Goal: Task Accomplishment & Management: Use online tool/utility

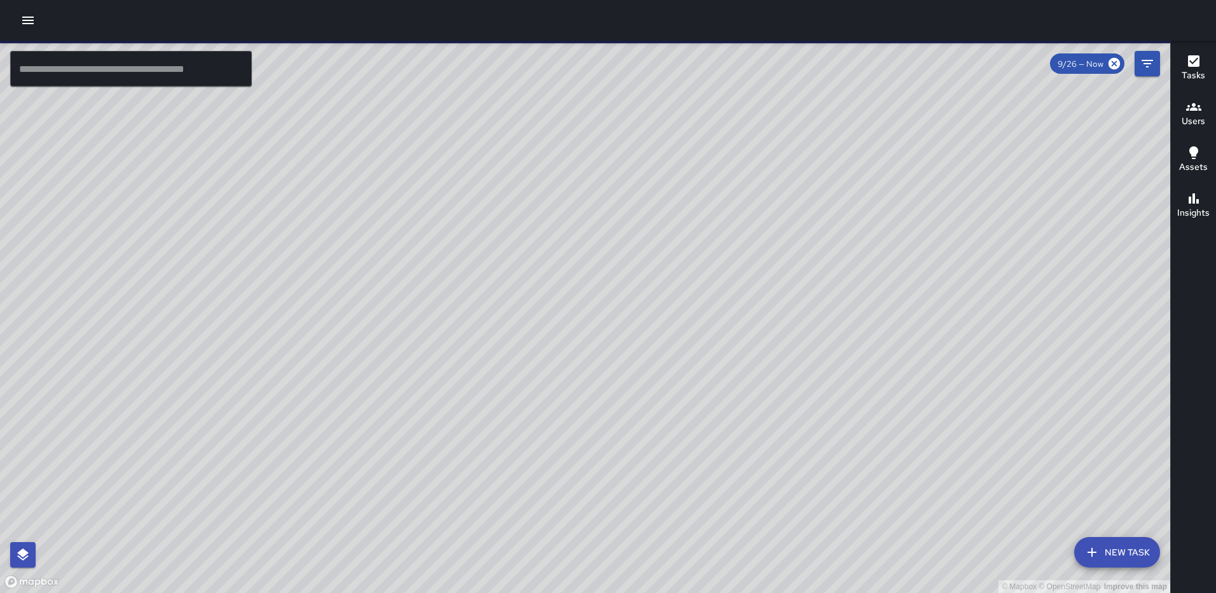
scroll to position [4791, 0]
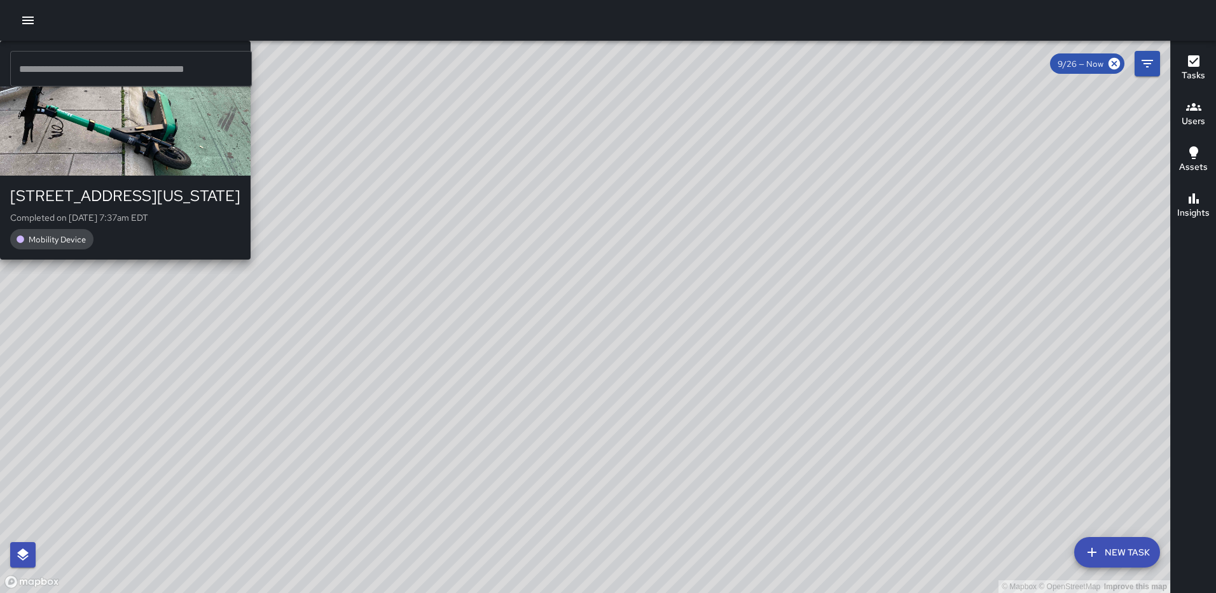
click at [715, 347] on div "© Mapbox © OpenStreetMap Improve this map [PERSON_NAME] [PERSON_NAME] [STREET_A…" at bounding box center [585, 317] width 1170 height 552
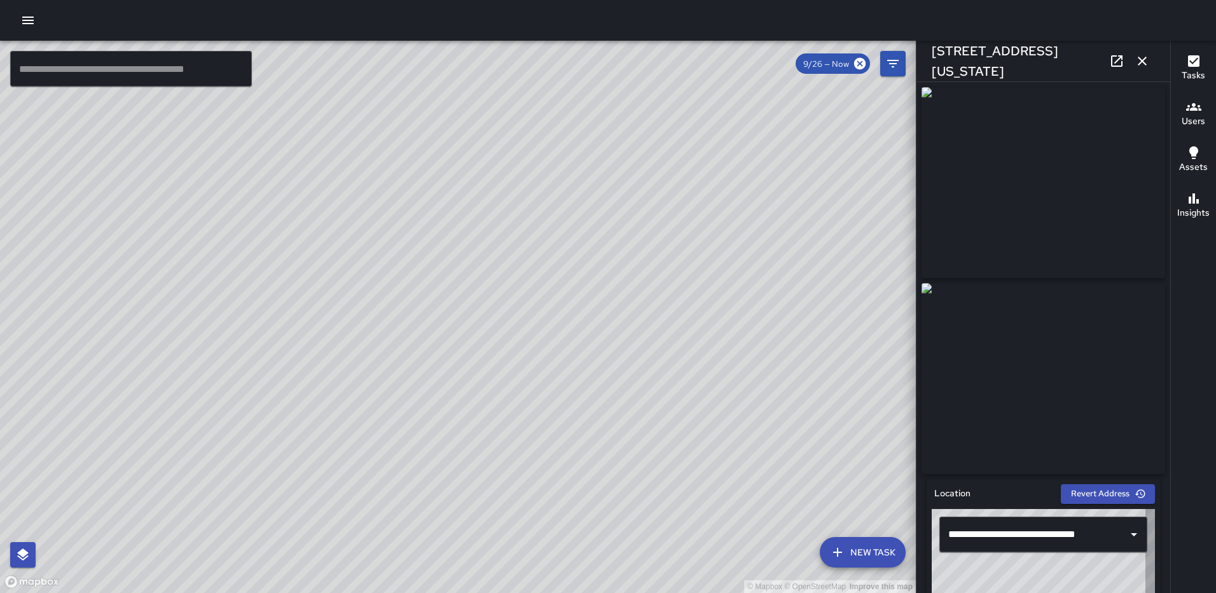
type input "**********"
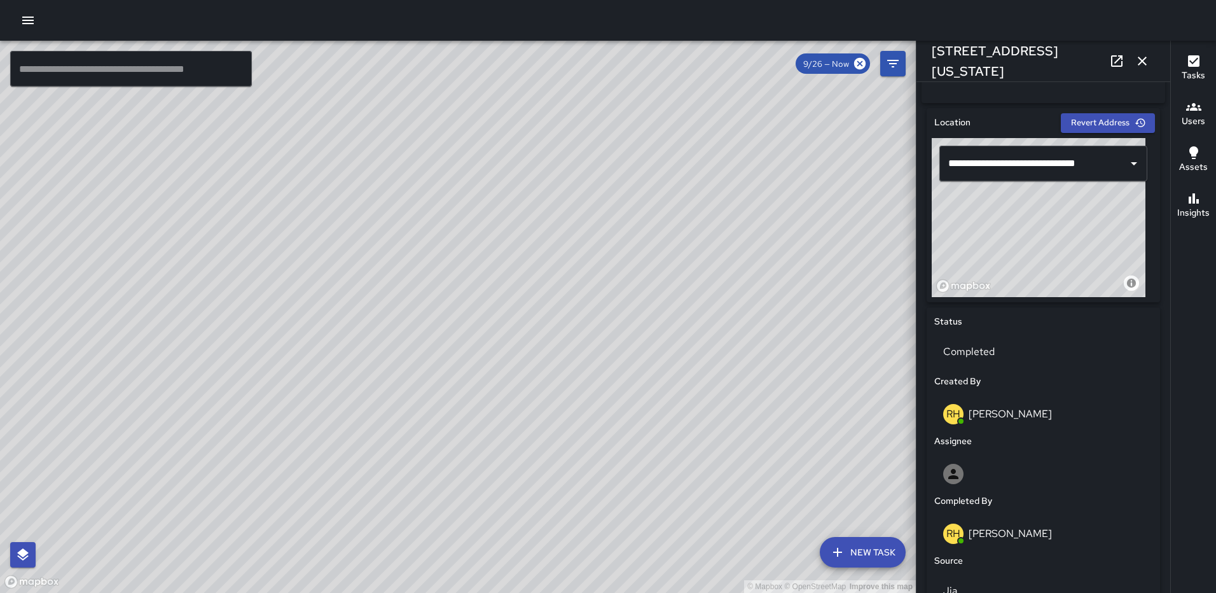
scroll to position [368, 0]
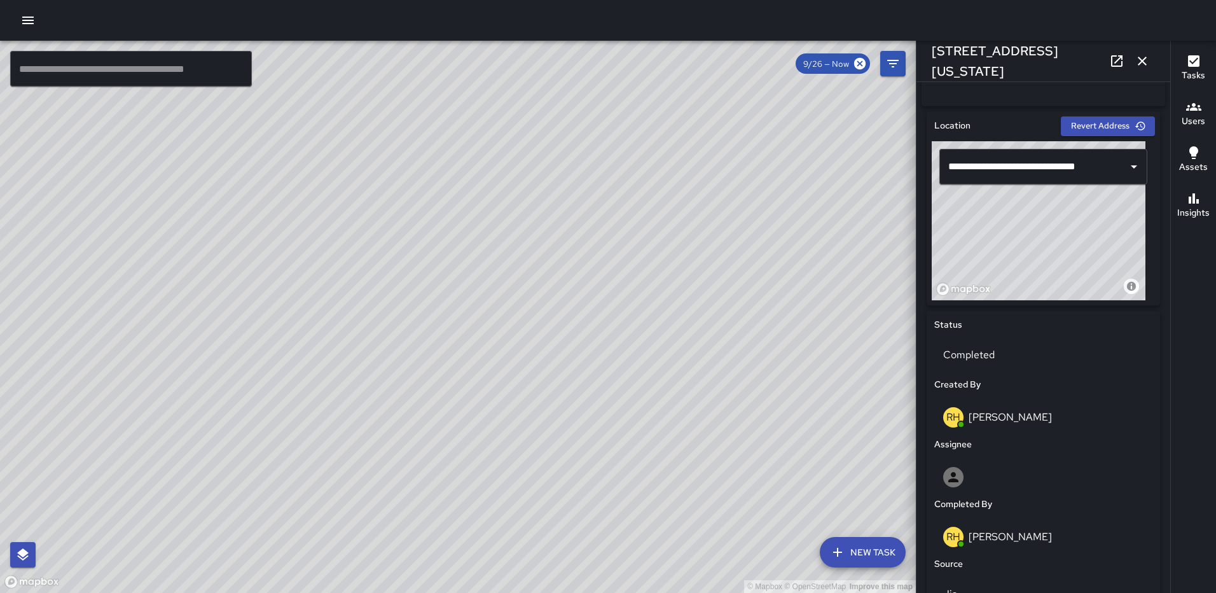
drag, startPoint x: 1000, startPoint y: 232, endPoint x: 970, endPoint y: 227, distance: 30.3
click at [970, 227] on div "© Mapbox © OpenStreetMap Improve this map" at bounding box center [1039, 220] width 214 height 159
drag, startPoint x: 1054, startPoint y: 224, endPoint x: 1067, endPoint y: 226, distance: 13.6
click at [1067, 226] on div "© Mapbox © OpenStreetMap Improve this map" at bounding box center [1039, 220] width 214 height 159
click at [1141, 57] on icon "button" at bounding box center [1142, 60] width 15 height 15
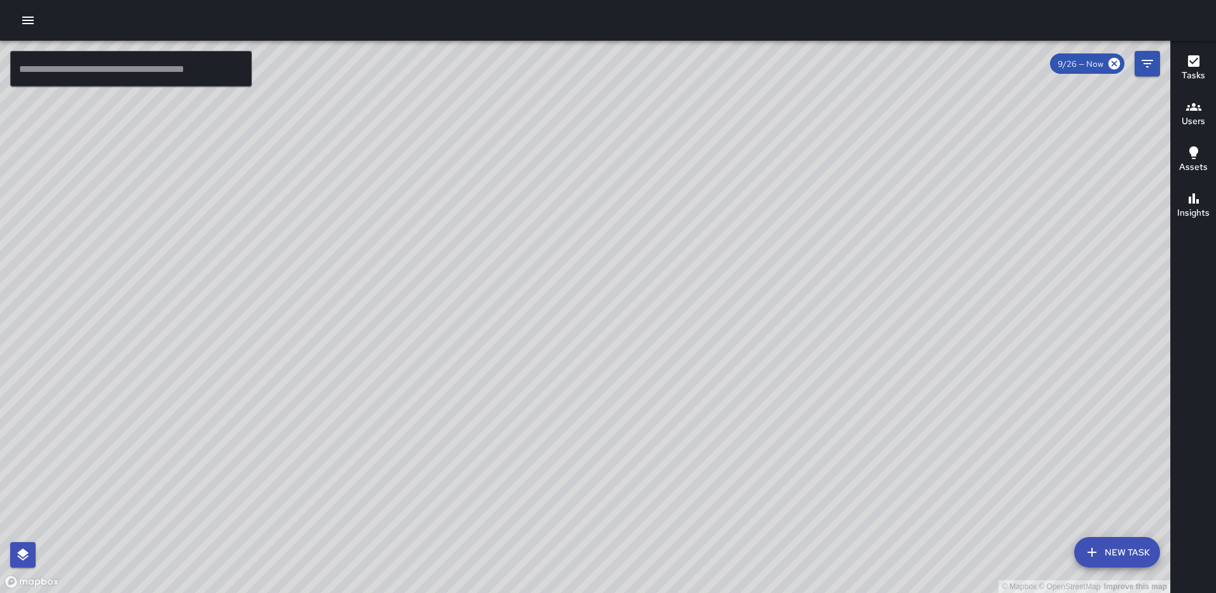
click at [545, 397] on div "© Mapbox © OpenStreetMap Improve this map" at bounding box center [585, 317] width 1170 height 552
click at [240, 249] on div "Mobility Device" at bounding box center [125, 239] width 230 height 20
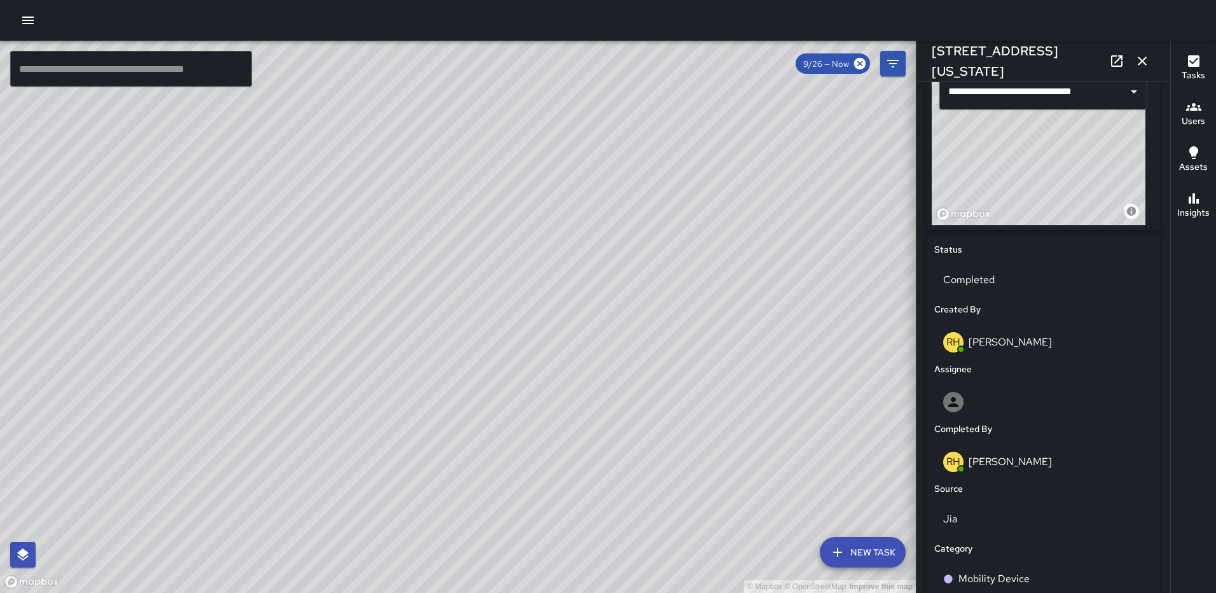
scroll to position [444, 0]
drag, startPoint x: 1000, startPoint y: 139, endPoint x: 956, endPoint y: 134, distance: 44.2
click at [956, 134] on div "© Mapbox © OpenStreetMap Improve this map" at bounding box center [1039, 144] width 214 height 159
click at [1140, 59] on icon "button" at bounding box center [1142, 61] width 9 height 9
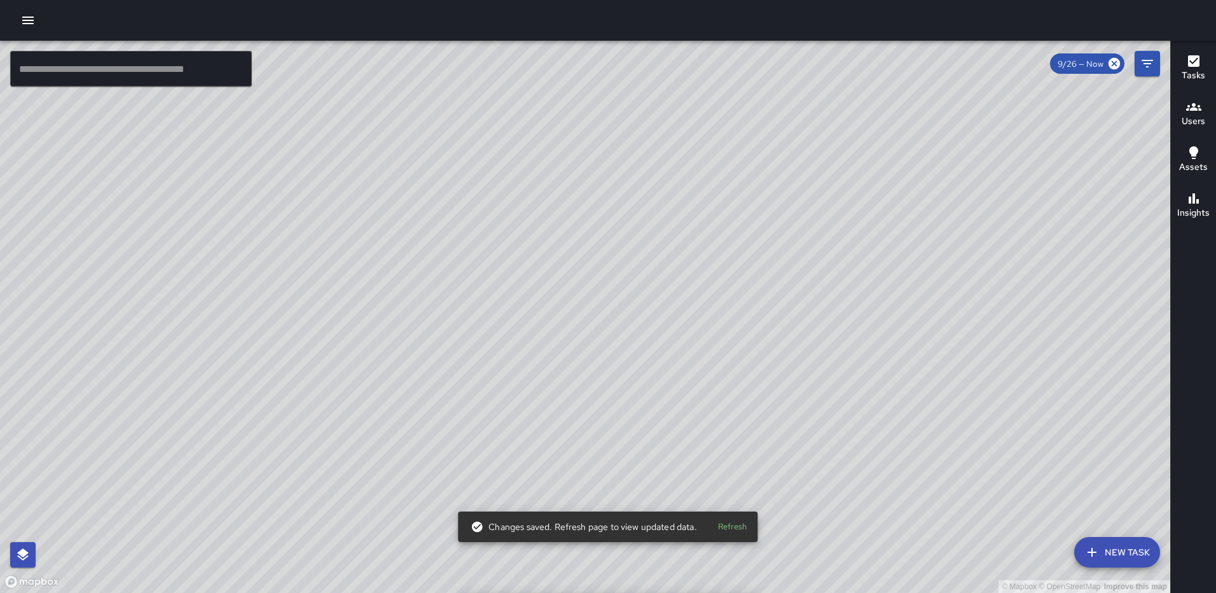
drag, startPoint x: 655, startPoint y: 231, endPoint x: 543, endPoint y: 471, distance: 265.5
click at [549, 478] on div "© Mapbox © OpenStreetMap Improve this map" at bounding box center [585, 317] width 1170 height 552
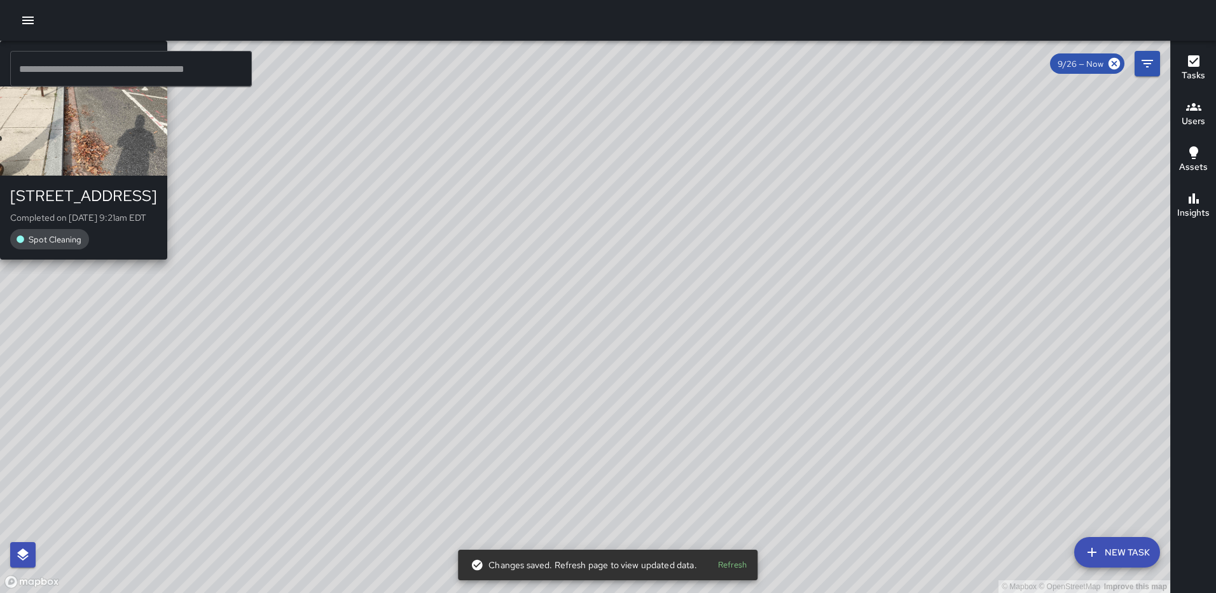
click at [167, 259] on div "[PERSON_NAME] [STREET_ADDRESS] Completed on [DATE] 9:21am EDT Spot Cleaning" at bounding box center [83, 150] width 167 height 219
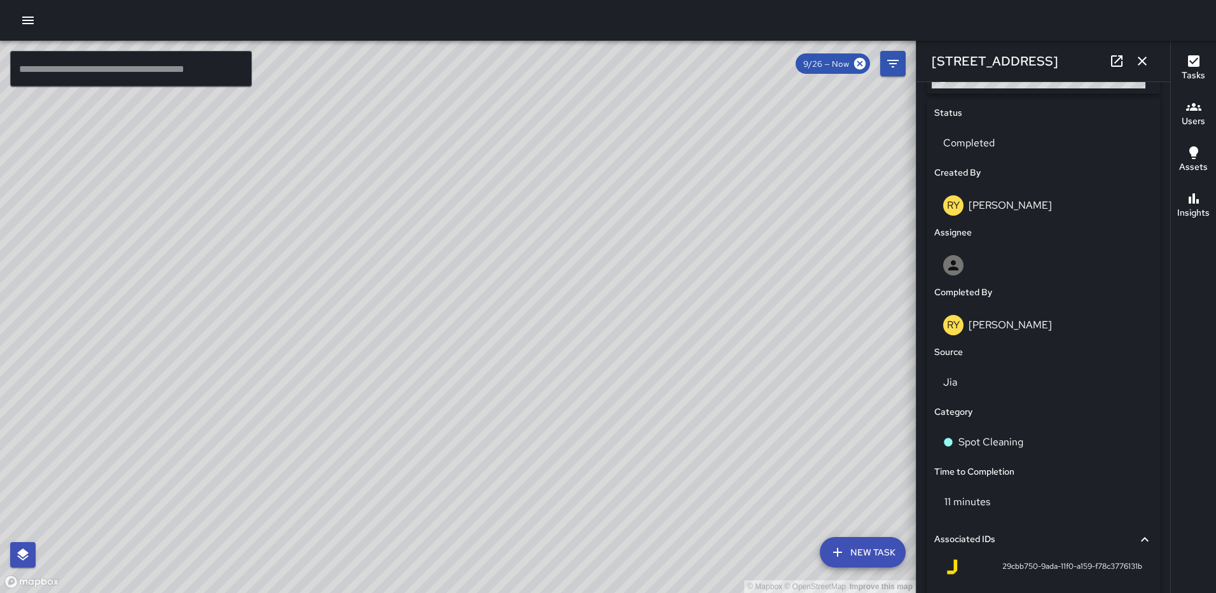
scroll to position [594, 0]
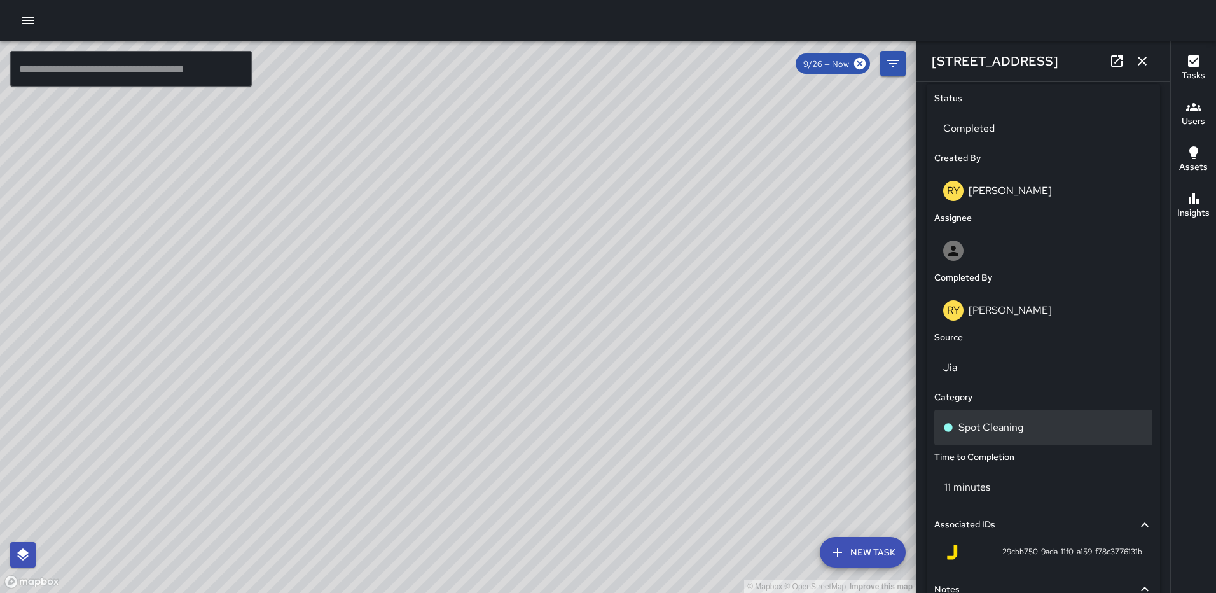
click at [983, 431] on p "Spot Cleaning" at bounding box center [990, 427] width 65 height 15
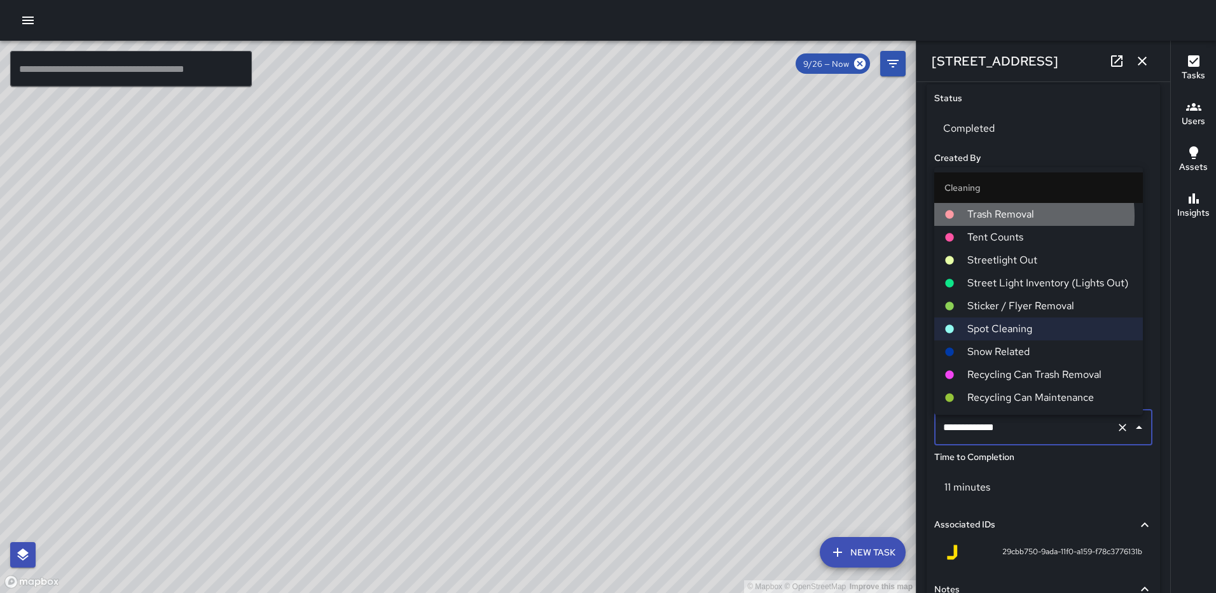
click at [1013, 216] on span "Trash Removal" at bounding box center [1049, 214] width 165 height 15
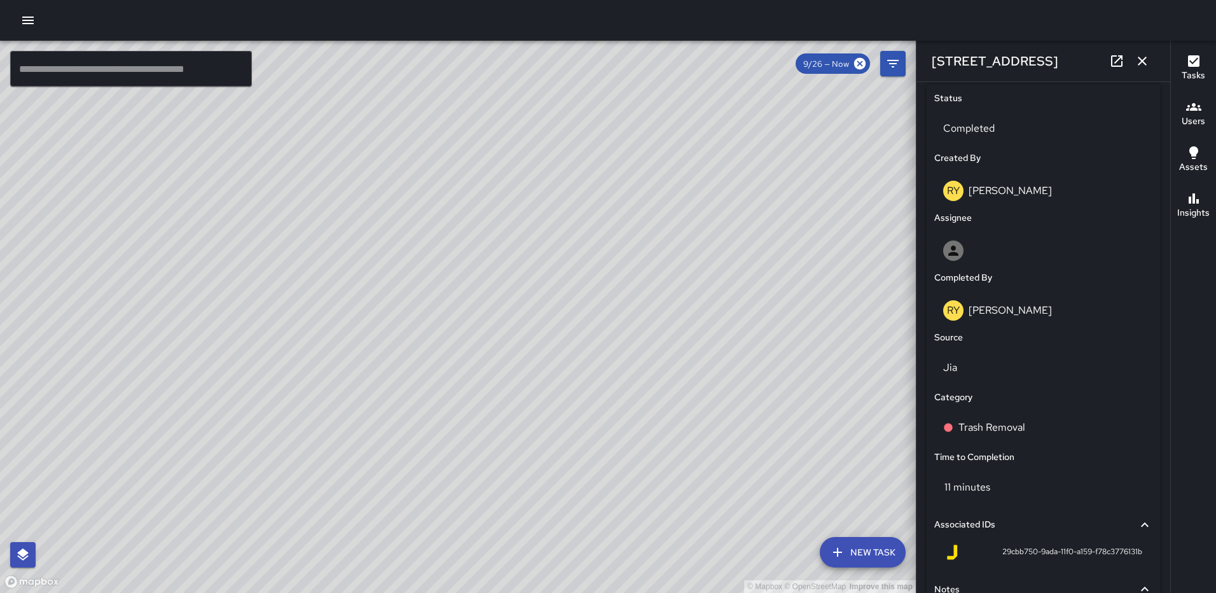
click at [1148, 62] on icon "button" at bounding box center [1142, 60] width 15 height 15
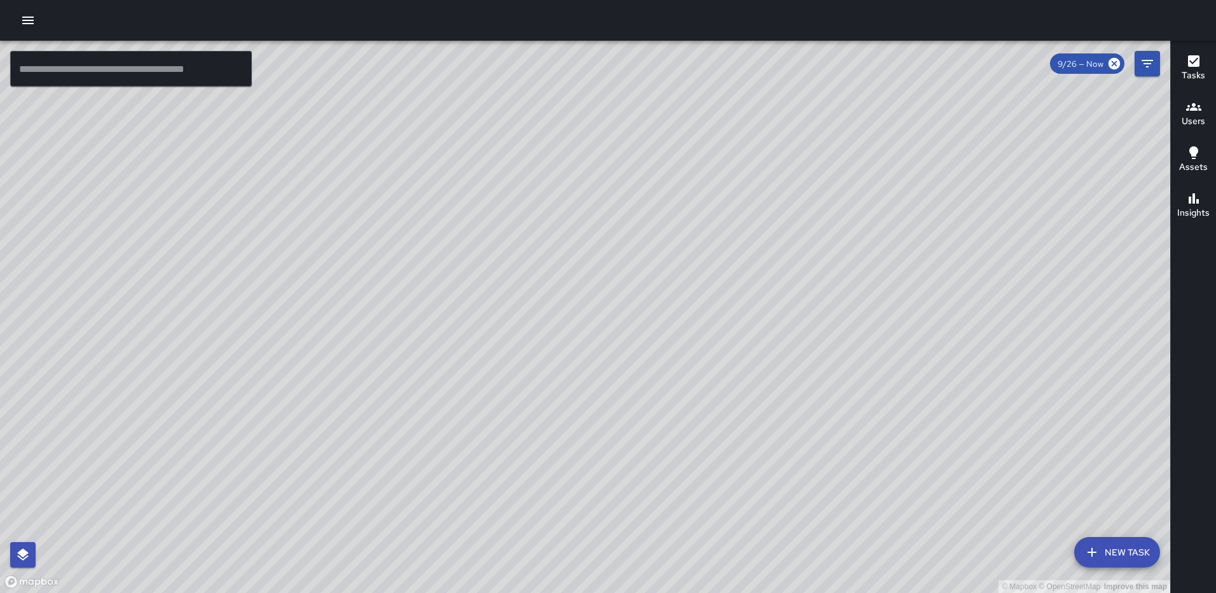
click at [590, 294] on div "© Mapbox © OpenStreetMap Improve this map [PERSON_NAME] [STREET_ADDRESS] Comple…" at bounding box center [585, 317] width 1170 height 552
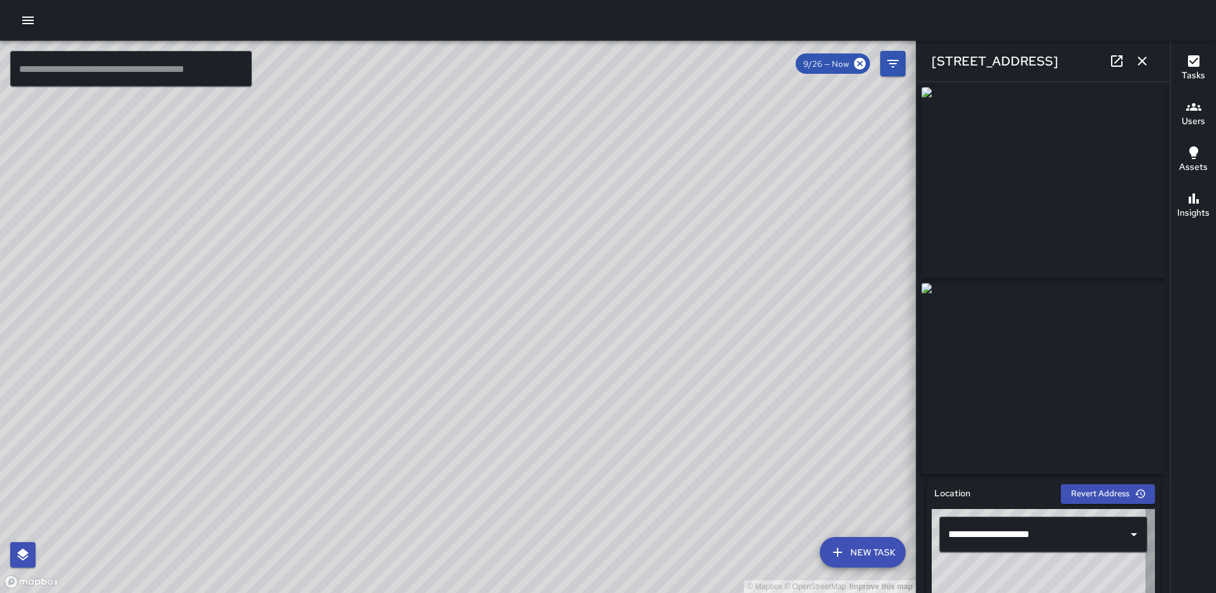
type input "**********"
click at [1142, 57] on icon "button" at bounding box center [1142, 60] width 15 height 15
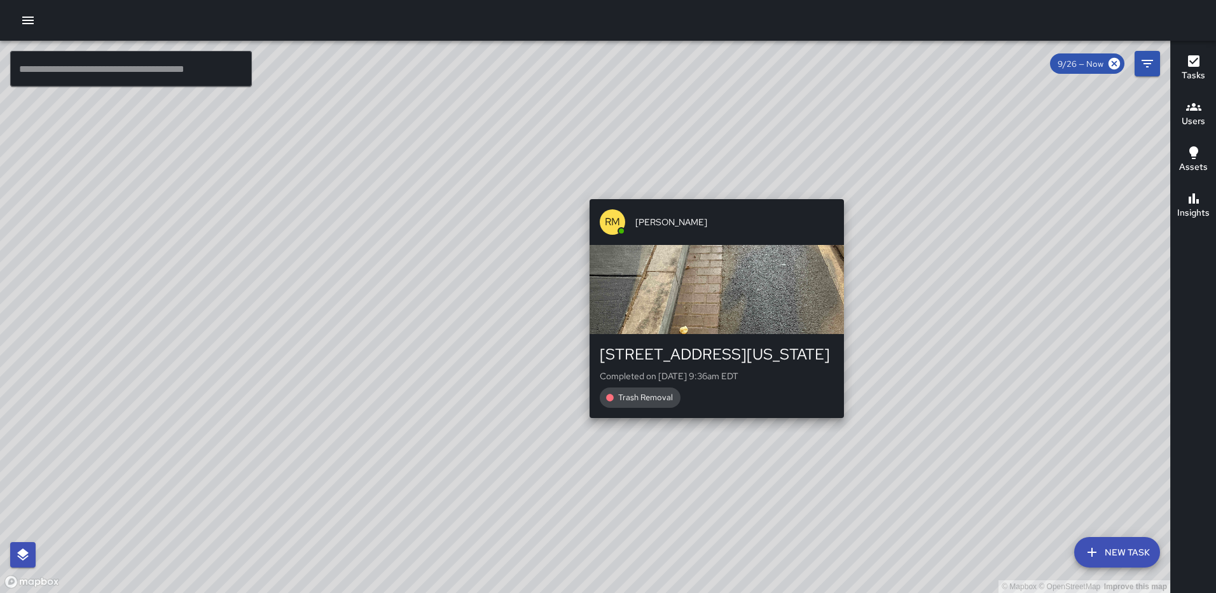
click at [711, 190] on div "© Mapbox © OpenStreetMap Improve this map RM Rodney Mcneil 202 Florida Avenue N…" at bounding box center [585, 317] width 1170 height 552
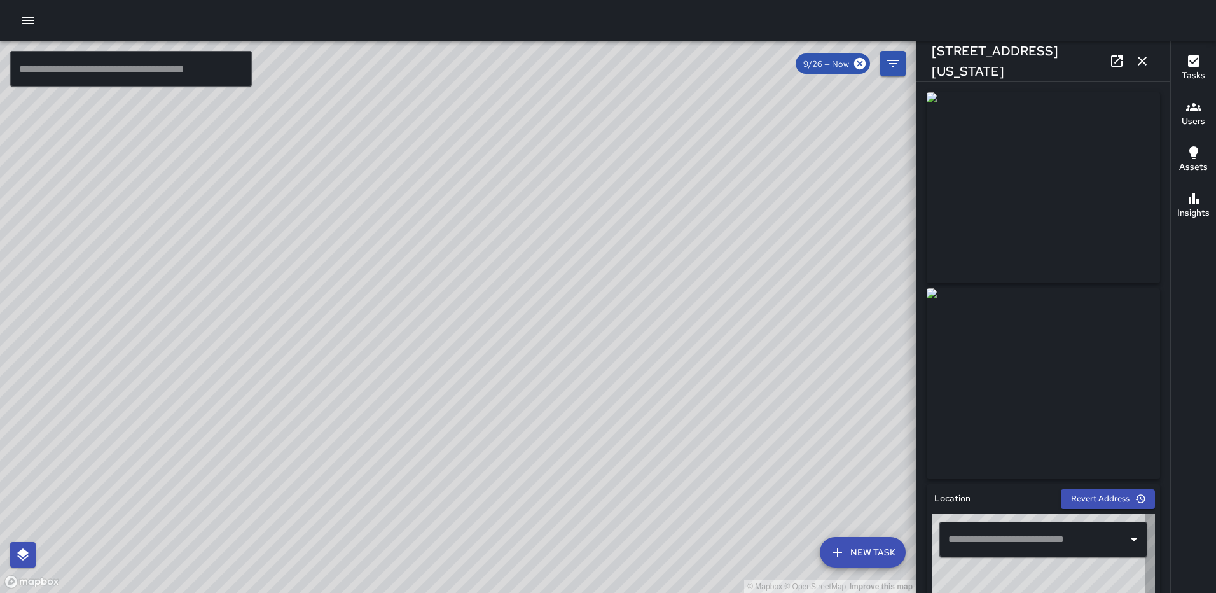
type input "**********"
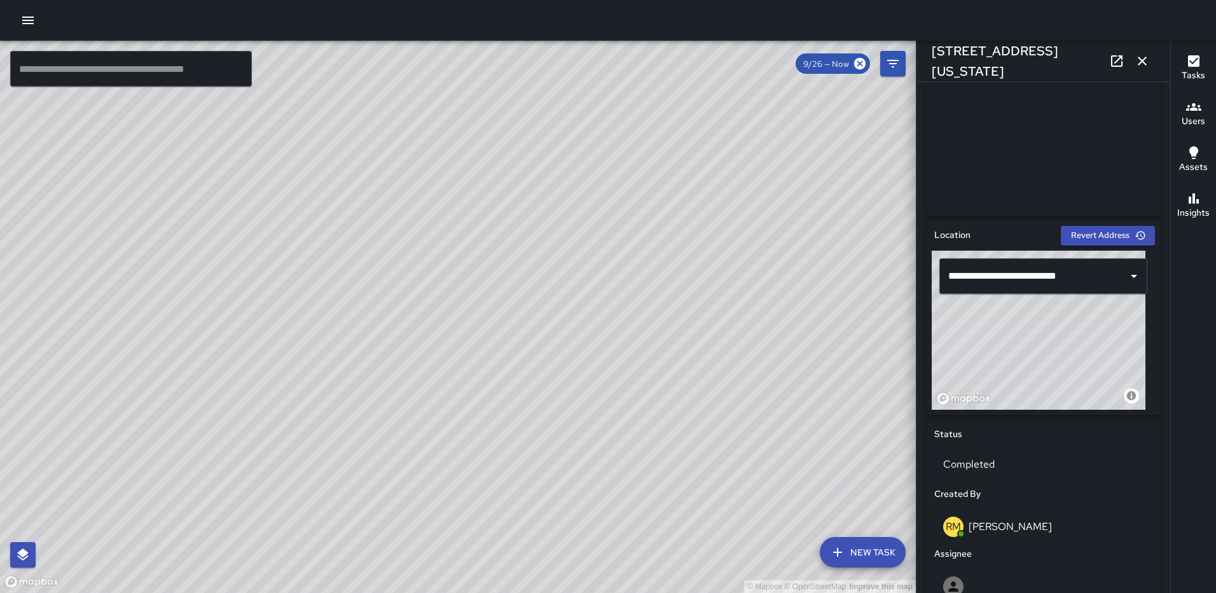
scroll to position [335, 0]
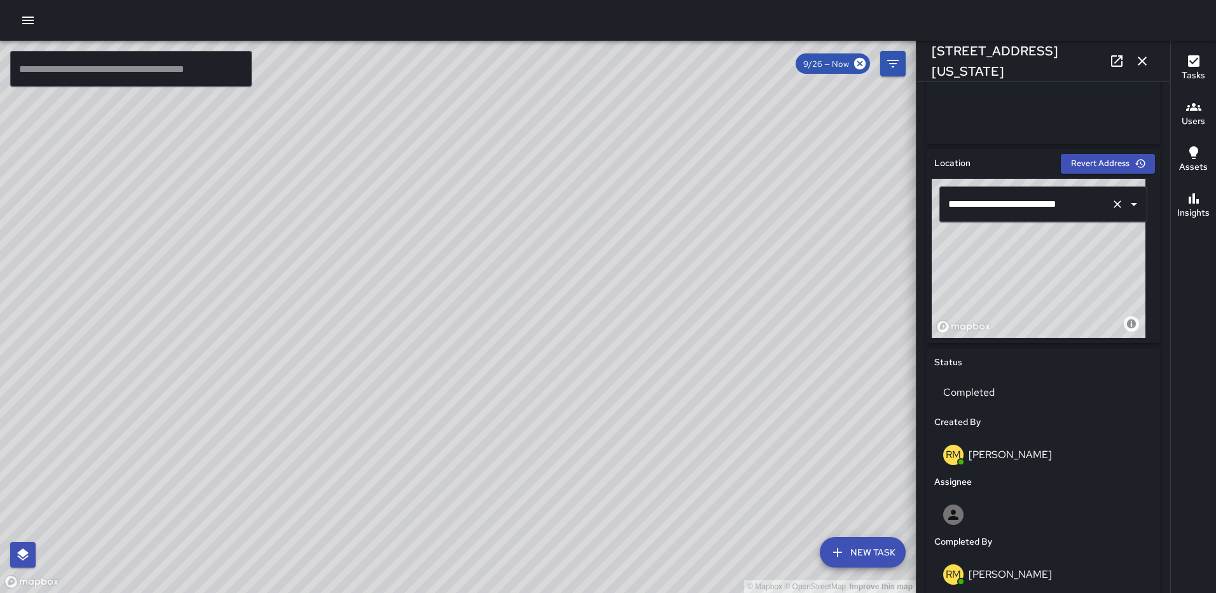
drag, startPoint x: 1053, startPoint y: 266, endPoint x: 1084, endPoint y: 210, distance: 64.6
click at [1084, 210] on div "**********" at bounding box center [1043, 258] width 223 height 159
click at [1142, 48] on button "button" at bounding box center [1142, 60] width 25 height 25
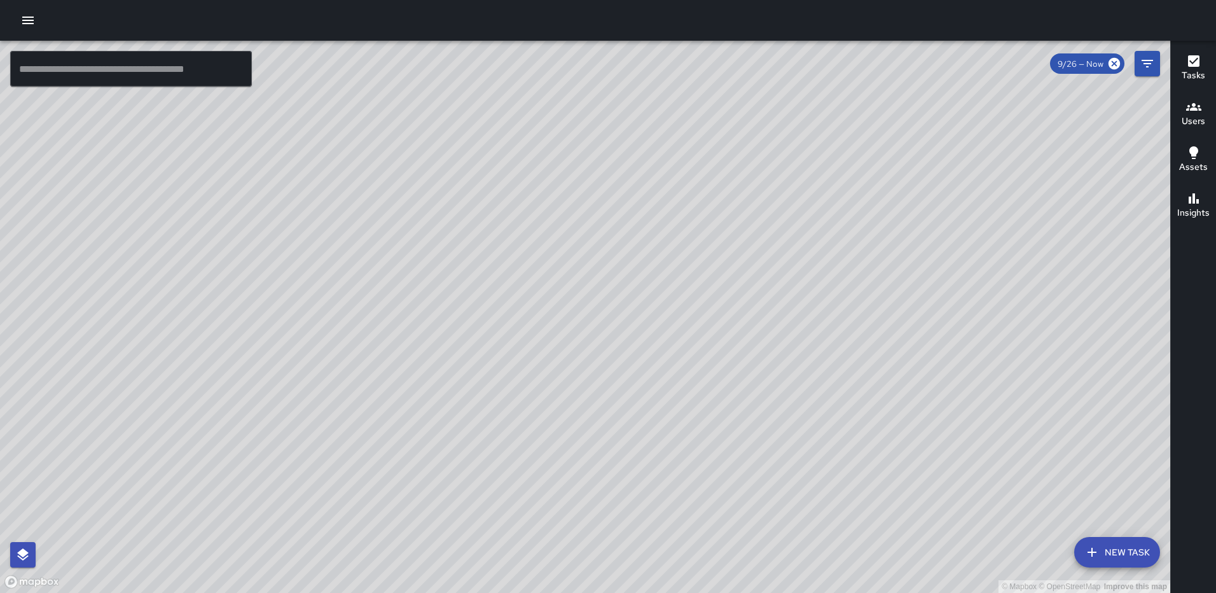
click at [677, 427] on div "© Mapbox © OpenStreetMap Improve this map RM Rodney Mcneil 221 Florida Avenue N…" at bounding box center [585, 317] width 1170 height 552
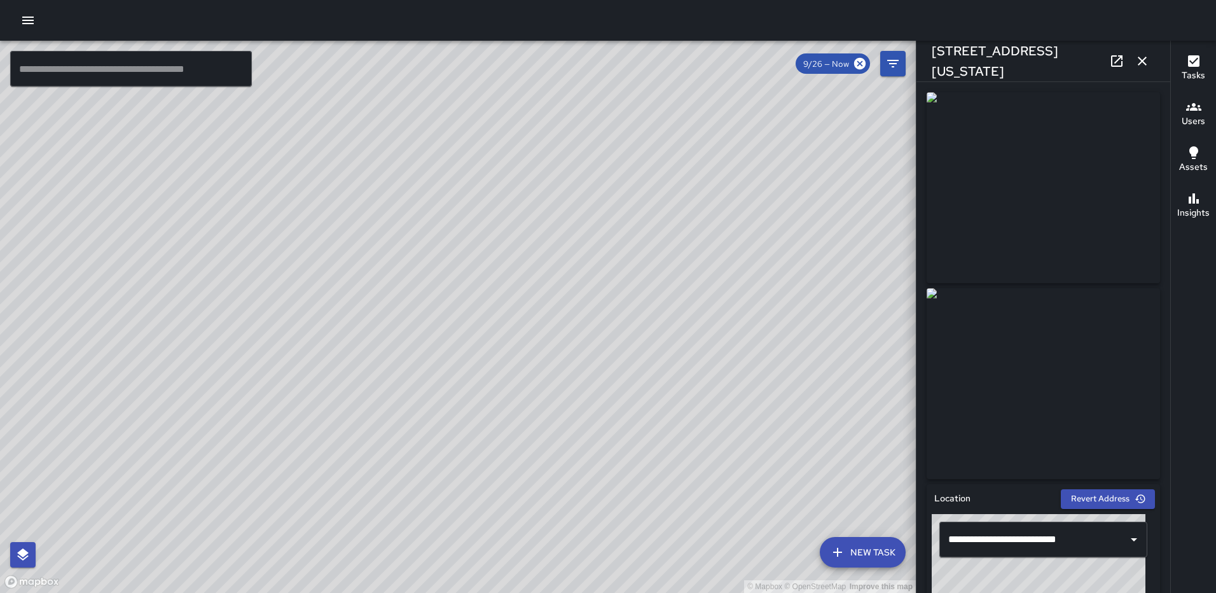
click at [1142, 60] on icon "button" at bounding box center [1142, 60] width 15 height 15
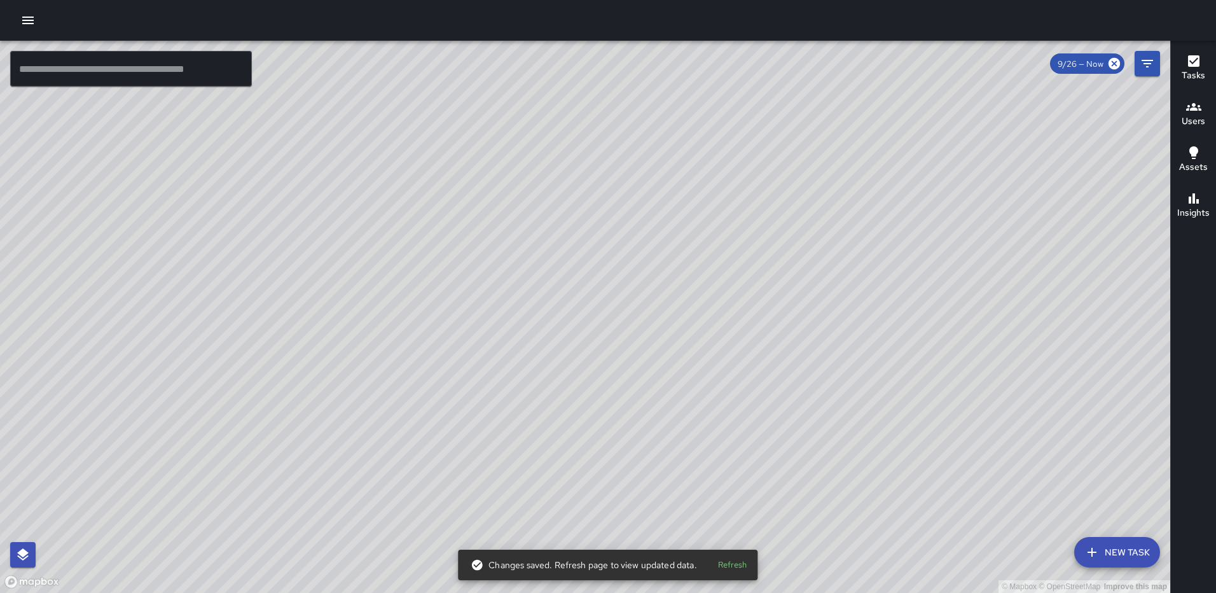
click at [252, 277] on div "© Mapbox © OpenStreetMap Improve this map RB Romario Bramwell 1300 2nd Street N…" at bounding box center [585, 317] width 1170 height 552
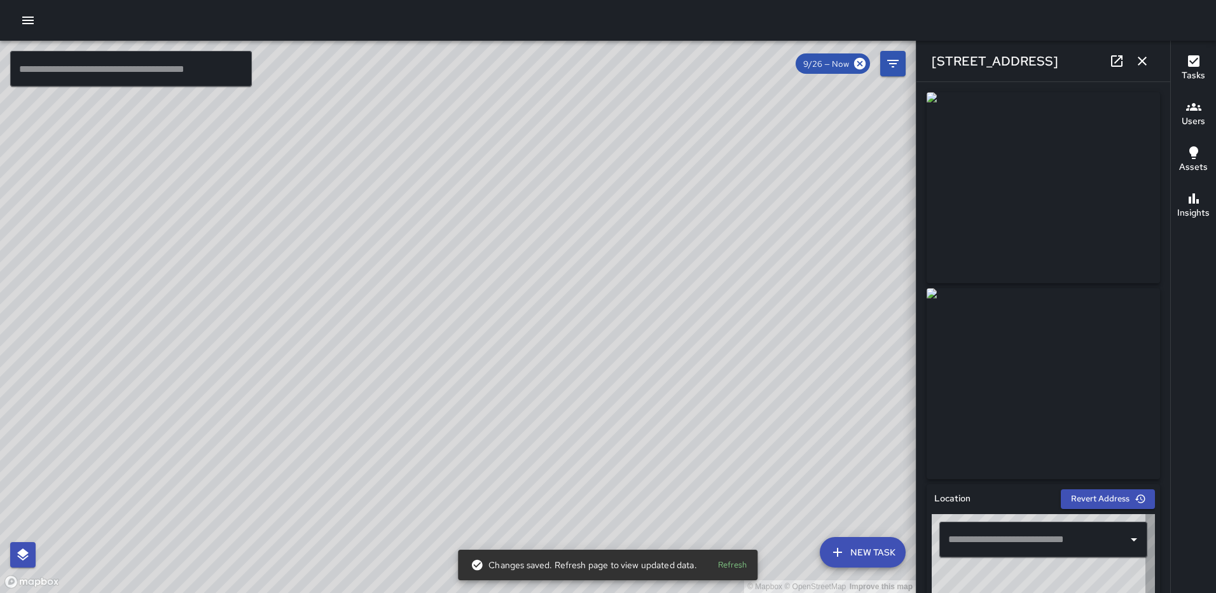
type input "**********"
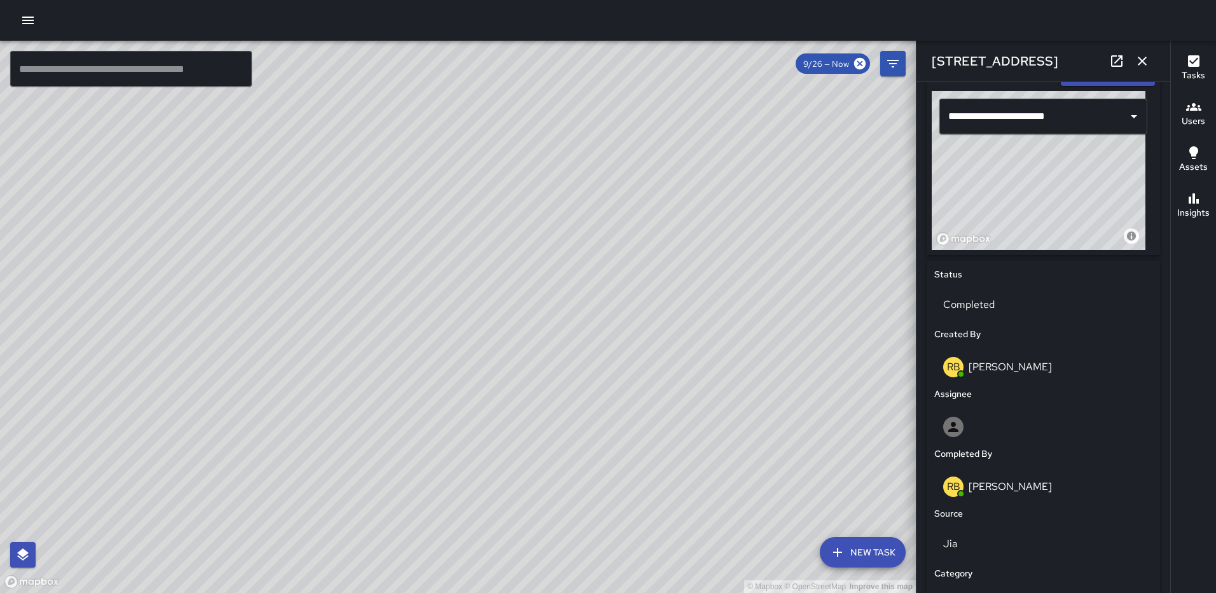
scroll to position [466, 0]
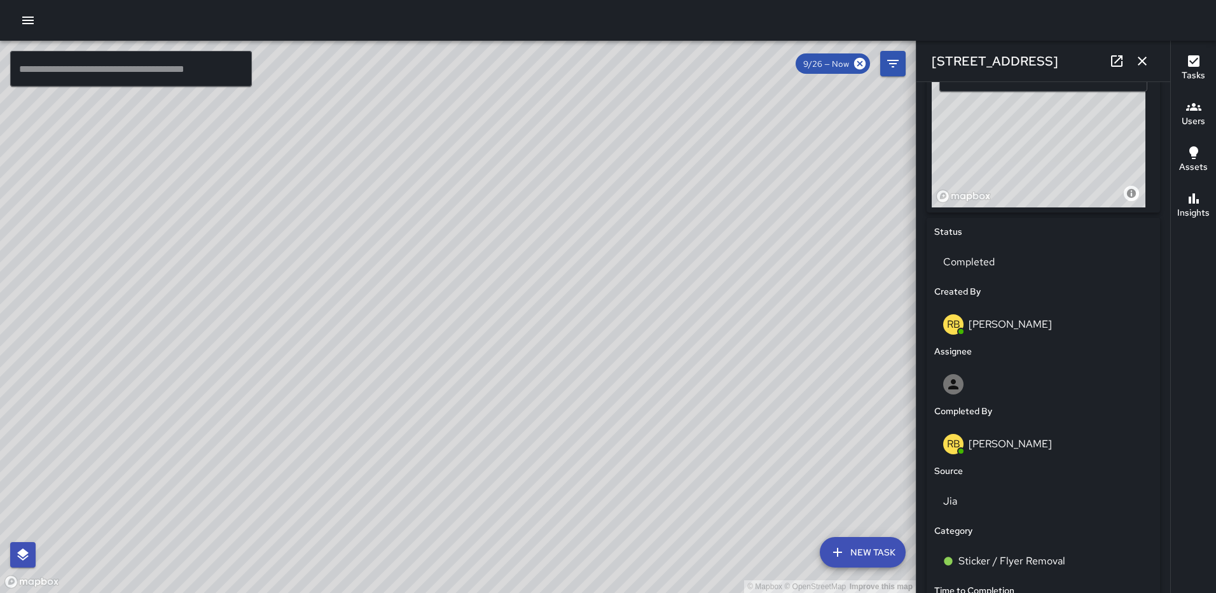
drag, startPoint x: 1000, startPoint y: 146, endPoint x: 887, endPoint y: 144, distance: 113.2
click at [887, 144] on div "© Mapbox © OpenStreetMap Improve this map ​ New Task 9/26 — Now Map Layers Task…" at bounding box center [608, 317] width 1216 height 552
drag, startPoint x: 993, startPoint y: 140, endPoint x: 986, endPoint y: 137, distance: 7.7
click at [967, 140] on div "© Mapbox © OpenStreetMap Improve this map" at bounding box center [1039, 127] width 214 height 159
click at [1145, 56] on icon "button" at bounding box center [1142, 60] width 15 height 15
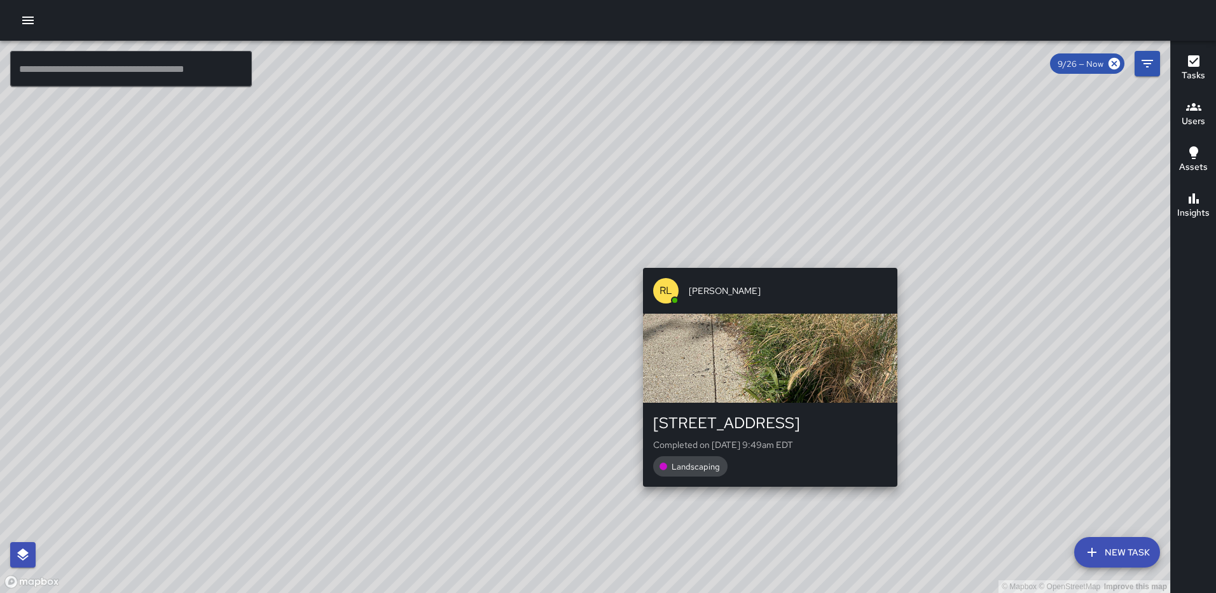
click at [765, 494] on div "© Mapbox © OpenStreetMap Improve this map RL Ruben Lechuga 228 M Street Northea…" at bounding box center [585, 317] width 1170 height 552
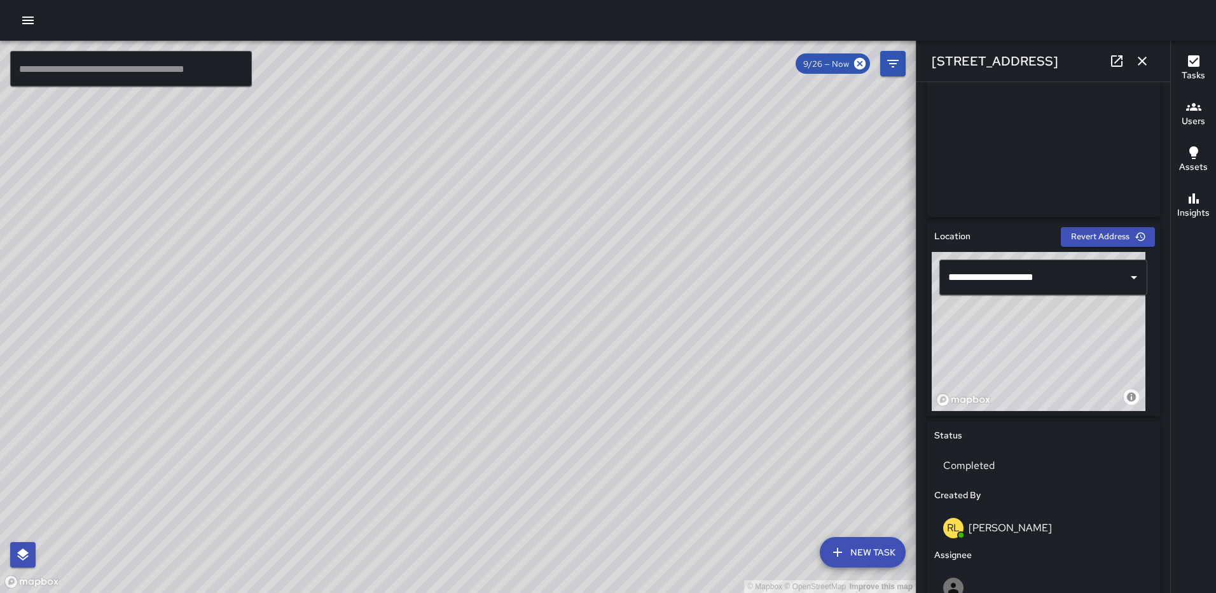
scroll to position [263, 0]
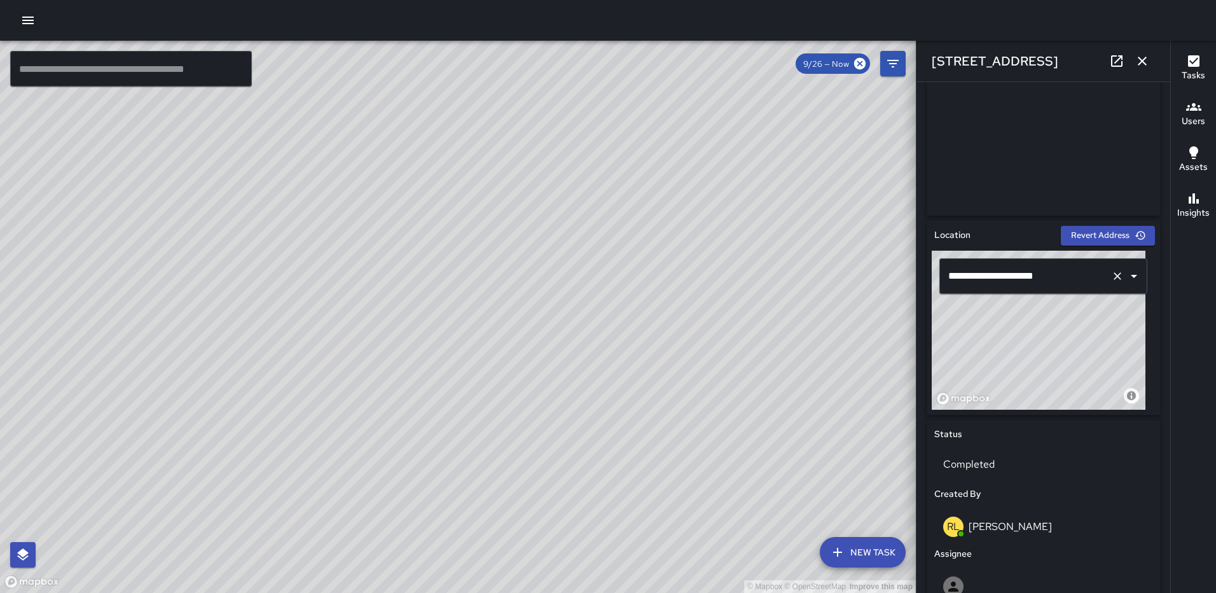
drag, startPoint x: 1051, startPoint y: 317, endPoint x: 1052, endPoint y: 289, distance: 28.0
click at [1052, 289] on div "**********" at bounding box center [1043, 330] width 223 height 159
type input "**********"
click at [1142, 64] on icon "button" at bounding box center [1142, 60] width 15 height 15
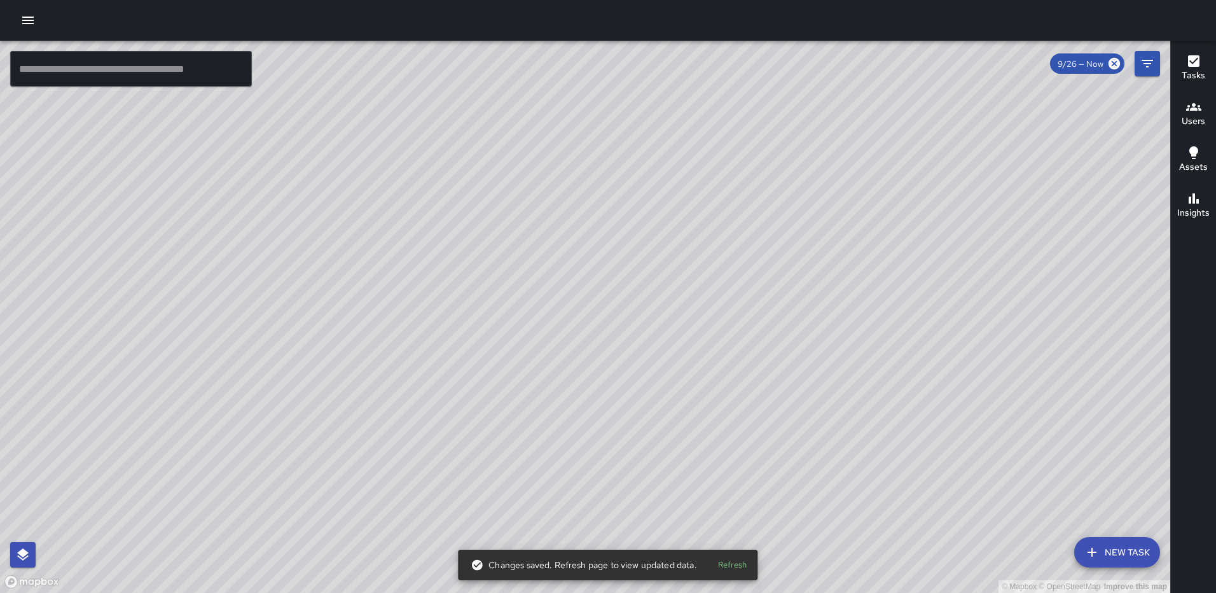
click at [584, 333] on div "© Mapbox © OpenStreetMap Improve this map RL Ruben Lechuga 203 M Street Northea…" at bounding box center [585, 317] width 1170 height 552
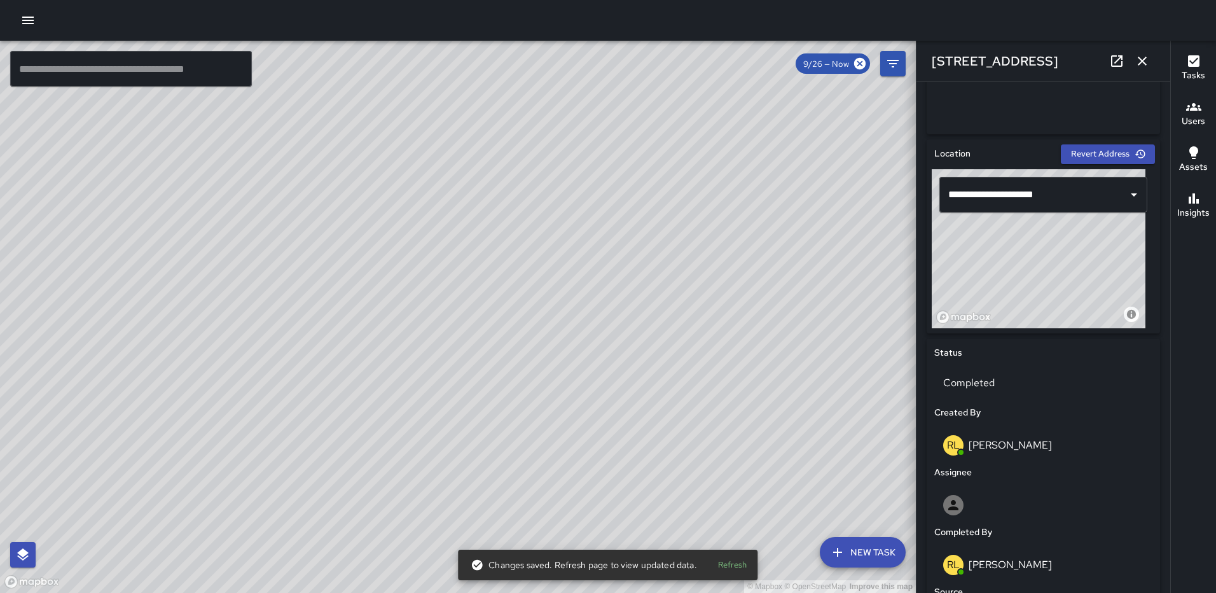
scroll to position [350, 0]
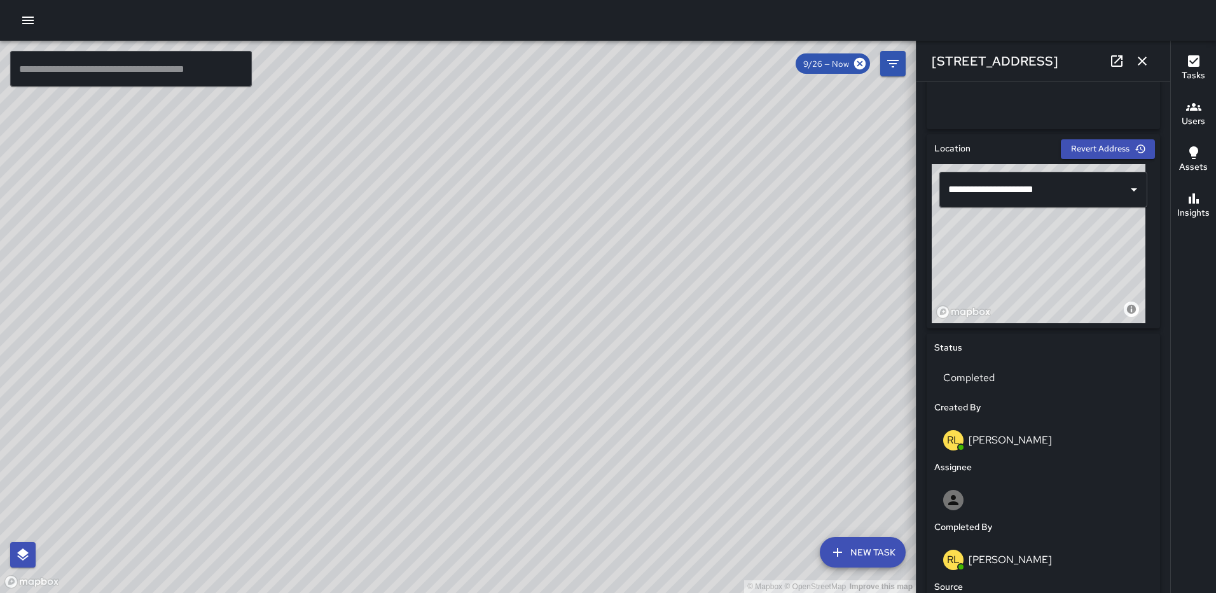
drag, startPoint x: 1078, startPoint y: 270, endPoint x: 1101, endPoint y: 274, distance: 23.2
click at [1101, 274] on div "© Mapbox © OpenStreetMap Improve this map" at bounding box center [1039, 243] width 214 height 159
click at [1140, 64] on icon "button" at bounding box center [1142, 60] width 15 height 15
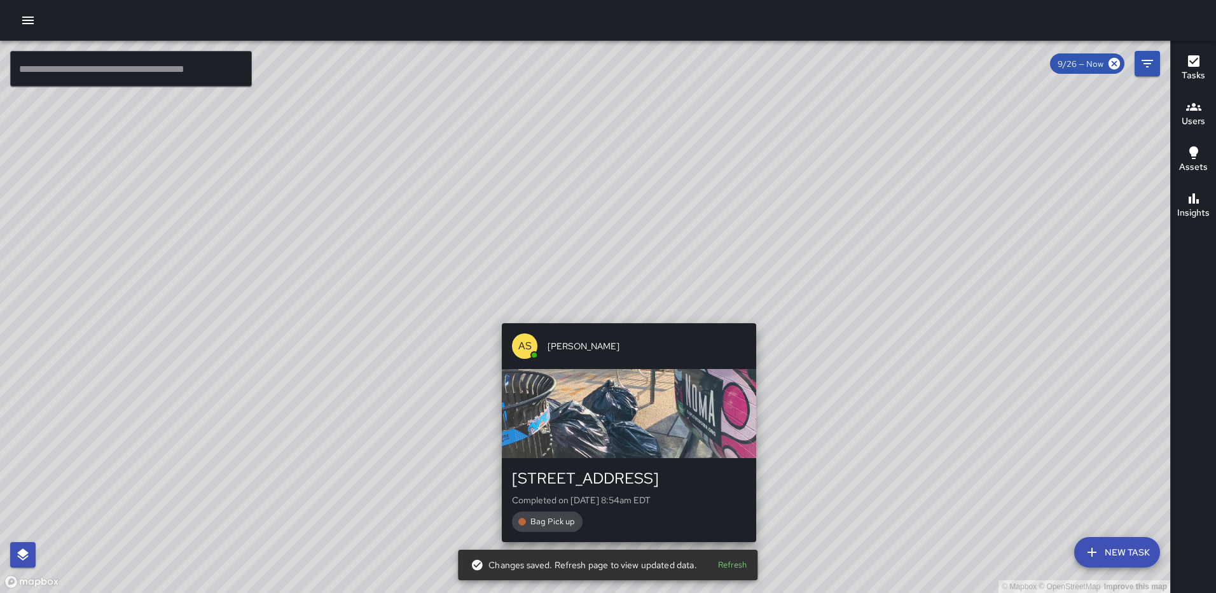
click at [749, 314] on div "© Mapbox © OpenStreetMap Improve this map AS Andre Smith 1179 3rd Street Northe…" at bounding box center [585, 317] width 1170 height 552
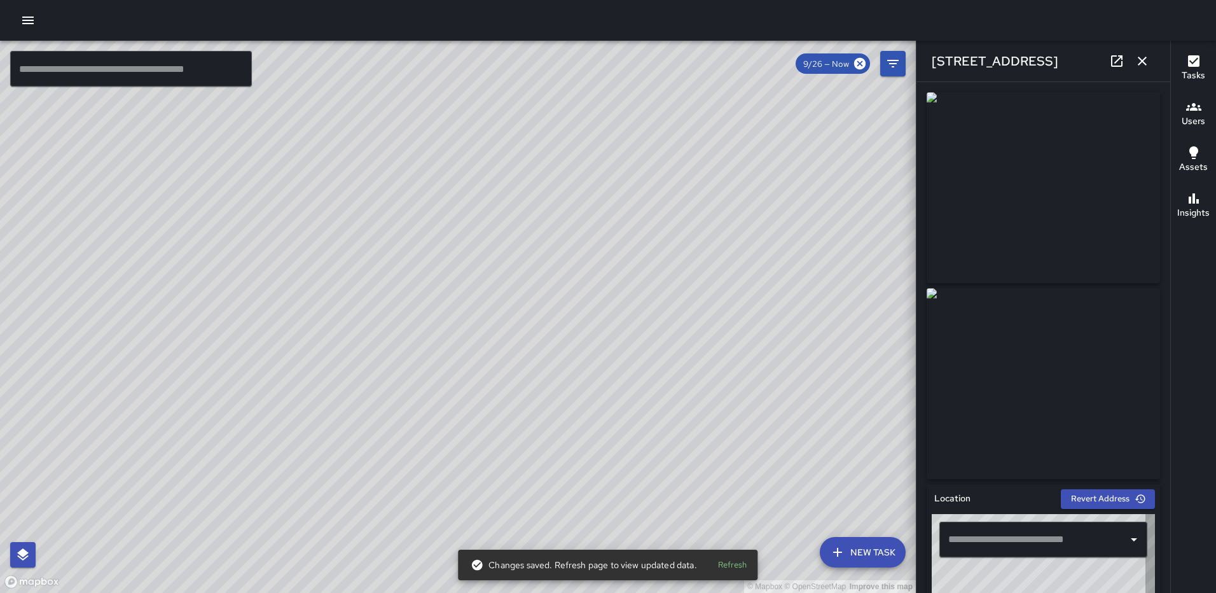
type input "**********"
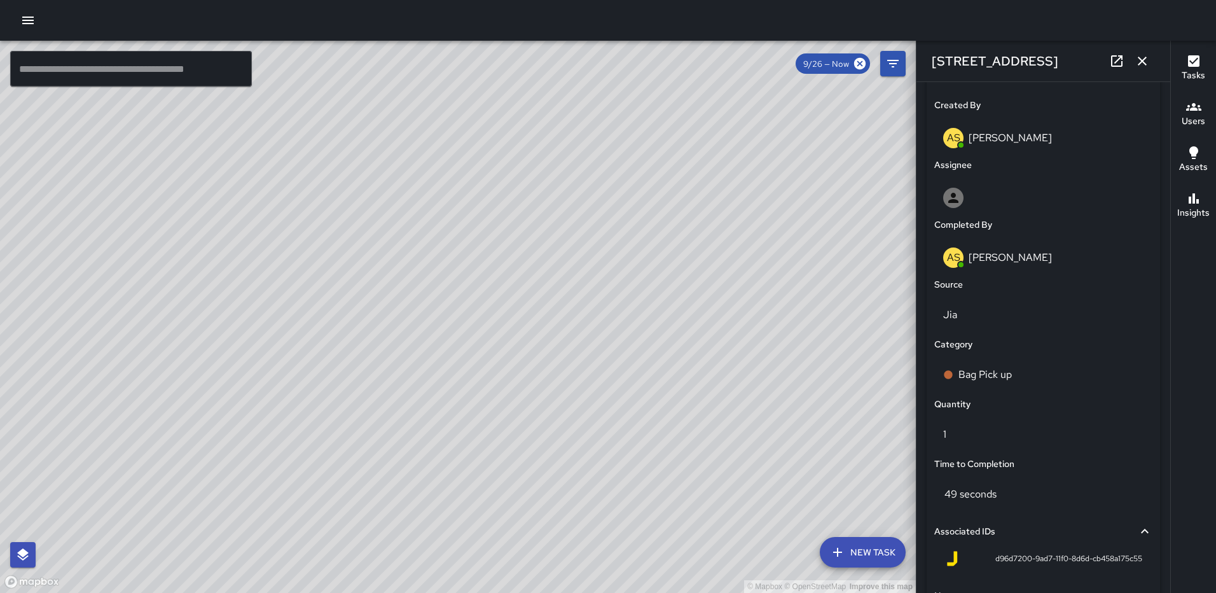
scroll to position [782, 0]
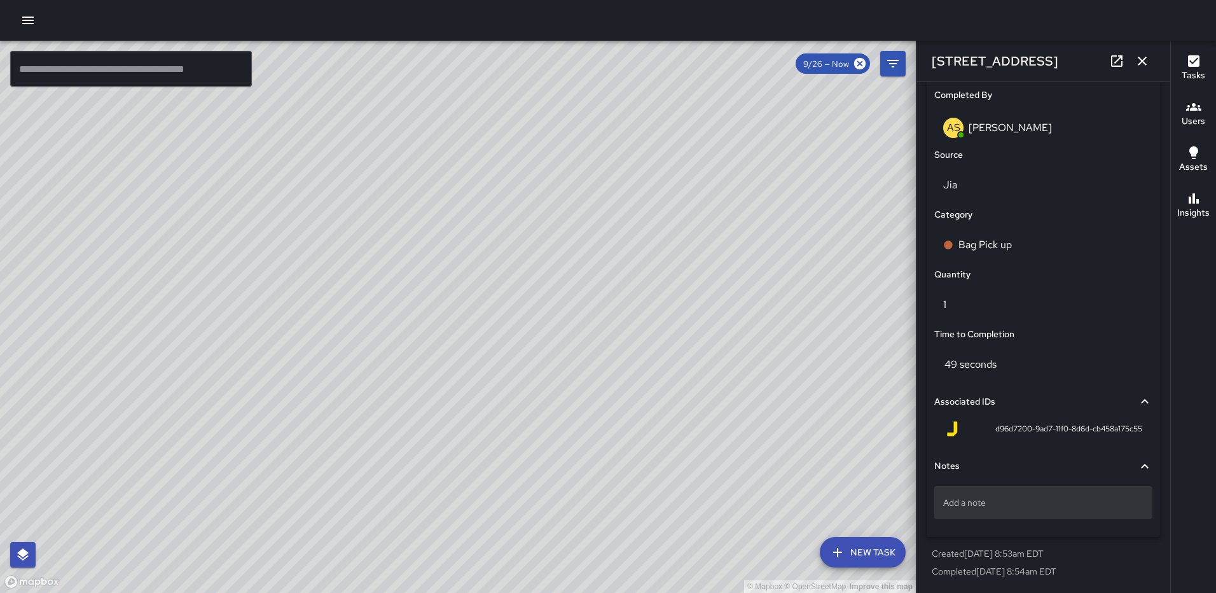
click at [991, 492] on div "Add a note" at bounding box center [1043, 502] width 218 height 33
type textarea "*****"
click at [1140, 59] on icon "button" at bounding box center [1142, 61] width 9 height 9
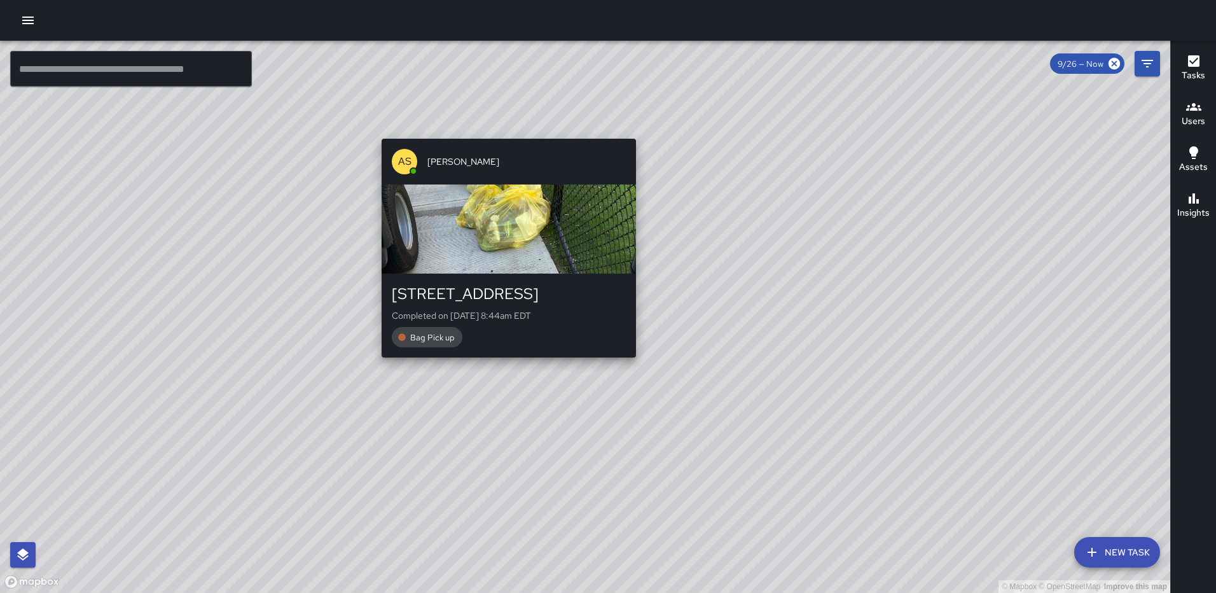
click at [628, 134] on div "AS Andre Smith 1225 3rd Street Northeast Completed on 9/26/2025, 8:44am EDT Bag…" at bounding box center [509, 248] width 265 height 229
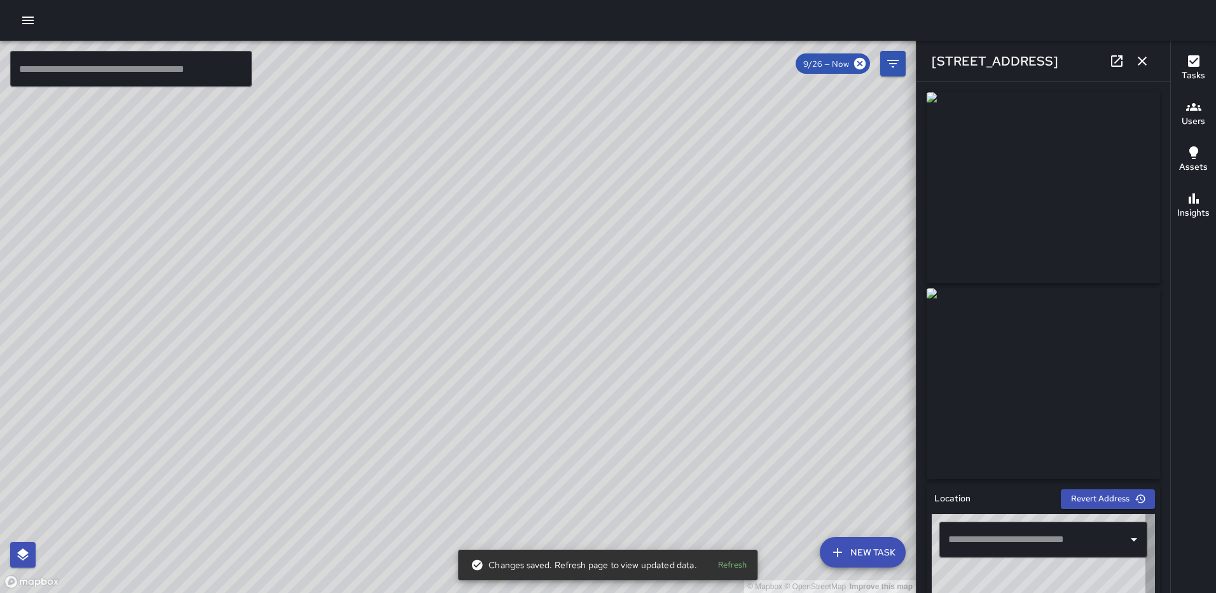
type input "**********"
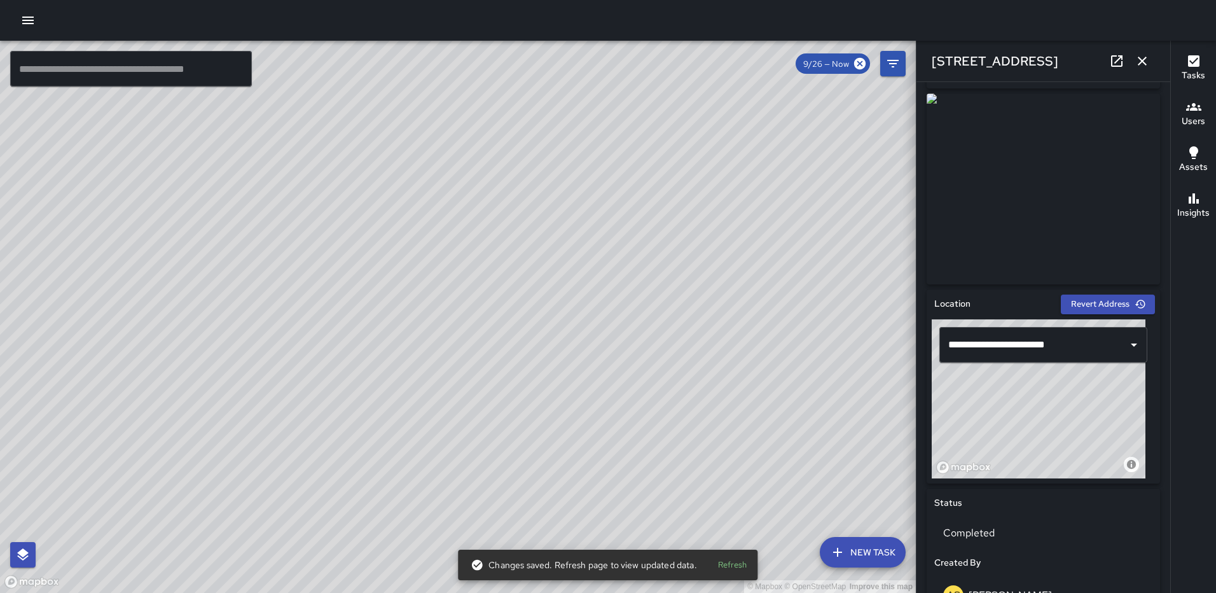
scroll to position [234, 0]
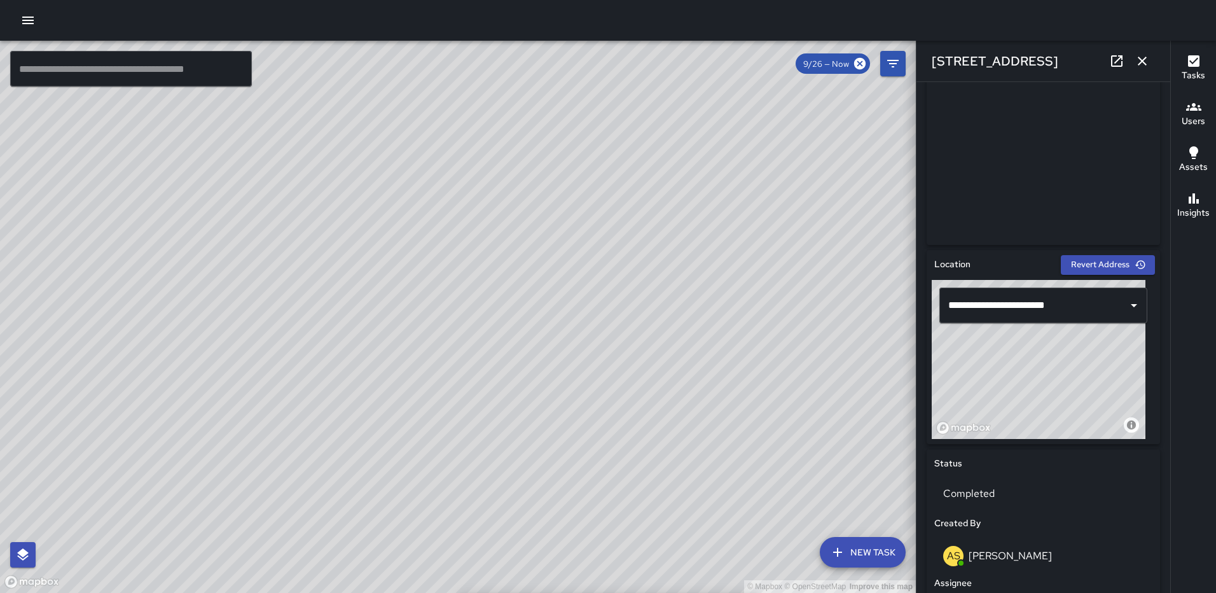
drag, startPoint x: 1067, startPoint y: 354, endPoint x: 1134, endPoint y: 350, distance: 67.5
click at [1136, 358] on div "© Mapbox © OpenStreetMap Improve this map" at bounding box center [1039, 359] width 214 height 159
drag, startPoint x: 1137, startPoint y: 56, endPoint x: 1125, endPoint y: 105, distance: 50.4
click at [1137, 56] on icon "button" at bounding box center [1142, 60] width 15 height 15
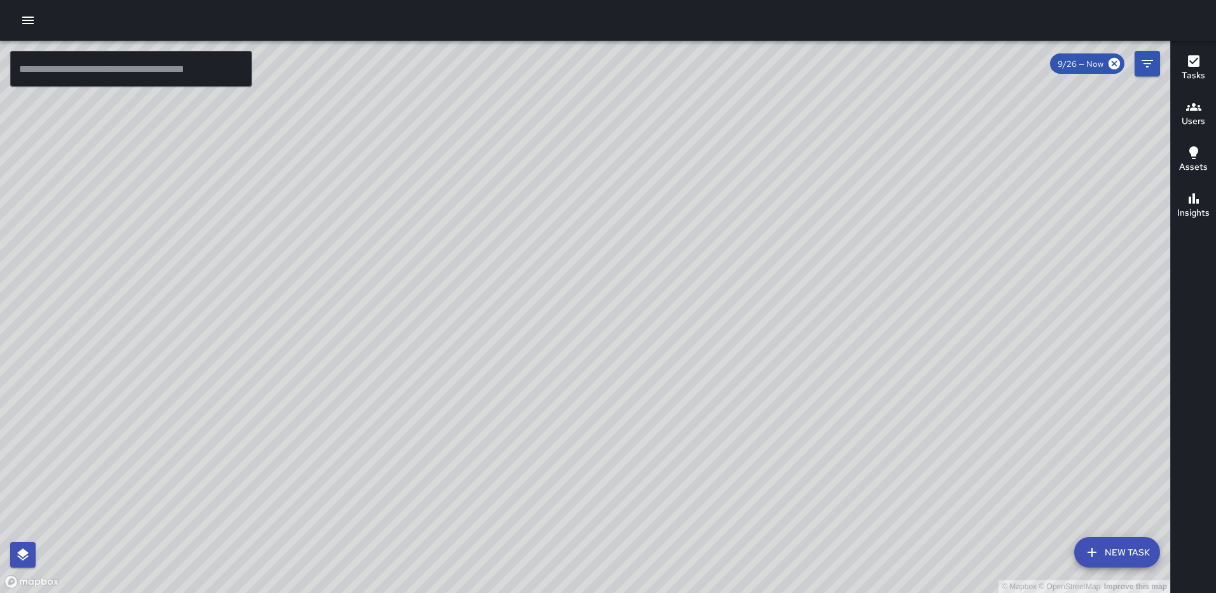
click at [534, 317] on div "© Mapbox © OpenStreetMap Improve this map AS Andre Smith 1225 3rd Street Northe…" at bounding box center [585, 317] width 1170 height 552
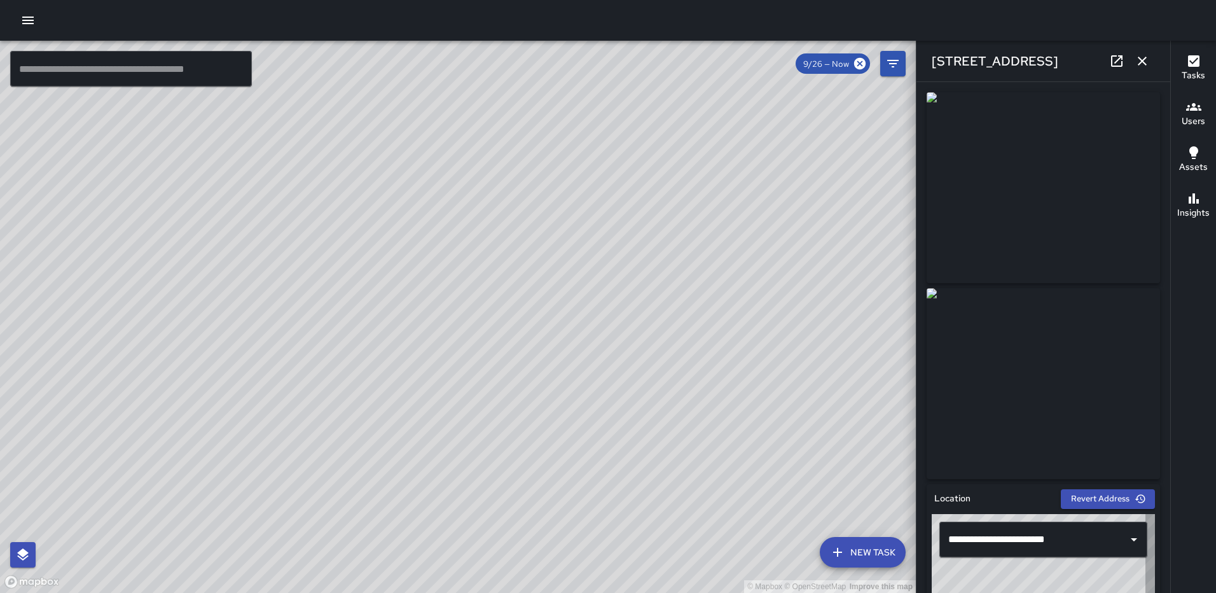
type input "**********"
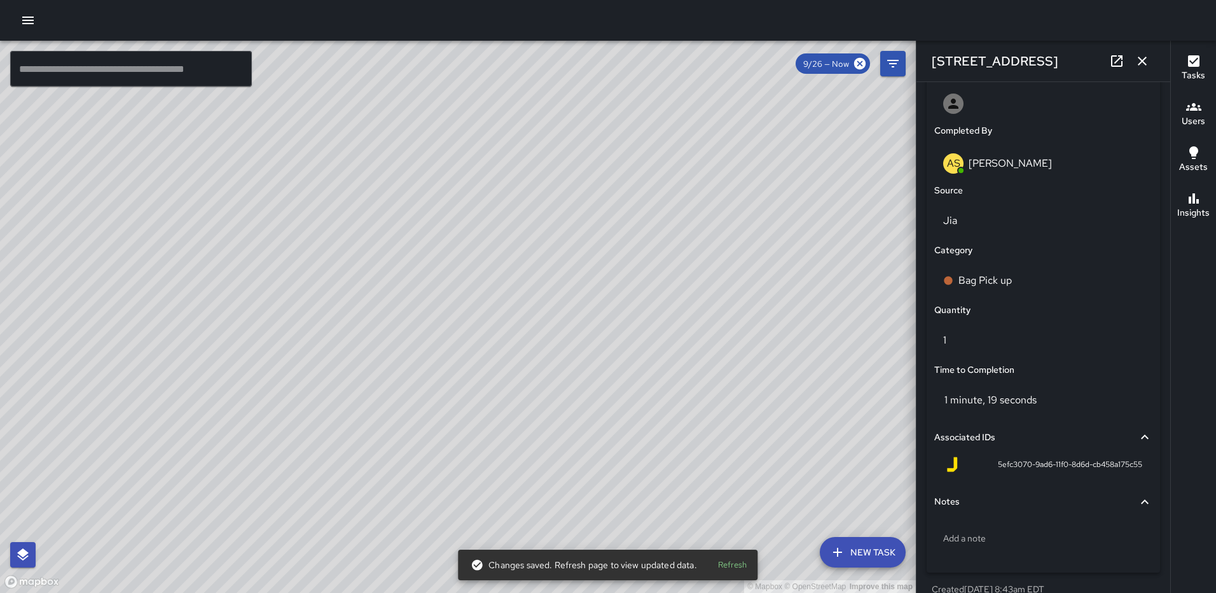
scroll to position [782, 0]
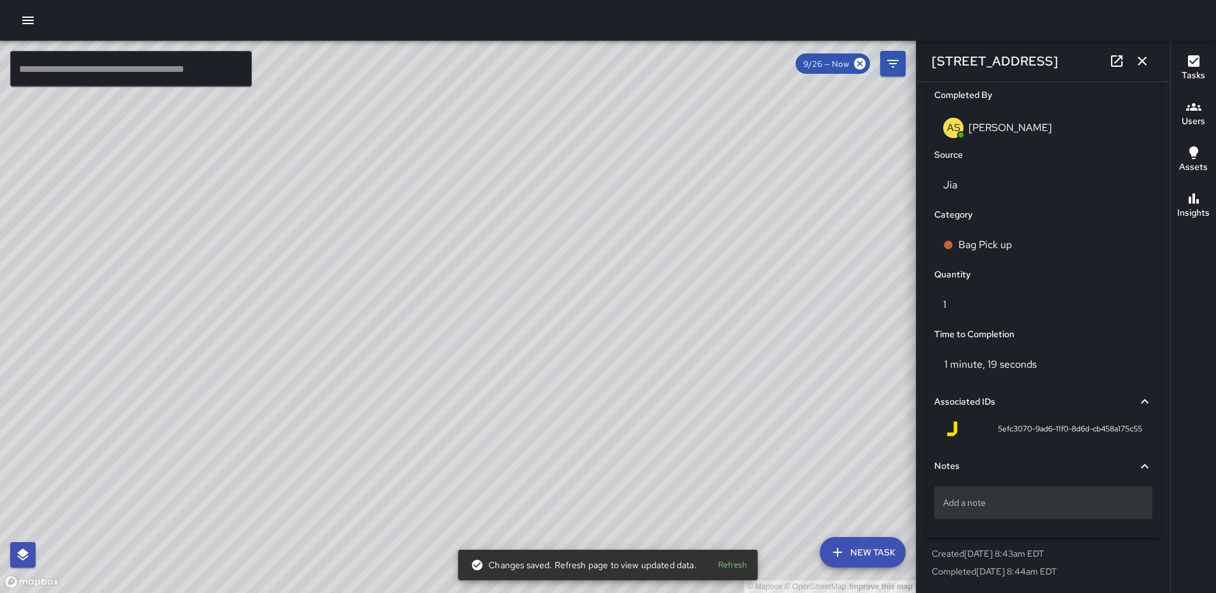
click at [962, 511] on div "Add a note" at bounding box center [1043, 502] width 218 height 33
type textarea "****"
click at [1145, 52] on button "button" at bounding box center [1142, 60] width 25 height 25
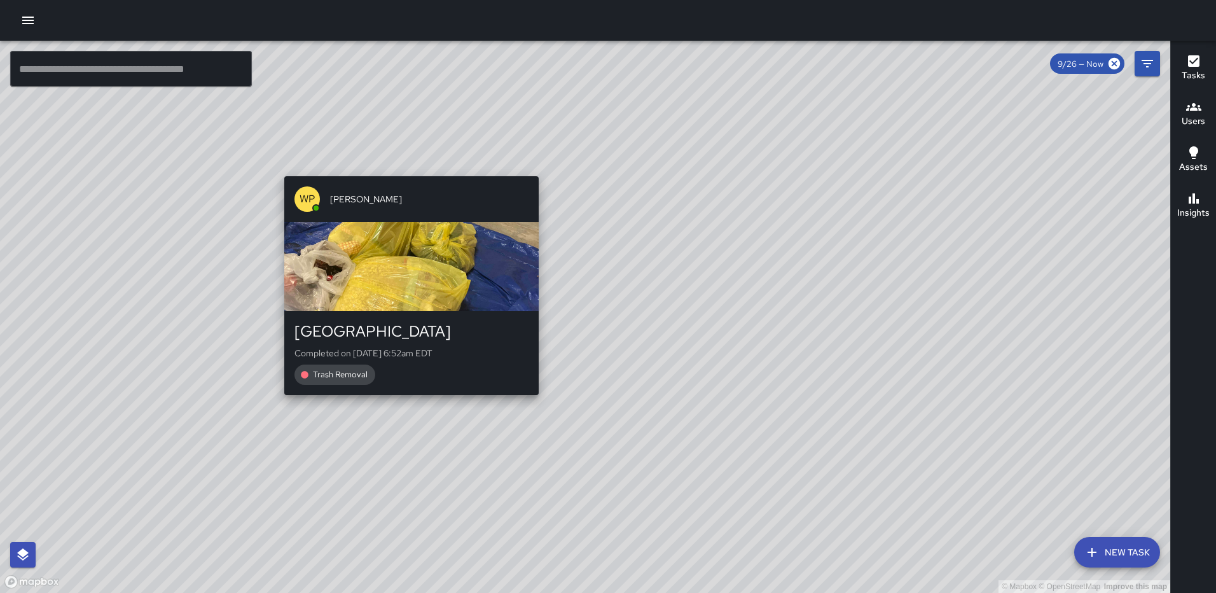
click at [526, 406] on div "© Mapbox © OpenStreetMap Improve this map WP Waverly Phillips 1232 3rd Street N…" at bounding box center [585, 317] width 1170 height 552
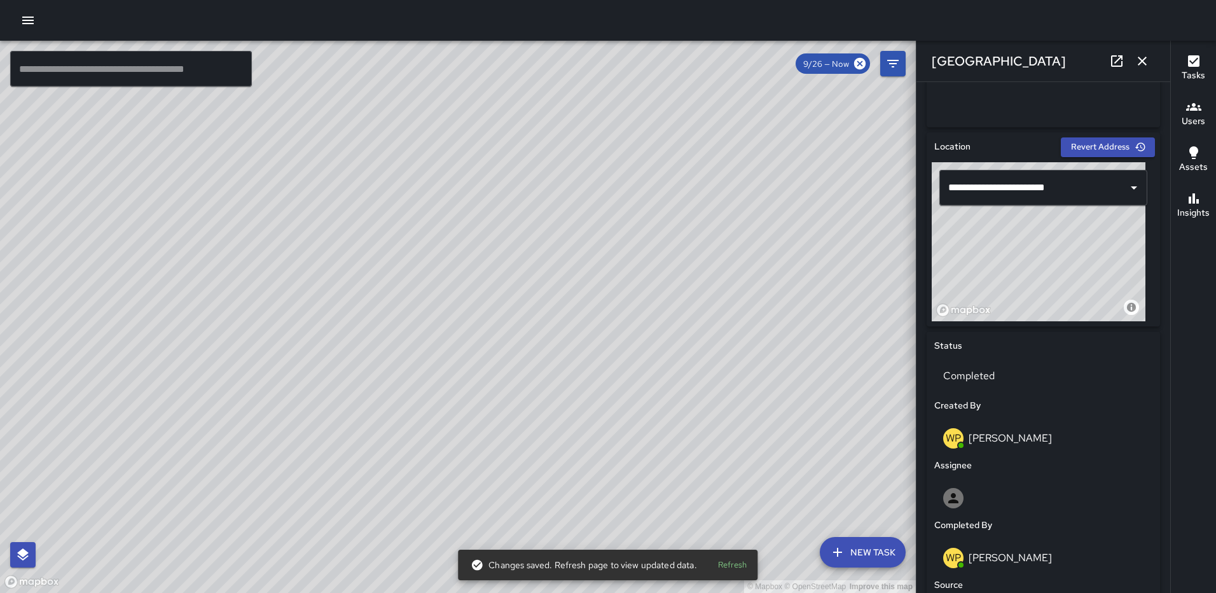
scroll to position [350, 0]
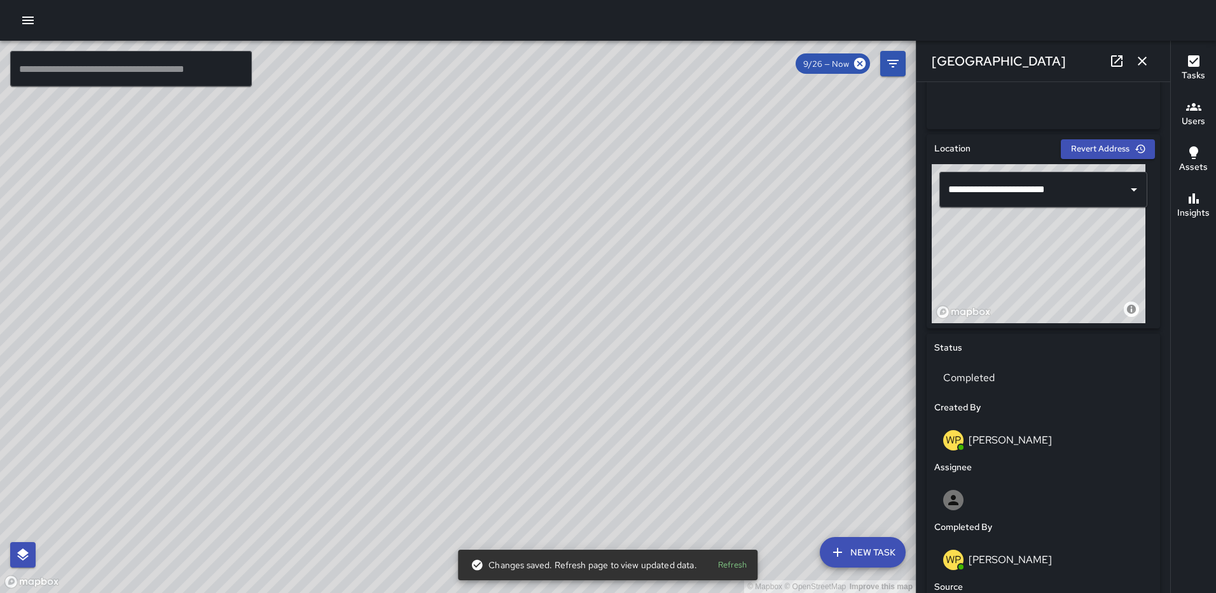
type input "**********"
drag, startPoint x: 1013, startPoint y: 249, endPoint x: 934, endPoint y: 246, distance: 78.9
click at [934, 246] on div "© Mapbox © OpenStreetMap Improve this map" at bounding box center [1039, 243] width 214 height 159
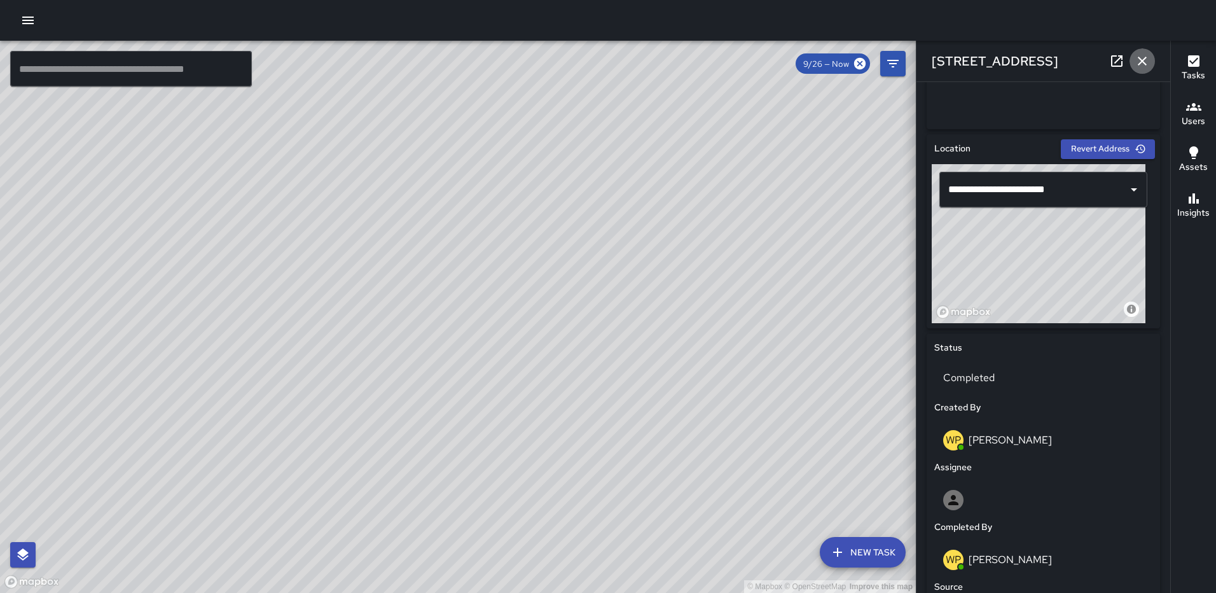
click at [1144, 55] on icon "button" at bounding box center [1142, 60] width 15 height 15
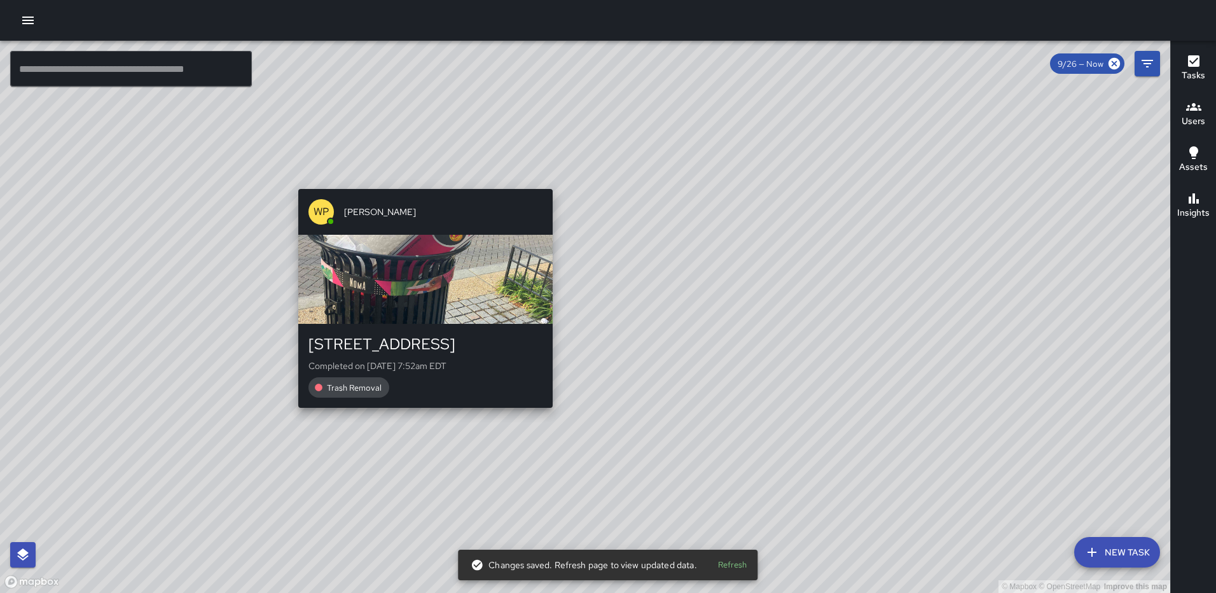
click at [550, 415] on div "© Mapbox © OpenStreetMap Improve this map WP Waverly Phillips 228 M Street Nort…" at bounding box center [585, 317] width 1170 height 552
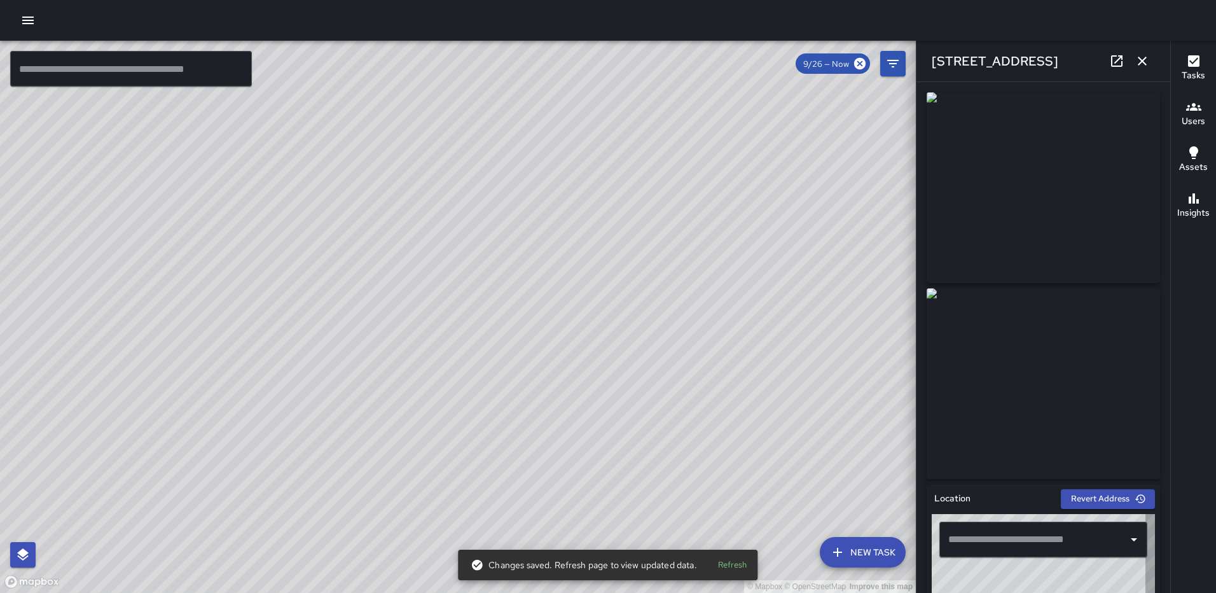
type input "**********"
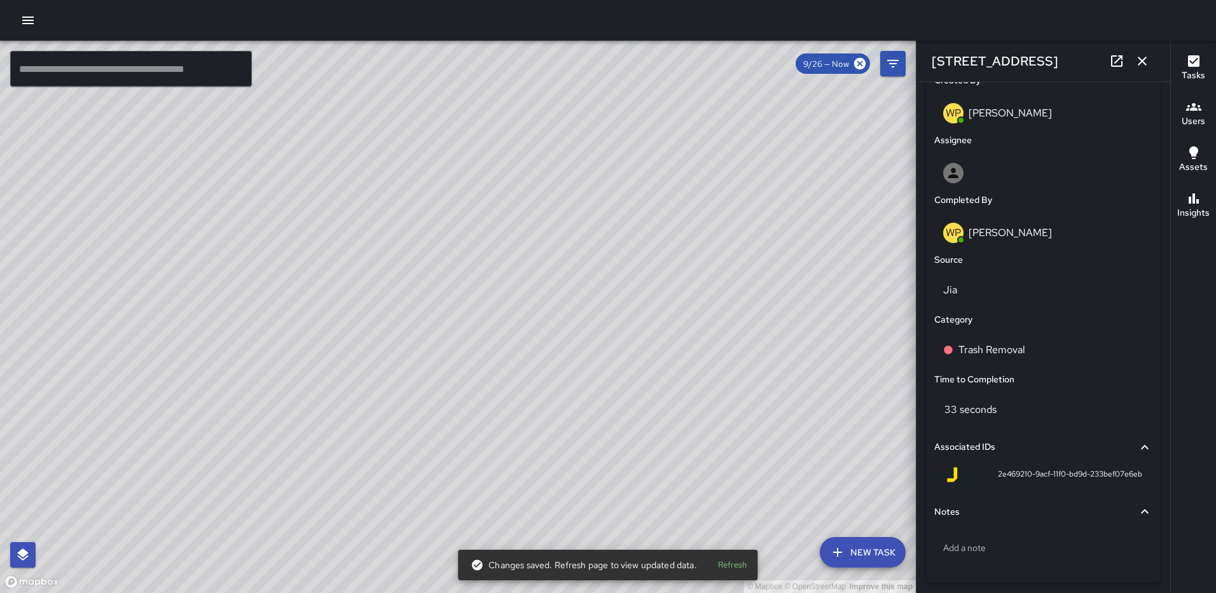
scroll to position [670, 0]
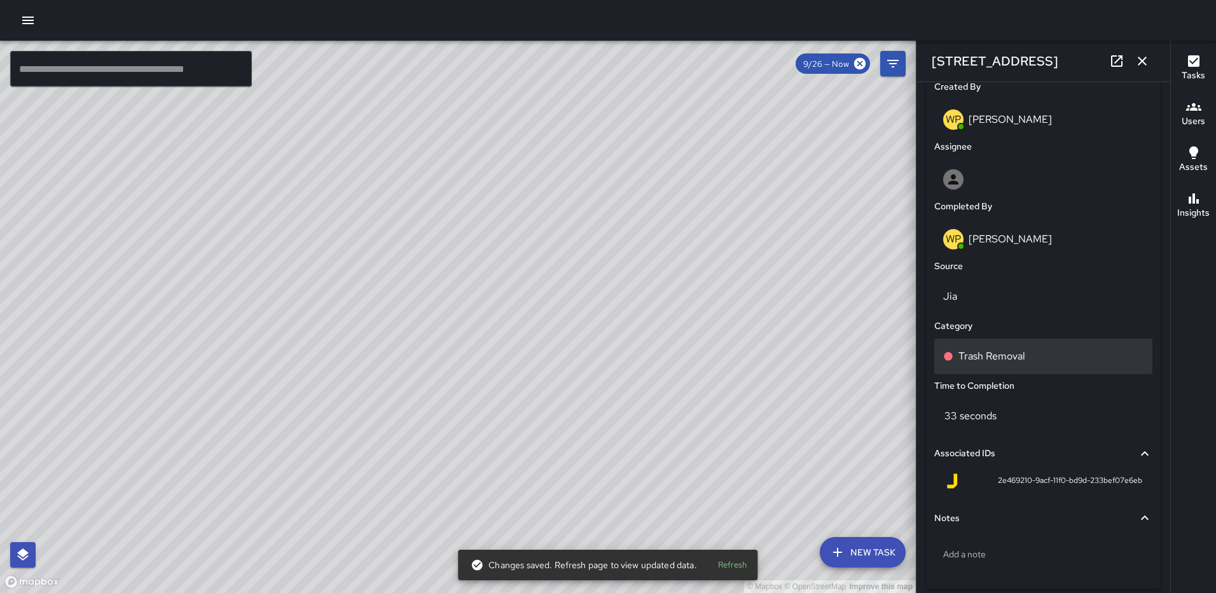
click at [976, 352] on p "Trash Removal" at bounding box center [991, 356] width 67 height 15
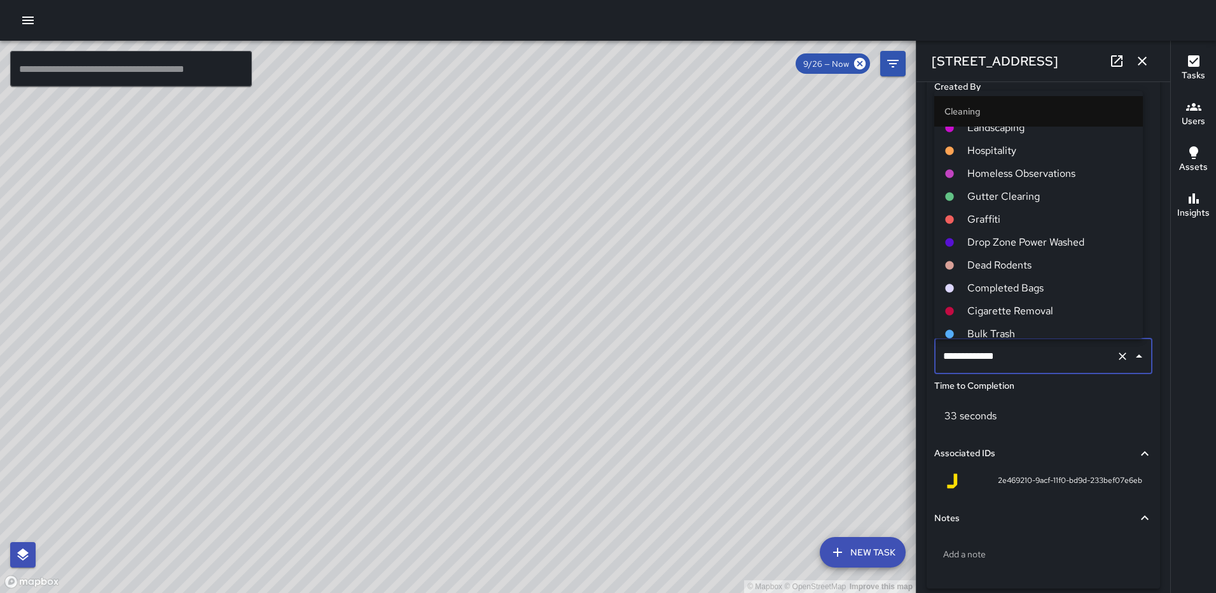
scroll to position [509, 0]
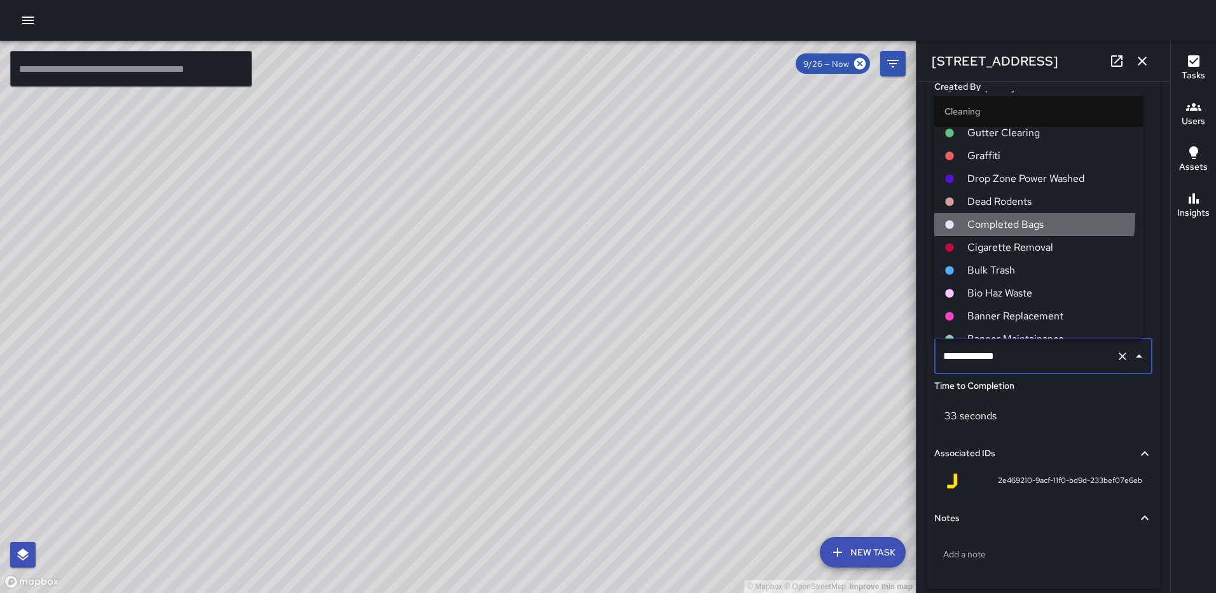
click at [1024, 219] on span "Completed Bags" at bounding box center [1049, 224] width 165 height 15
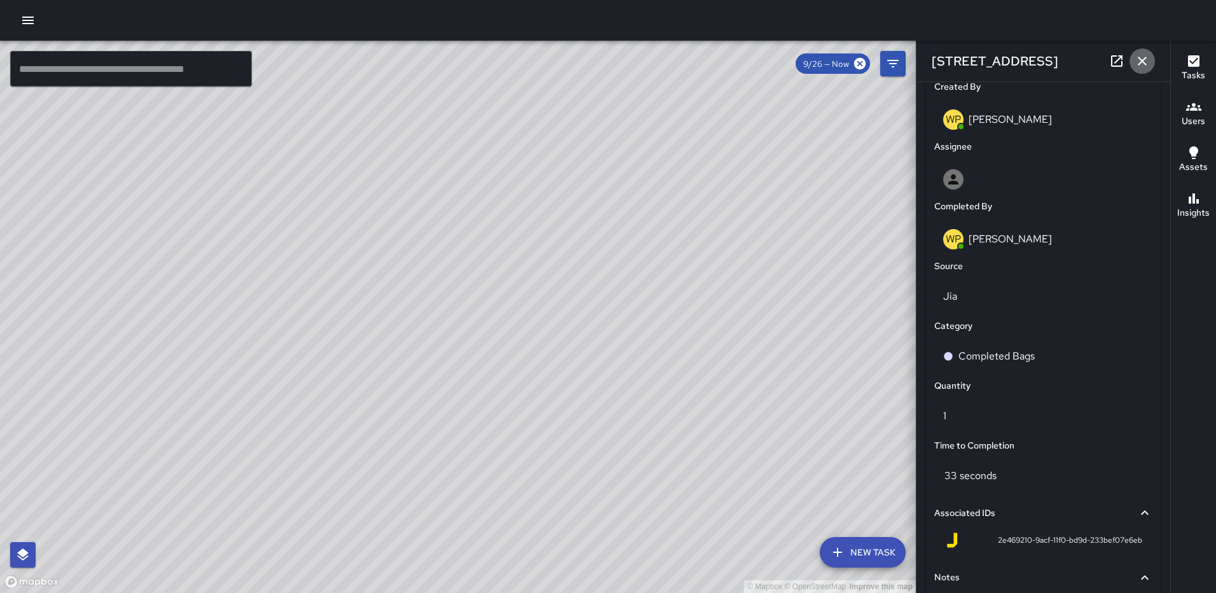
click at [1147, 55] on icon "button" at bounding box center [1142, 60] width 15 height 15
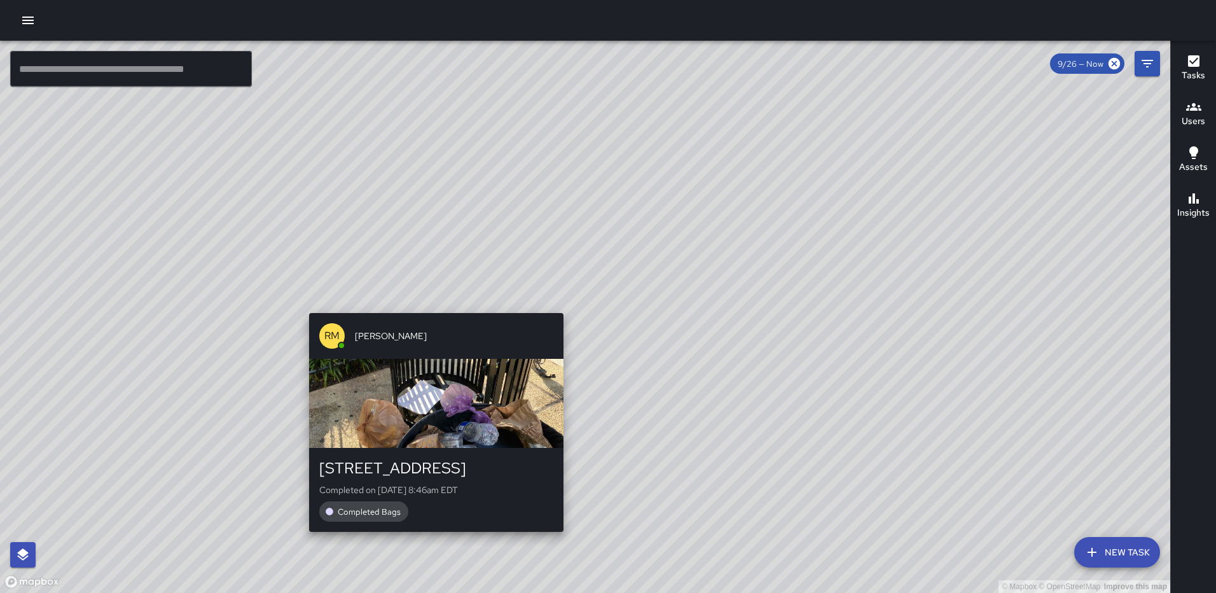
click at [558, 303] on div "© Mapbox © OpenStreetMap Improve this map RM Rodney Mcneil 228 M Street Northea…" at bounding box center [585, 317] width 1170 height 552
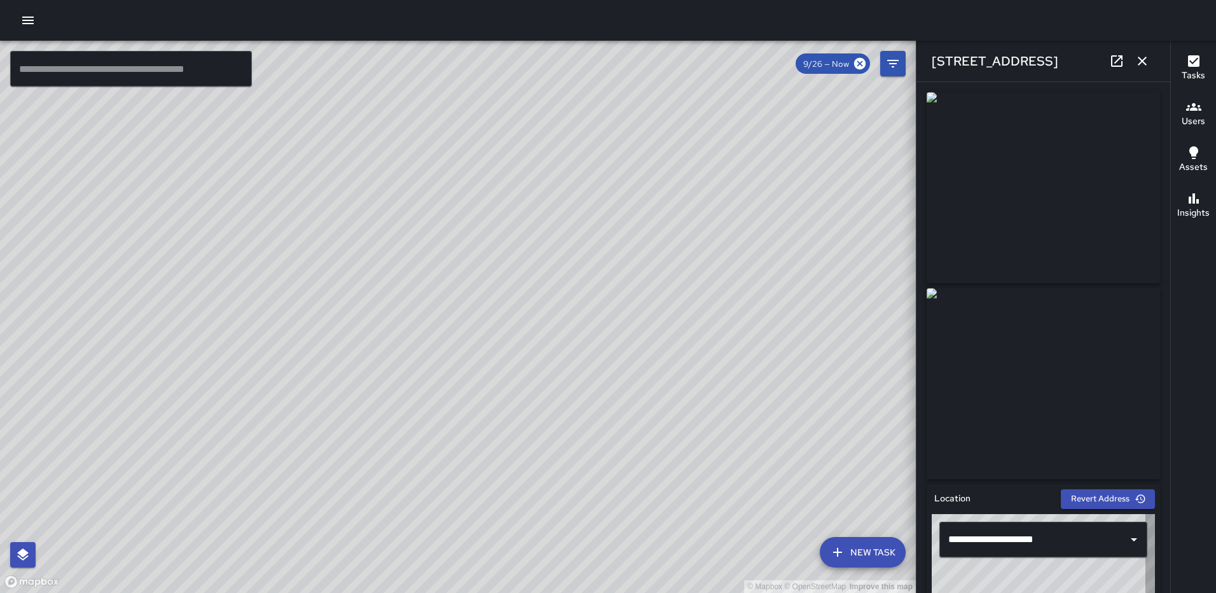
type input "**********"
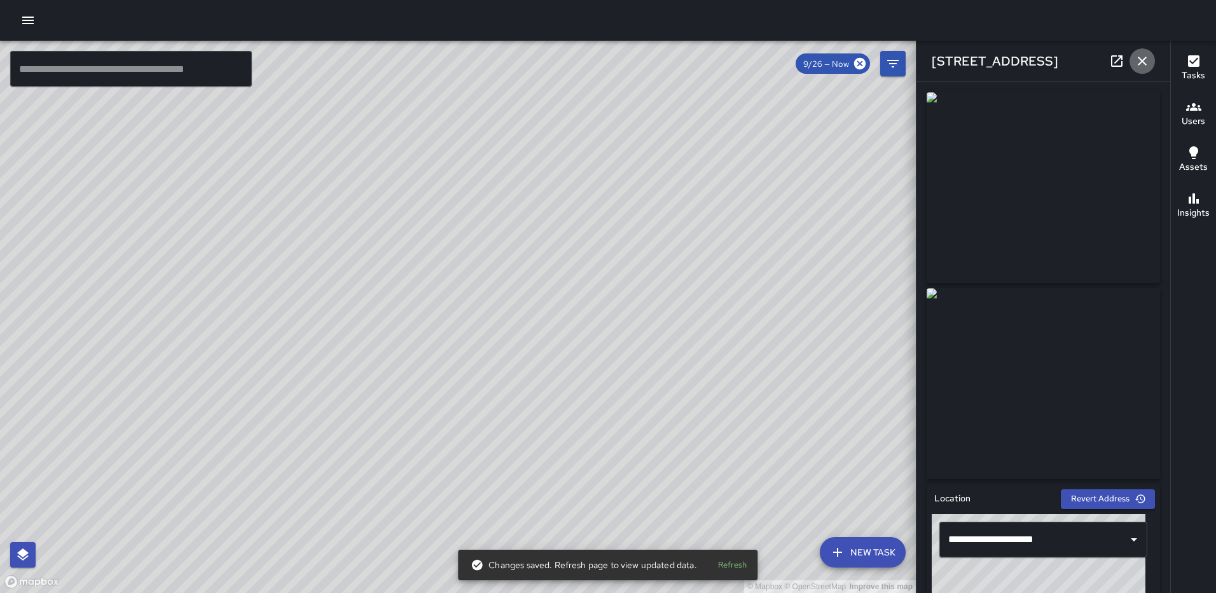
click at [1138, 60] on icon "button" at bounding box center [1142, 60] width 15 height 15
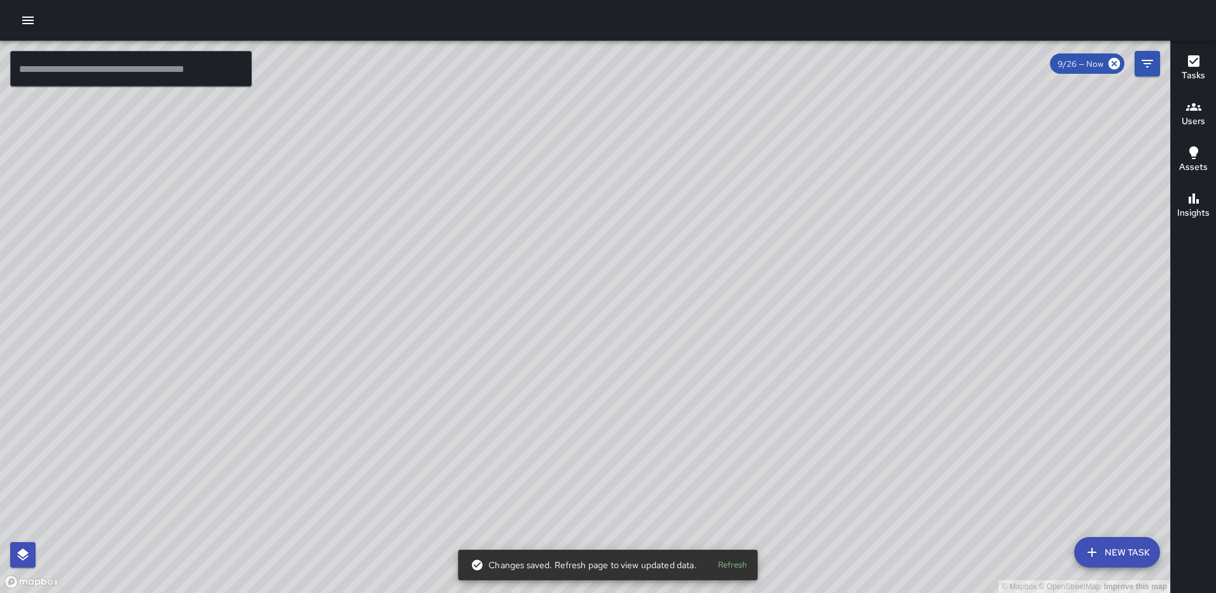
click at [586, 318] on div "© Mapbox © OpenStreetMap Improve this map RM Rodney Mcneil 228 M Street Northea…" at bounding box center [585, 317] width 1170 height 552
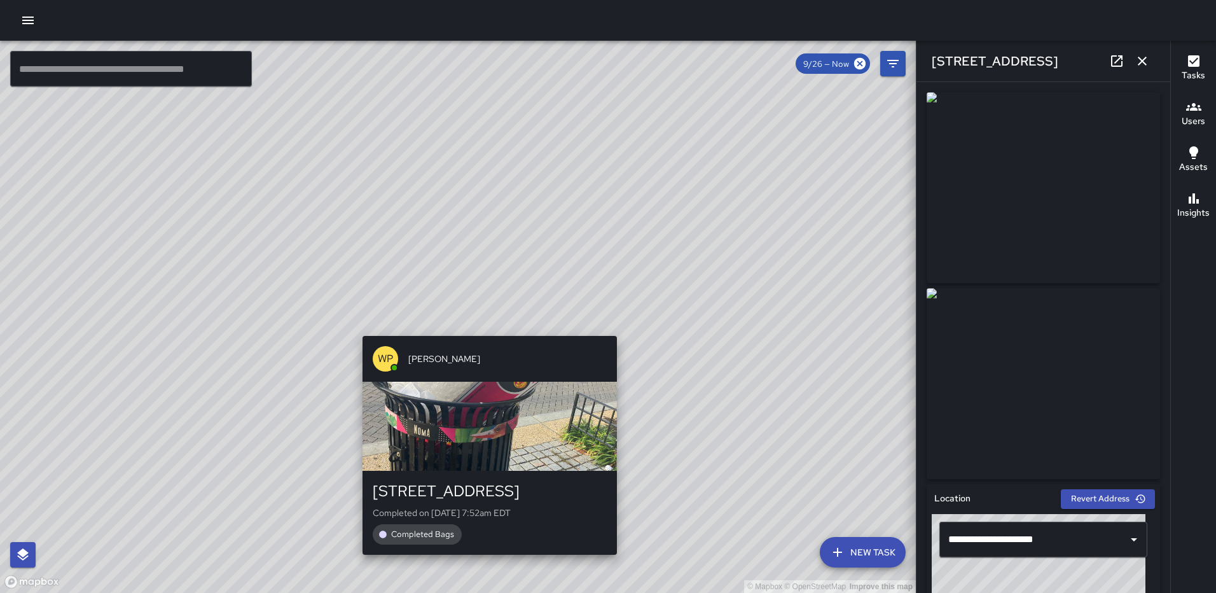
click at [482, 327] on div "© Mapbox © OpenStreetMap Improve this map WP Waverly Phillips 228 M Street Nort…" at bounding box center [458, 317] width 916 height 552
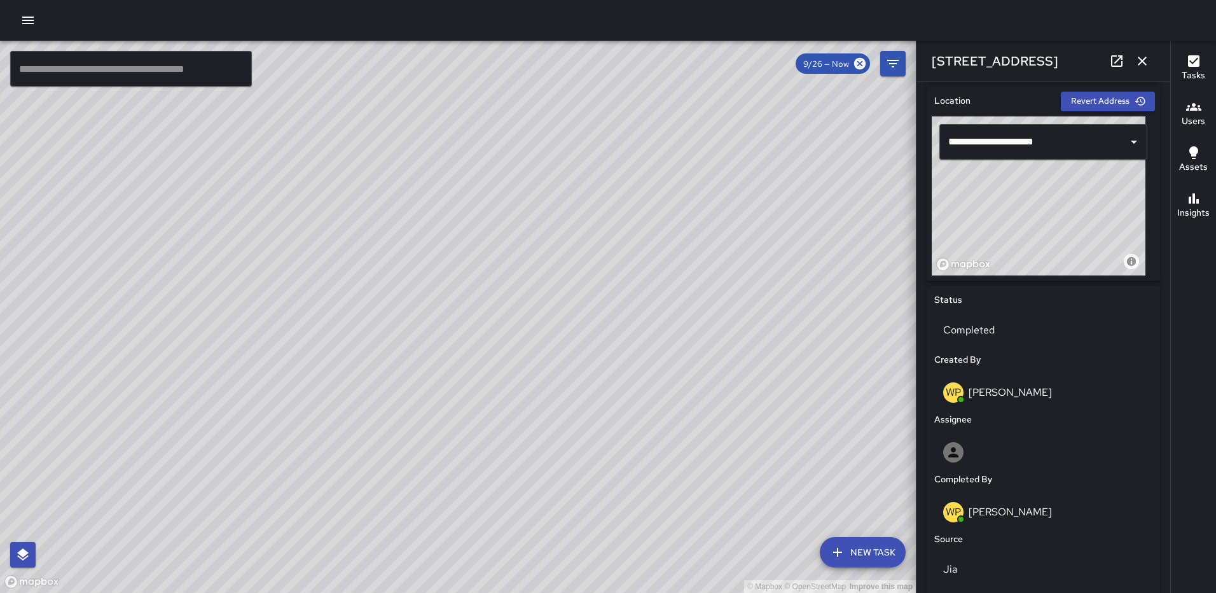
scroll to position [399, 0]
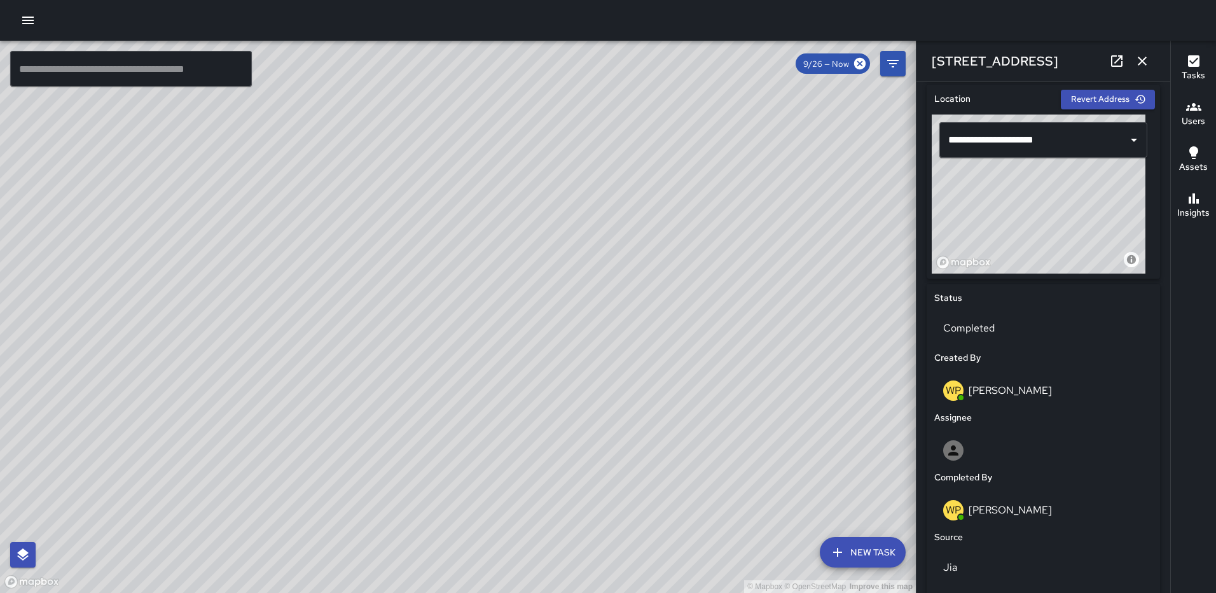
drag, startPoint x: 990, startPoint y: 202, endPoint x: 895, endPoint y: 195, distance: 94.4
click at [895, 195] on div "© Mapbox © OpenStreetMap Improve this map ​ New Task 9/26 — Now Map Layers Task…" at bounding box center [608, 317] width 1216 height 552
type input "**********"
click at [1134, 62] on button "button" at bounding box center [1142, 60] width 25 height 25
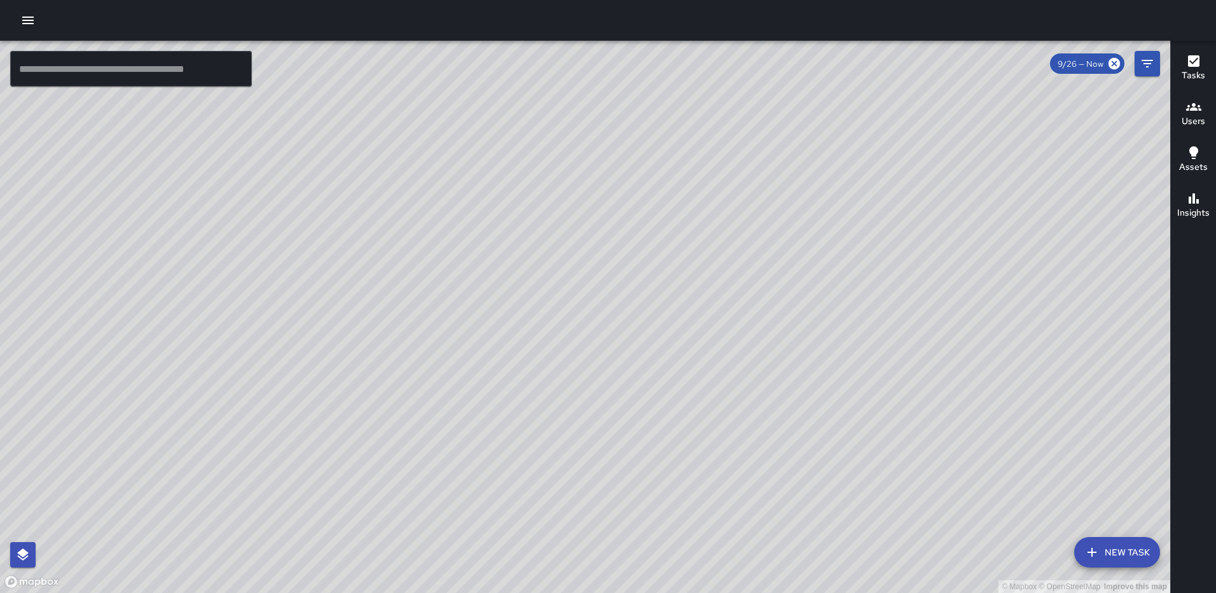
click at [558, 303] on div "© Mapbox © OpenStreetMap Improve this map RM Rodney Mcneil 228 M Street Northea…" at bounding box center [585, 317] width 1170 height 552
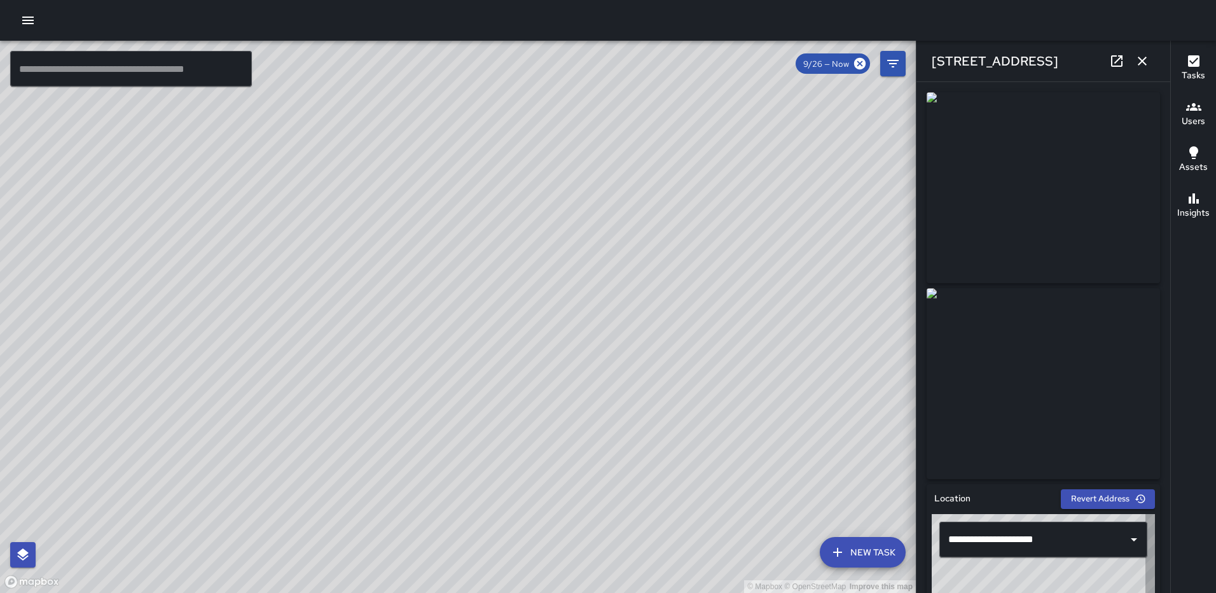
type input "**********"
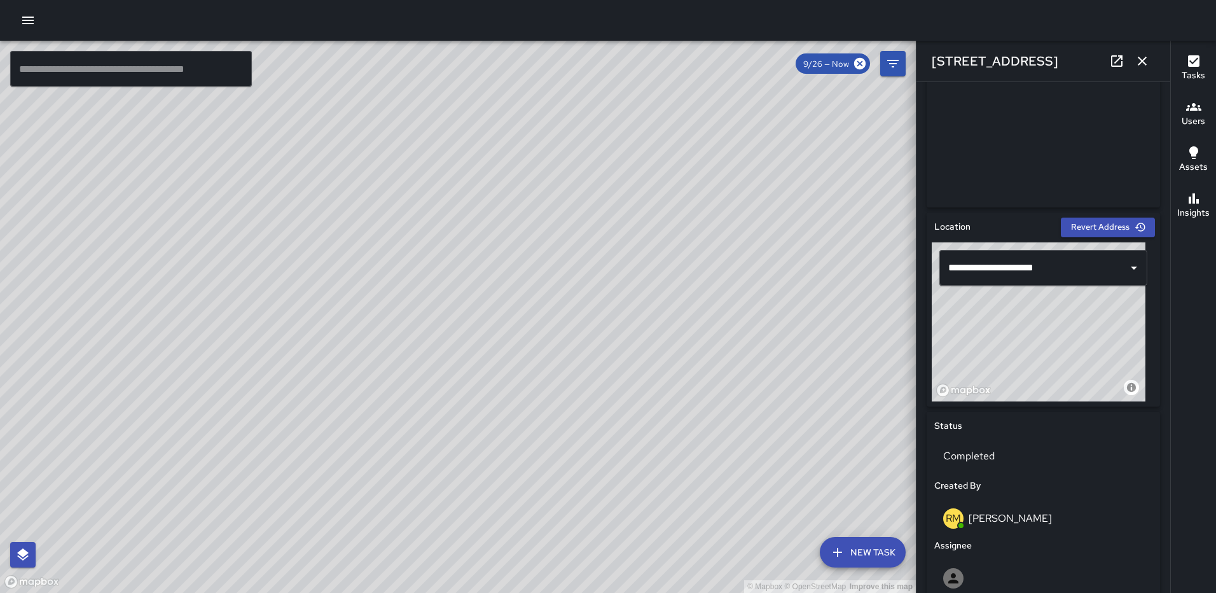
scroll to position [277, 0]
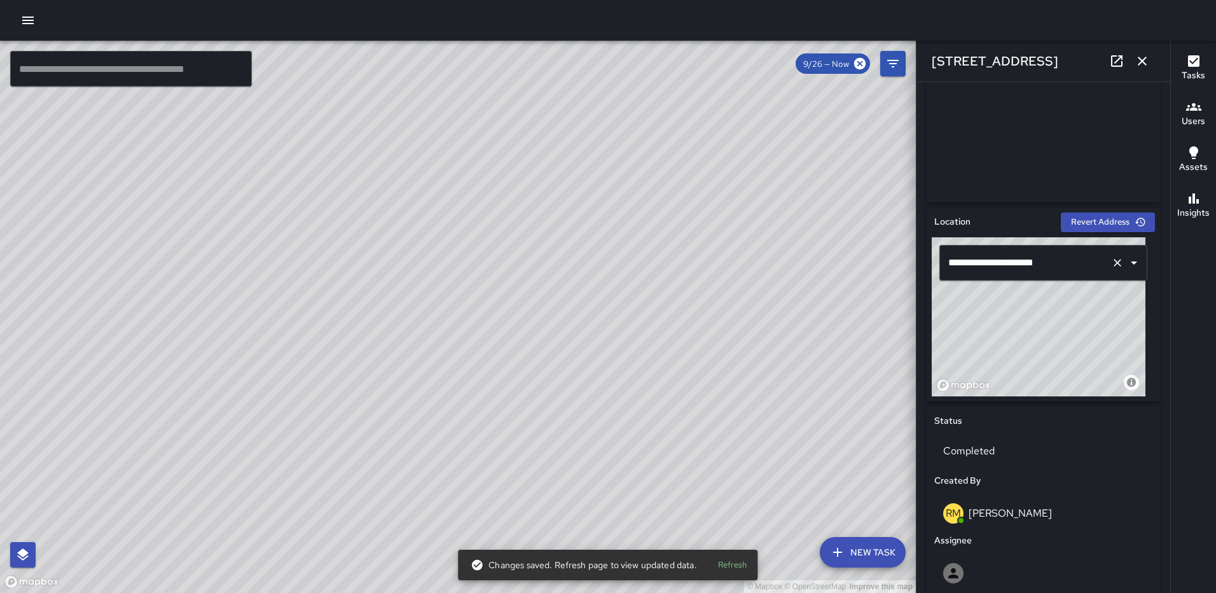
drag, startPoint x: 1036, startPoint y: 305, endPoint x: 1091, endPoint y: 278, distance: 60.9
click at [1091, 278] on div "**********" at bounding box center [1043, 316] width 223 height 159
click at [1137, 61] on icon "button" at bounding box center [1142, 60] width 15 height 15
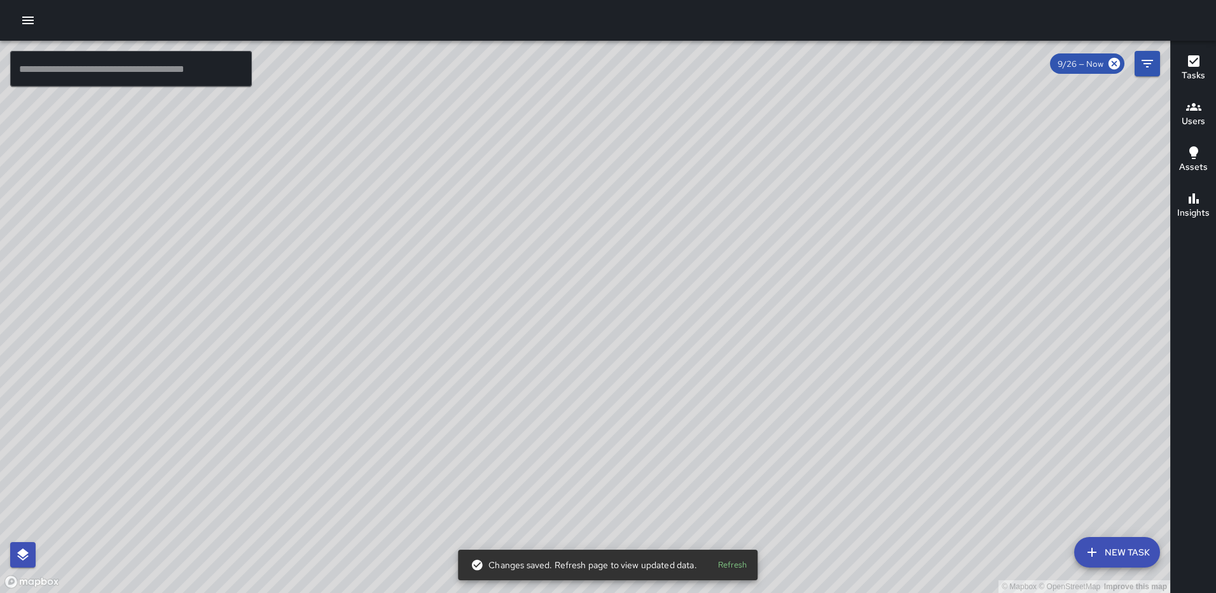
drag, startPoint x: 626, startPoint y: 210, endPoint x: 950, endPoint y: 265, distance: 328.9
click at [950, 265] on div "© Mapbox © OpenStreetMap Improve this map" at bounding box center [585, 317] width 1170 height 552
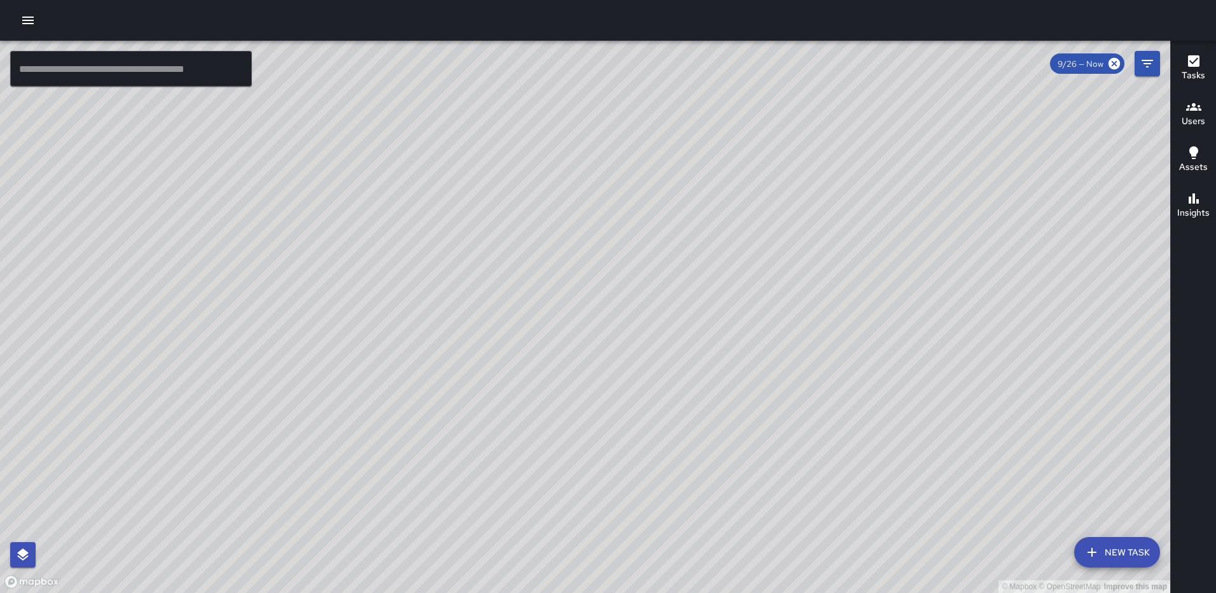
click at [1184, 65] on div "Tasks" at bounding box center [1194, 67] width 24 height 29
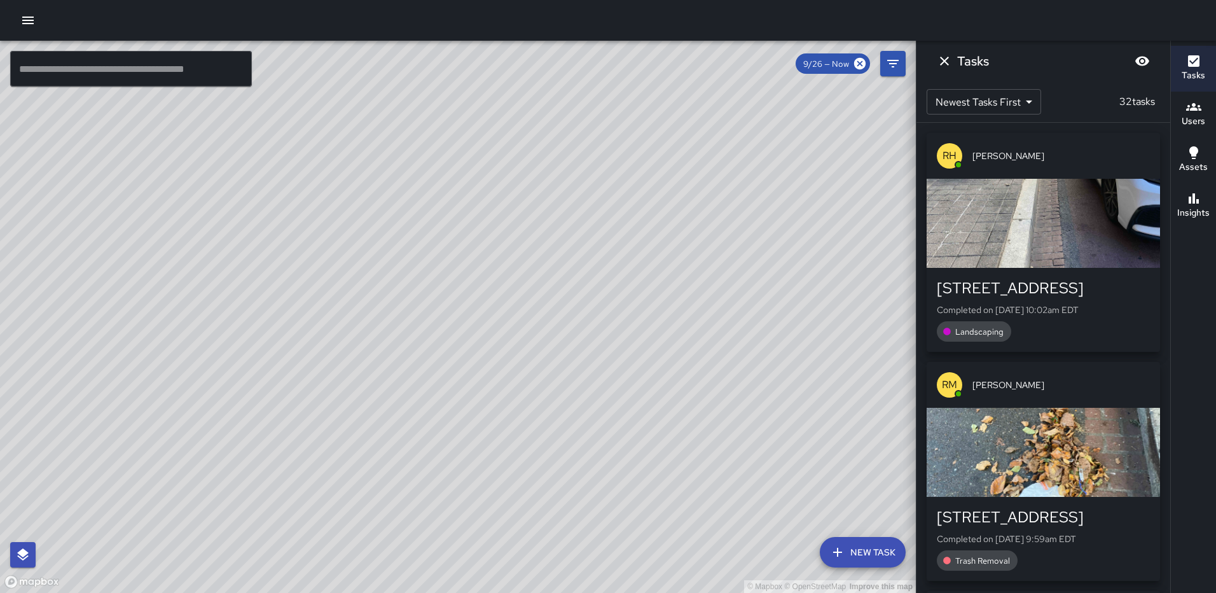
click at [1016, 212] on div "button" at bounding box center [1043, 223] width 233 height 89
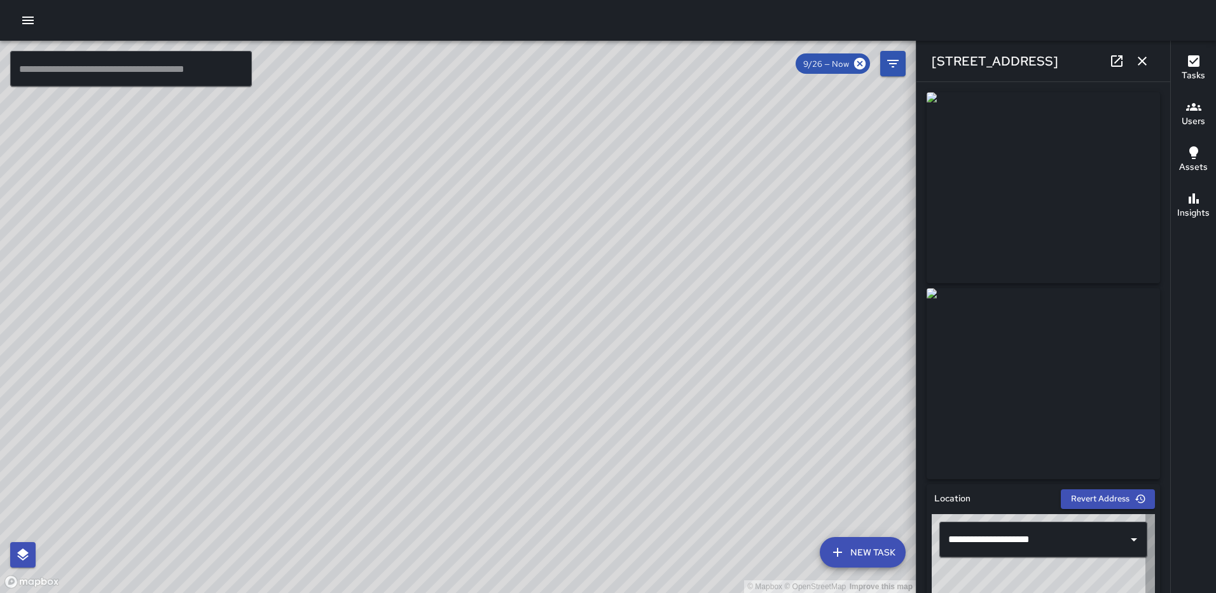
type input "**********"
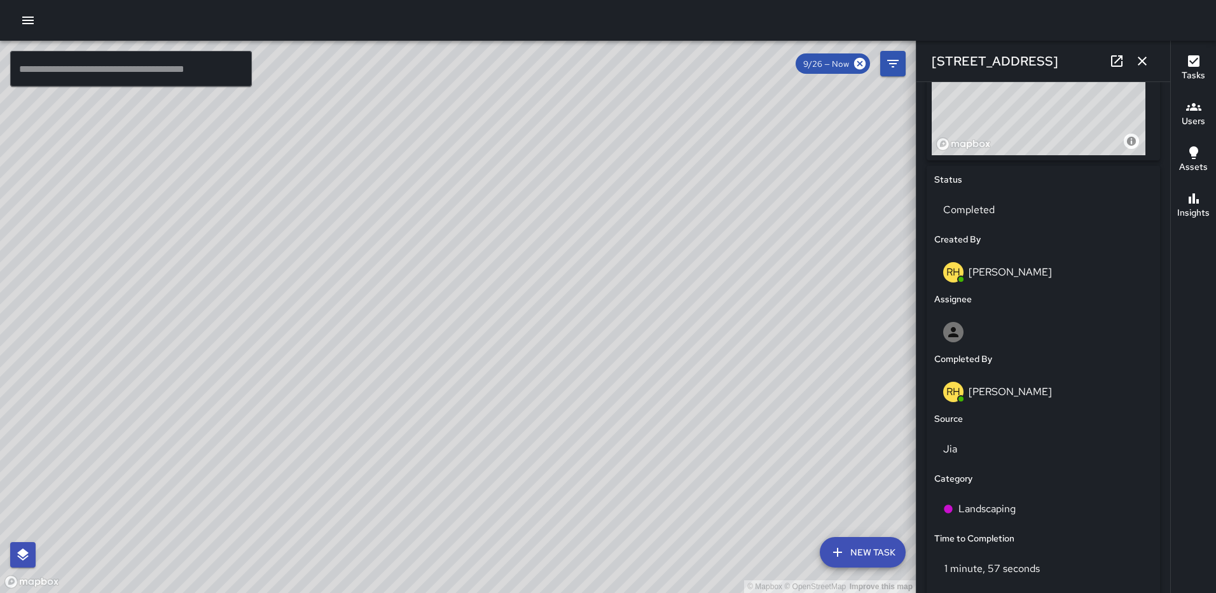
scroll to position [521, 0]
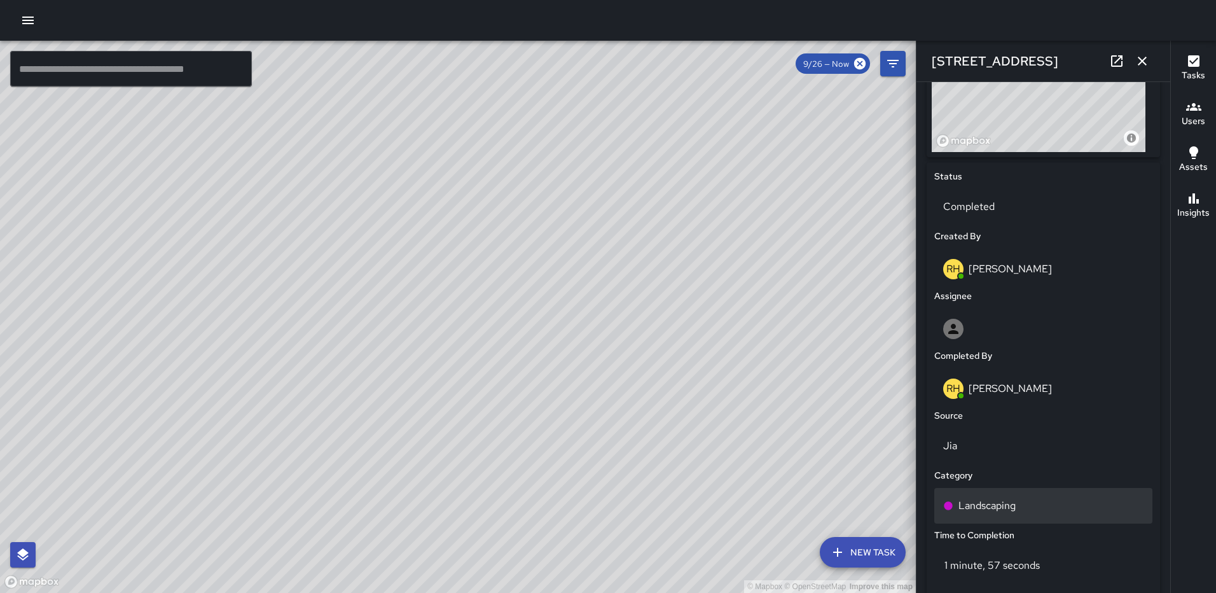
click at [958, 513] on div "Landscaping" at bounding box center [1043, 506] width 218 height 36
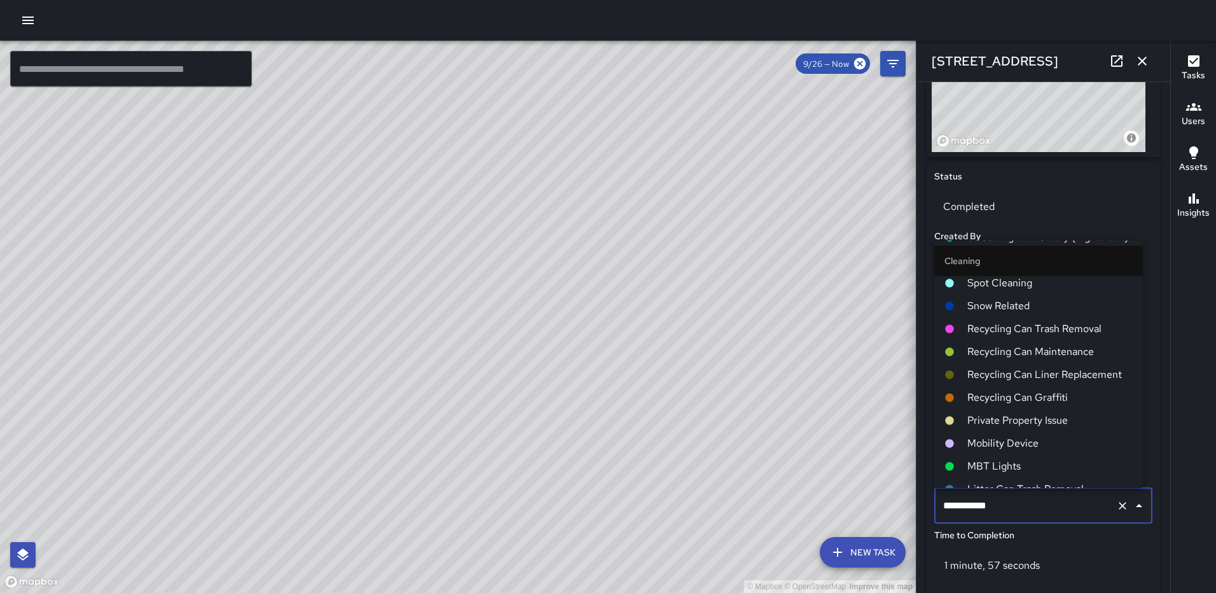
scroll to position [0, 0]
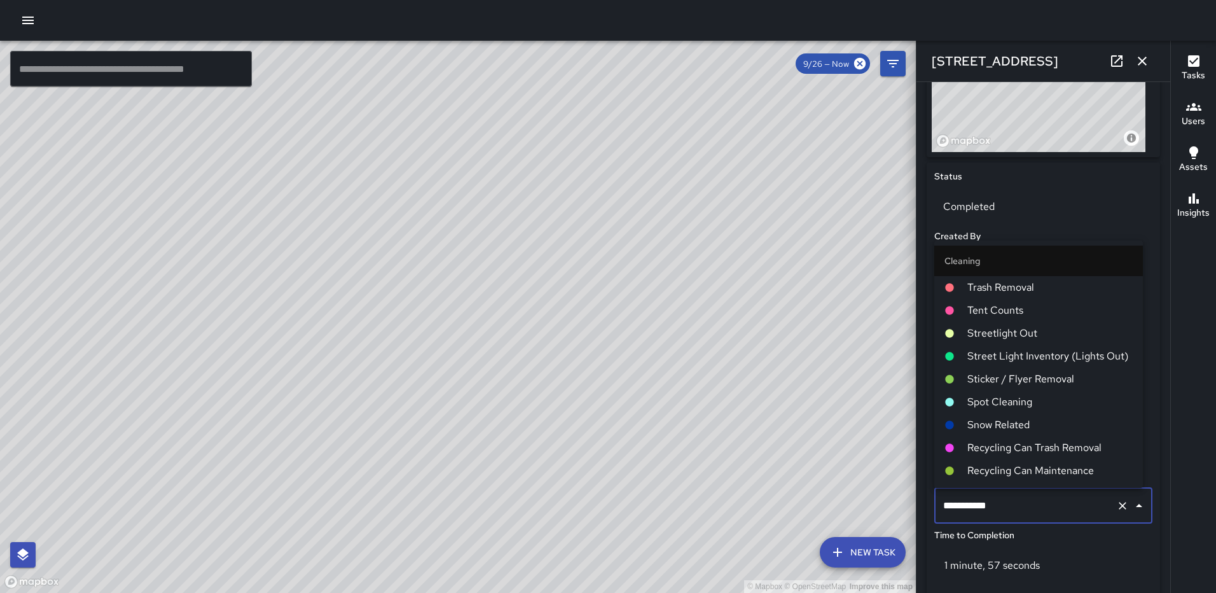
click at [1006, 292] on span "Trash Removal" at bounding box center [1049, 287] width 165 height 15
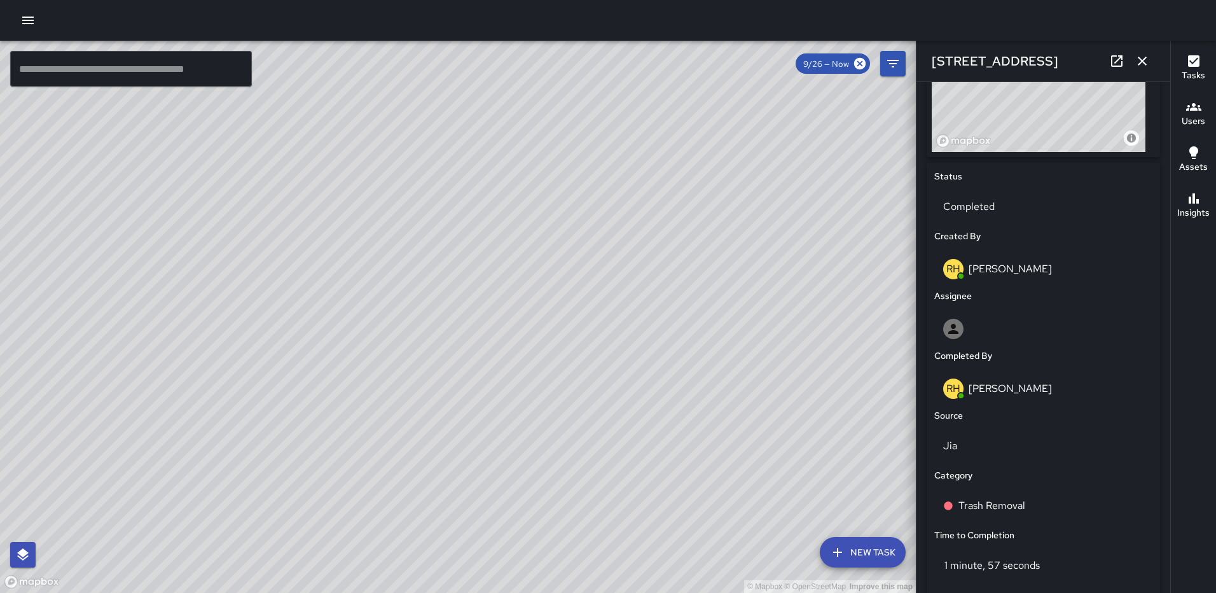
click at [1138, 59] on icon "button" at bounding box center [1142, 60] width 15 height 15
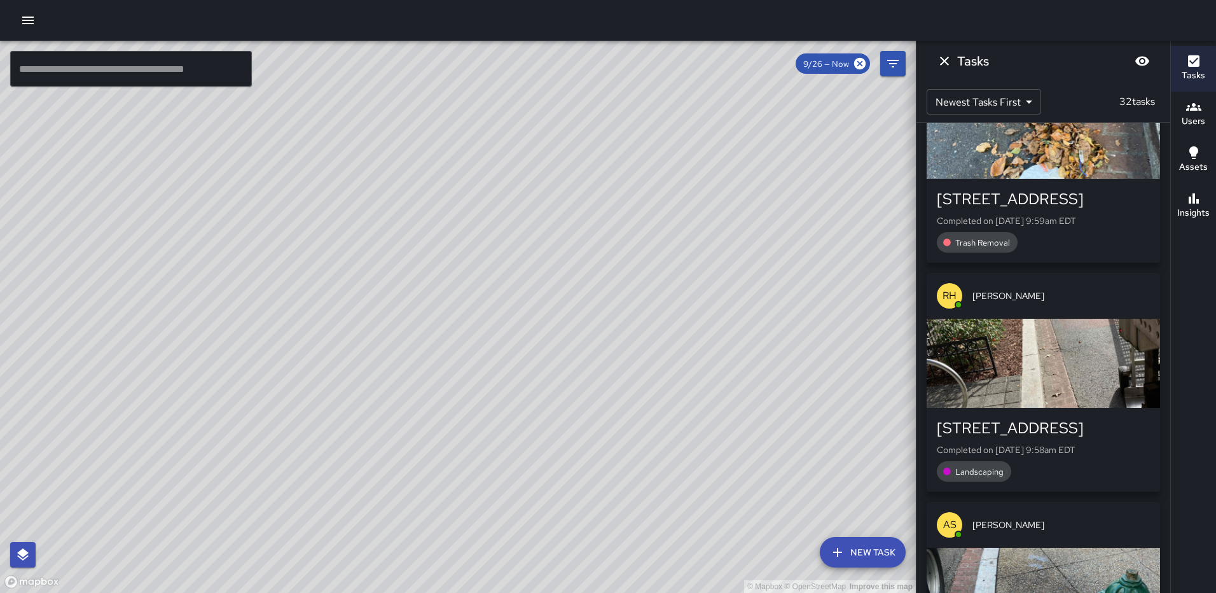
scroll to position [445, 0]
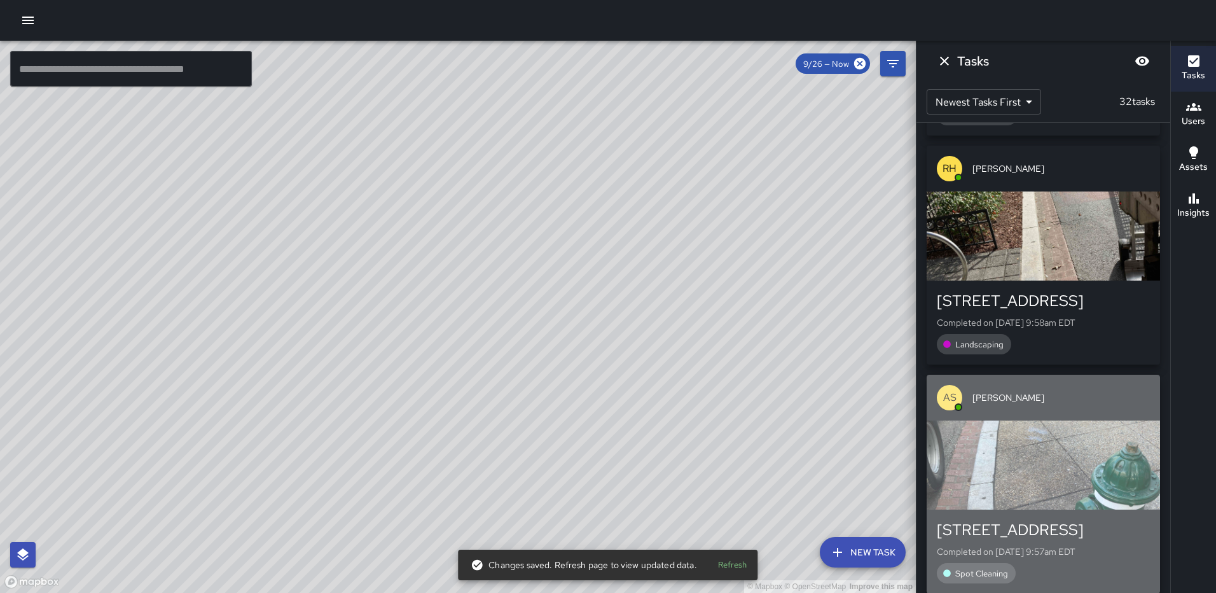
click at [1053, 464] on div "button" at bounding box center [1043, 464] width 233 height 89
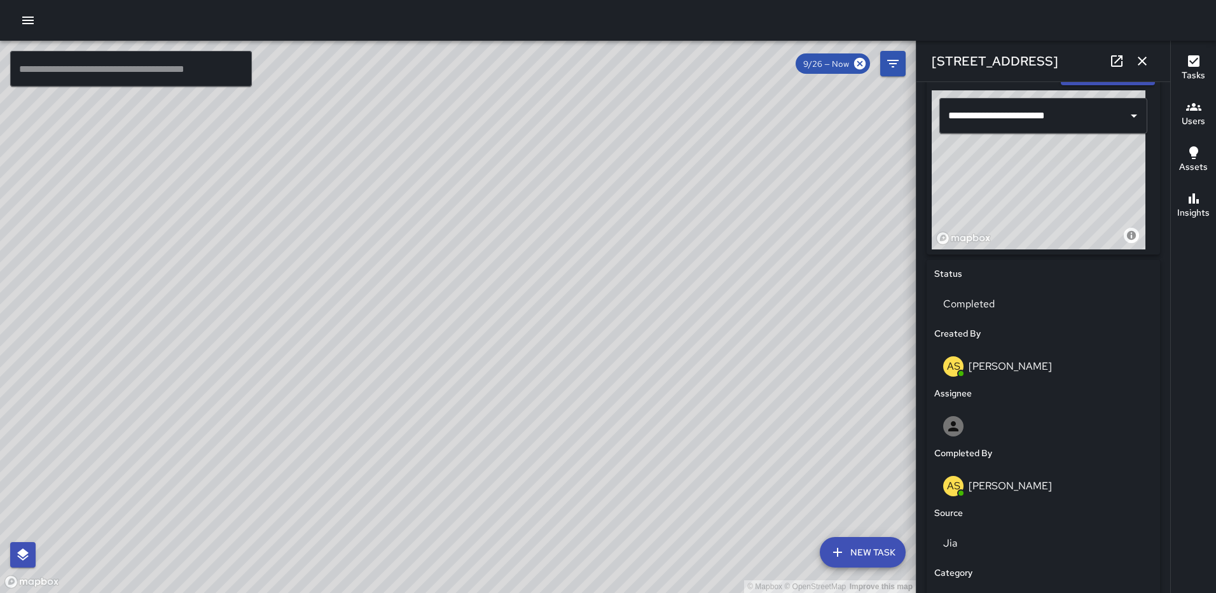
scroll to position [620, 0]
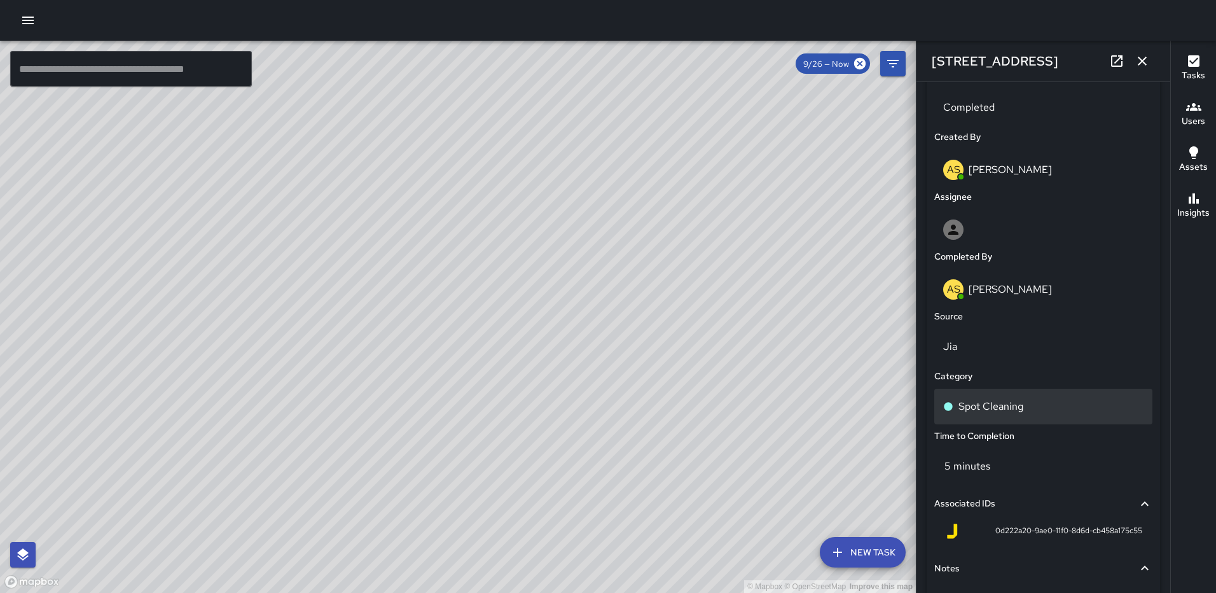
click at [1010, 408] on p "Spot Cleaning" at bounding box center [990, 406] width 65 height 15
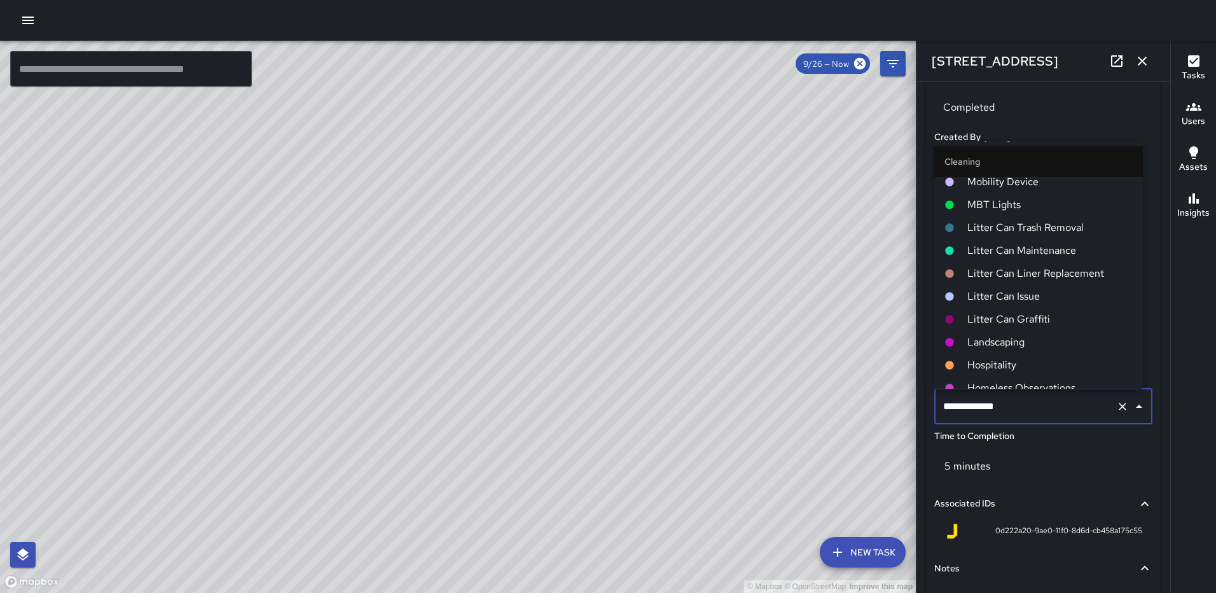
scroll to position [382, 0]
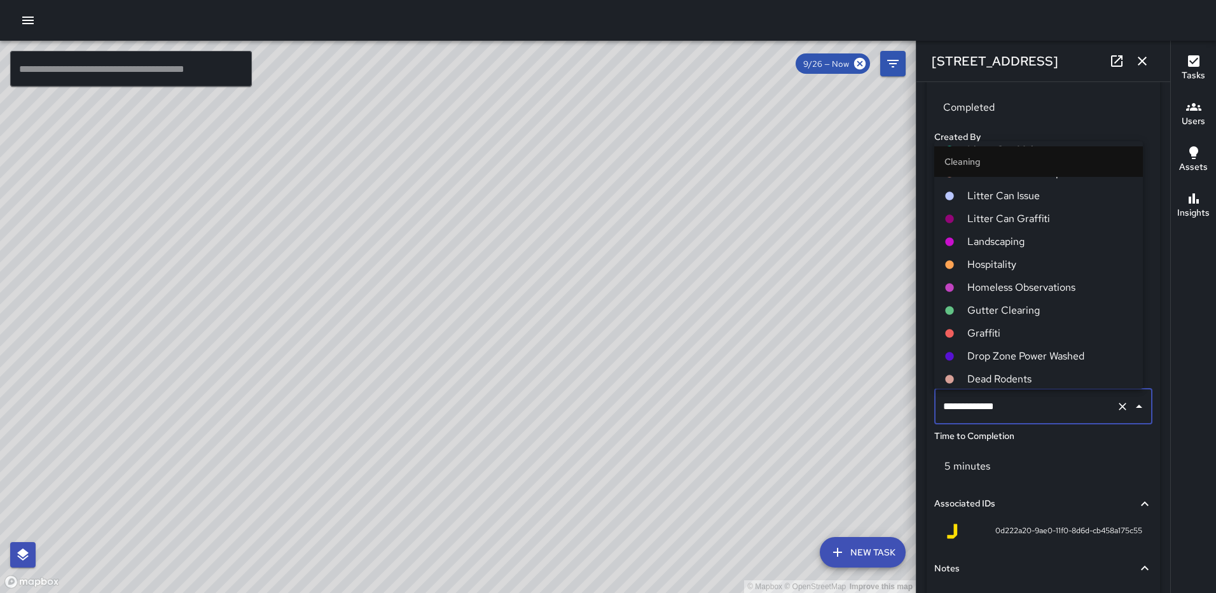
click at [1029, 348] on li "Drop Zone Power Washed" at bounding box center [1038, 356] width 209 height 23
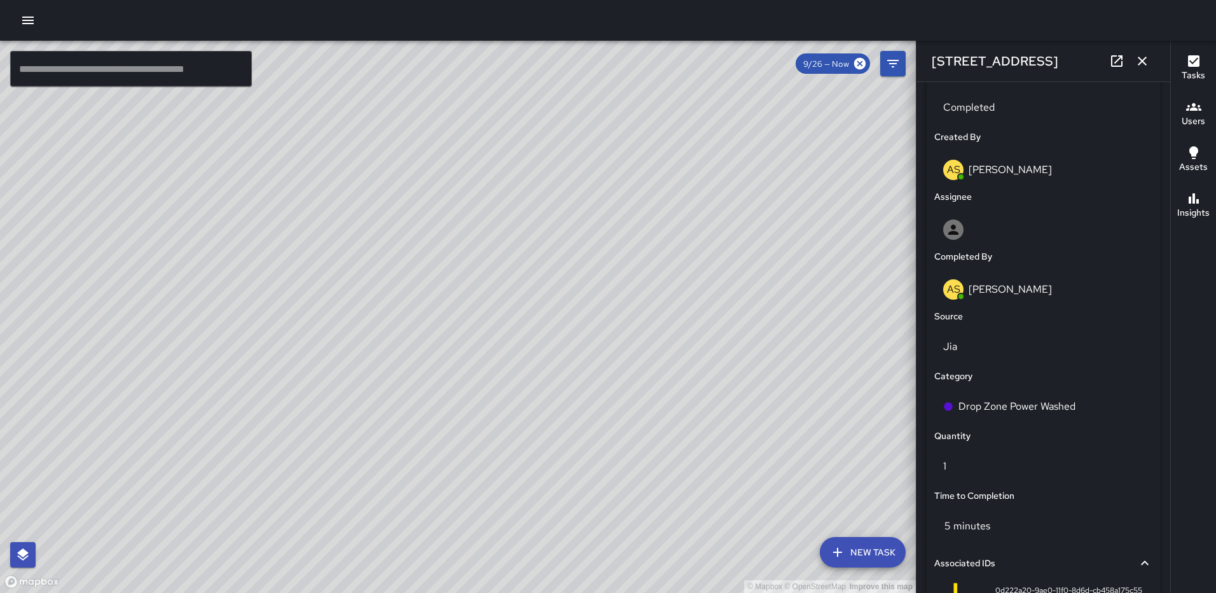
click at [1141, 59] on icon "button" at bounding box center [1142, 60] width 15 height 15
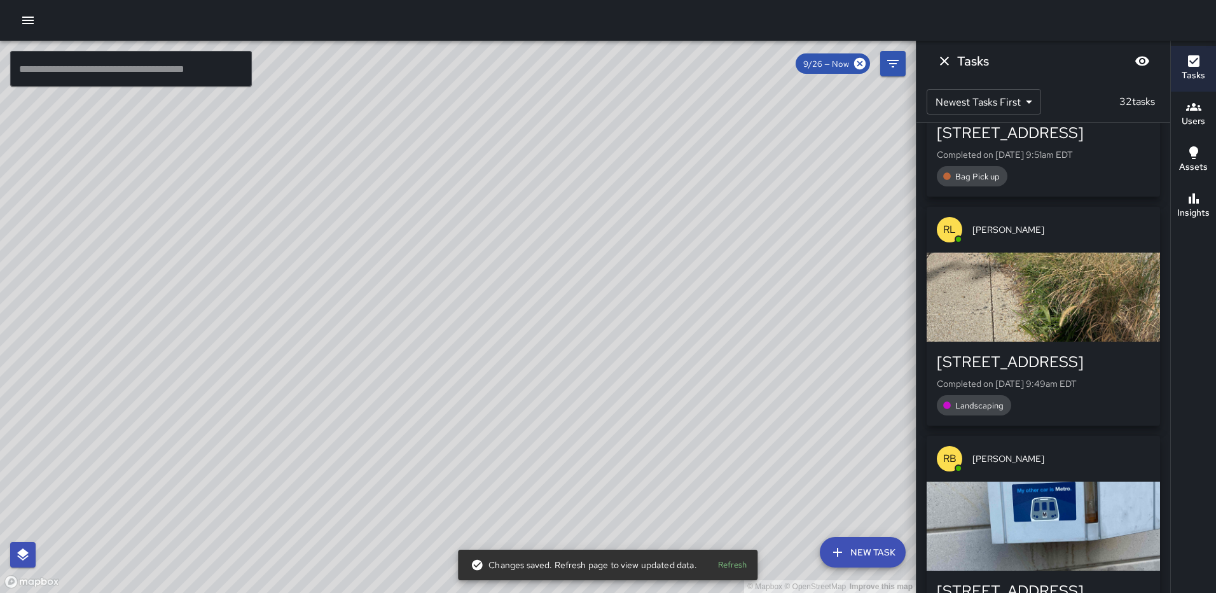
scroll to position [1575, 0]
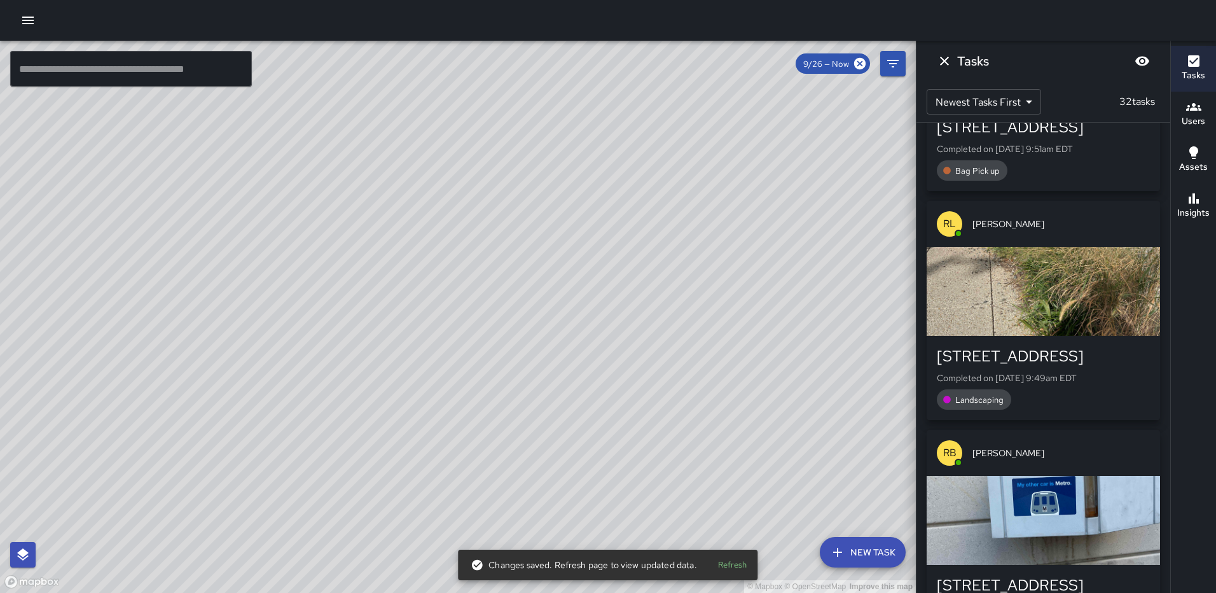
click at [1042, 322] on div "button" at bounding box center [1043, 291] width 233 height 89
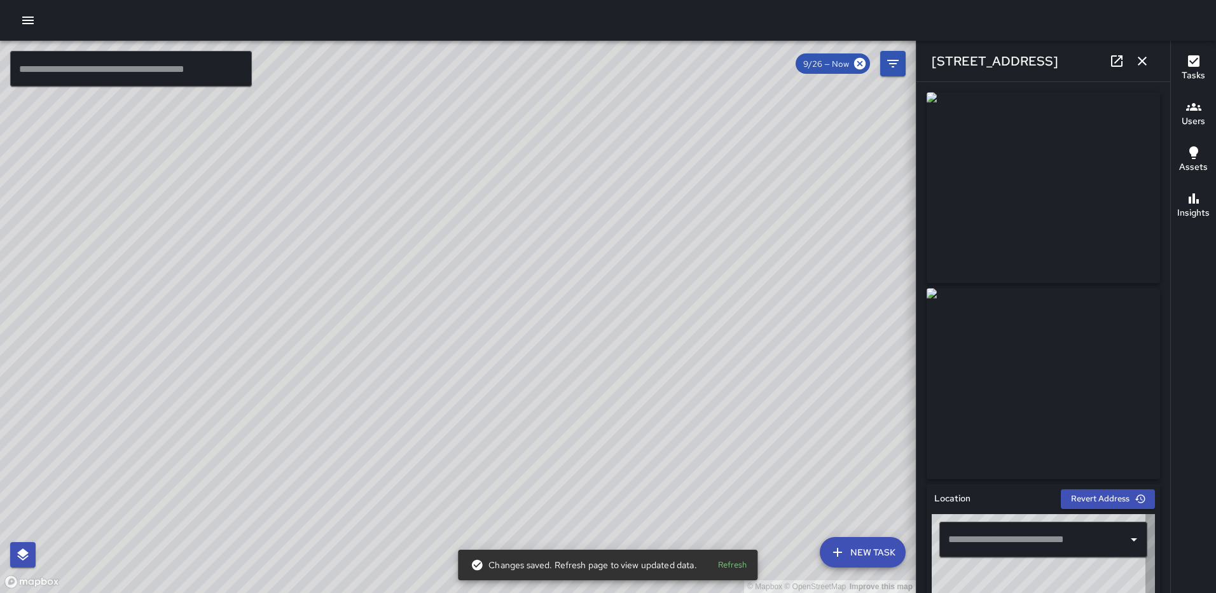
type input "**********"
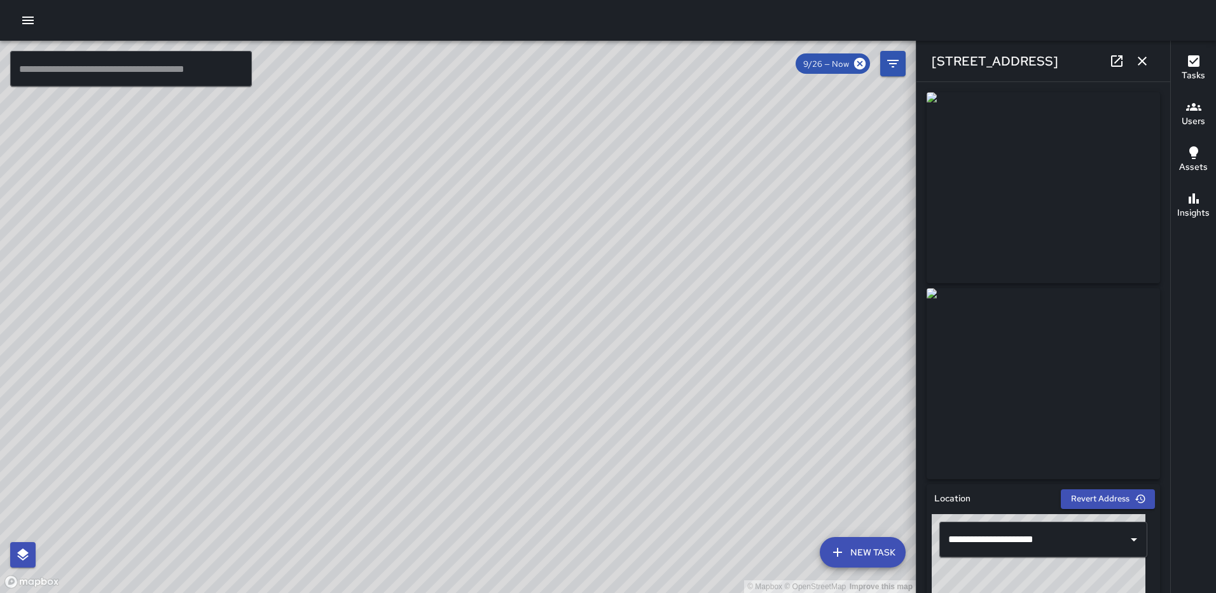
click at [1134, 64] on button "button" at bounding box center [1142, 60] width 25 height 25
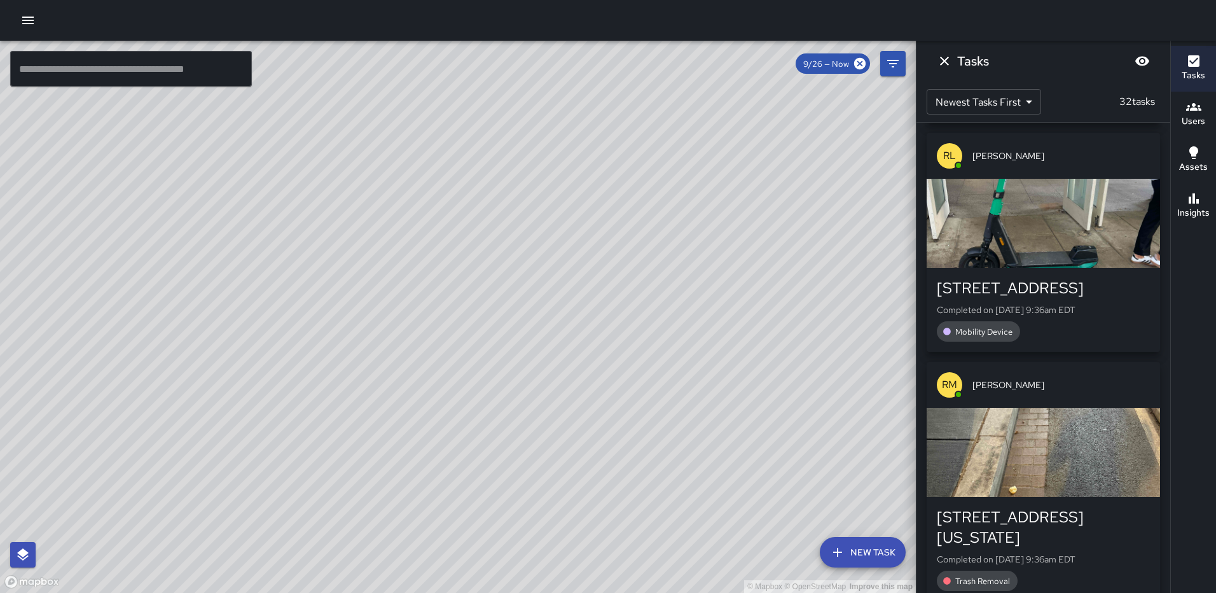
scroll to position [2145, 0]
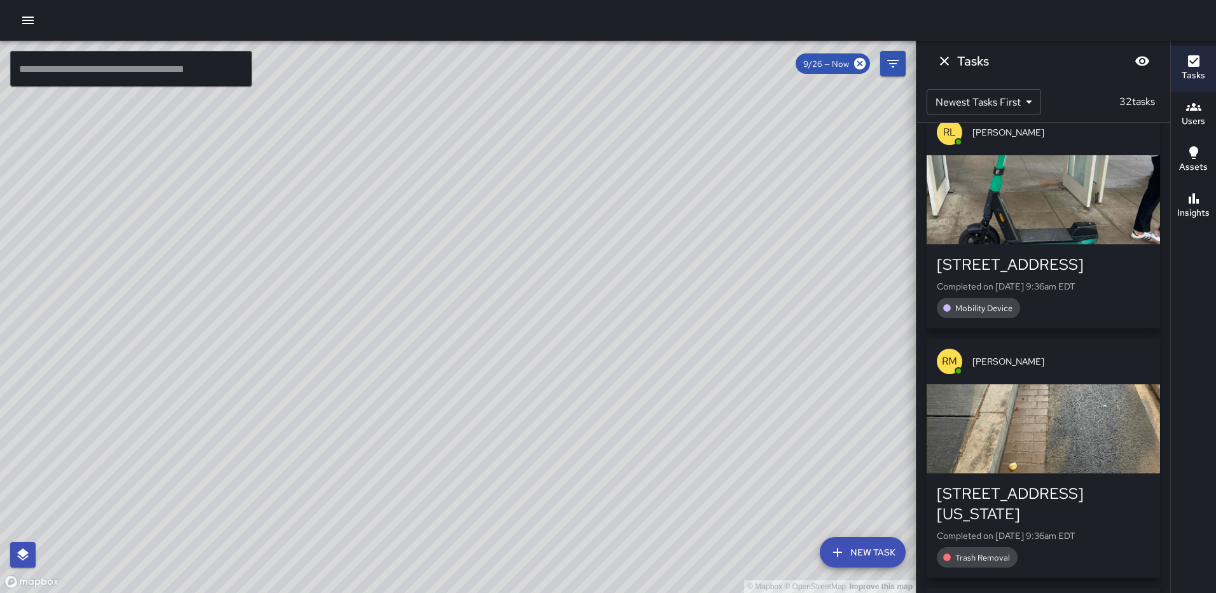
click at [948, 62] on icon "Dismiss" at bounding box center [944, 60] width 15 height 15
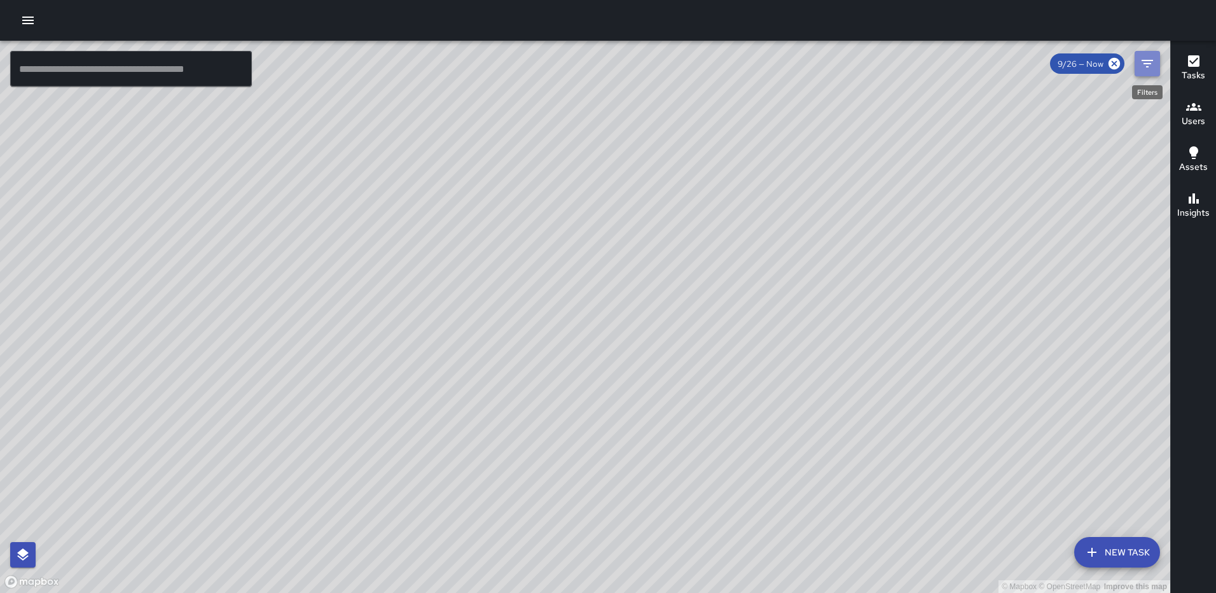
click at [1141, 62] on icon "Filters" at bounding box center [1147, 63] width 15 height 15
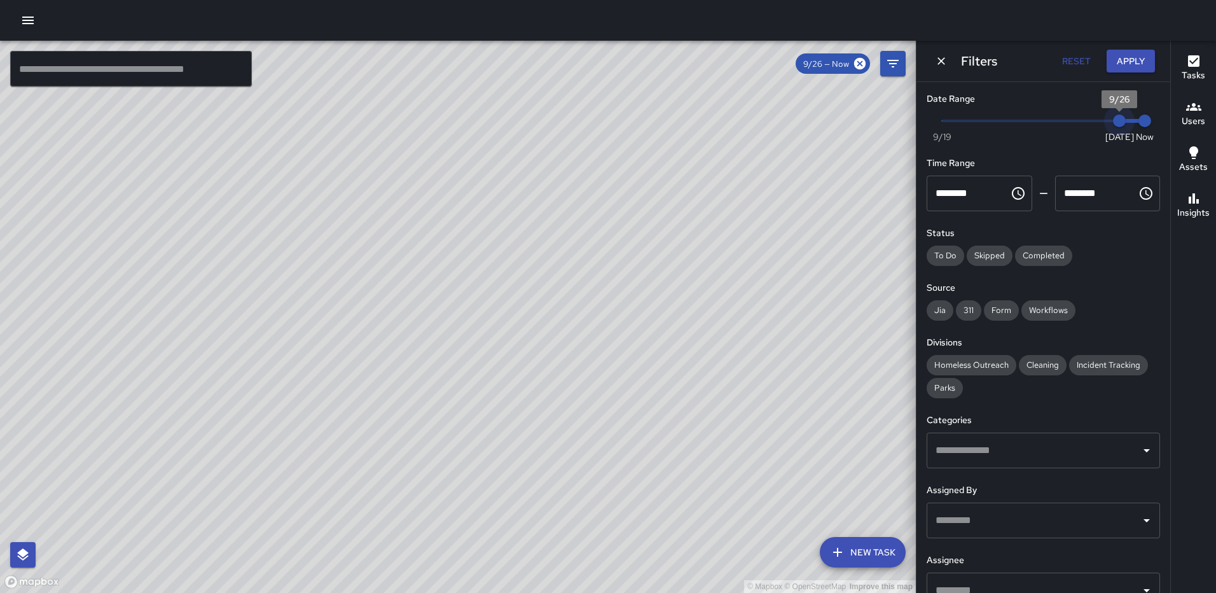
type input "*"
drag, startPoint x: 1110, startPoint y: 123, endPoint x: 1095, endPoint y: 123, distance: 15.3
click at [1095, 123] on span "9/25" at bounding box center [1094, 120] width 13 height 13
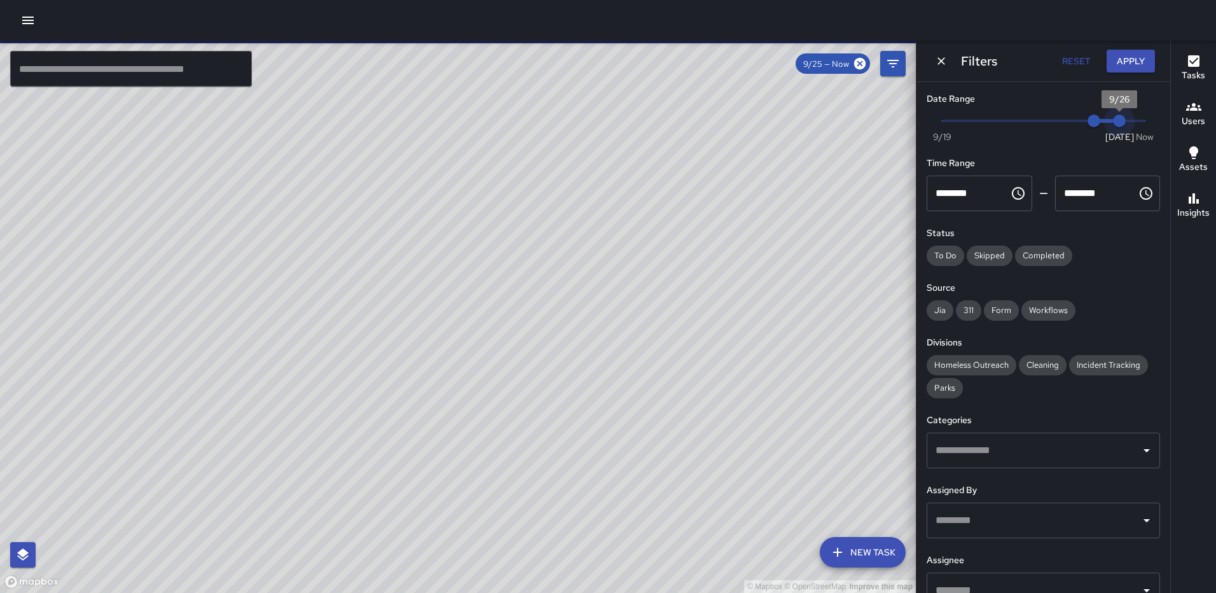
type input "*"
drag, startPoint x: 1139, startPoint y: 121, endPoint x: 1110, endPoint y: 124, distance: 29.4
click at [1113, 124] on span "9/26" at bounding box center [1119, 120] width 13 height 13
click at [1124, 65] on button "Apply" at bounding box center [1131, 62] width 48 height 24
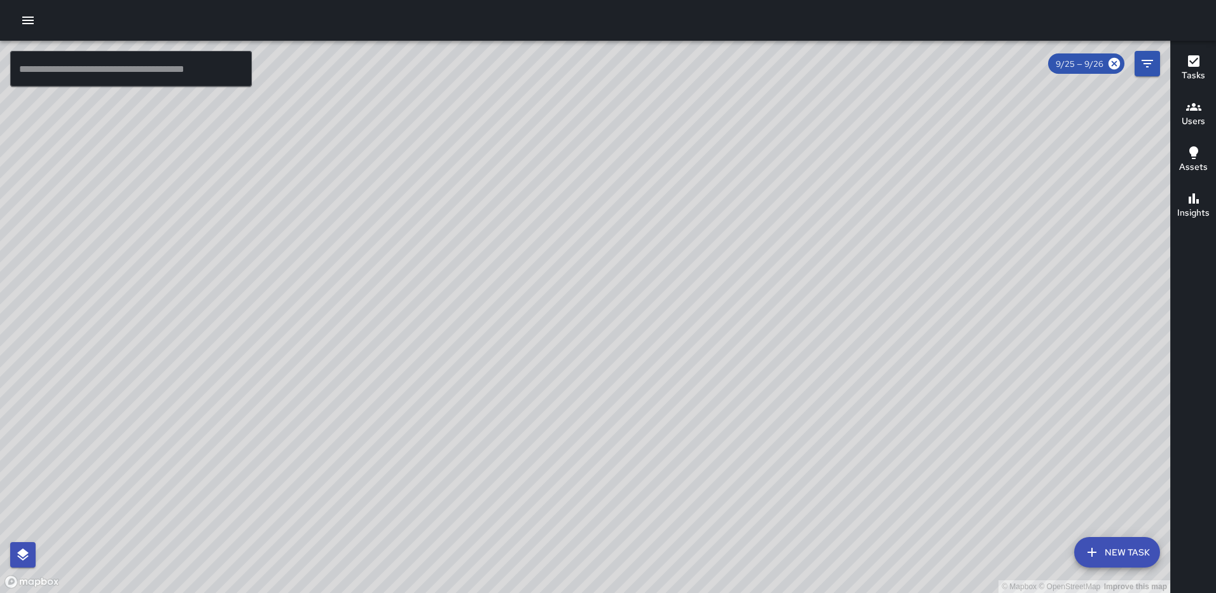
drag, startPoint x: 569, startPoint y: 373, endPoint x: 588, endPoint y: 173, distance: 201.3
click at [590, 172] on div "© Mapbox © OpenStreetMap Improve this map" at bounding box center [585, 317] width 1170 height 552
drag, startPoint x: 554, startPoint y: 342, endPoint x: 561, endPoint y: 276, distance: 65.9
click at [561, 276] on div "© Mapbox © OpenStreetMap Improve this map" at bounding box center [585, 317] width 1170 height 552
drag, startPoint x: 688, startPoint y: 159, endPoint x: 634, endPoint y: 370, distance: 217.3
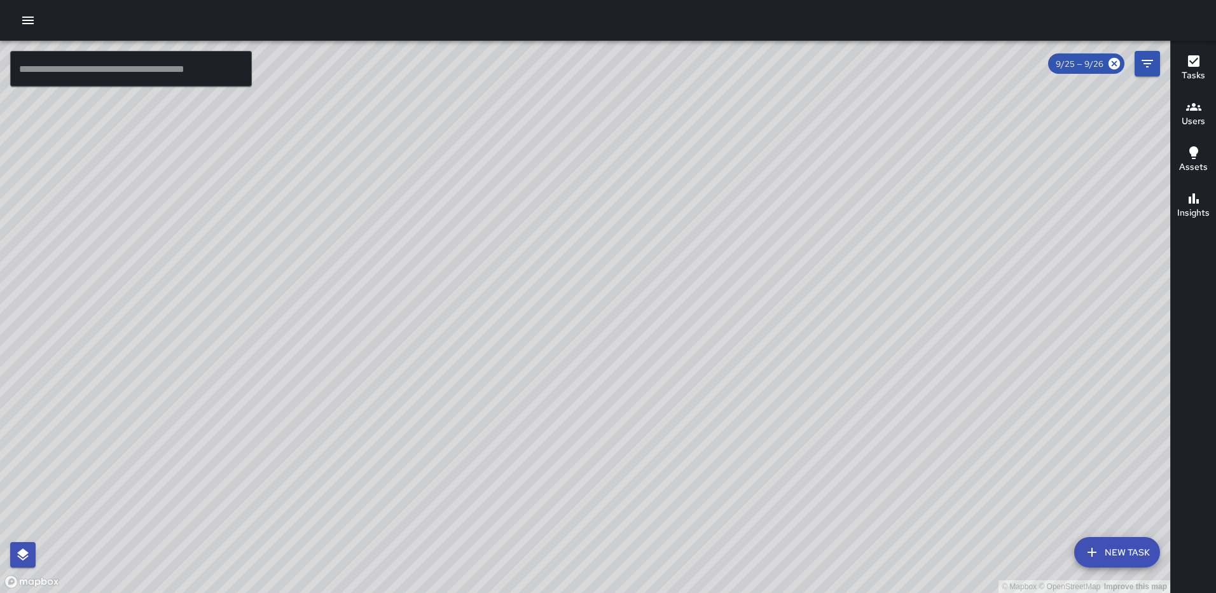
click at [640, 382] on div "© Mapbox © OpenStreetMap Improve this map" at bounding box center [585, 317] width 1170 height 552
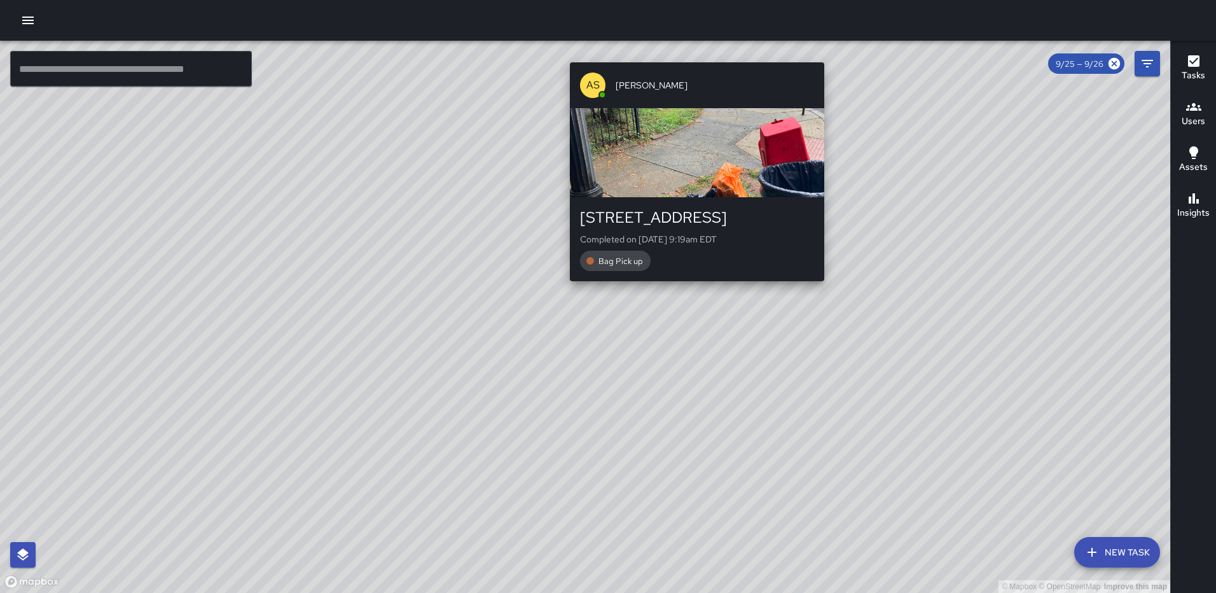
click at [693, 53] on div "© Mapbox © OpenStreetMap Improve this map AS Andre Smith 241 R Street Northeast…" at bounding box center [585, 317] width 1170 height 552
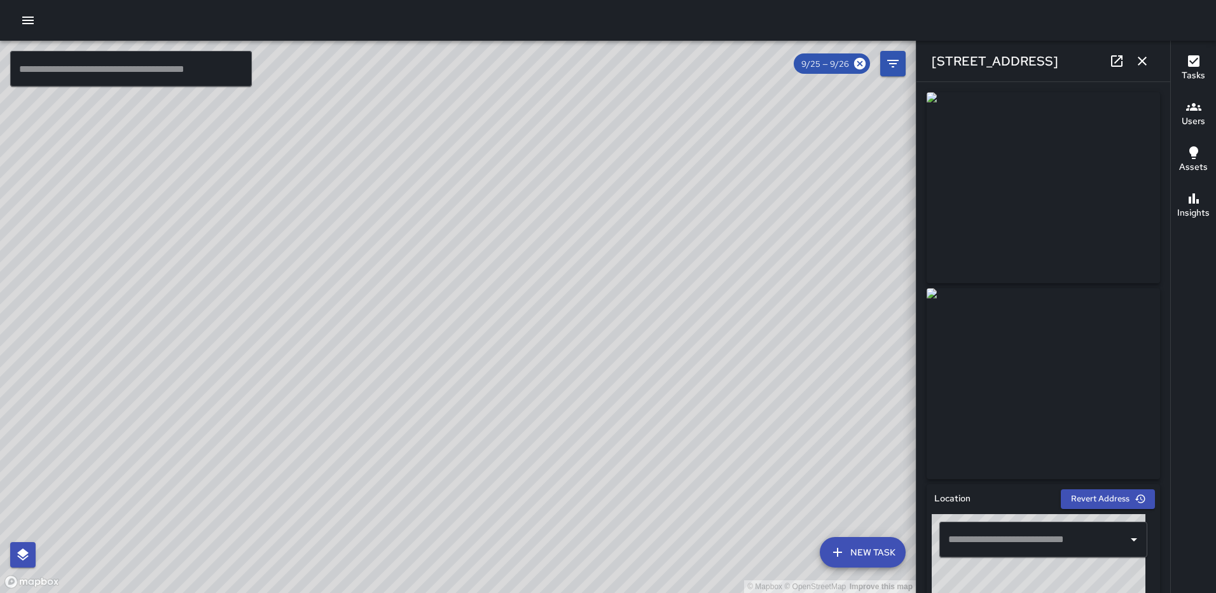
type input "**********"
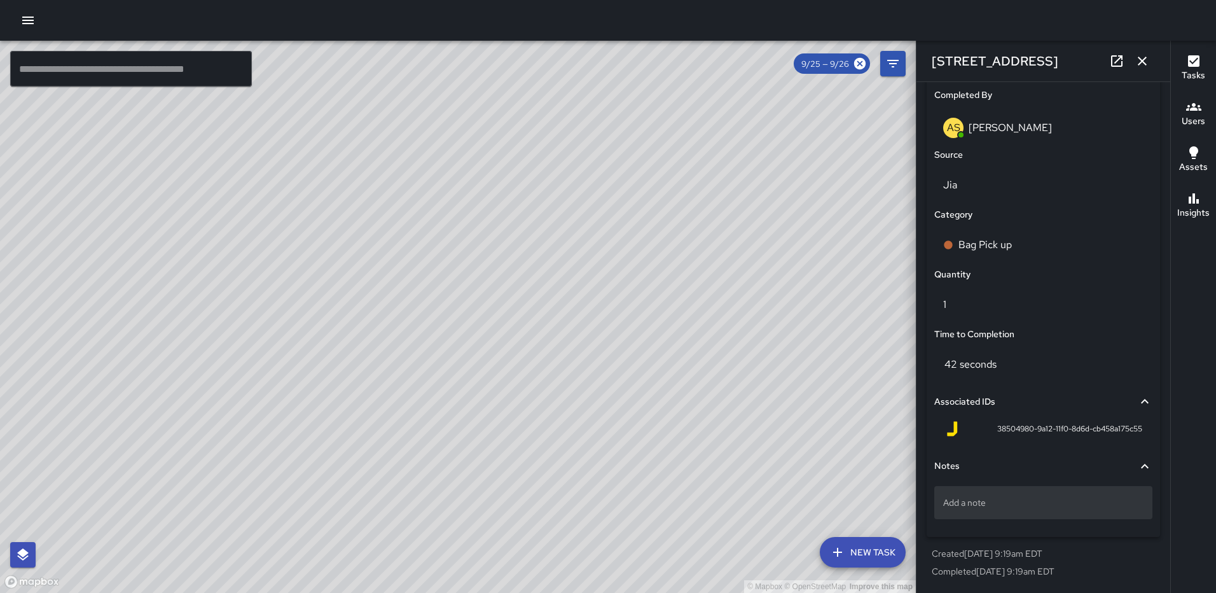
click at [1046, 509] on div "Add a note" at bounding box center [1043, 502] width 218 height 33
click at [1046, 506] on textarea at bounding box center [1043, 503] width 200 height 13
type textarea "**********"
click at [1145, 64] on icon "button" at bounding box center [1142, 61] width 9 height 9
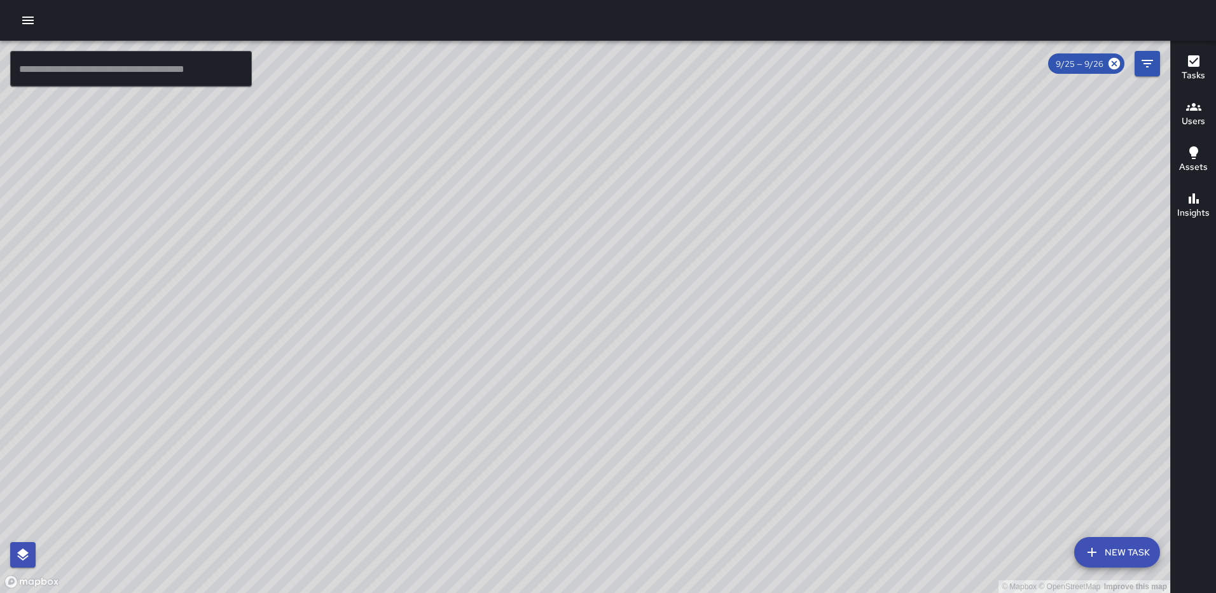
click at [585, 307] on div "© Mapbox © OpenStreetMap Improve this map AS Andre Smith 241 R Street Northeast…" at bounding box center [585, 317] width 1170 height 552
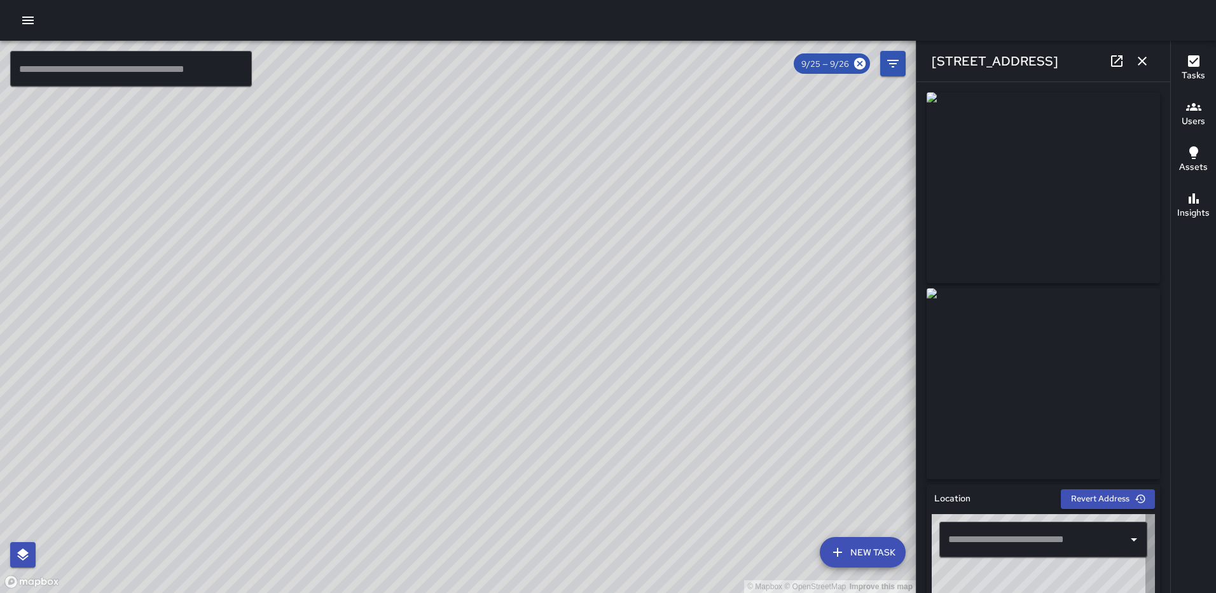
type input "**********"
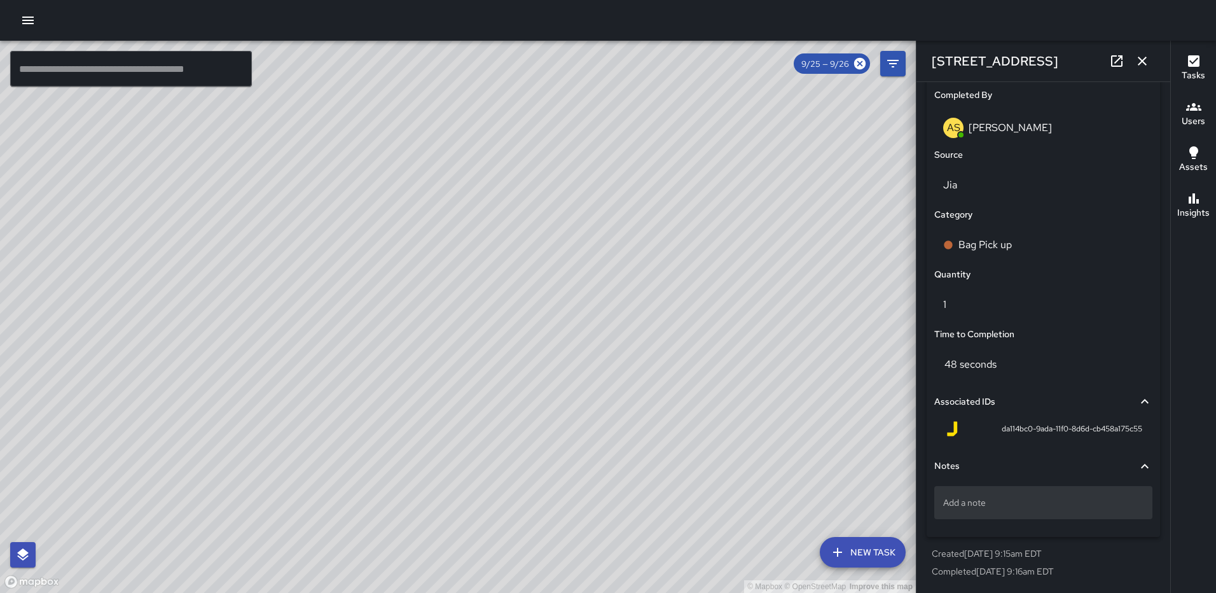
click at [1032, 492] on div "Add a note" at bounding box center [1043, 502] width 218 height 33
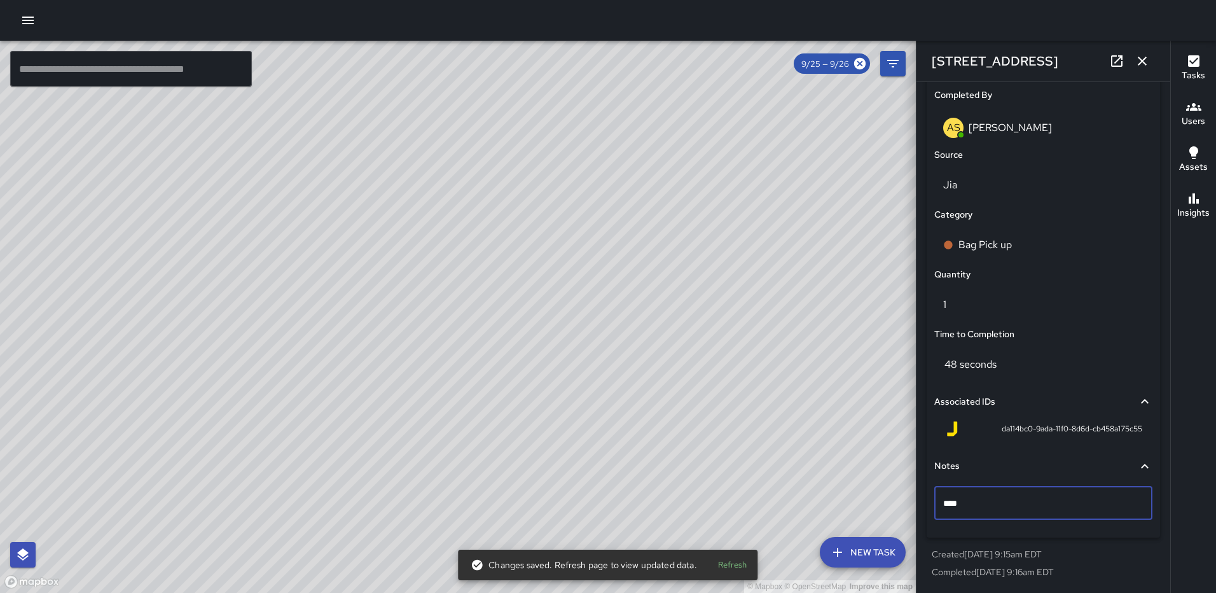
type textarea "*****"
click at [1143, 62] on icon "button" at bounding box center [1142, 61] width 9 height 9
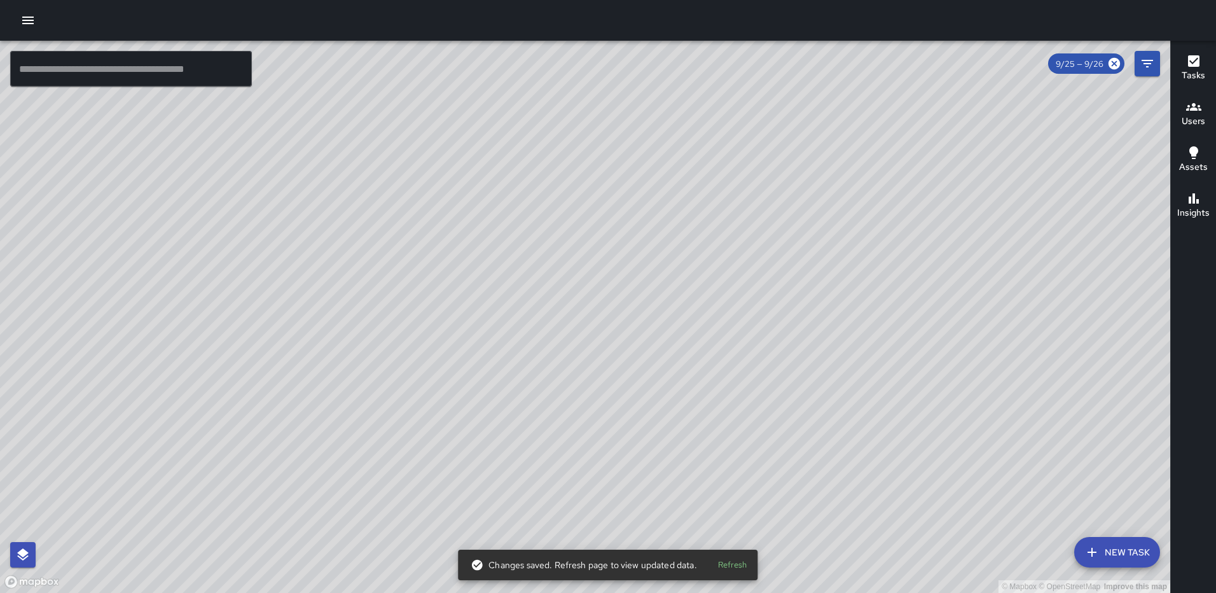
click at [570, 326] on div "© Mapbox © OpenStreetMap Improve this map MS Mekhi Smith 241 R Street Northeast…" at bounding box center [585, 317] width 1170 height 552
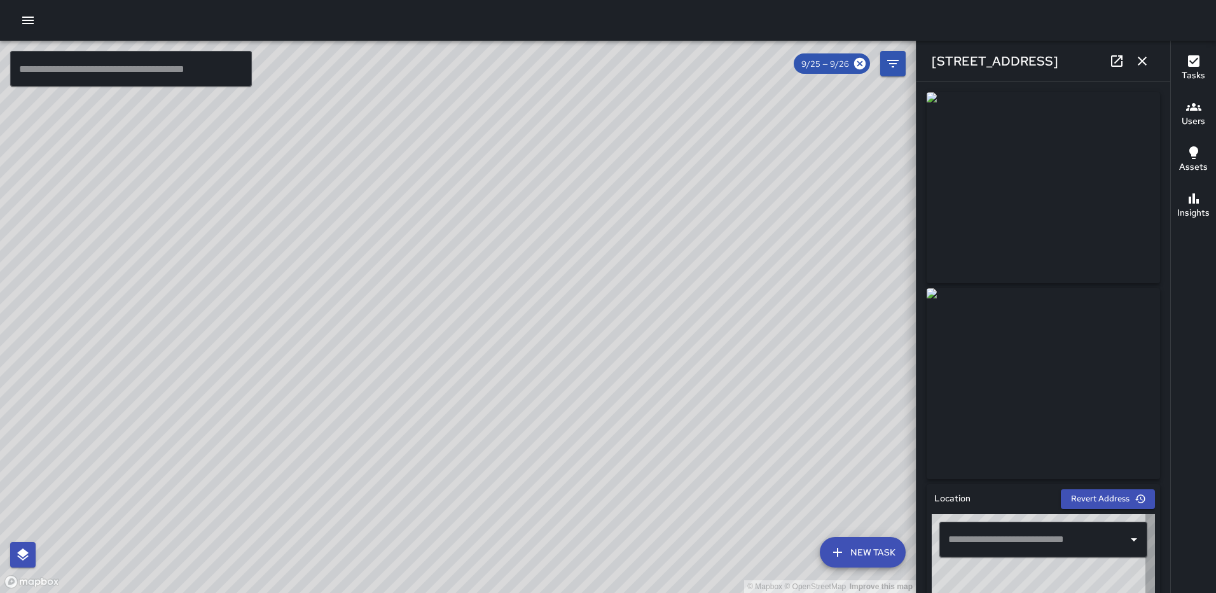
type input "**********"
click at [1143, 56] on icon "button" at bounding box center [1142, 60] width 15 height 15
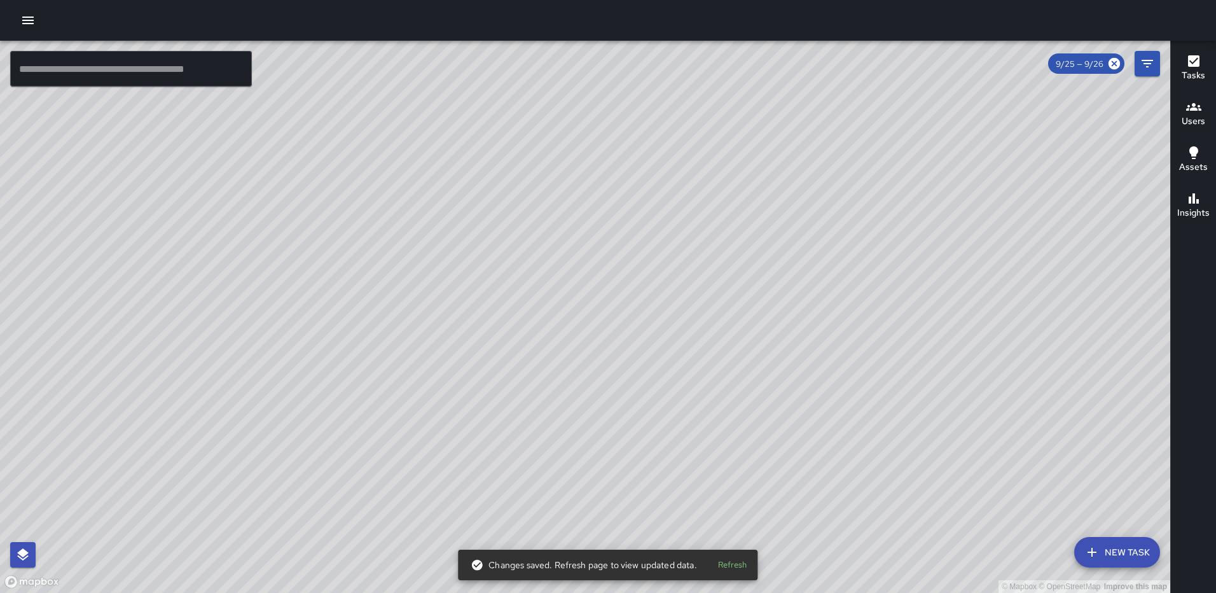
click at [667, 523] on div "© Mapbox © OpenStreetMap Improve this map JT Jeffrey Turner 227 Harry Thomas Wa…" at bounding box center [585, 317] width 1170 height 552
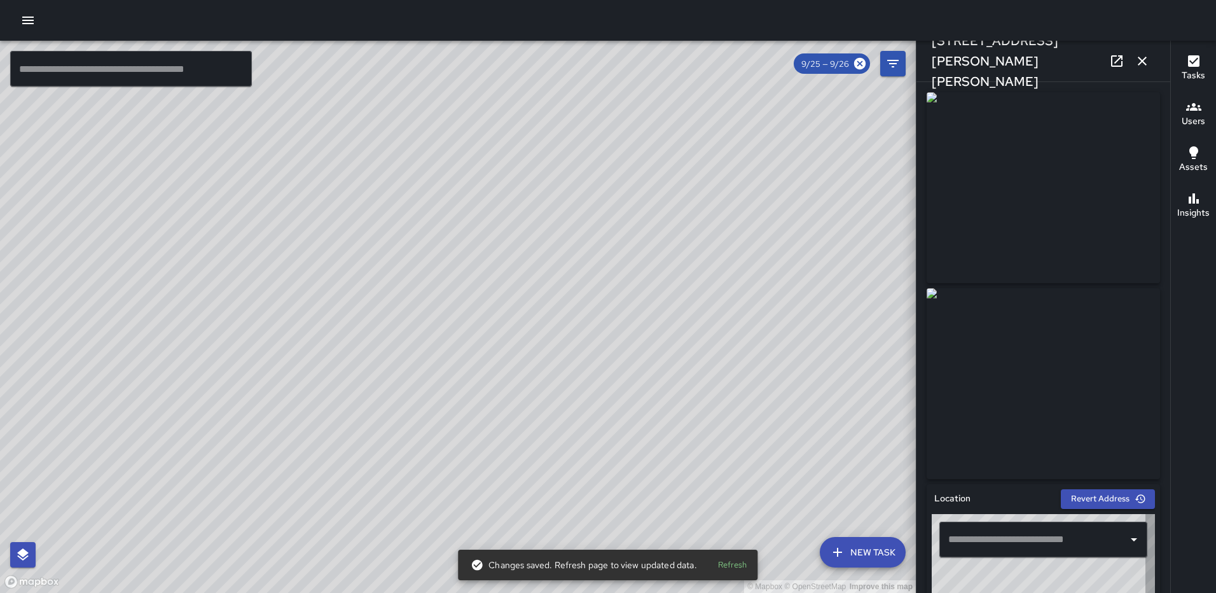
type input "**********"
click at [1141, 64] on icon "button" at bounding box center [1142, 60] width 15 height 15
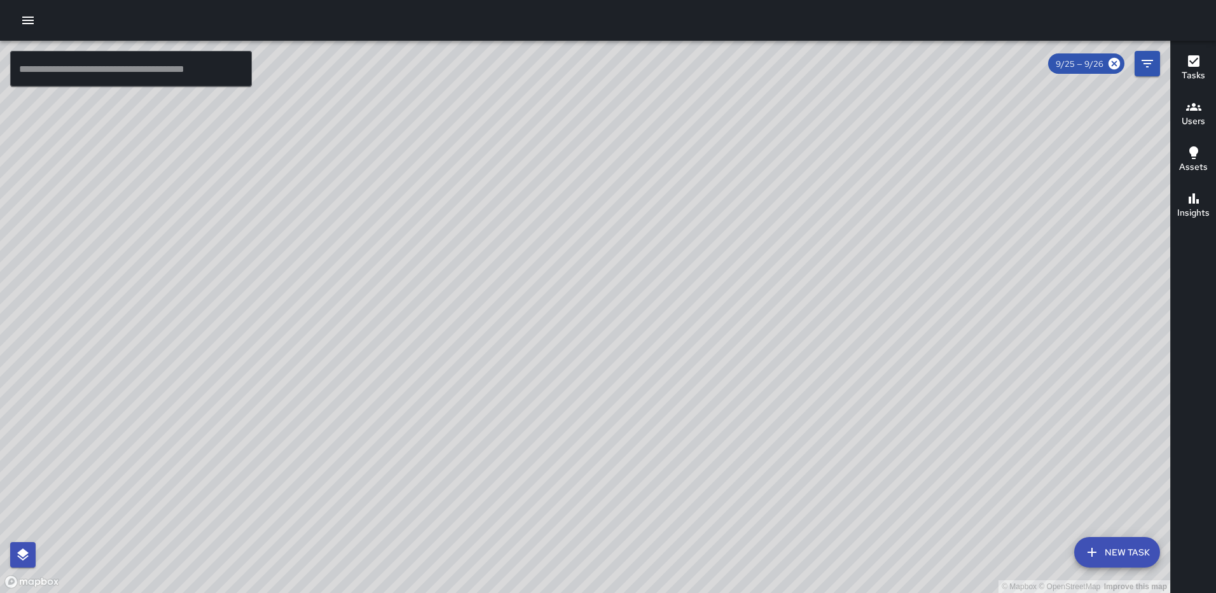
click at [619, 360] on div "© Mapbox © OpenStreetMap Improve this map JT Jeffrey Turner 105 Harry Thomas Wa…" at bounding box center [585, 317] width 1170 height 552
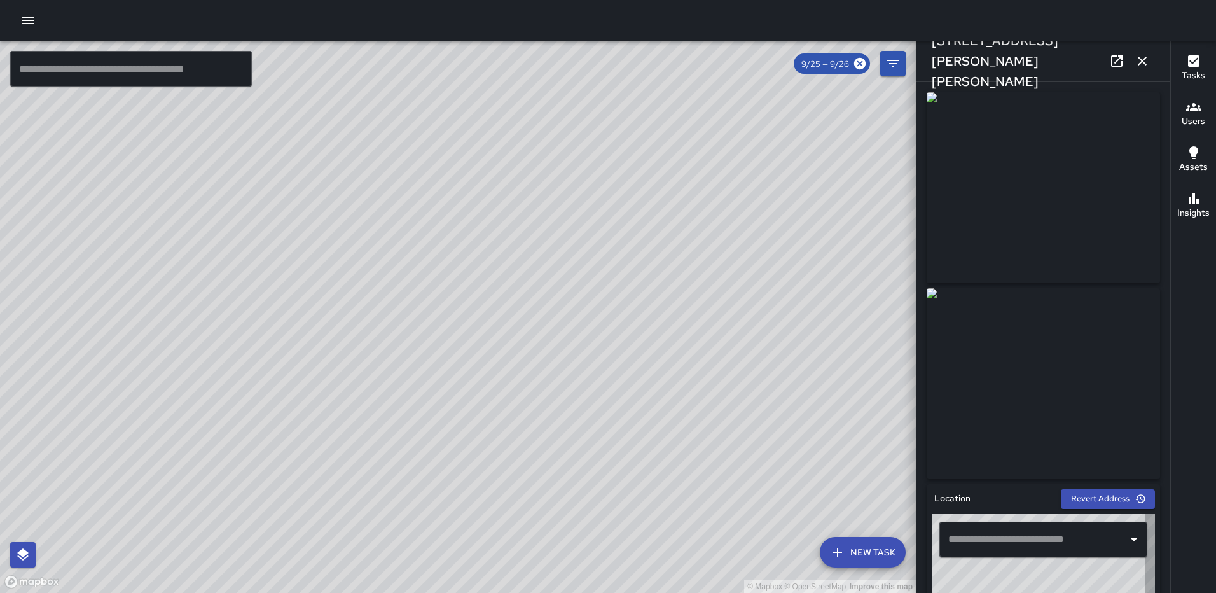
type input "**********"
click at [1140, 68] on icon "button" at bounding box center [1142, 60] width 15 height 15
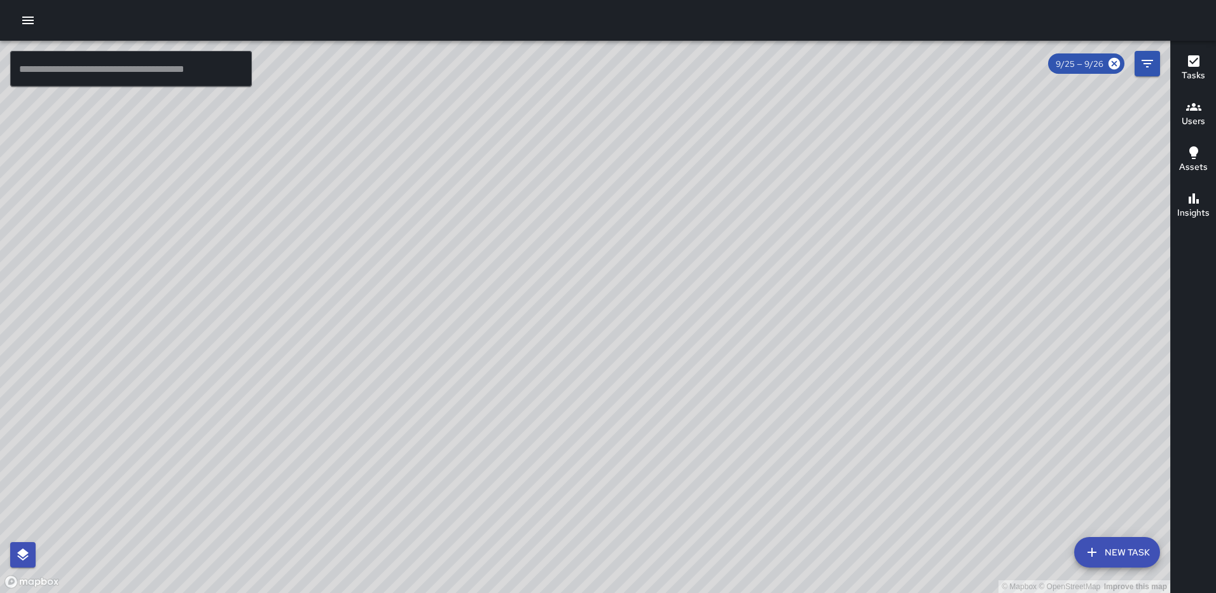
click at [434, 304] on div "© Mapbox © OpenStreetMap Improve this map" at bounding box center [585, 317] width 1170 height 552
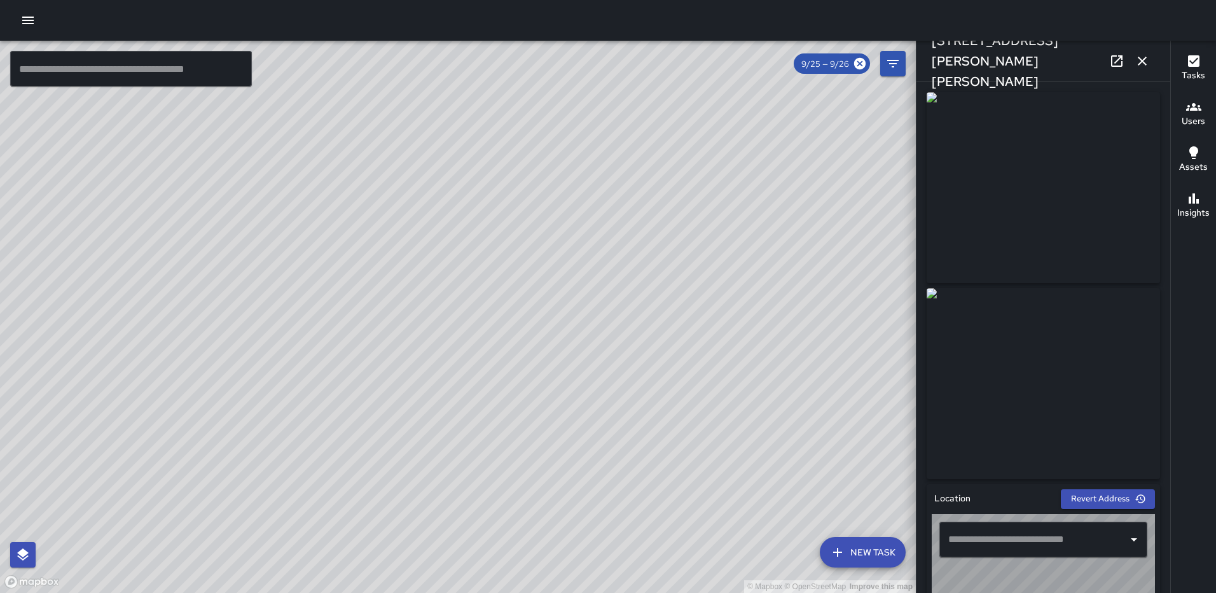
type input "**********"
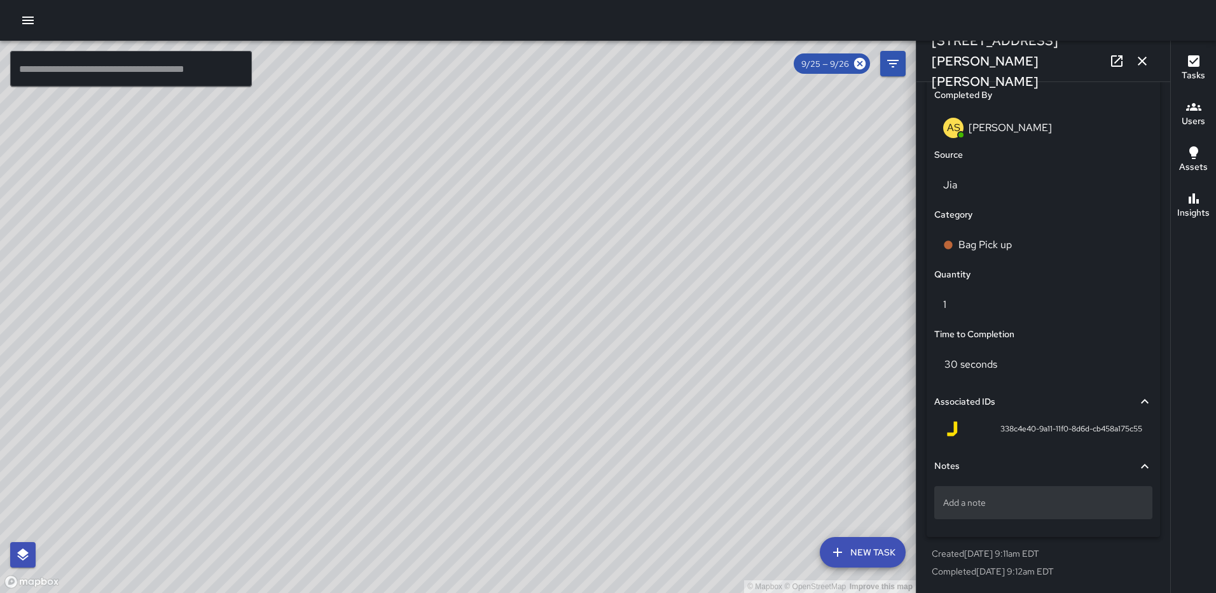
click at [985, 501] on p "Add a note" at bounding box center [1043, 502] width 200 height 13
type textarea "*****"
click at [1144, 60] on icon "button" at bounding box center [1142, 60] width 15 height 15
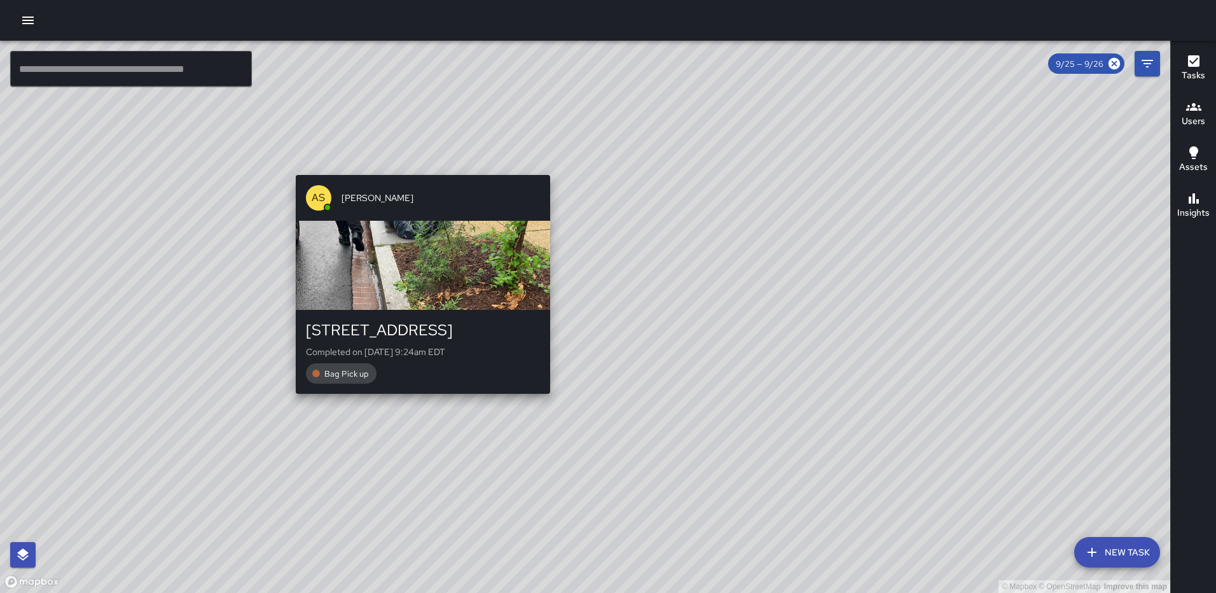
click at [418, 401] on div "© Mapbox © OpenStreetMap Improve this map AS Andre Smith 1500 Eckington Place N…" at bounding box center [585, 317] width 1170 height 552
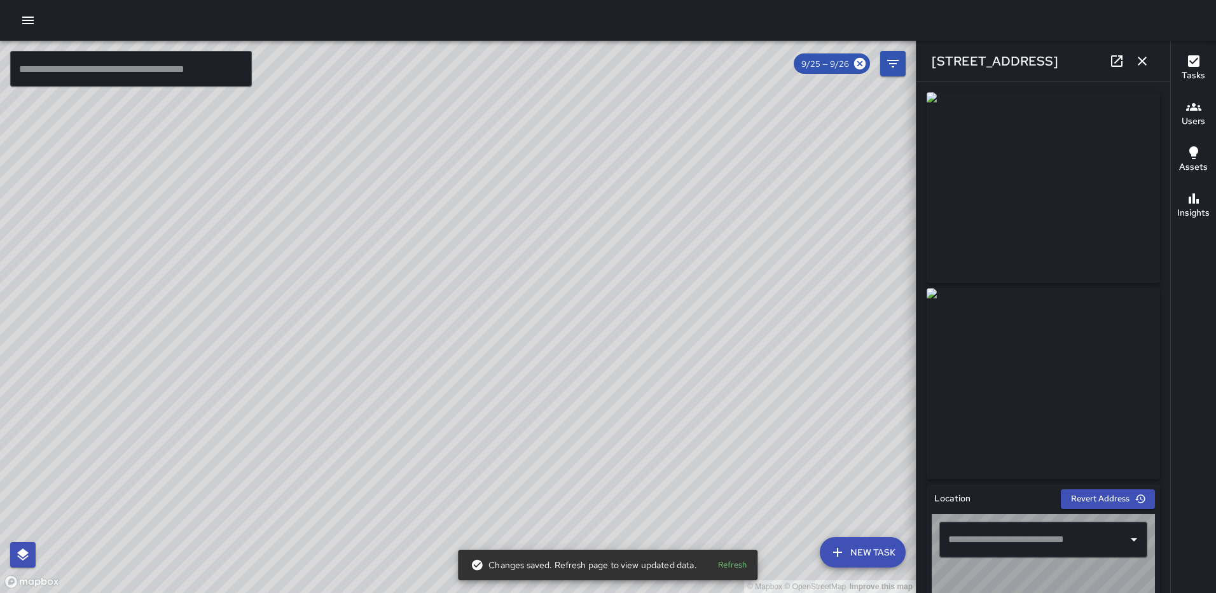
type input "**********"
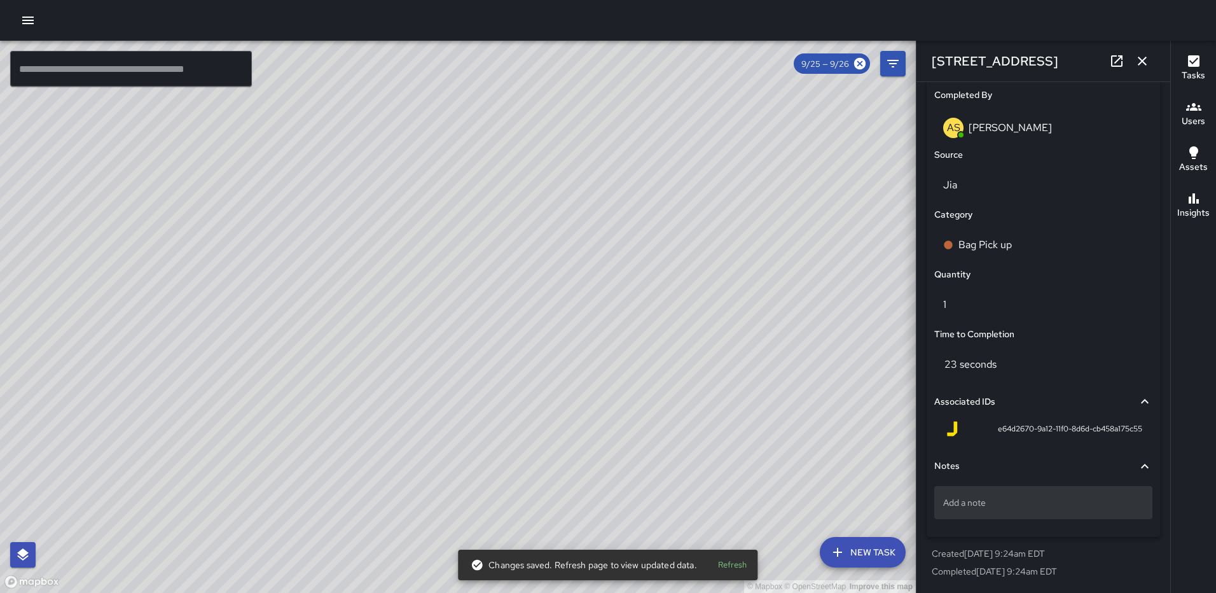
click at [946, 504] on p "Add a note" at bounding box center [1043, 502] width 200 height 13
type textarea "*****"
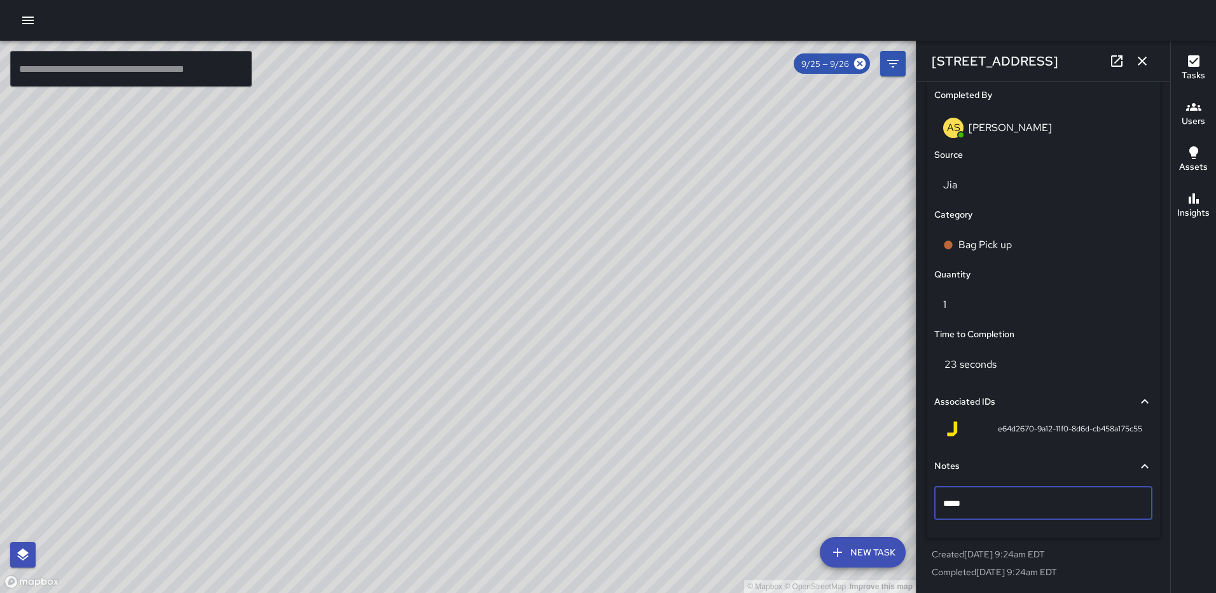
click at [1138, 64] on icon "button" at bounding box center [1142, 60] width 15 height 15
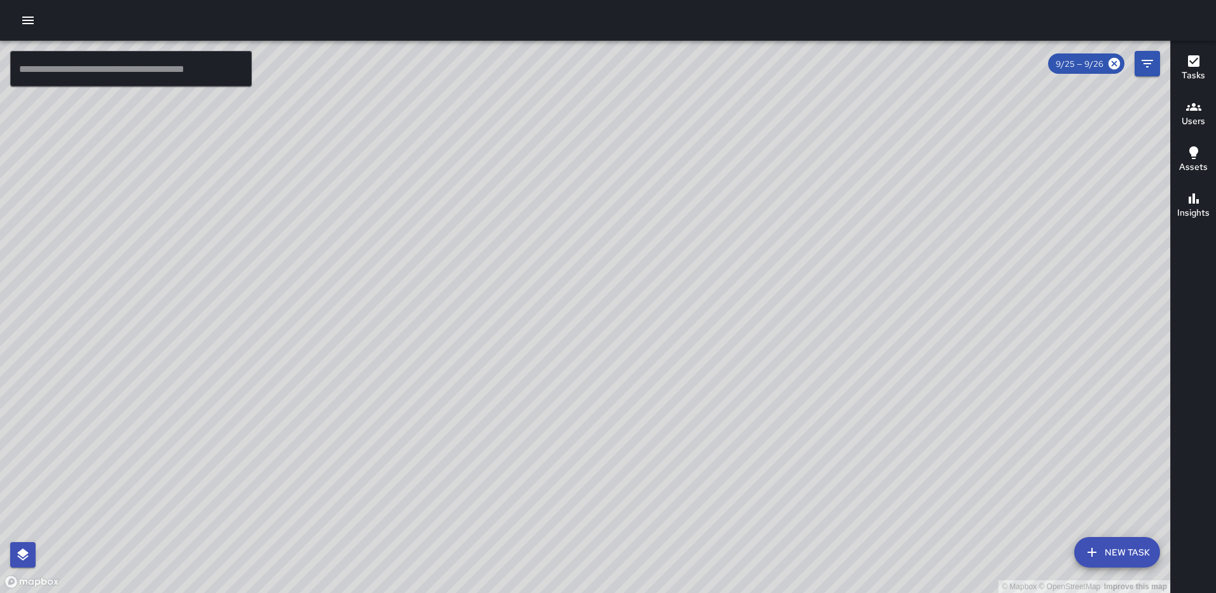
click at [148, 240] on div "© Mapbox © OpenStreetMap Improve this map" at bounding box center [585, 317] width 1170 height 552
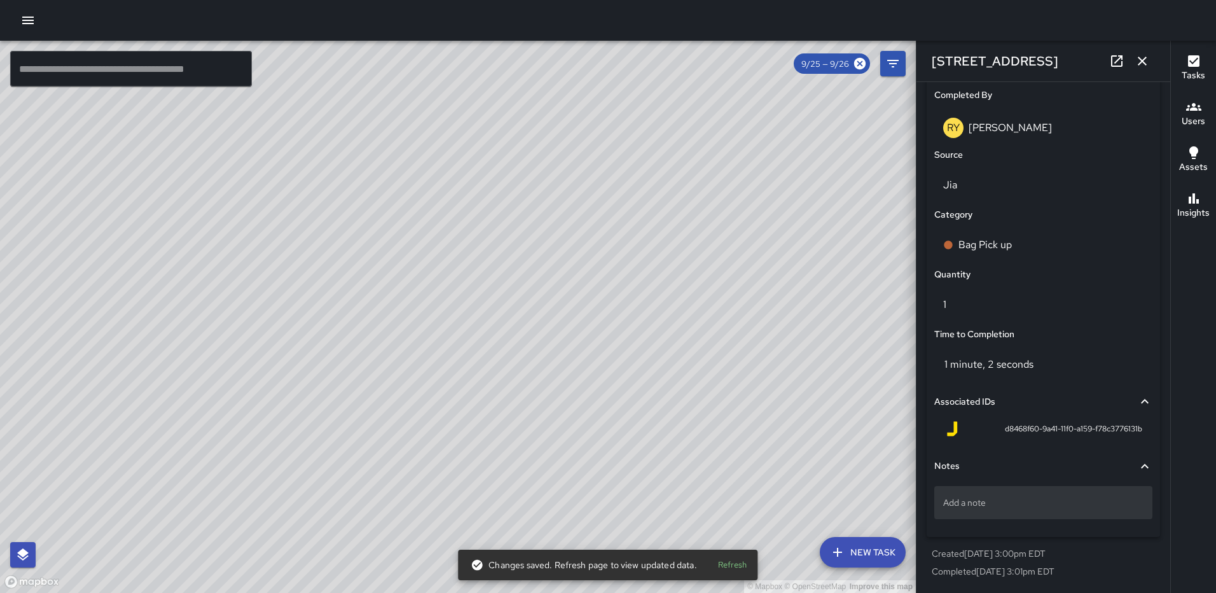
click at [985, 490] on div "Add a note" at bounding box center [1043, 502] width 218 height 33
type textarea "**********"
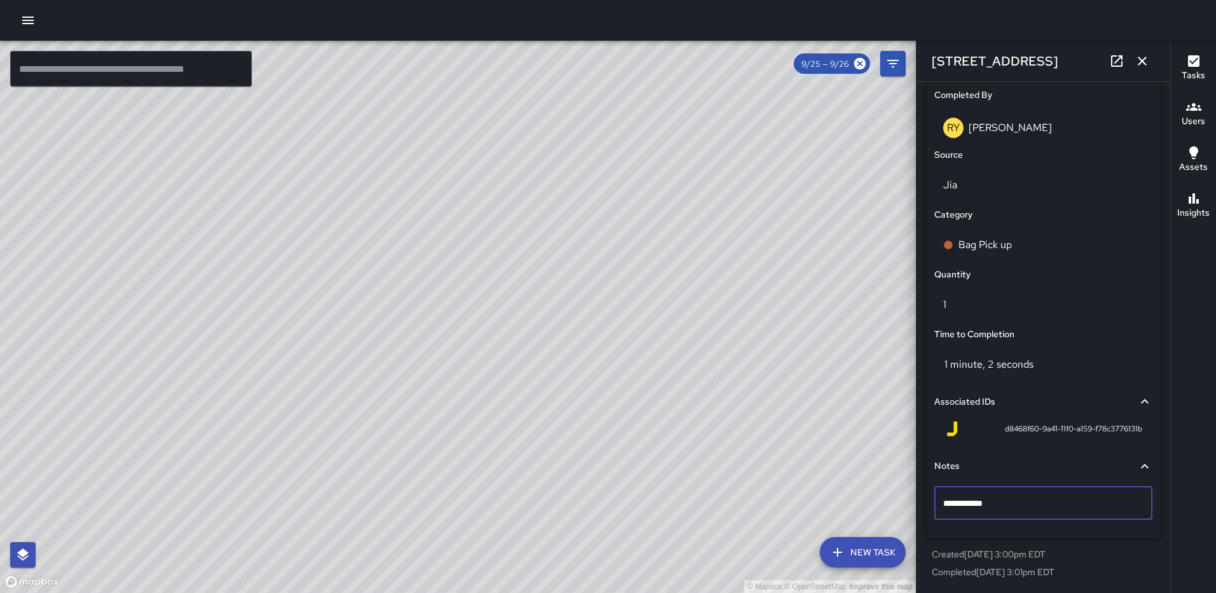
click at [1149, 67] on icon "button" at bounding box center [1142, 60] width 15 height 15
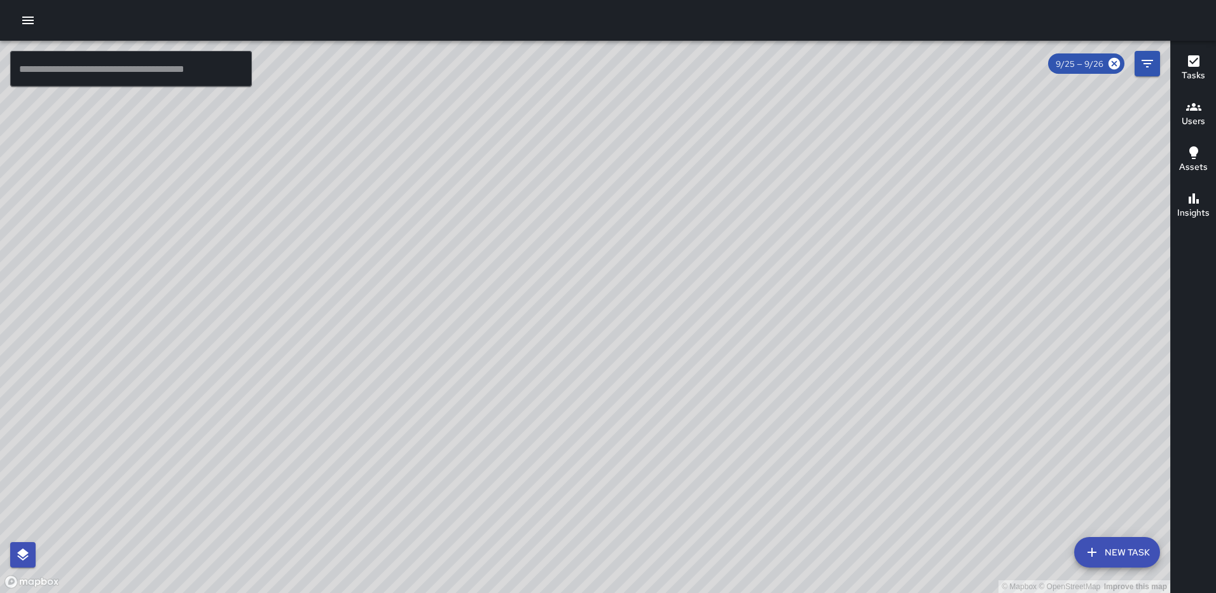
drag, startPoint x: 743, startPoint y: 444, endPoint x: 513, endPoint y: 291, distance: 276.1
click at [513, 291] on div "© Mapbox © OpenStreetMap Improve this map" at bounding box center [585, 317] width 1170 height 552
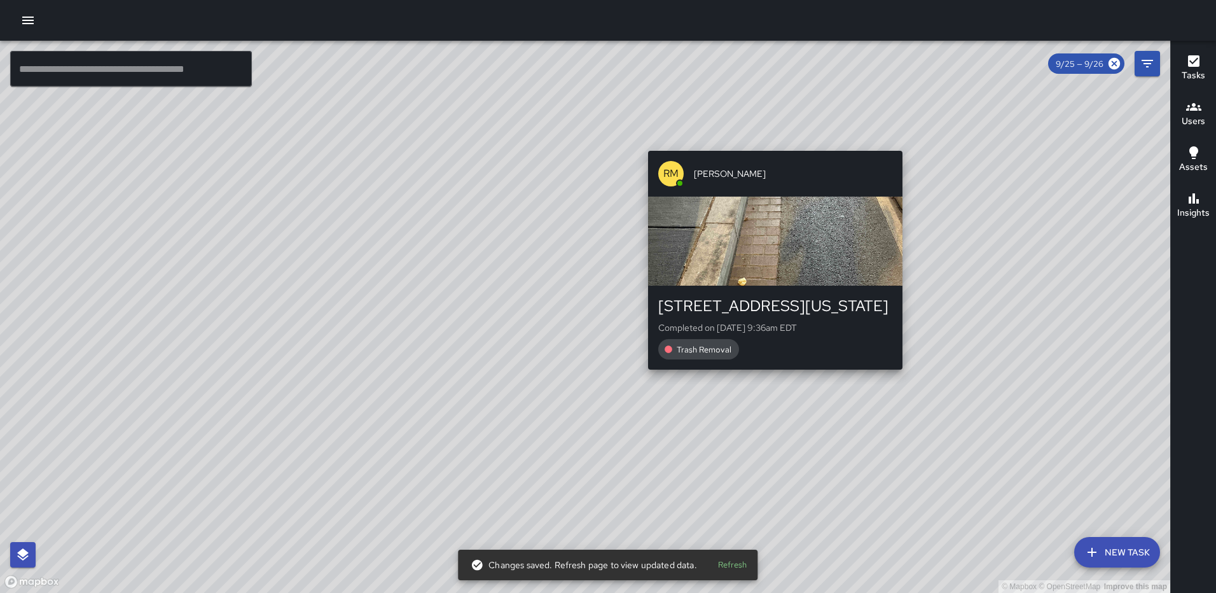
click at [770, 371] on div "RM Rodney Mcneil 202 Florida Avenue Northeast Completed on 9/26/2025, 9:36am ED…" at bounding box center [775, 260] width 265 height 229
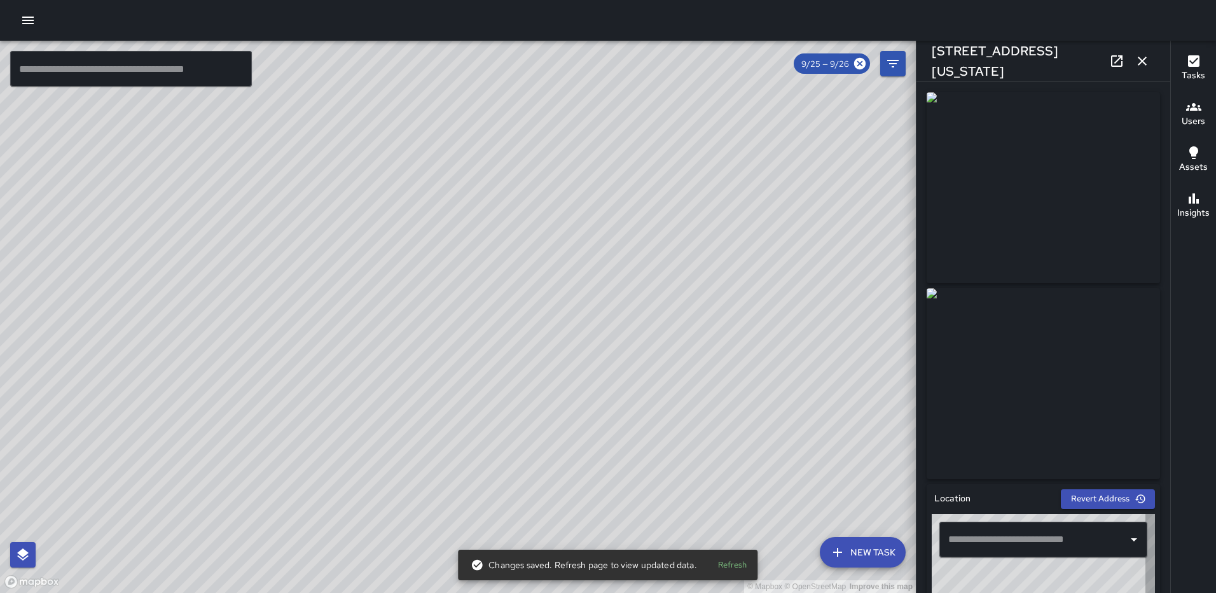
type input "**********"
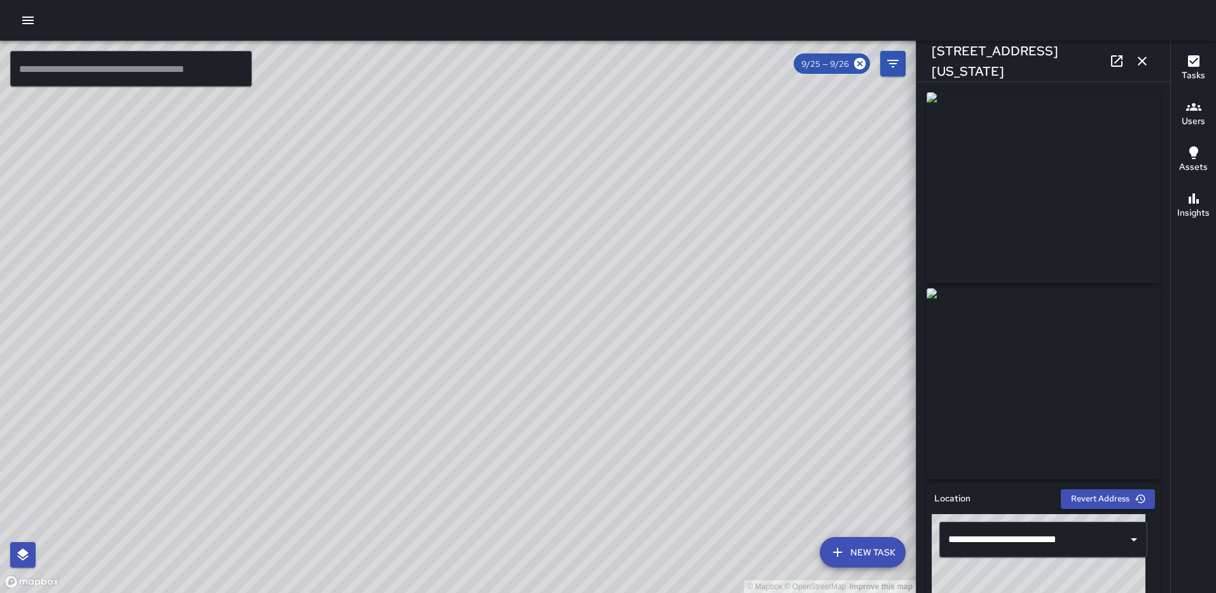
click at [1147, 59] on icon "button" at bounding box center [1142, 60] width 15 height 15
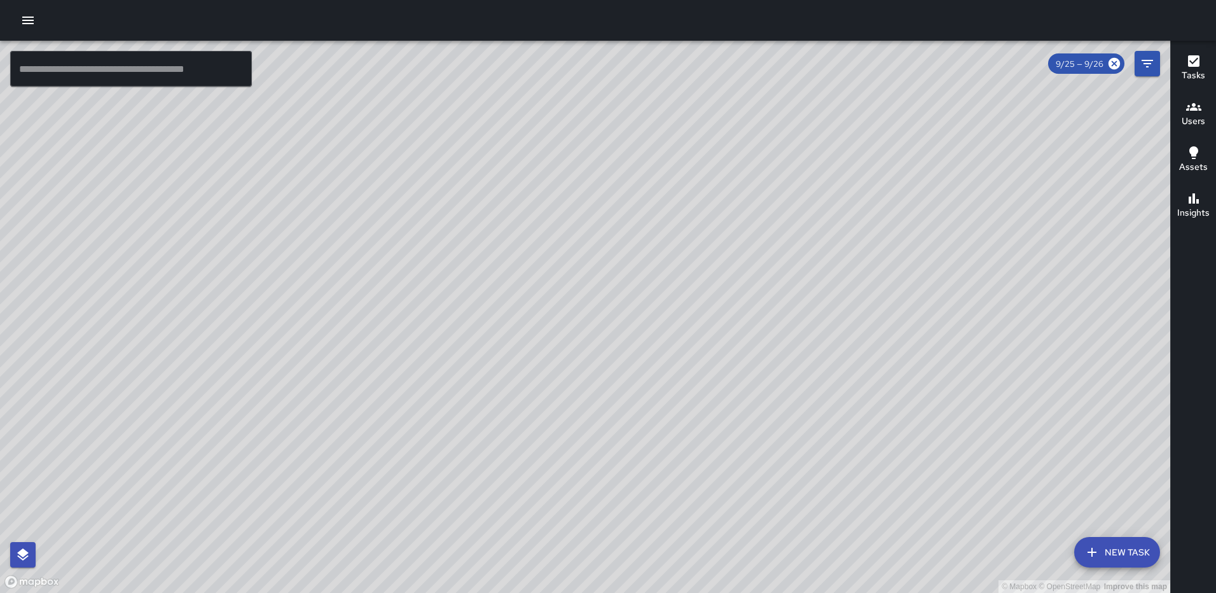
click at [698, 386] on div "© Mapbox © OpenStreetMap Improve this map" at bounding box center [585, 317] width 1170 height 552
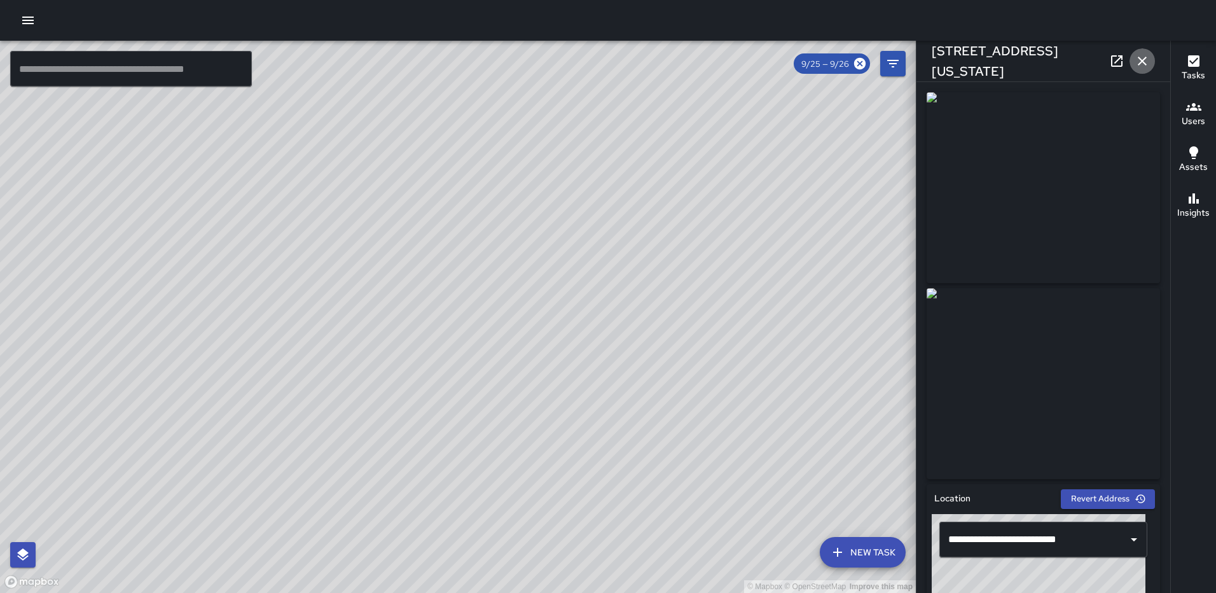
click at [1142, 60] on icon "button" at bounding box center [1142, 60] width 15 height 15
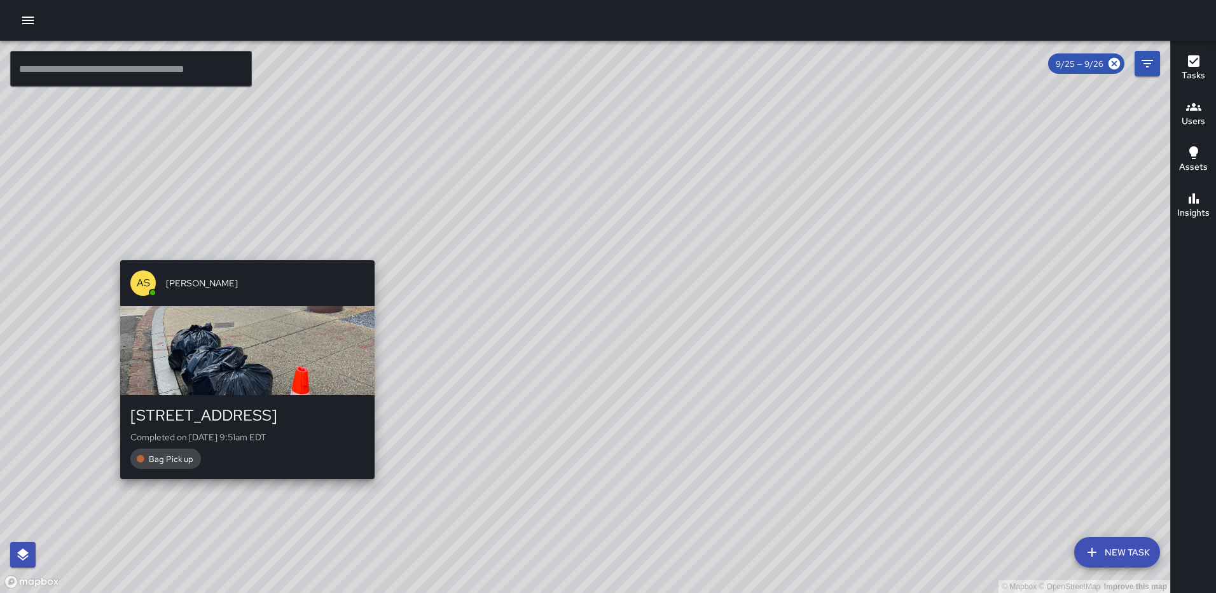
click at [365, 251] on div "© Mapbox © OpenStreetMap Improve this map AS Andre Smith 1335 2nd Street Northe…" at bounding box center [585, 317] width 1170 height 552
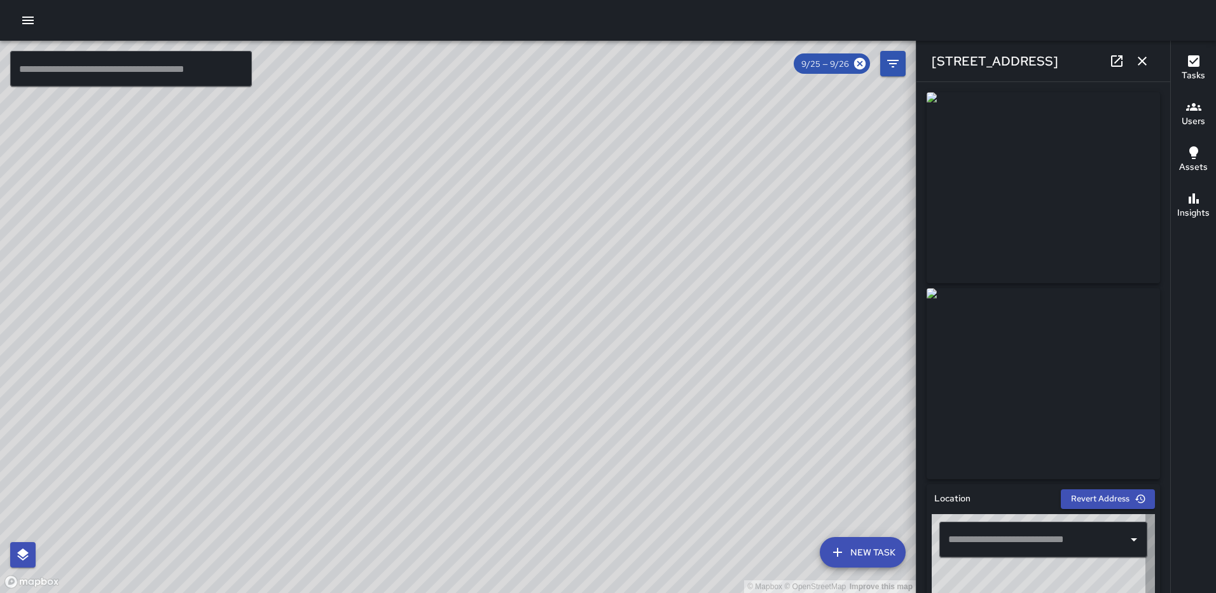
type input "**********"
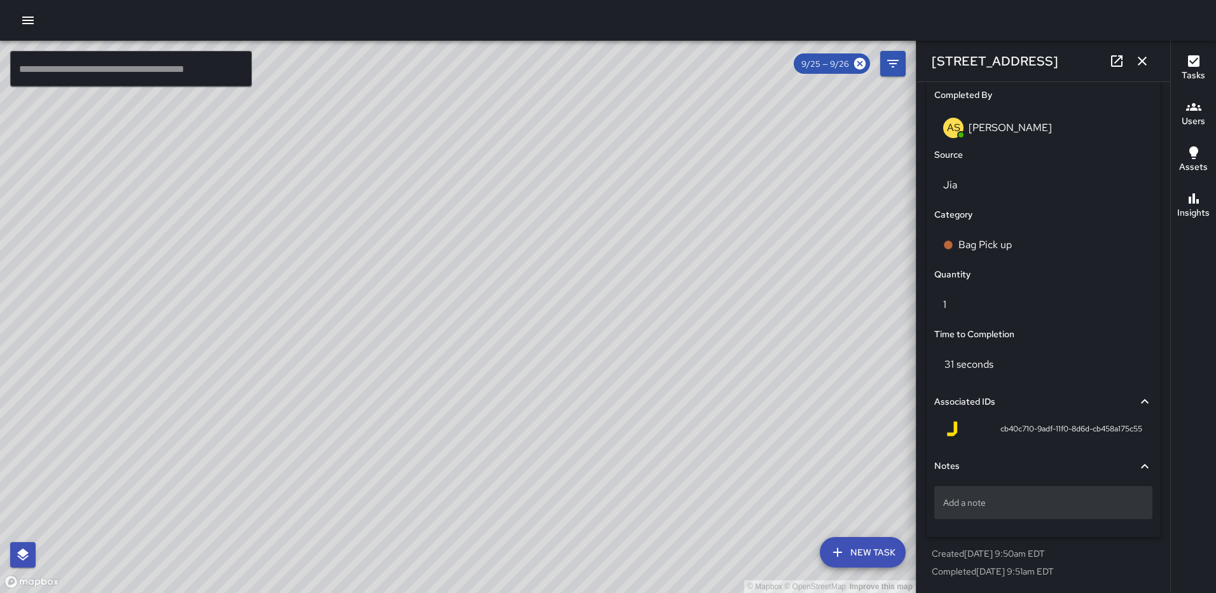
click at [992, 494] on div "Add a note" at bounding box center [1043, 502] width 218 height 33
type textarea "*****"
click at [1145, 62] on icon "button" at bounding box center [1142, 60] width 15 height 15
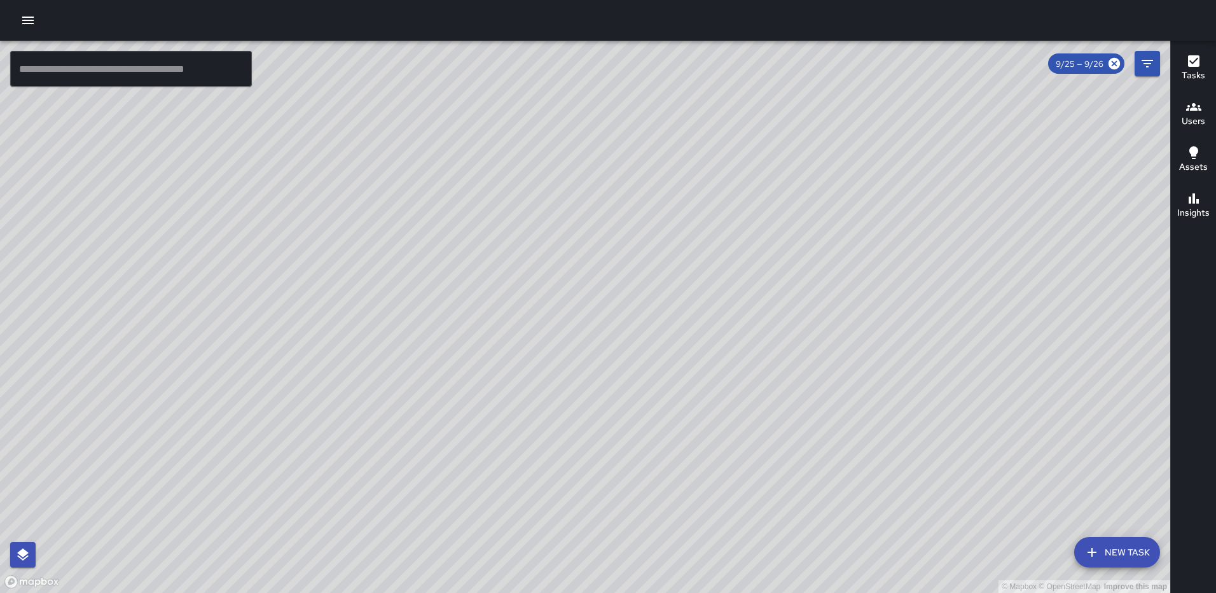
click at [567, 346] on div "© Mapbox © OpenStreetMap Improve this map RB Romario Bramwell 1300 2nd Street N…" at bounding box center [585, 317] width 1170 height 552
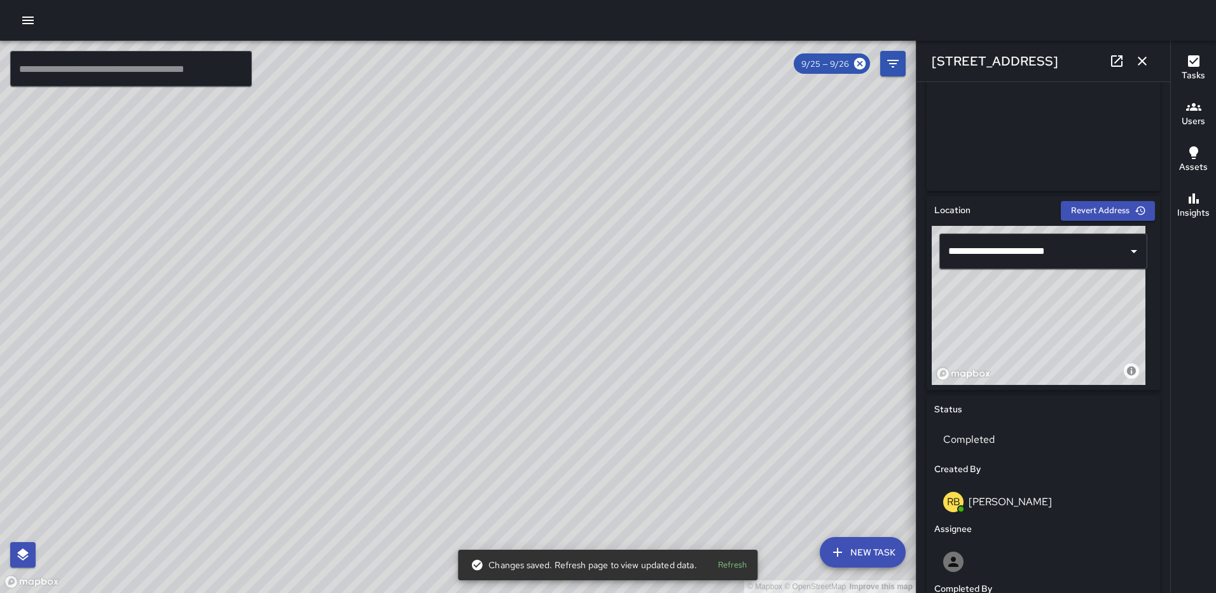
scroll to position [293, 0]
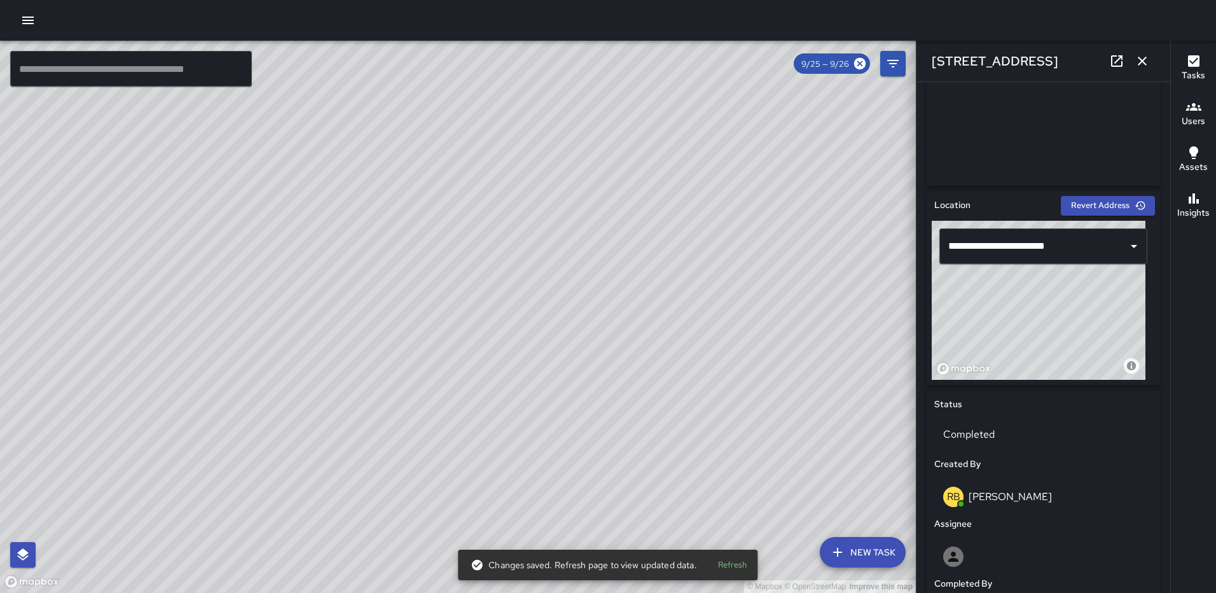
type input "**********"
drag, startPoint x: 1029, startPoint y: 319, endPoint x: 998, endPoint y: 317, distance: 31.2
click at [998, 317] on div "© Mapbox © OpenStreetMap Improve this map" at bounding box center [1039, 300] width 214 height 159
click at [1138, 62] on icon "button" at bounding box center [1142, 60] width 15 height 15
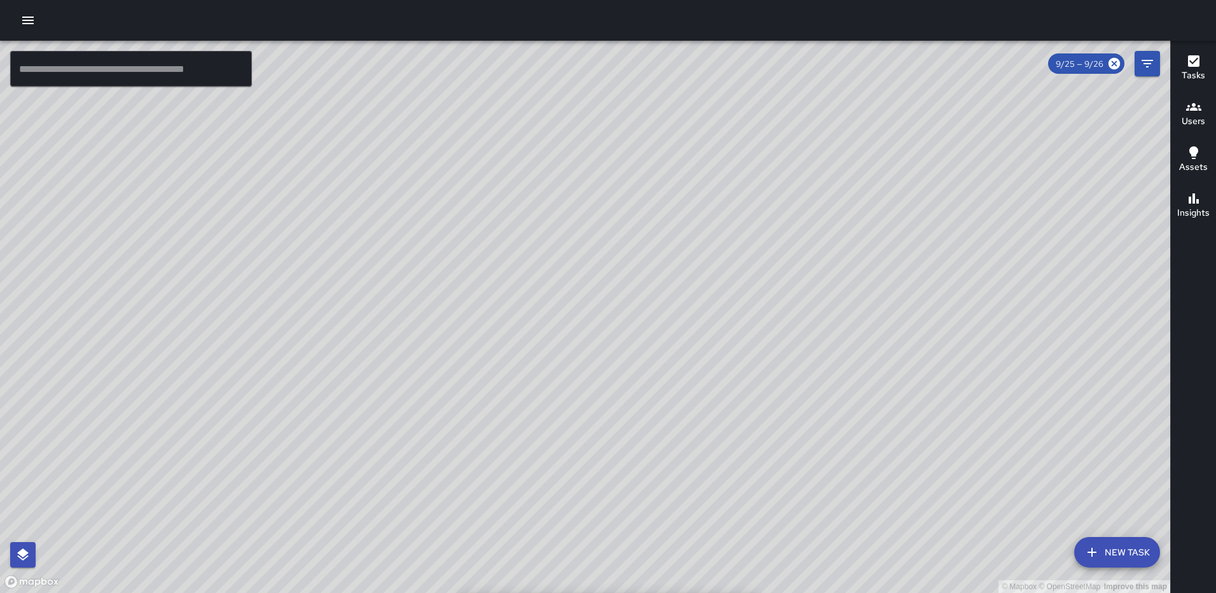
click at [616, 376] on div "© Mapbox © OpenStreetMap Improve this map RM Rodney Mcneil 1315 2nd Street Nort…" at bounding box center [585, 317] width 1170 height 552
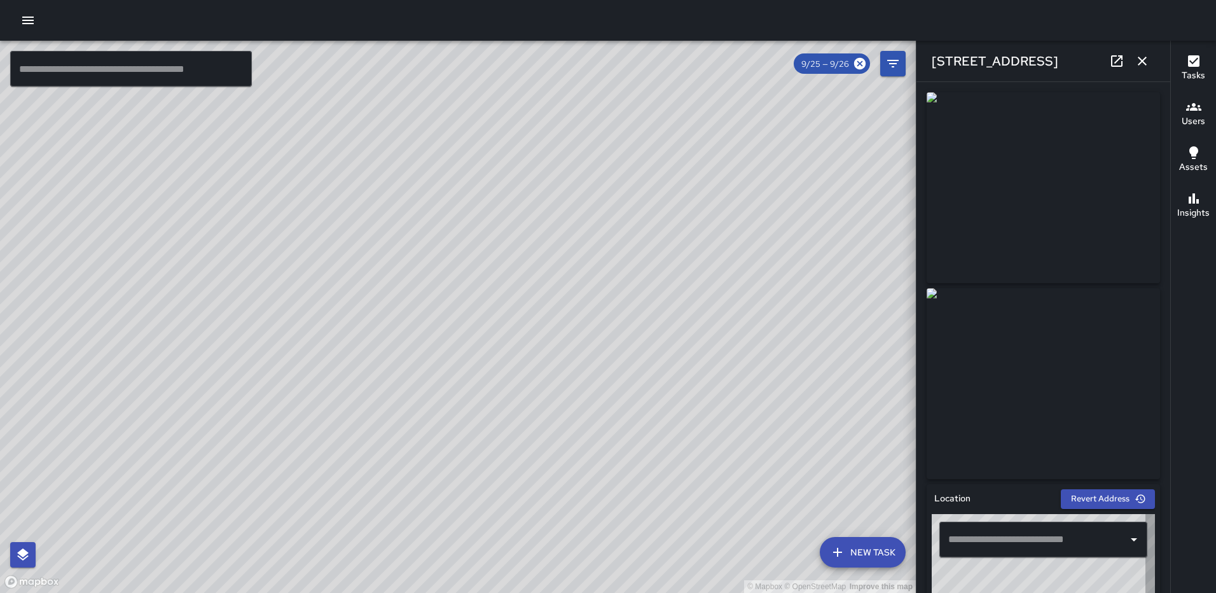
type input "**********"
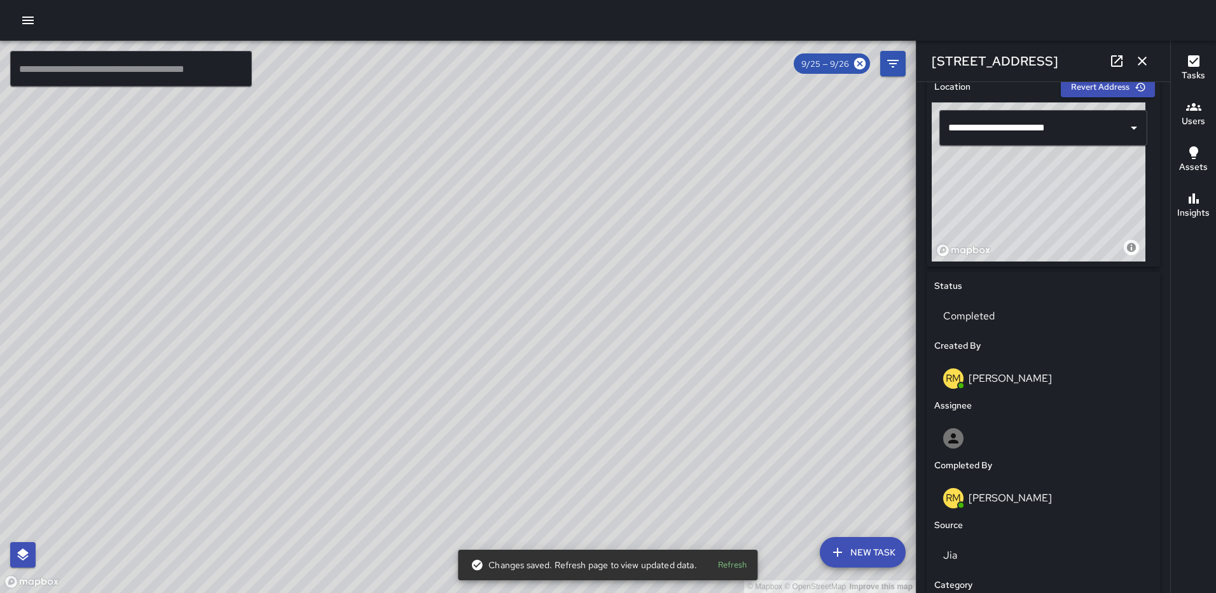
scroll to position [423, 0]
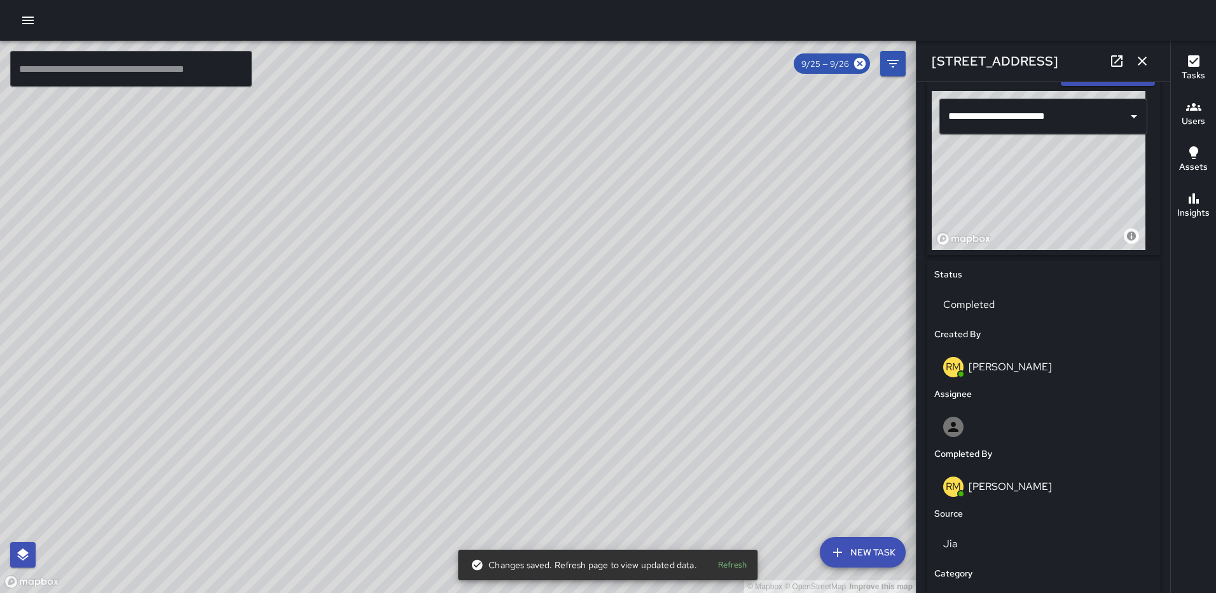
drag, startPoint x: 1040, startPoint y: 204, endPoint x: 1084, endPoint y: 202, distance: 44.0
click at [1084, 202] on div "© Mapbox © OpenStreetMap Improve this map" at bounding box center [1039, 170] width 214 height 159
click at [1138, 63] on icon "button" at bounding box center [1142, 60] width 15 height 15
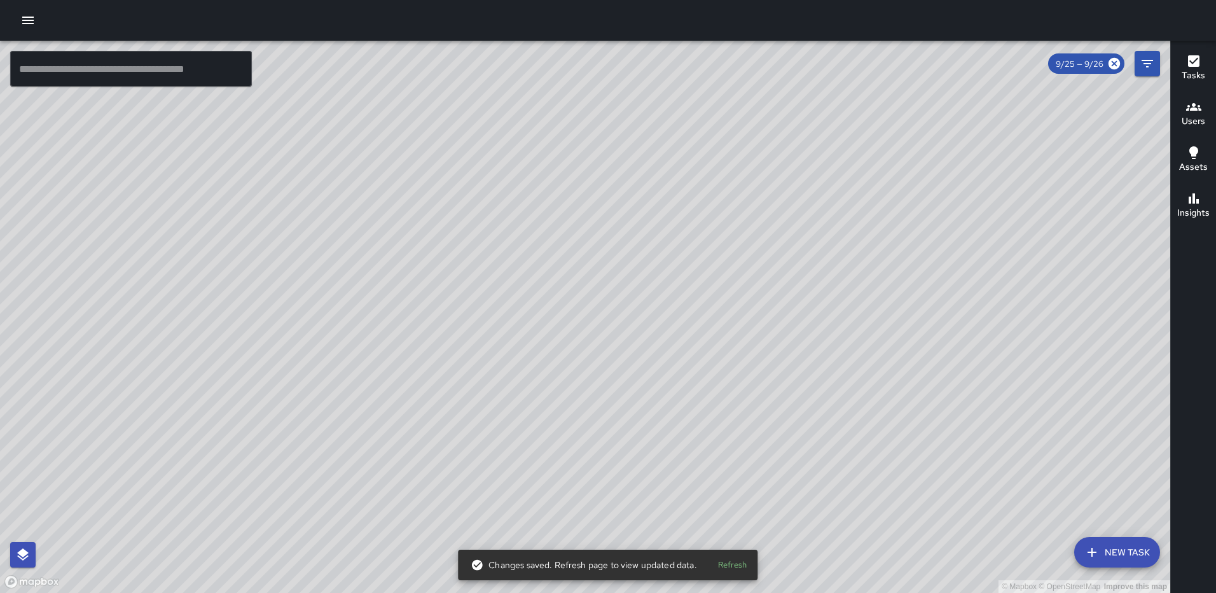
click at [584, 374] on div "© Mapbox © OpenStreetMap Improve this map RM Rodney Mcneil 1305 2nd Street Nort…" at bounding box center [585, 317] width 1170 height 552
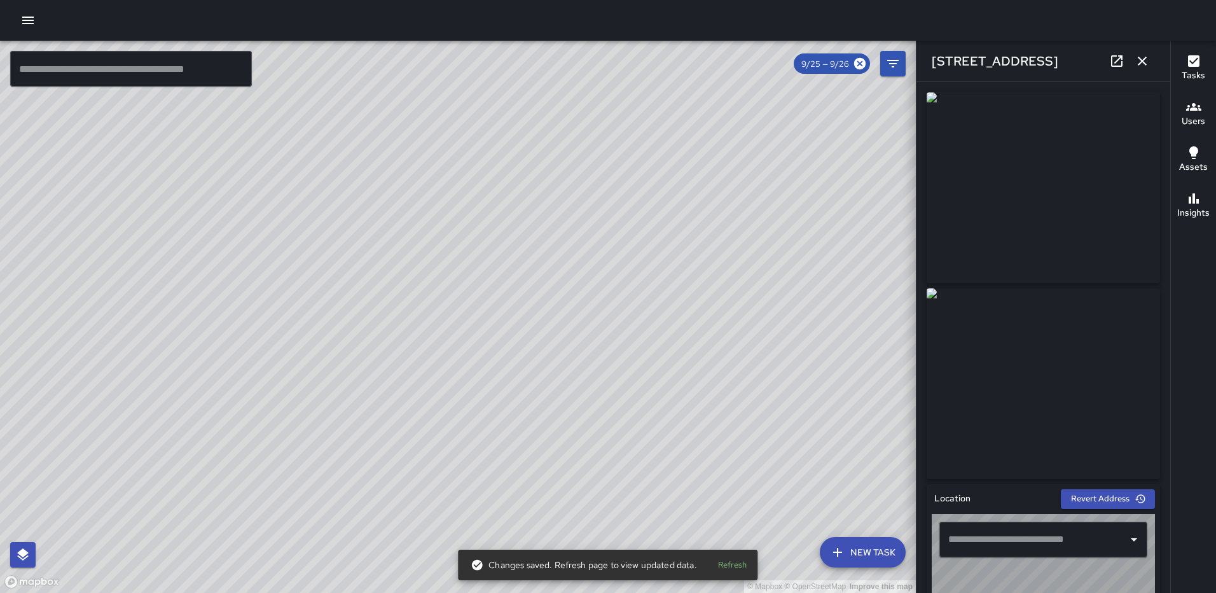
type input "**********"
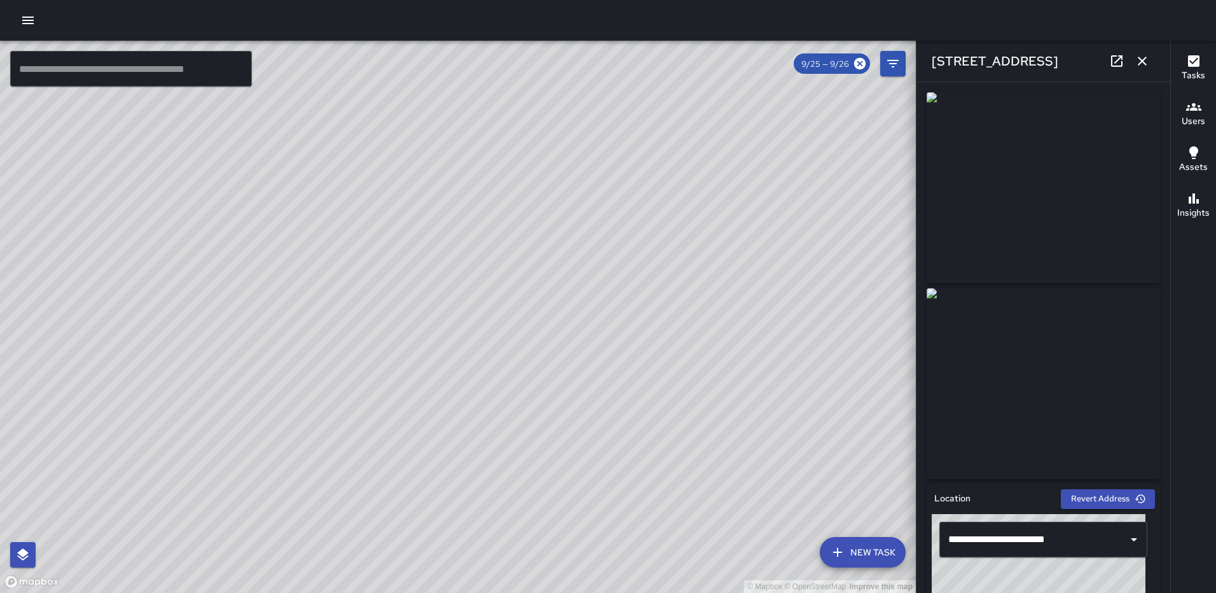
click at [1142, 60] on icon "button" at bounding box center [1142, 60] width 15 height 15
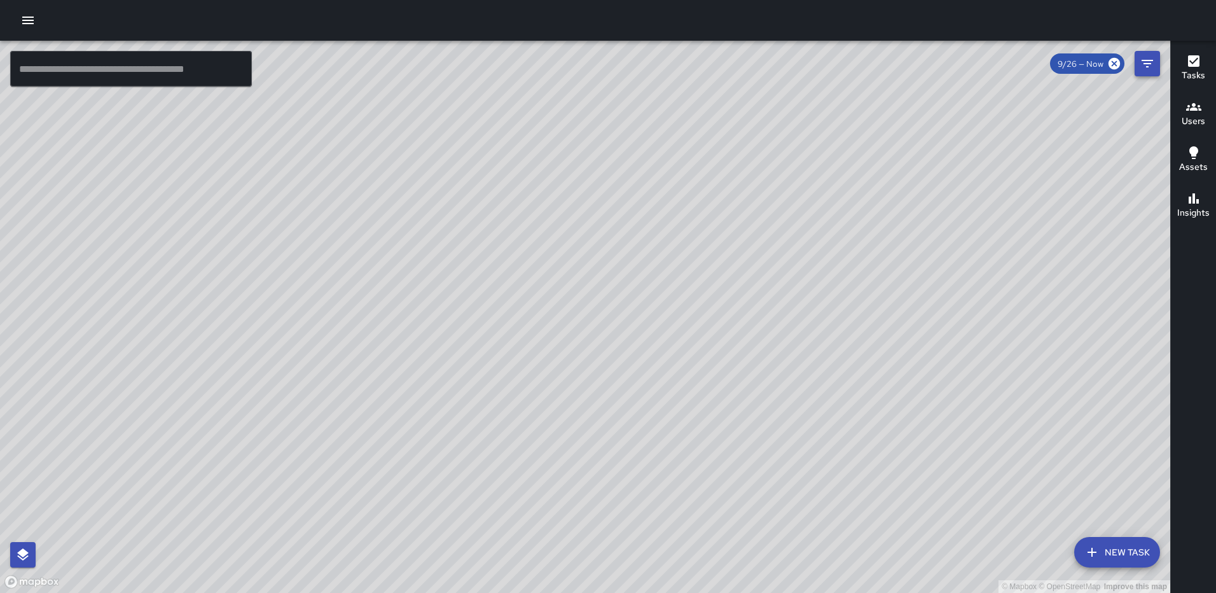
click at [1148, 61] on icon "Filters" at bounding box center [1147, 64] width 11 height 8
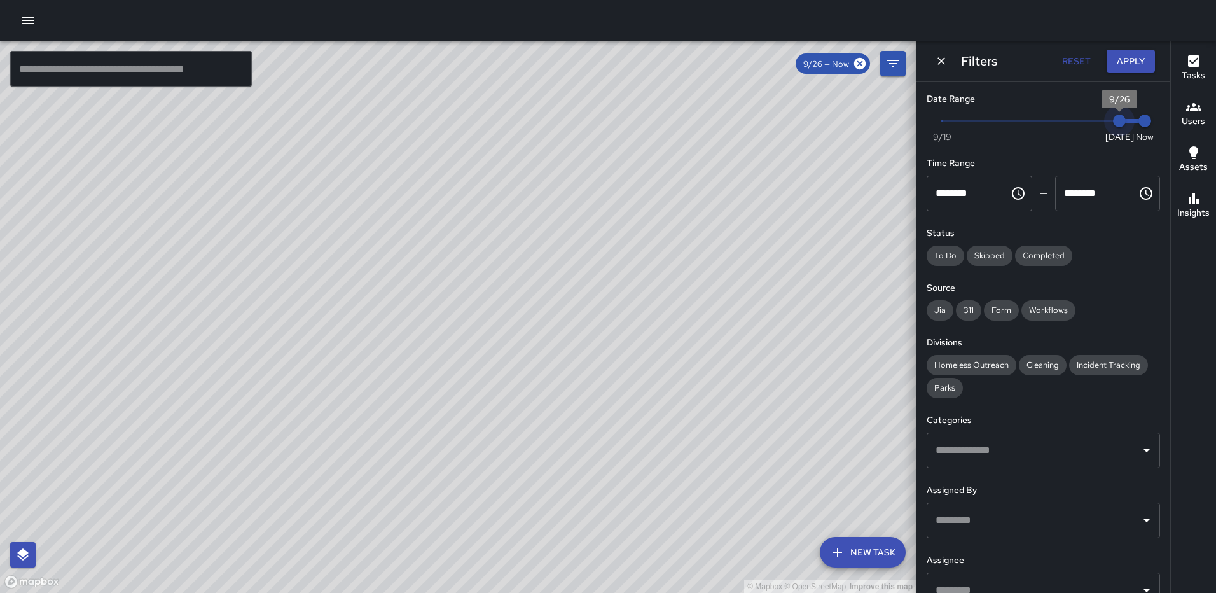
type input "*"
drag, startPoint x: 1109, startPoint y: 117, endPoint x: 1076, endPoint y: 118, distance: 32.5
click at [1088, 118] on span "9/25" at bounding box center [1094, 120] width 13 height 13
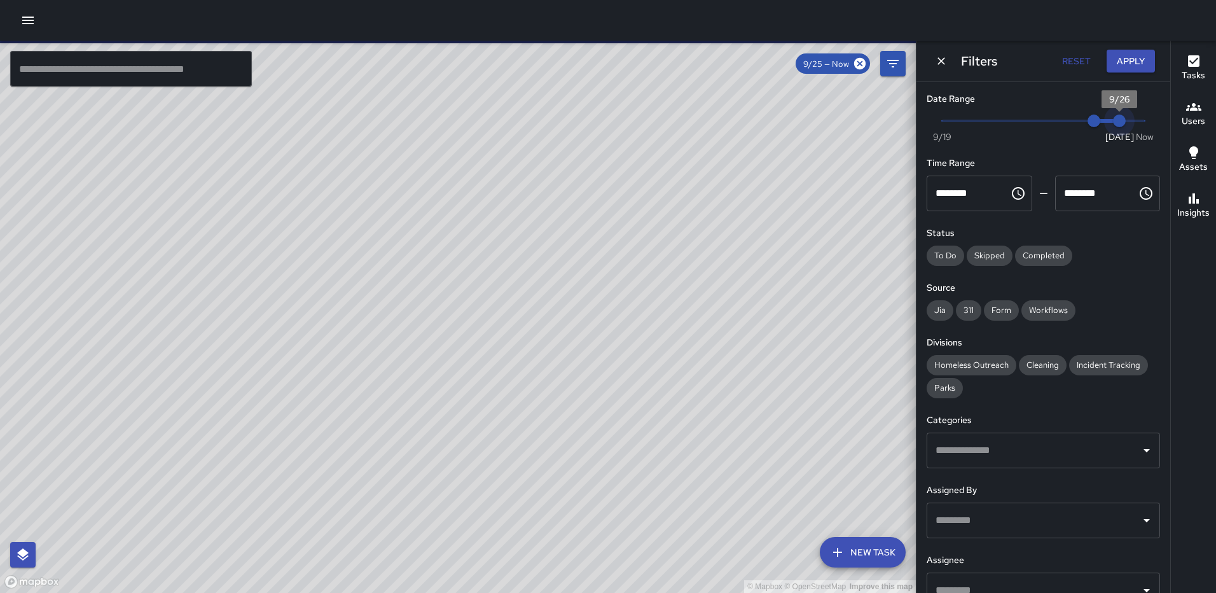
type input "*"
drag, startPoint x: 1142, startPoint y: 120, endPoint x: 1111, endPoint y: 123, distance: 31.3
click at [1113, 123] on span "9/26" at bounding box center [1119, 120] width 13 height 13
click at [1128, 60] on button "Apply" at bounding box center [1131, 62] width 48 height 24
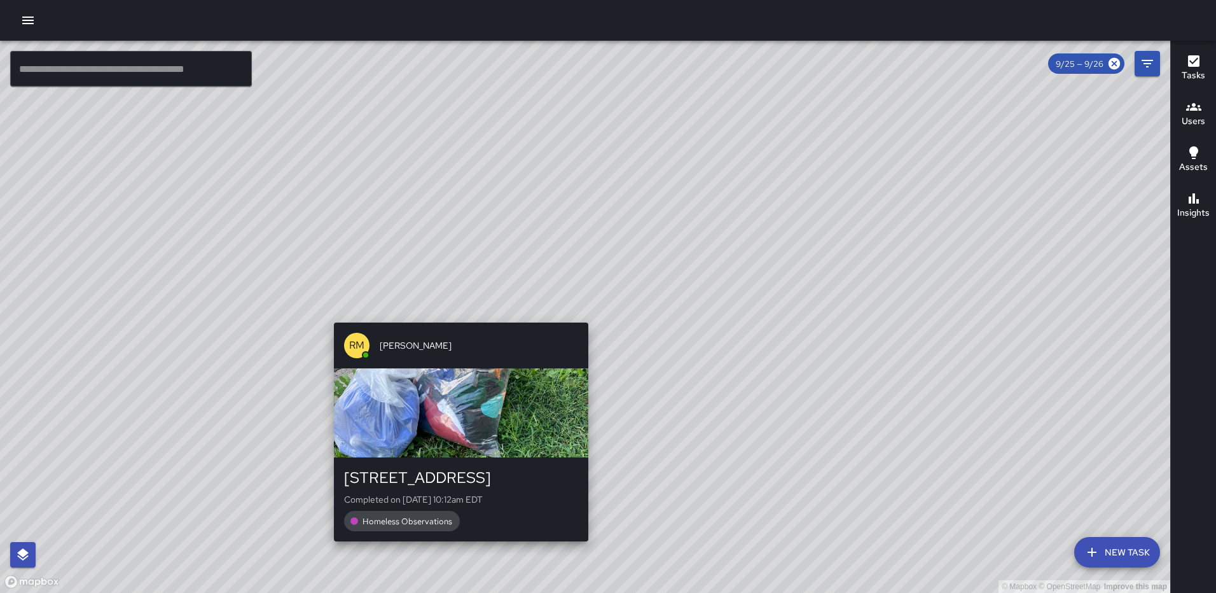
click at [456, 315] on div "© Mapbox © OpenStreetMap Improve this map RM Rodney Mcneil 70 N Street Northeas…" at bounding box center [585, 317] width 1170 height 552
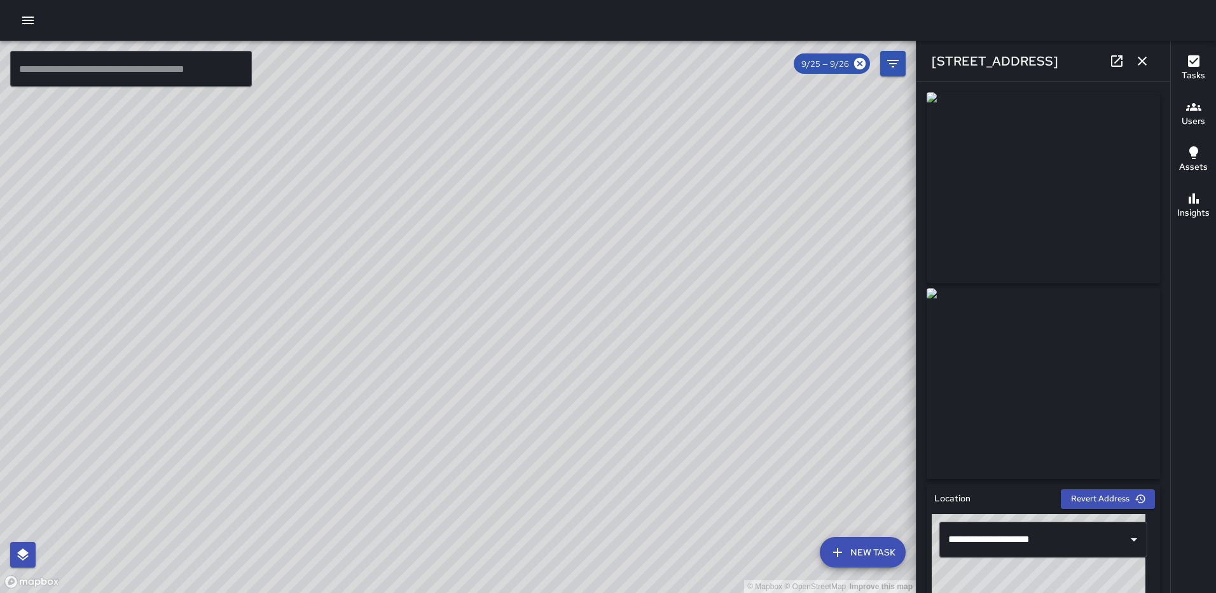
click at [107, 298] on div "© Mapbox © OpenStreetMap Improve this map RM Rodney Mcneil 7 New York Avenue No…" at bounding box center [458, 317] width 916 height 552
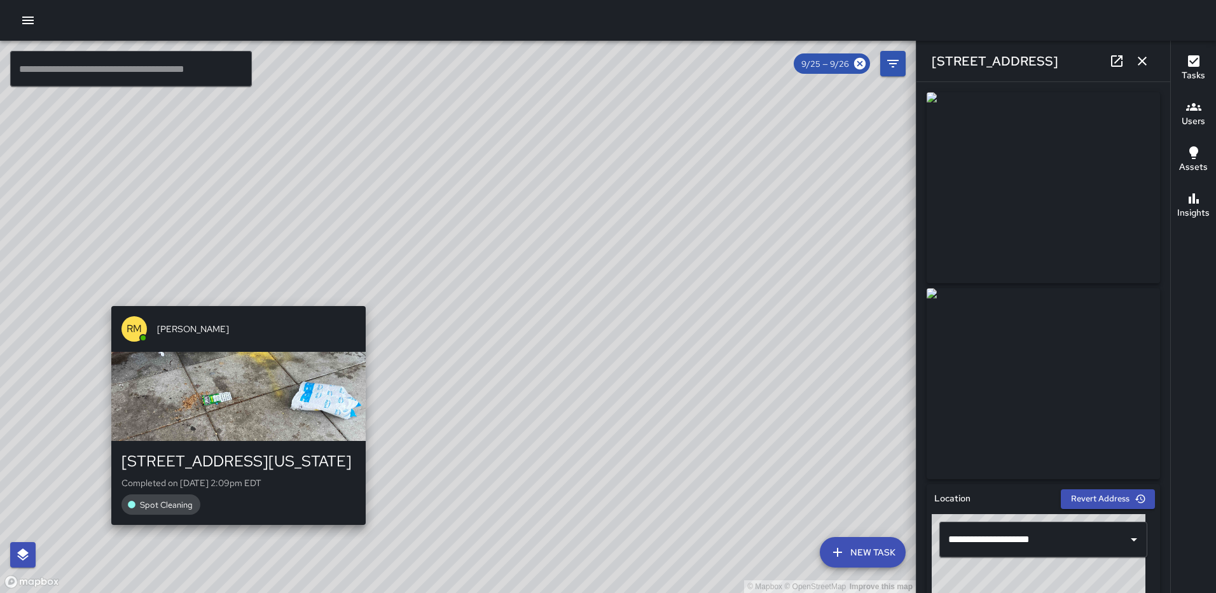
type input "**********"
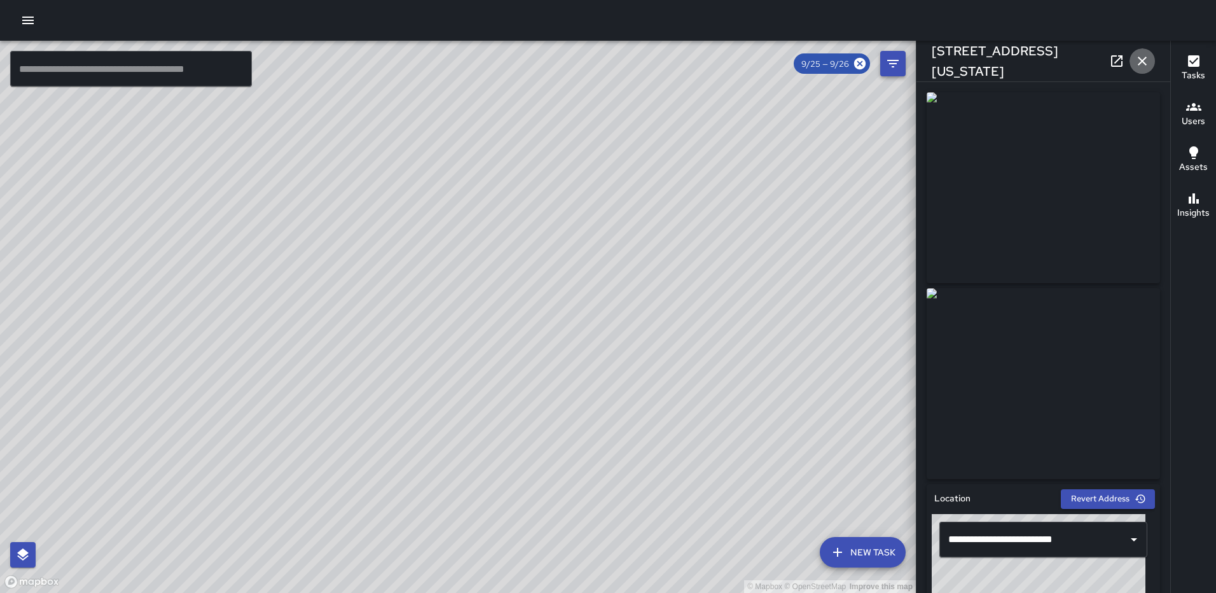
click at [1141, 55] on button "button" at bounding box center [1142, 60] width 25 height 25
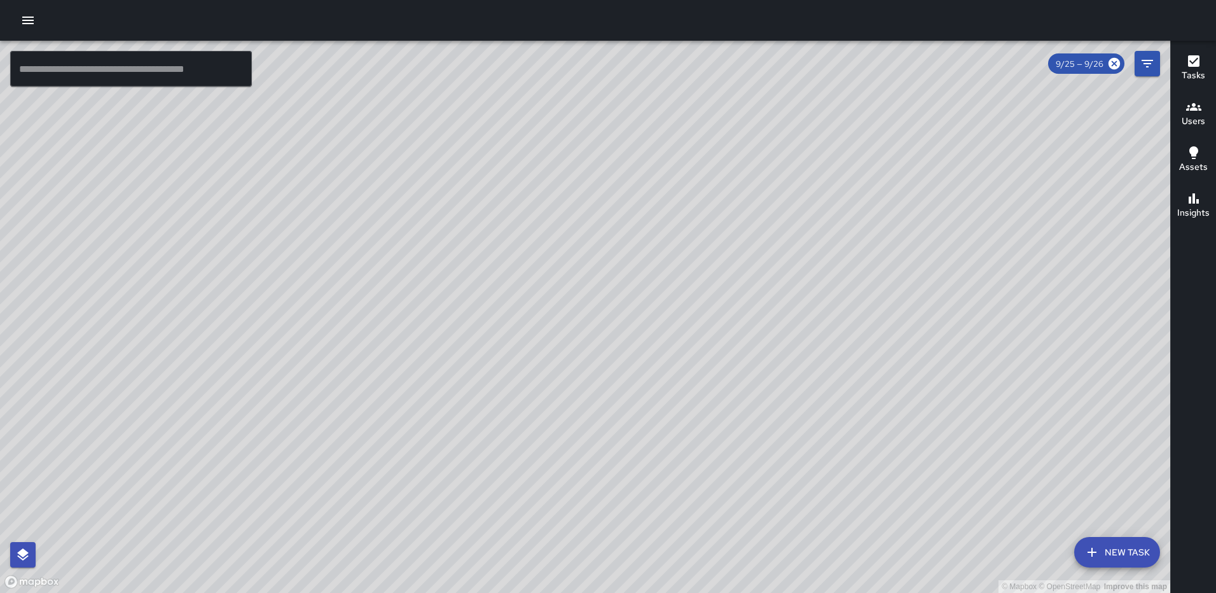
drag, startPoint x: 760, startPoint y: 267, endPoint x: 684, endPoint y: 261, distance: 76.0
click at [684, 261] on div "© Mapbox © OpenStreetMap Improve this map" at bounding box center [585, 317] width 1170 height 552
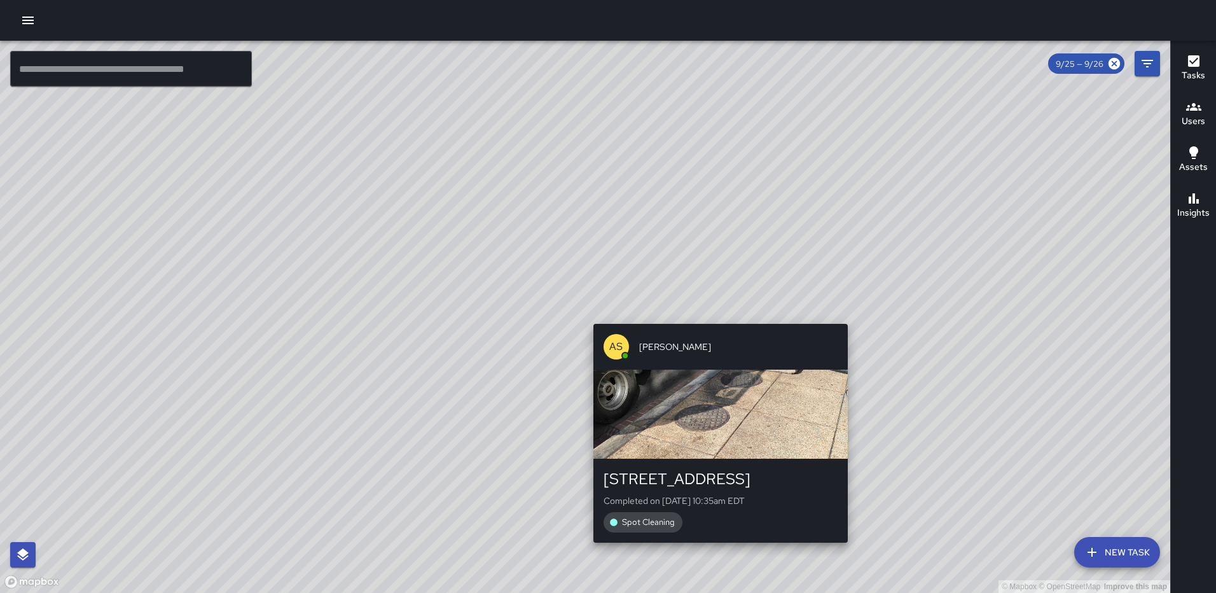
click at [715, 315] on div "© Mapbox © OpenStreetMap Improve this map AS Andre Smith 1201 First Street Nort…" at bounding box center [585, 317] width 1170 height 552
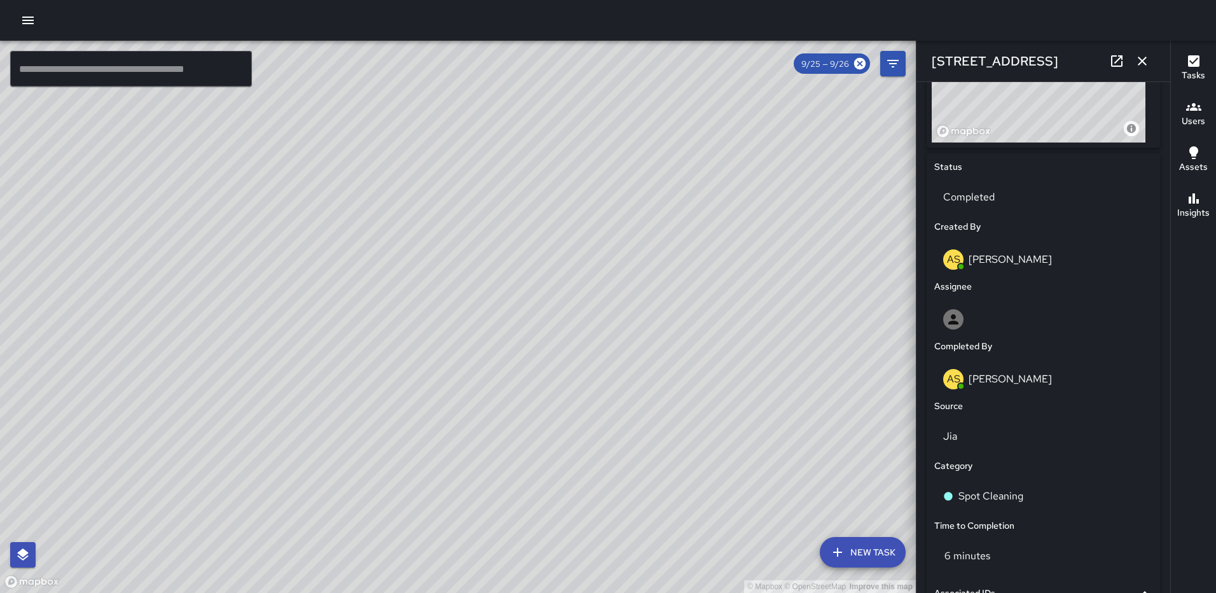
scroll to position [722, 0]
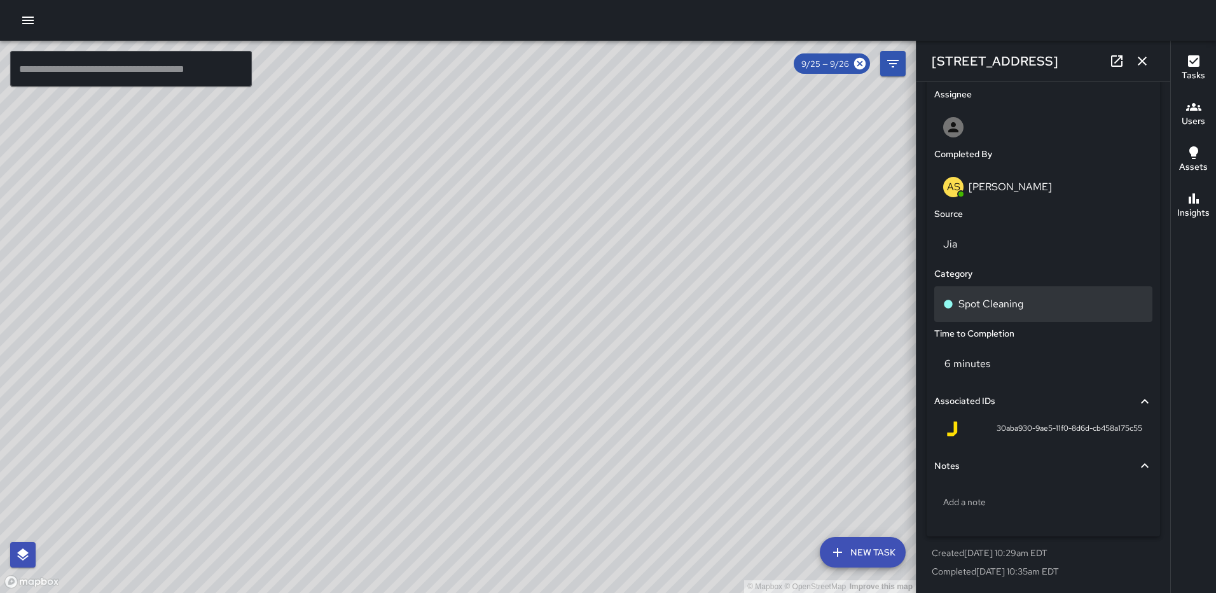
click at [1033, 303] on div "Spot Cleaning" at bounding box center [1043, 303] width 200 height 15
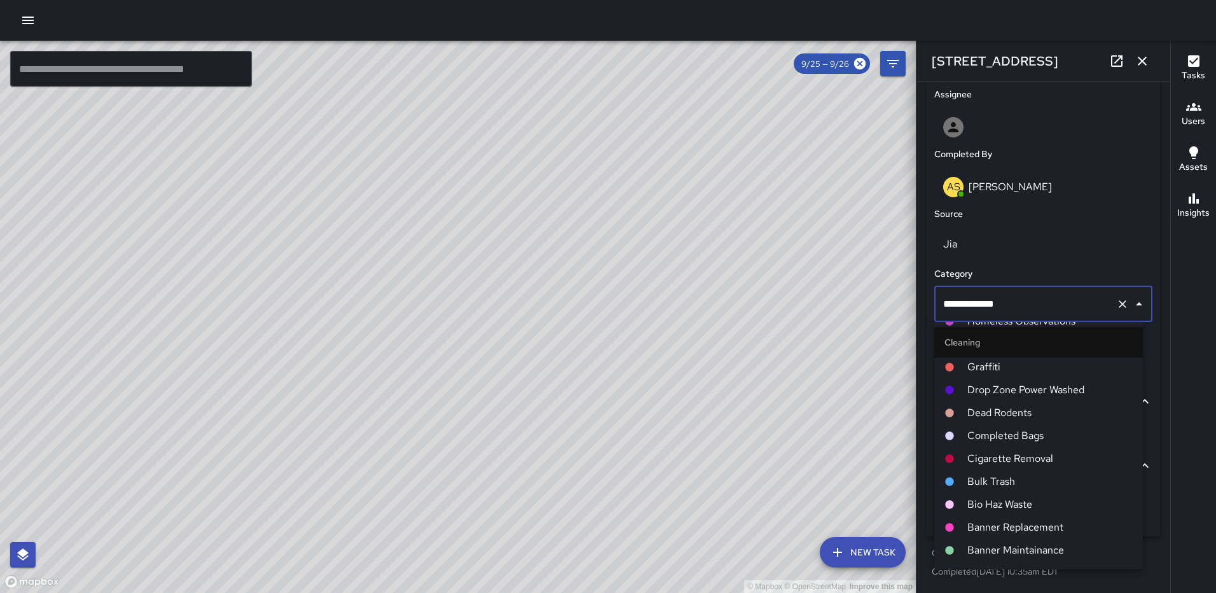
scroll to position [509, 0]
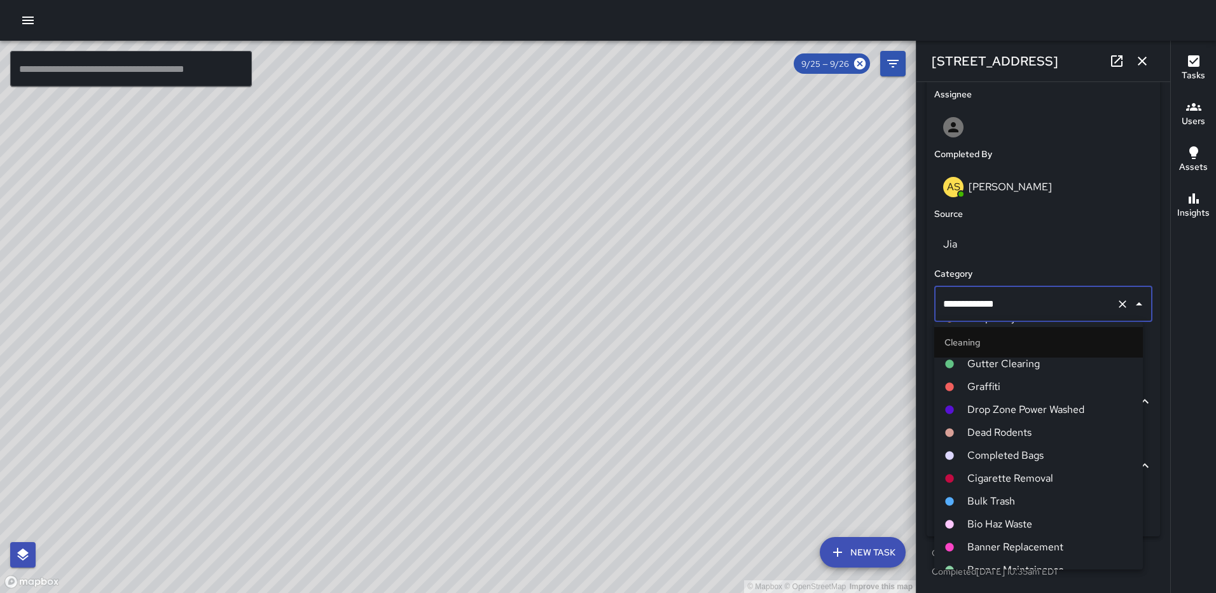
click at [1037, 411] on span "Drop Zone Power Washed" at bounding box center [1049, 409] width 165 height 15
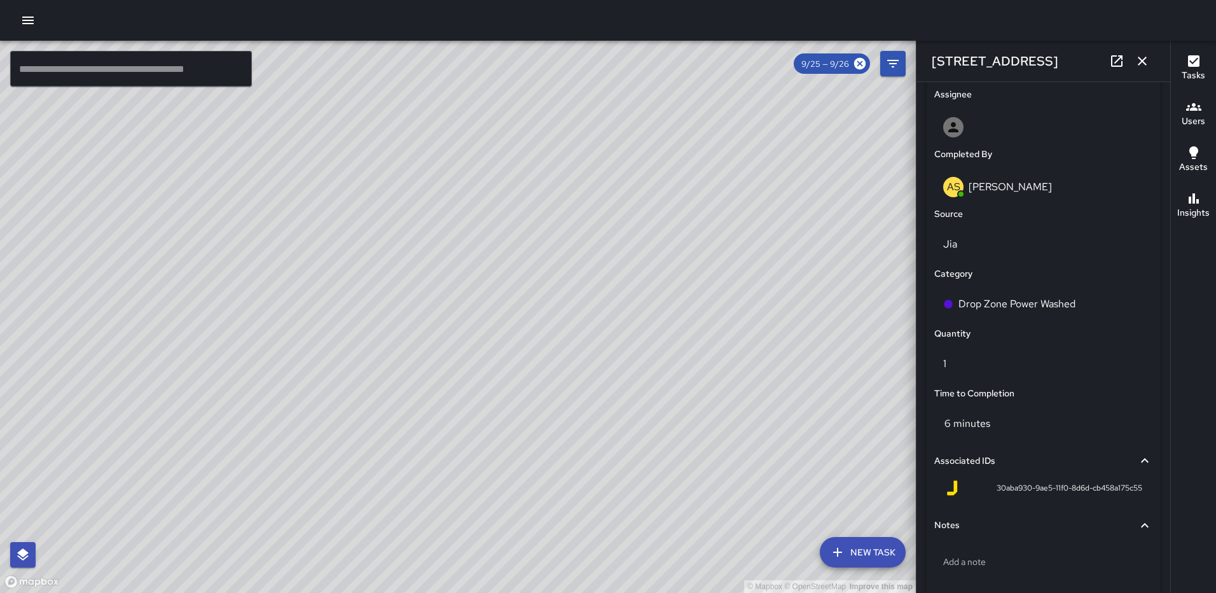
click at [418, 328] on div "© Mapbox © OpenStreetMap Improve this map RY Richard Young 1200 First Street No…" at bounding box center [458, 317] width 916 height 552
type input "**********"
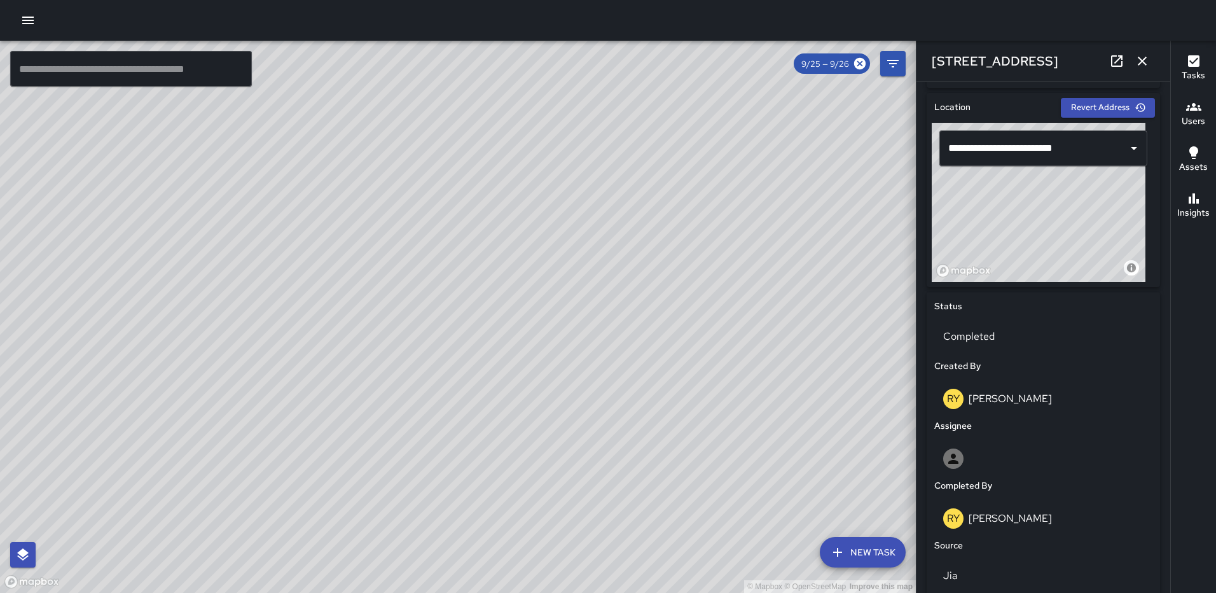
scroll to position [782, 0]
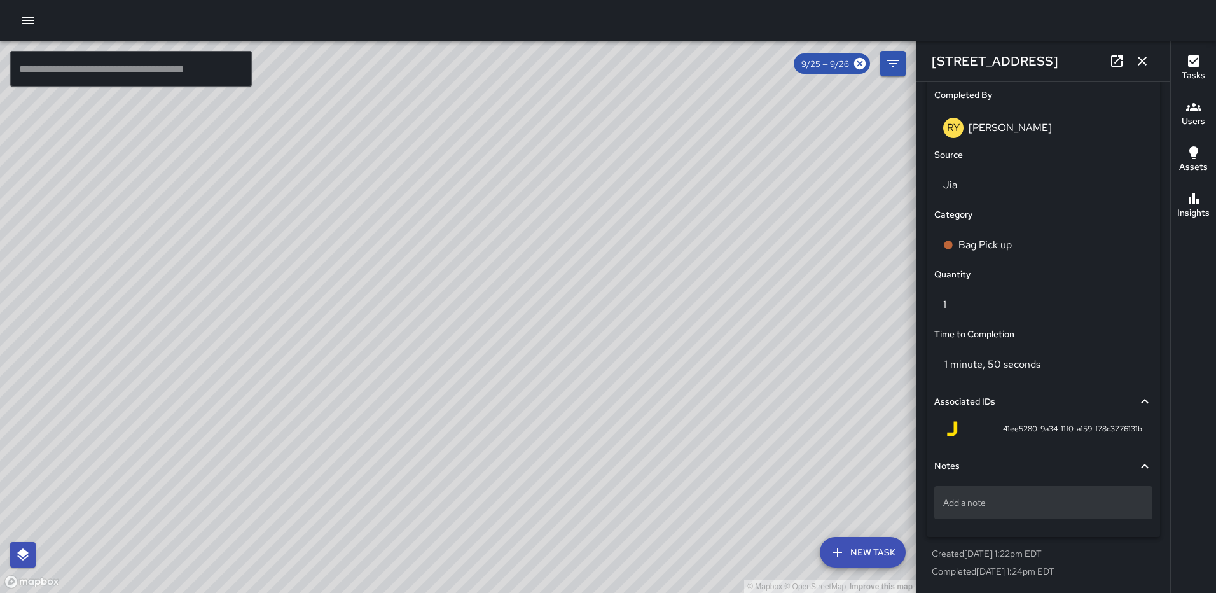
click at [1038, 513] on div "Add a note" at bounding box center [1043, 502] width 218 height 33
type textarea "**********"
click at [1145, 60] on icon "button" at bounding box center [1142, 60] width 15 height 15
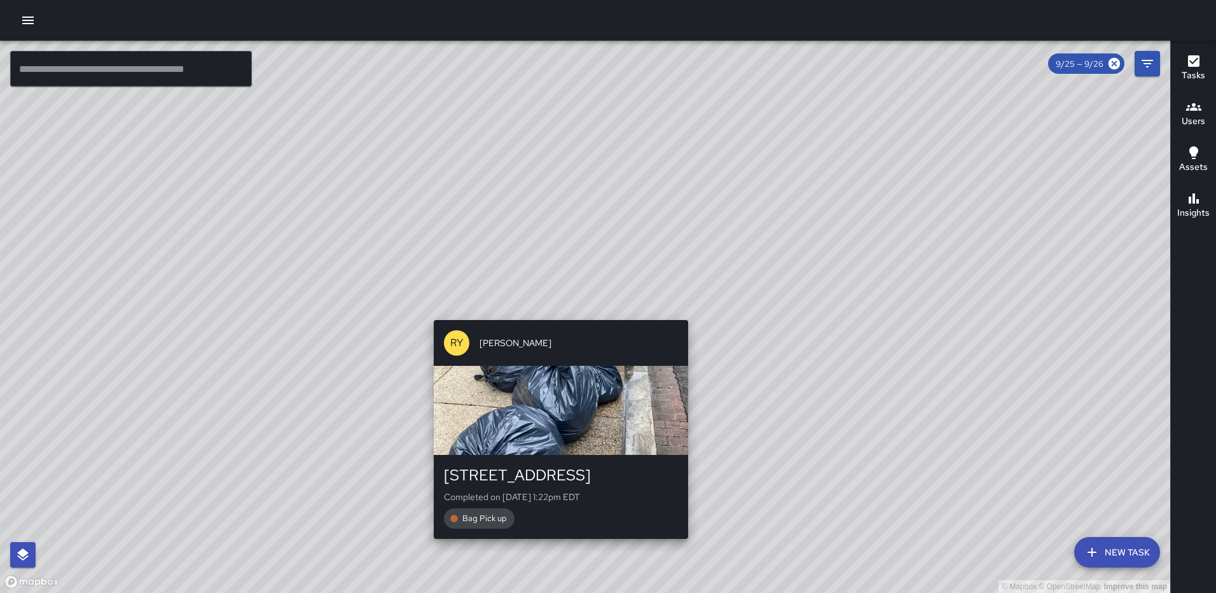
click at [683, 317] on div "RY Richard Young 130 M Street Northeast Completed on 9/25/2025, 1:22pm EDT Bag …" at bounding box center [561, 429] width 265 height 229
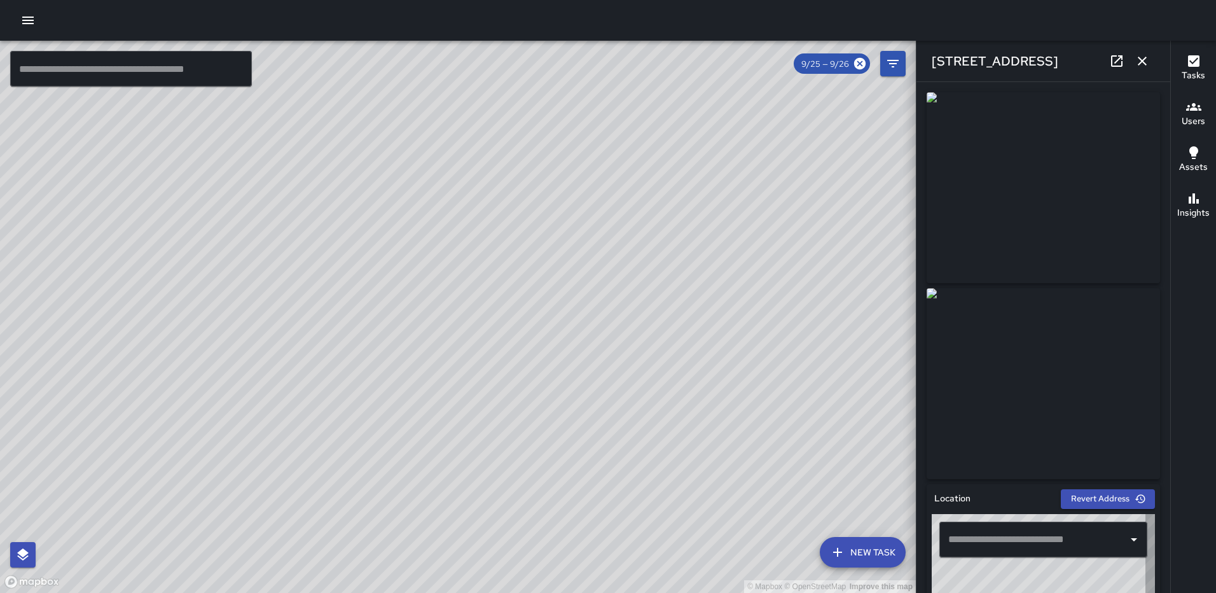
type input "**********"
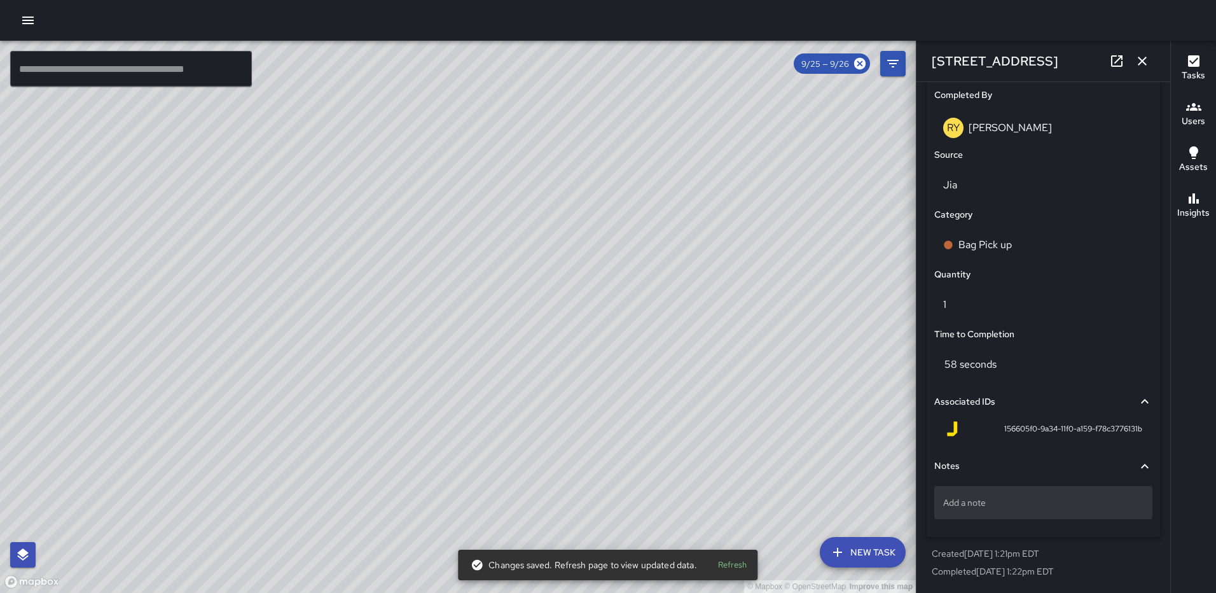
click at [999, 494] on div "Add a note" at bounding box center [1043, 502] width 218 height 33
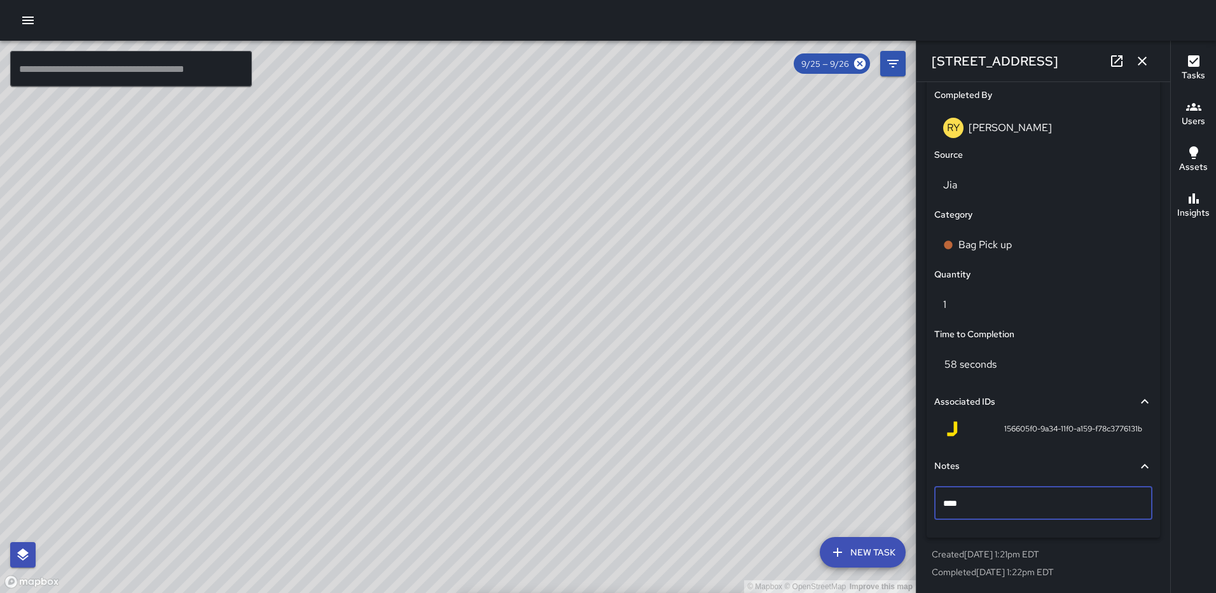
type textarea "*****"
click at [1141, 66] on icon "button" at bounding box center [1142, 60] width 15 height 15
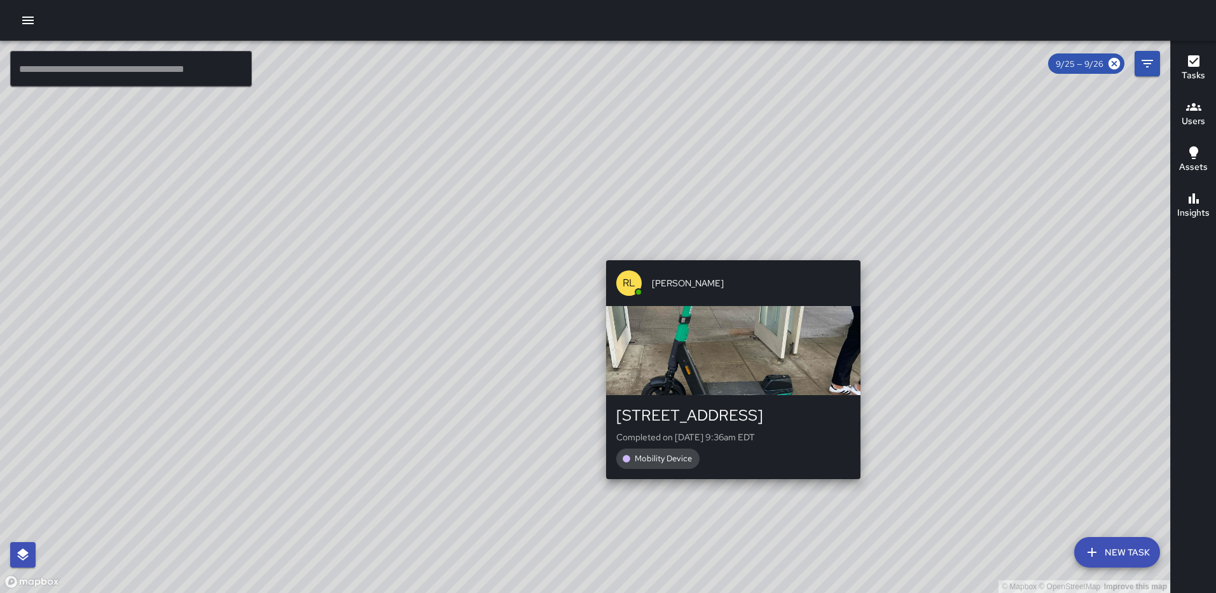
click at [854, 250] on div "© Mapbox © OpenStreetMap Improve this map RL Ruben Lechuga 170 M Street Northea…" at bounding box center [585, 317] width 1170 height 552
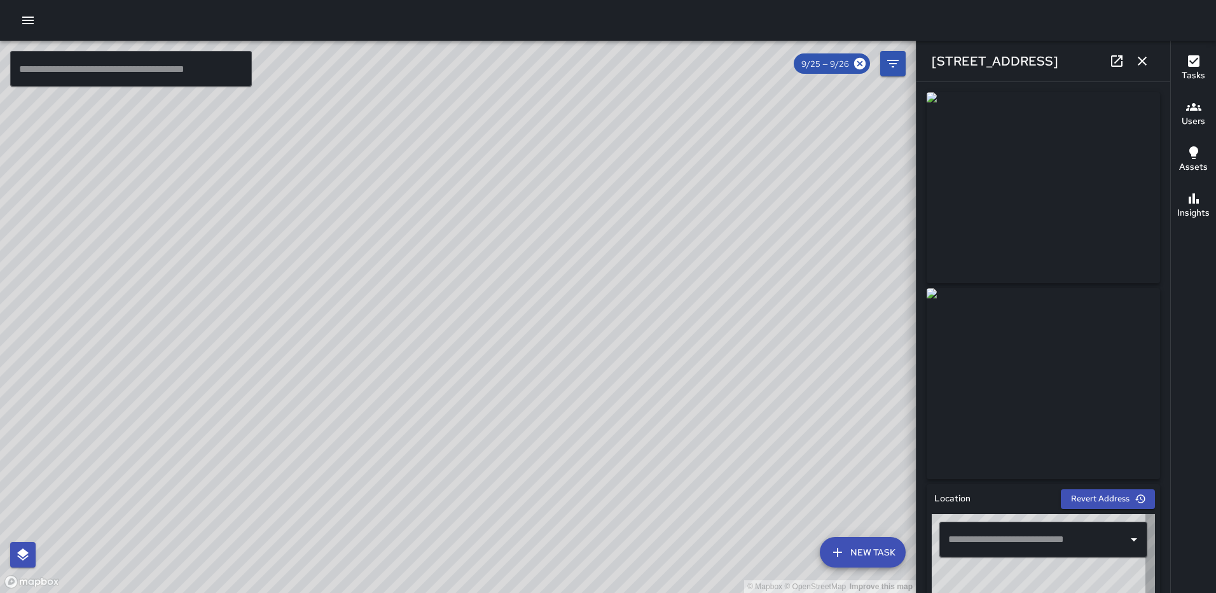
type input "**********"
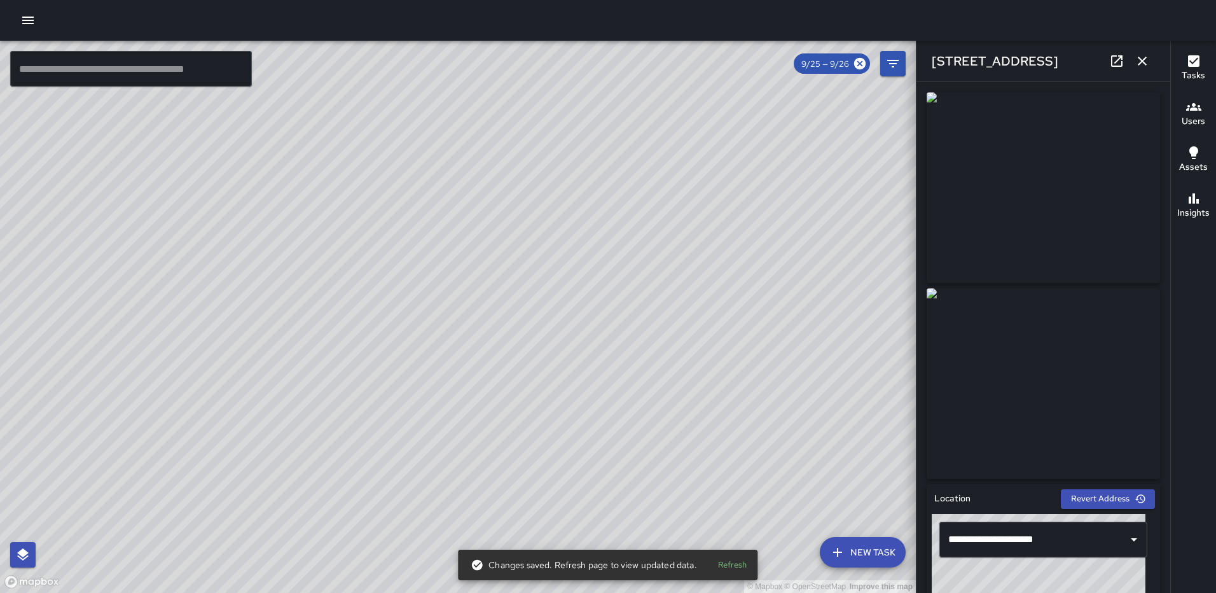
click at [1136, 63] on icon "button" at bounding box center [1142, 60] width 15 height 15
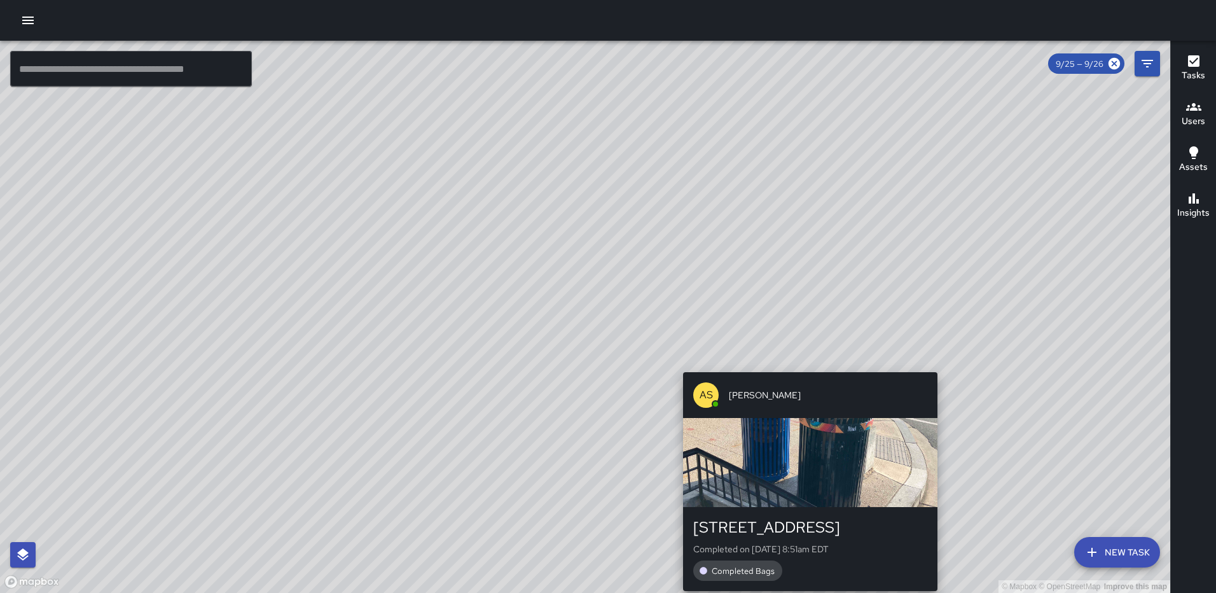
click at [1074, 363] on div "© Mapbox © OpenStreetMap Improve this map AS Andre Smith 307 M Street Northeast…" at bounding box center [585, 317] width 1170 height 552
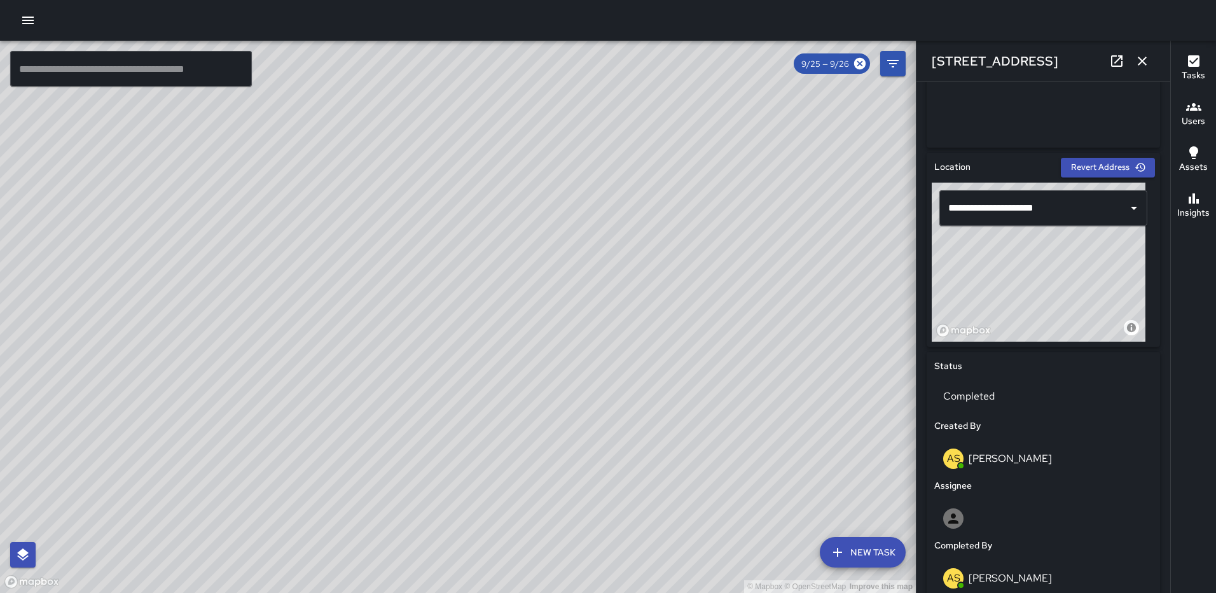
scroll to position [324, 0]
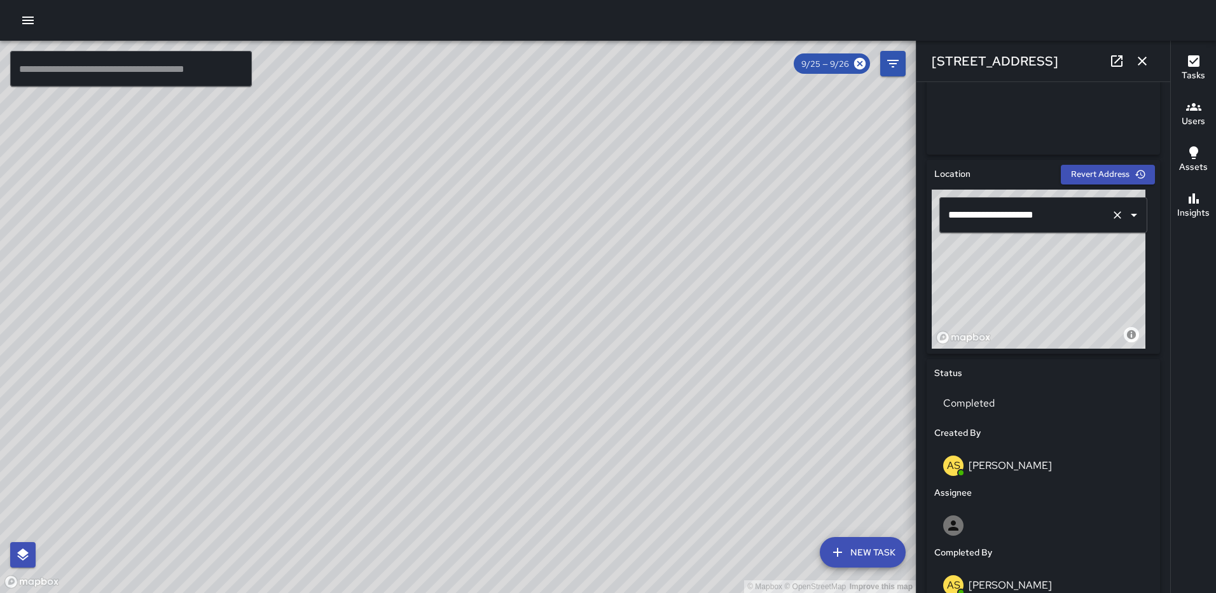
drag, startPoint x: 1007, startPoint y: 265, endPoint x: 990, endPoint y: 211, distance: 57.3
click at [972, 255] on div "© Mapbox © OpenStreetMap Improve this map" at bounding box center [1039, 269] width 214 height 159
type input "**********"
drag, startPoint x: 1136, startPoint y: 64, endPoint x: 1047, endPoint y: 159, distance: 129.6
click at [1136, 64] on icon "button" at bounding box center [1142, 60] width 15 height 15
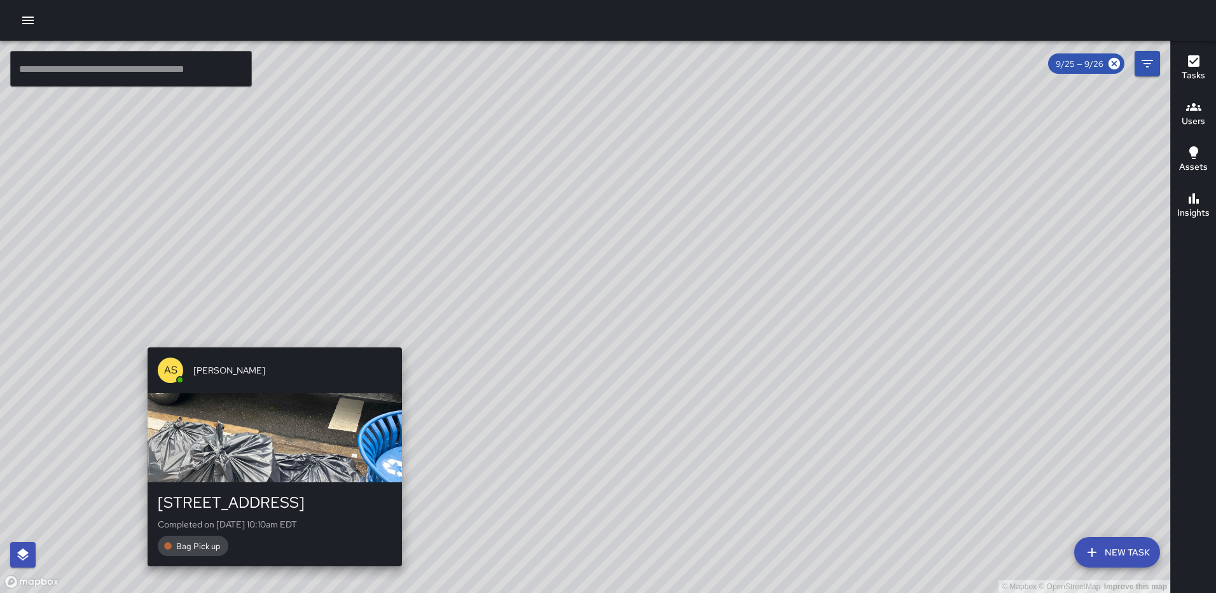
click at [396, 335] on div "© Mapbox © OpenStreetMap Improve this map AS Andre Smith 1179 3rd Street Northe…" at bounding box center [585, 317] width 1170 height 552
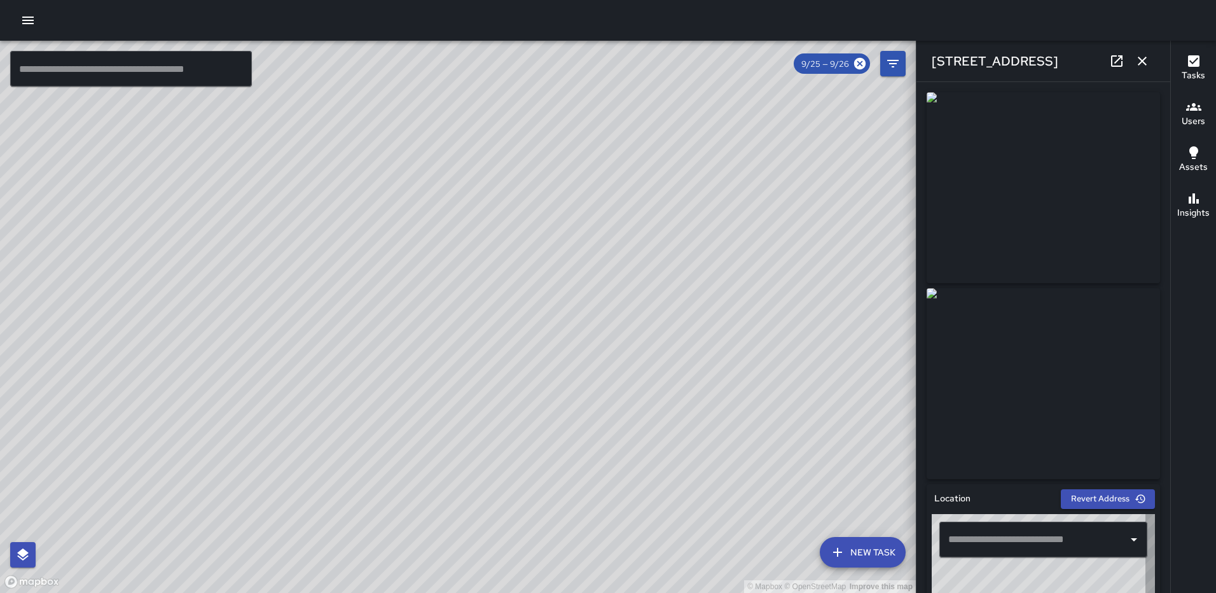
type input "**********"
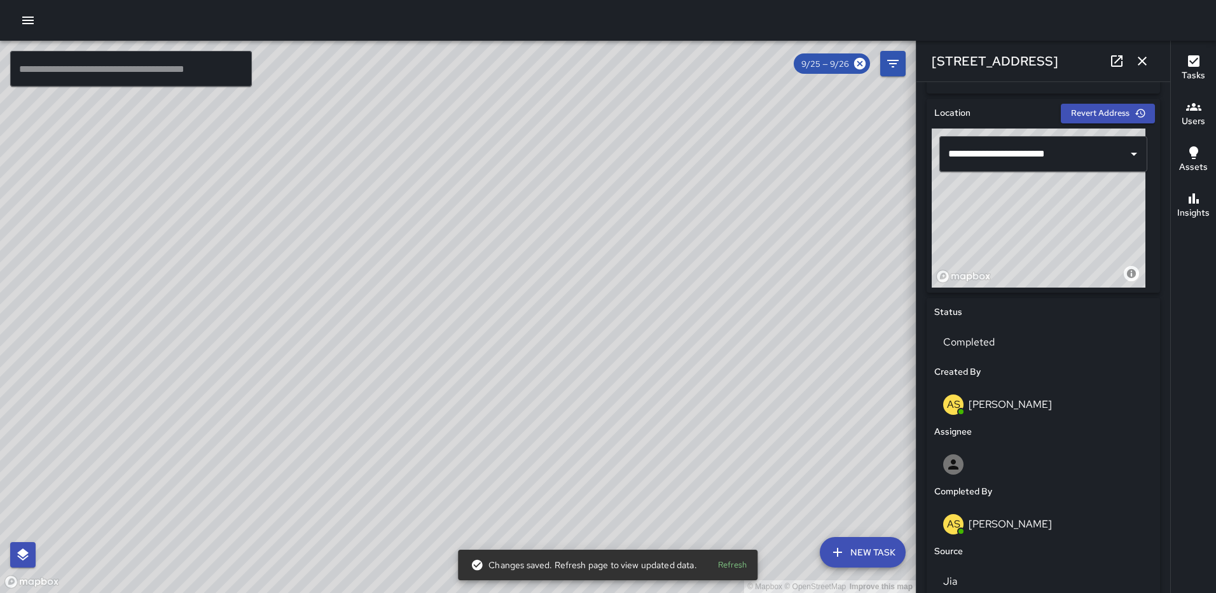
scroll to position [782, 0]
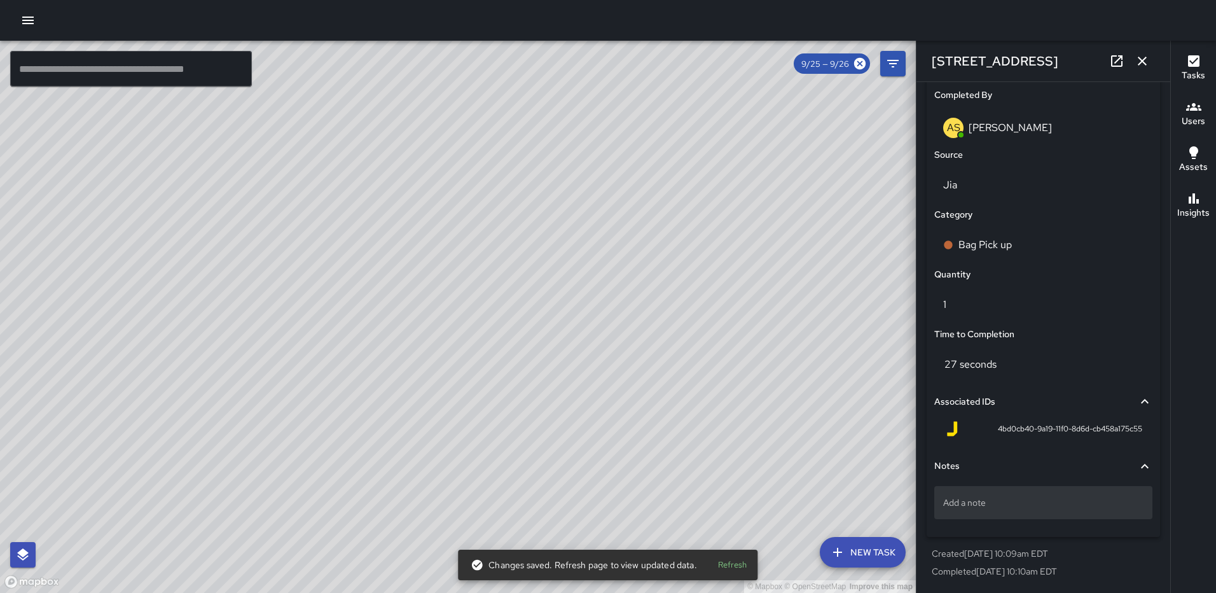
click at [1025, 503] on p "Add a note" at bounding box center [1043, 502] width 200 height 13
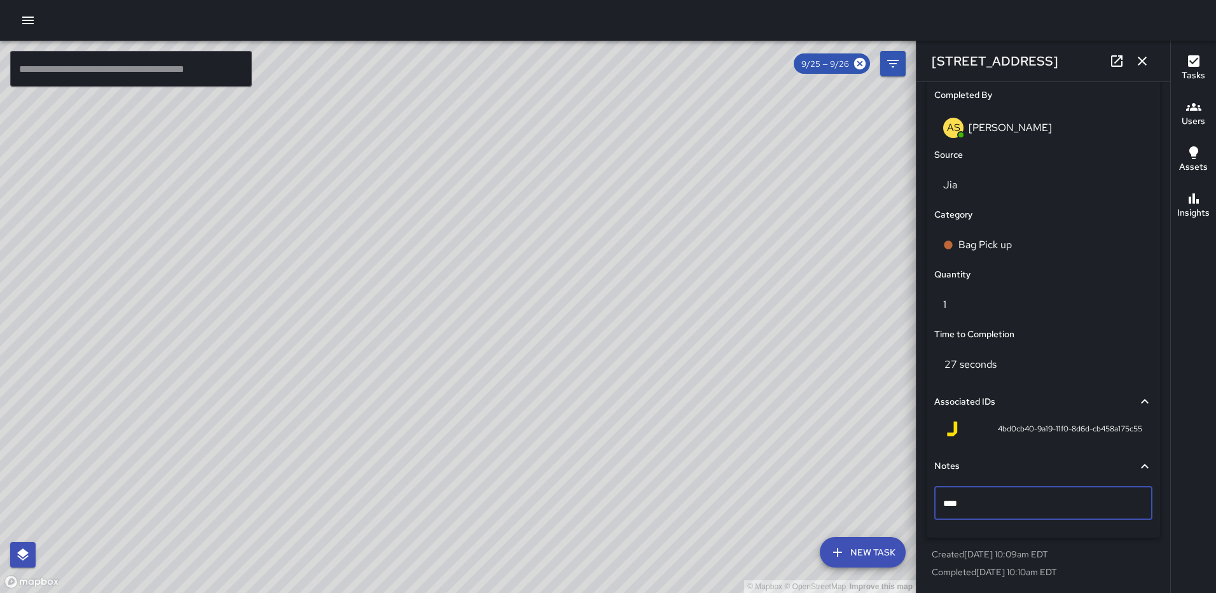
type textarea "*****"
click at [1137, 60] on icon "button" at bounding box center [1142, 60] width 15 height 15
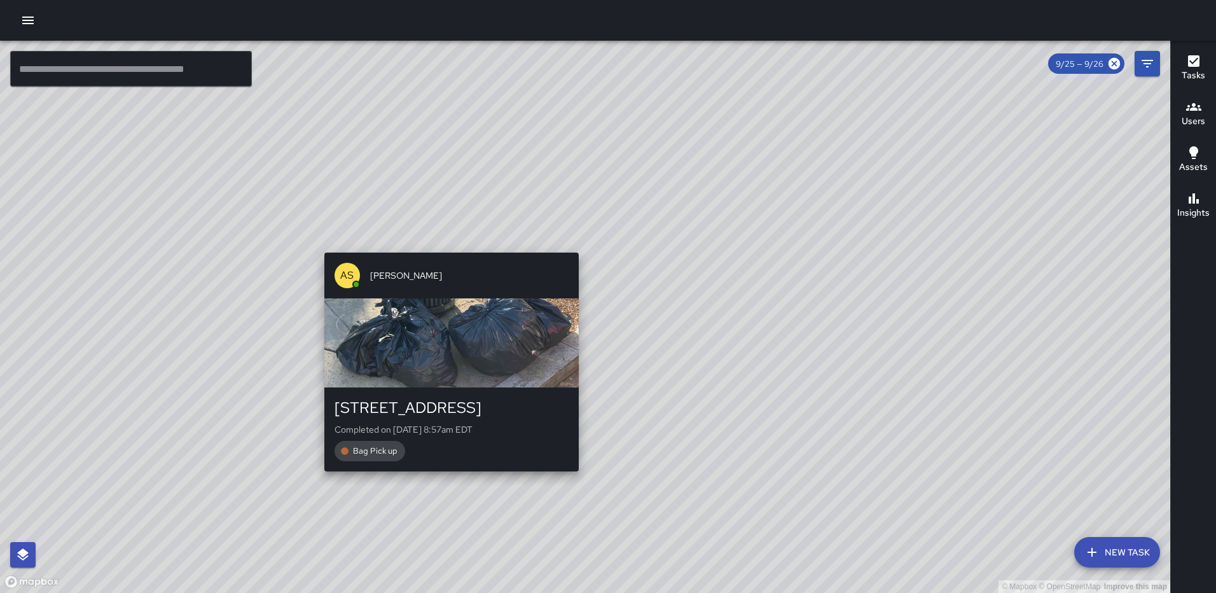
click at [446, 478] on div "© Mapbox © OpenStreetMap Improve this map AS Andre Smith 1026 3rd Street Northe…" at bounding box center [585, 317] width 1170 height 552
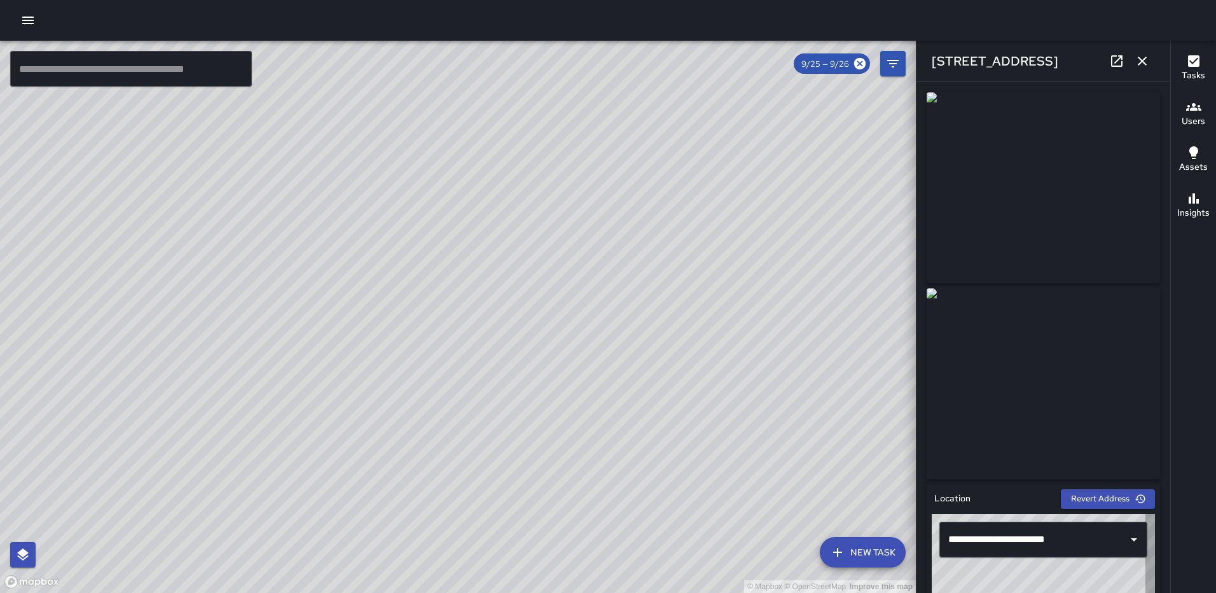
type input "**********"
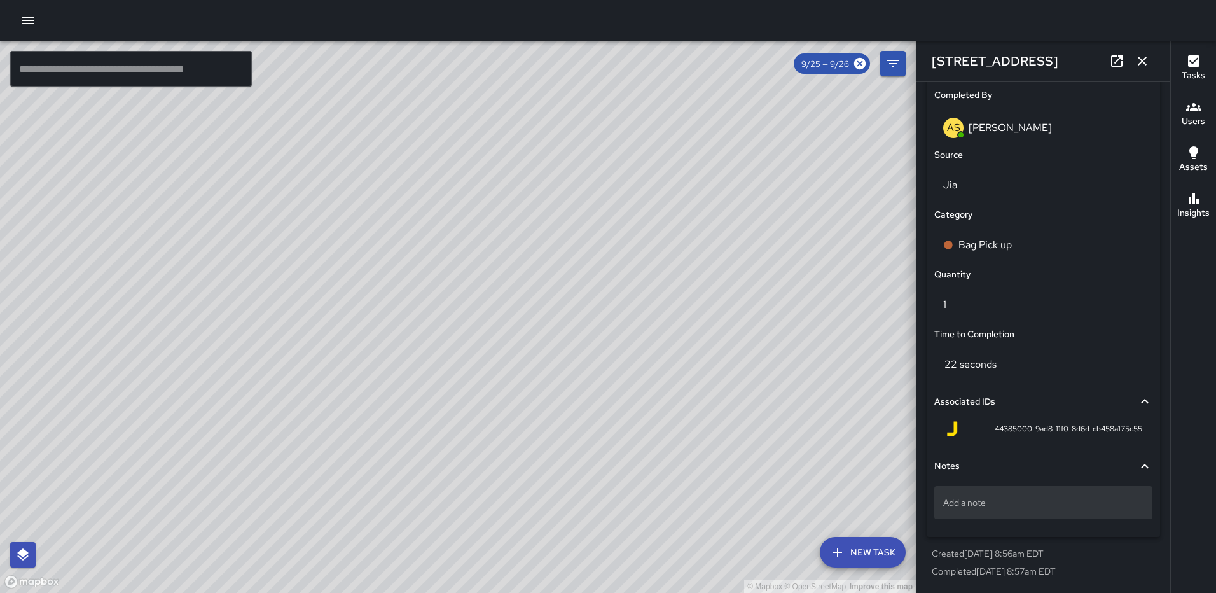
click at [1035, 497] on p "Add a note" at bounding box center [1043, 502] width 200 height 13
type textarea "*****"
click at [1142, 66] on icon "button" at bounding box center [1142, 60] width 15 height 15
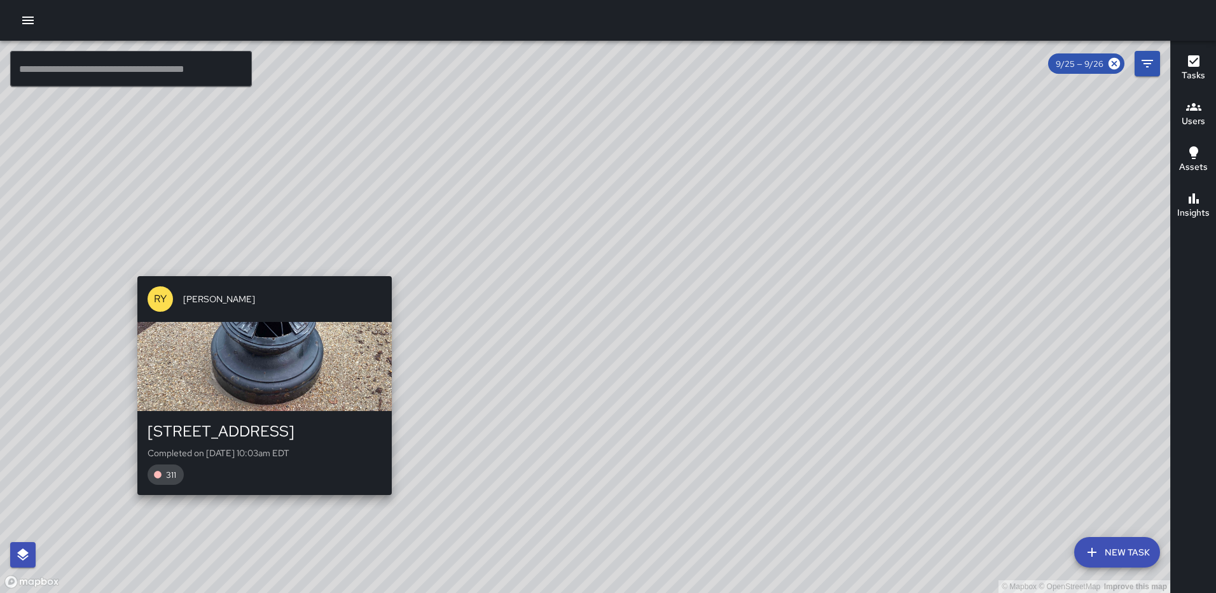
click at [386, 269] on div "© Mapbox © OpenStreetMap Improve this map RY Richard Young 214 L Street Northea…" at bounding box center [585, 317] width 1170 height 552
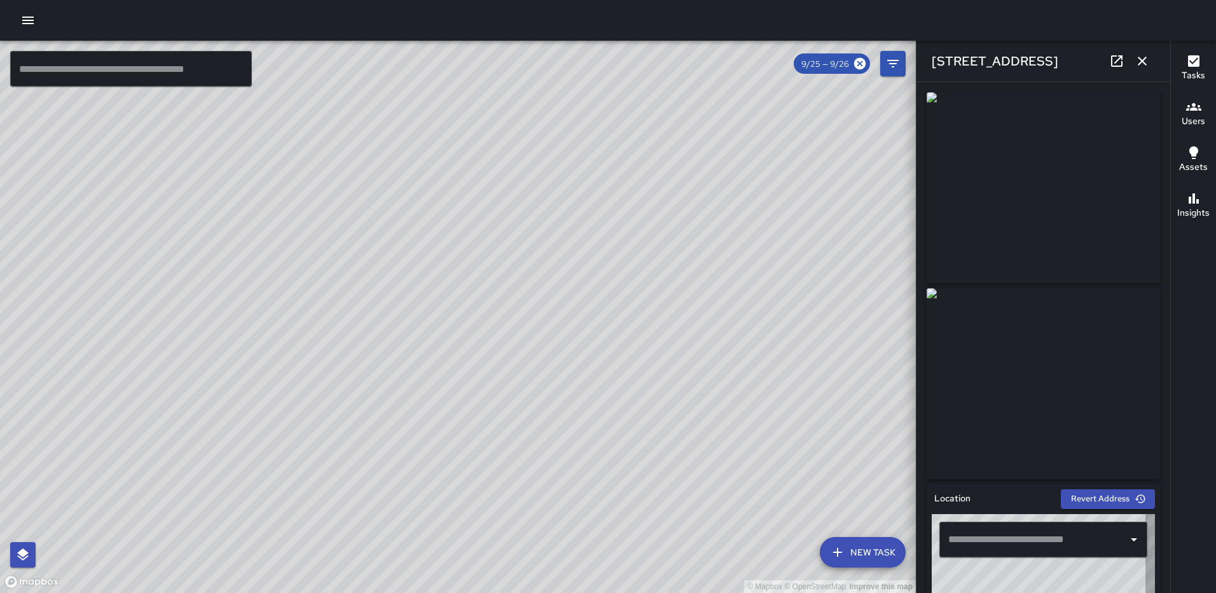
type input "**********"
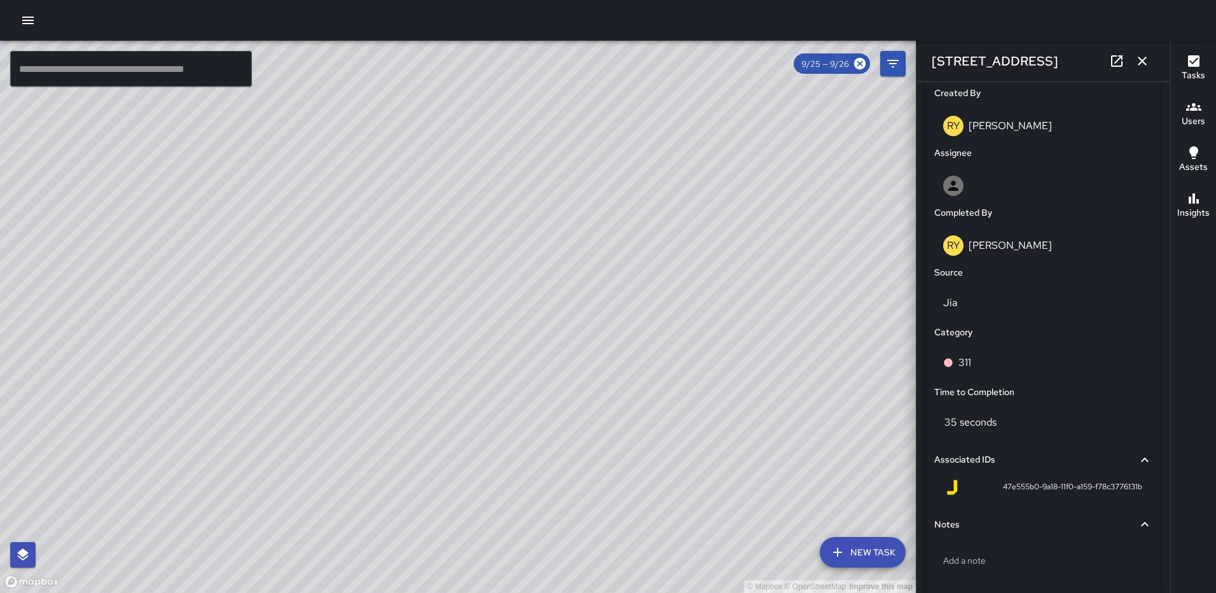
scroll to position [722, 0]
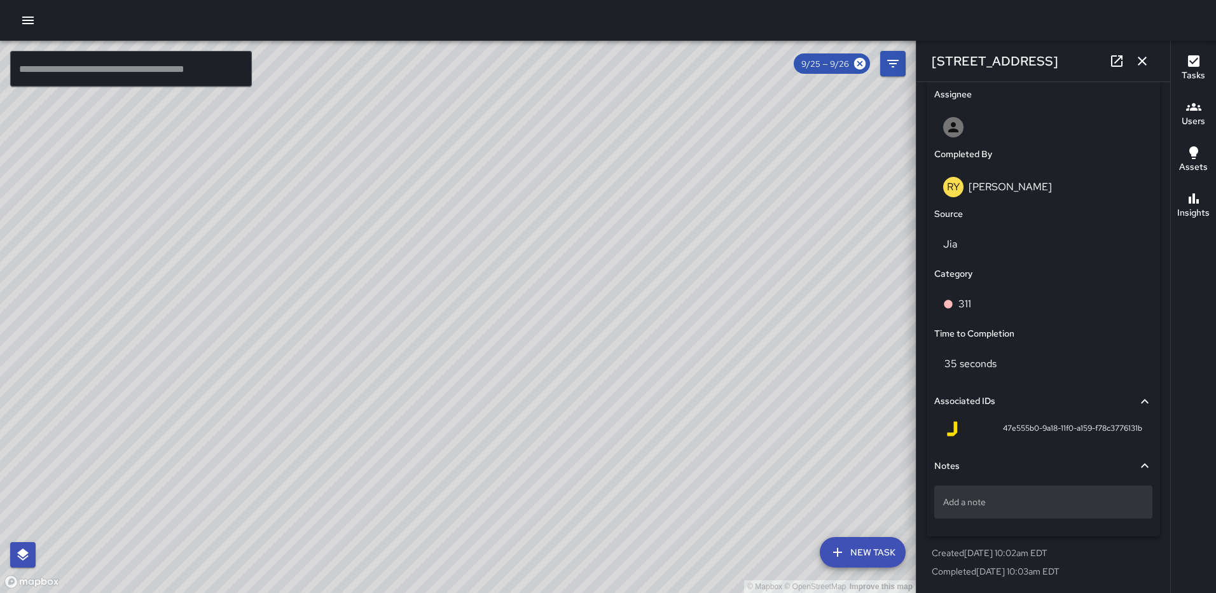
click at [988, 492] on div "Add a note" at bounding box center [1043, 501] width 218 height 33
type textarea "******"
click at [1026, 514] on div "25-005" at bounding box center [1043, 501] width 218 height 33
type textarea "********"
click at [989, 499] on p "25-00607" at bounding box center [1043, 501] width 200 height 13
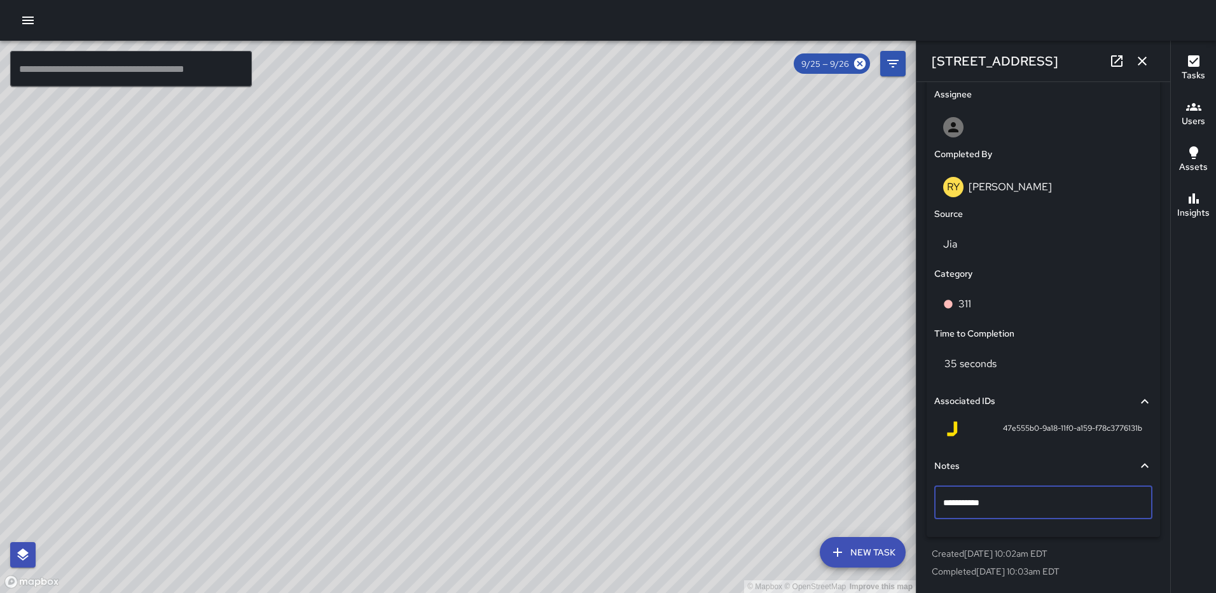
click at [944, 498] on textarea "**********" at bounding box center [1038, 502] width 191 height 13
type textarea "**********"
click at [1145, 62] on icon "button" at bounding box center [1142, 60] width 15 height 15
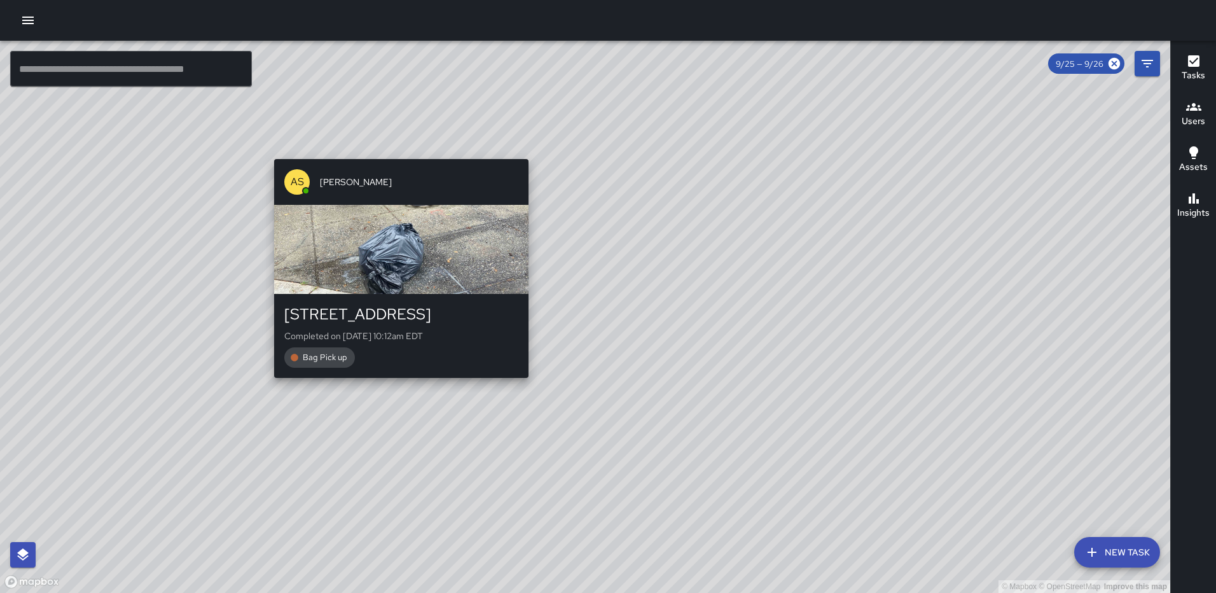
click at [525, 385] on div "© Mapbox © OpenStreetMap Improve this map AS Andre Smith 1101 2nd Street Northe…" at bounding box center [585, 317] width 1170 height 552
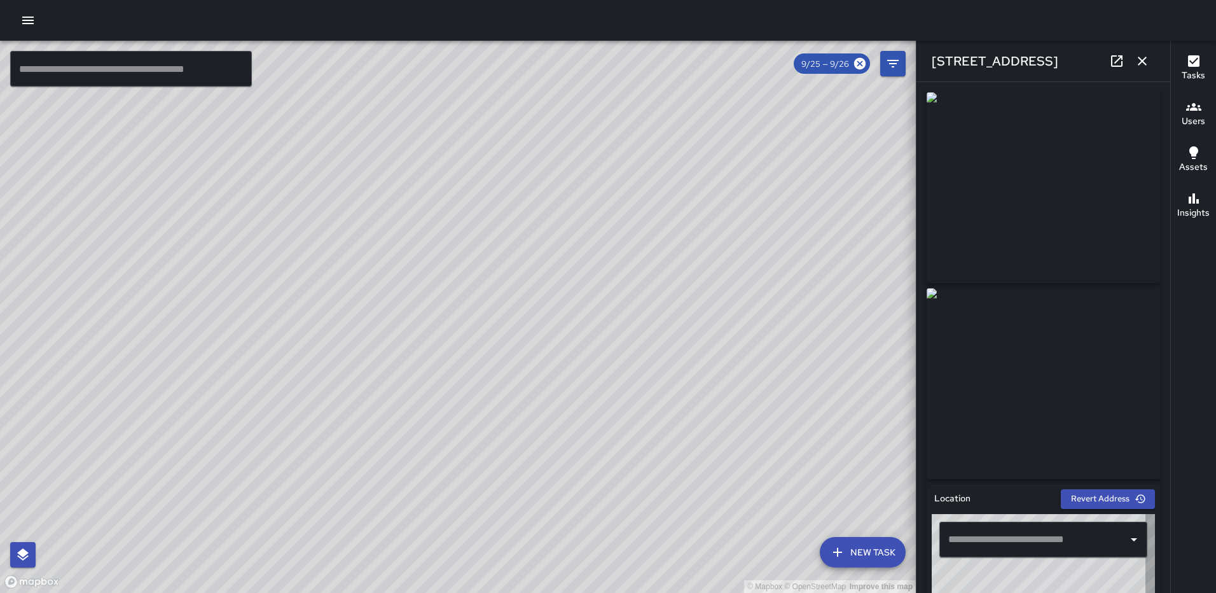
type input "**********"
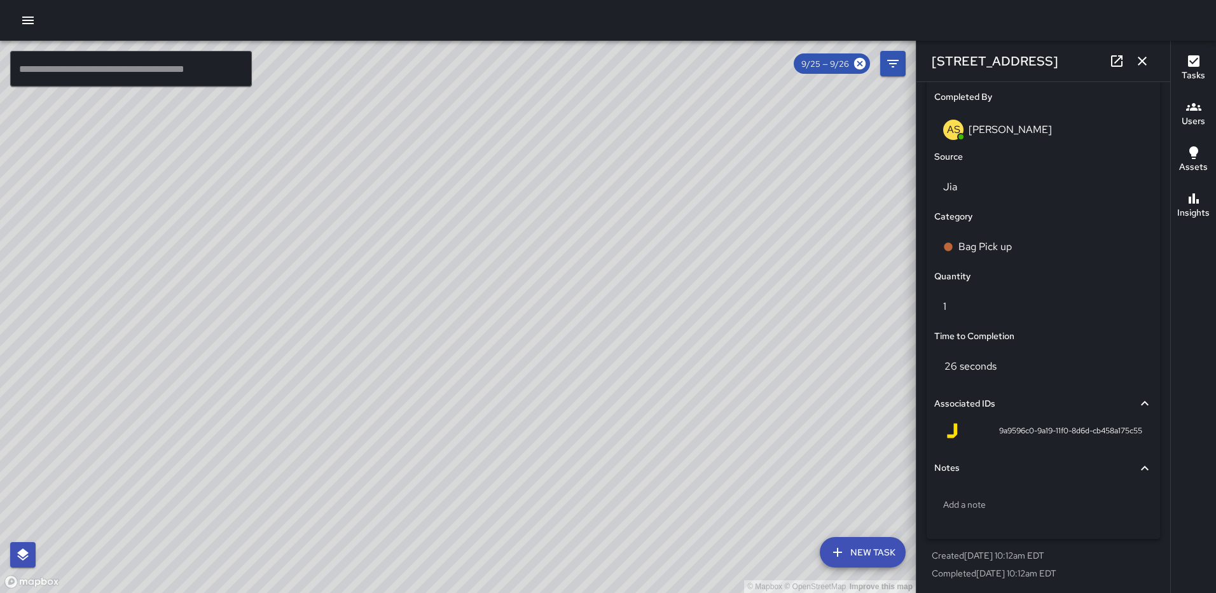
scroll to position [782, 0]
click at [984, 511] on div "Add a note" at bounding box center [1043, 502] width 218 height 33
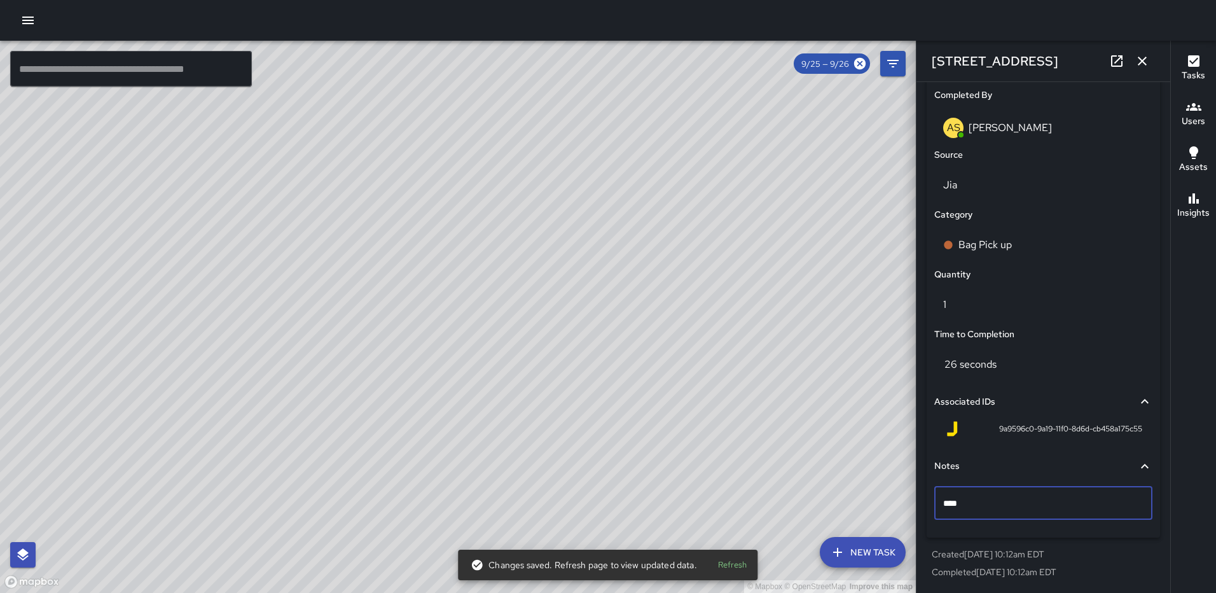
type textarea "*****"
click at [1141, 56] on icon "button" at bounding box center [1142, 60] width 15 height 15
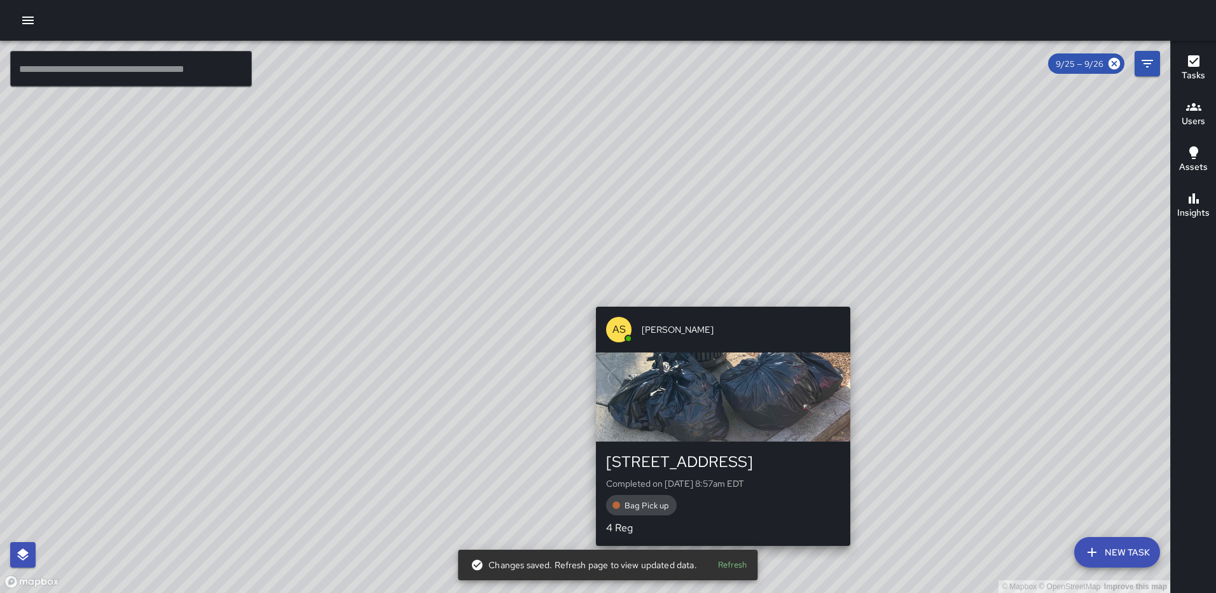
click at [846, 296] on div "© Mapbox © OpenStreetMap Improve this map AS Andre Smith 1026 3rd Street Northe…" at bounding box center [585, 317] width 1170 height 552
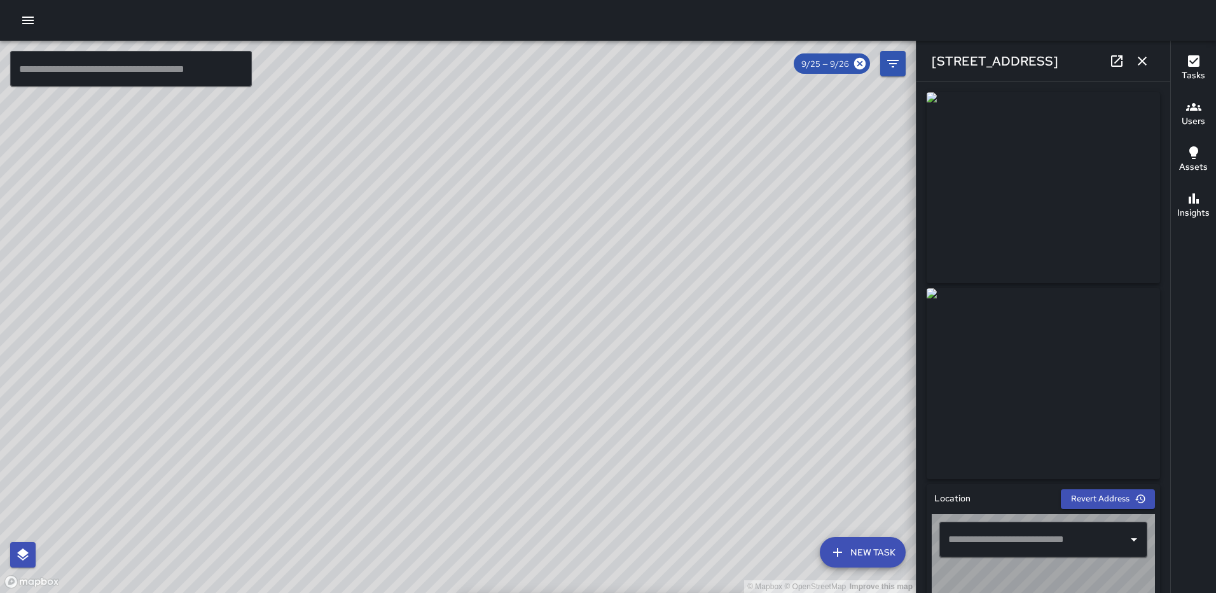
type input "**********"
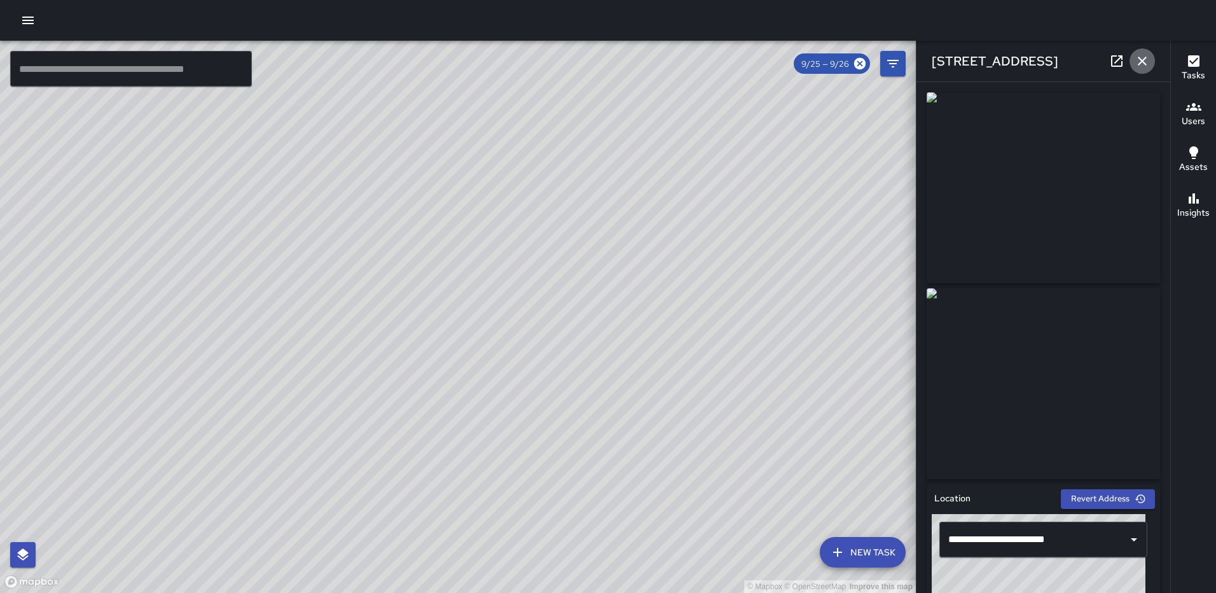
click at [1136, 57] on icon "button" at bounding box center [1142, 60] width 15 height 15
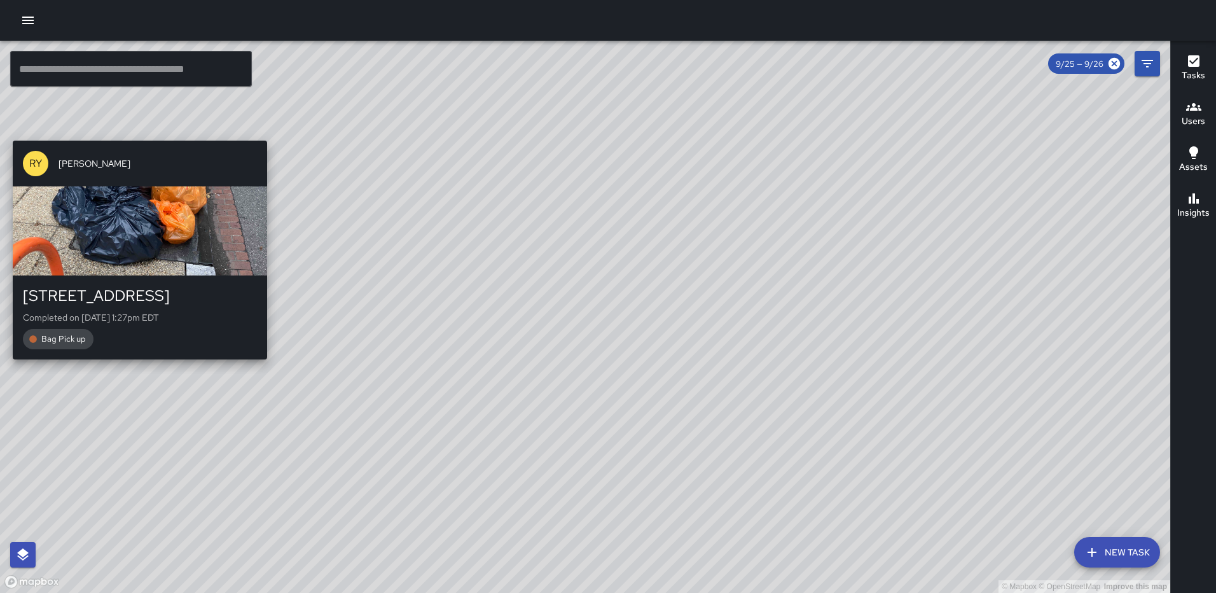
click at [134, 366] on div "© Mapbox © OpenStreetMap Improve this map RY Richard Young 90 K Street Northeas…" at bounding box center [585, 317] width 1170 height 552
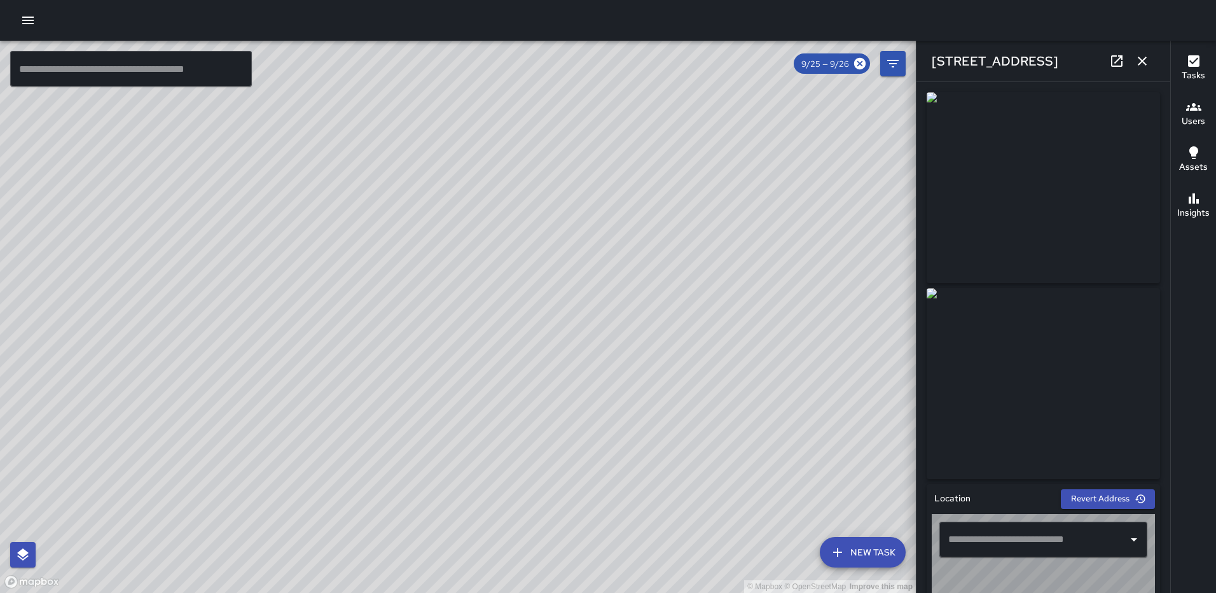
type input "**********"
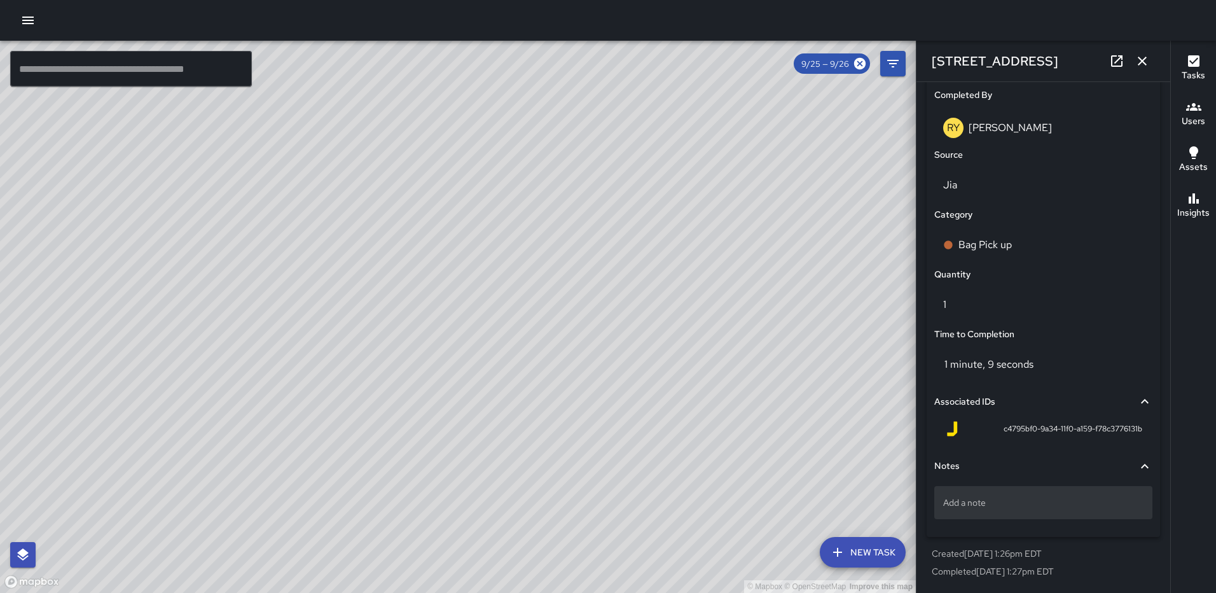
click at [1020, 497] on p "Add a note" at bounding box center [1043, 502] width 200 height 13
type textarea "**********"
click at [1144, 66] on icon "button" at bounding box center [1142, 60] width 15 height 15
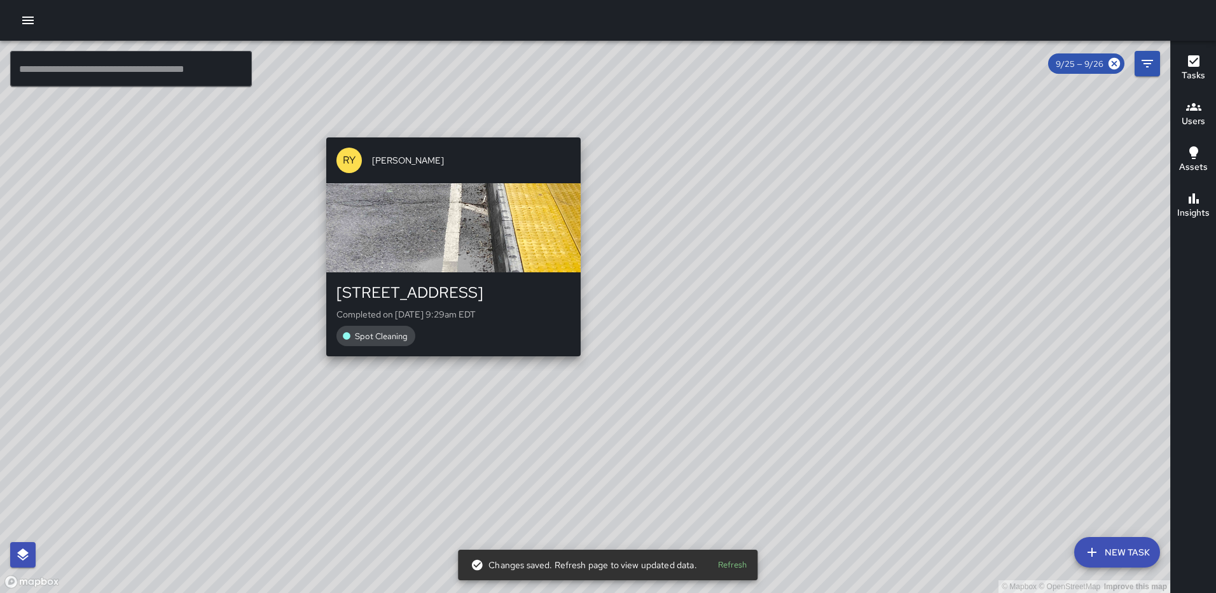
click at [574, 363] on div "© Mapbox © OpenStreetMap Improve this map RY Richard Young 90 K Street Northeas…" at bounding box center [585, 317] width 1170 height 552
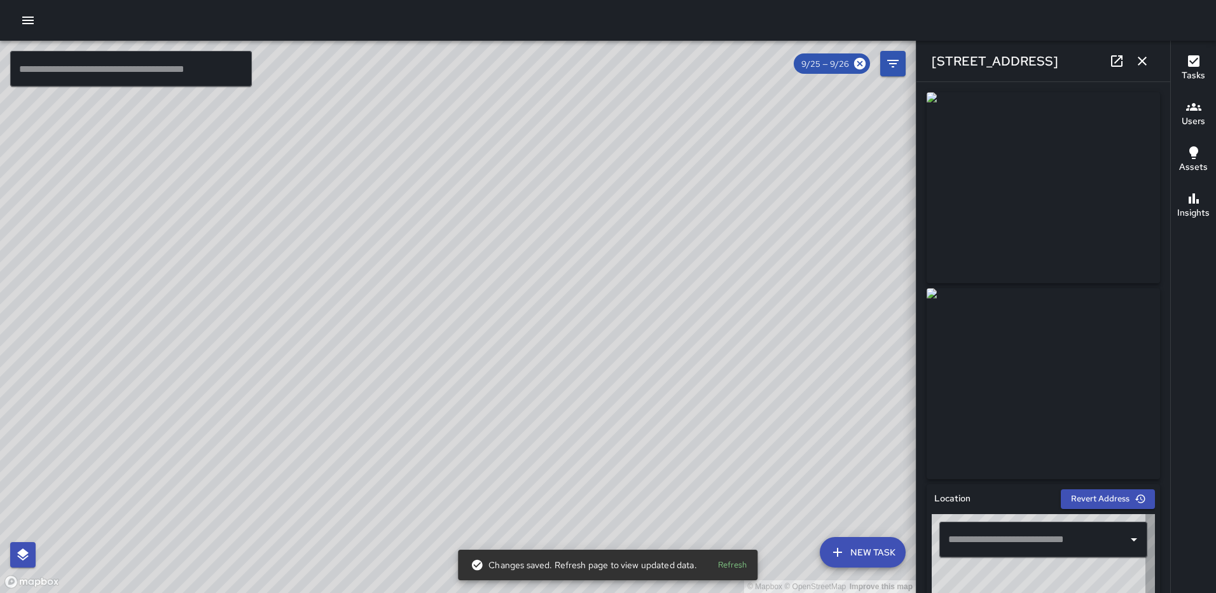
type input "**********"
click at [1147, 65] on icon "button" at bounding box center [1142, 60] width 15 height 15
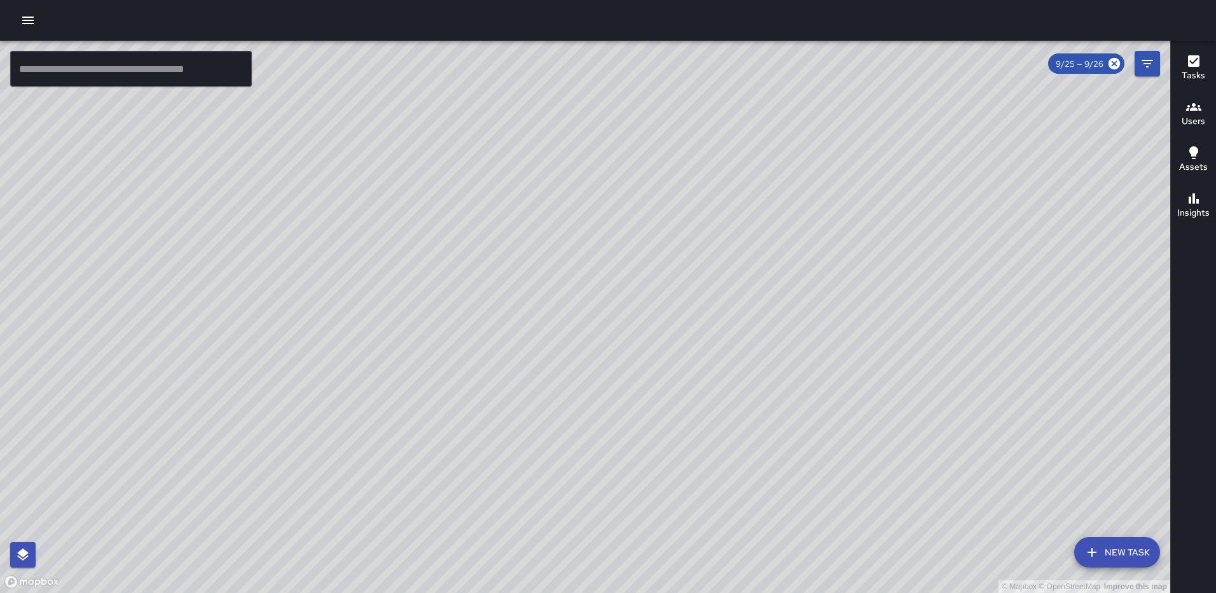
drag, startPoint x: 349, startPoint y: 349, endPoint x: 545, endPoint y: 214, distance: 238.0
click at [545, 214] on div "© Mapbox © OpenStreetMap Improve this map" at bounding box center [585, 317] width 1170 height 552
click at [338, 350] on div "© Mapbox © OpenStreetMap Improve this map RH Rasheed Hassan 6 H Street Northwes…" at bounding box center [585, 317] width 1170 height 552
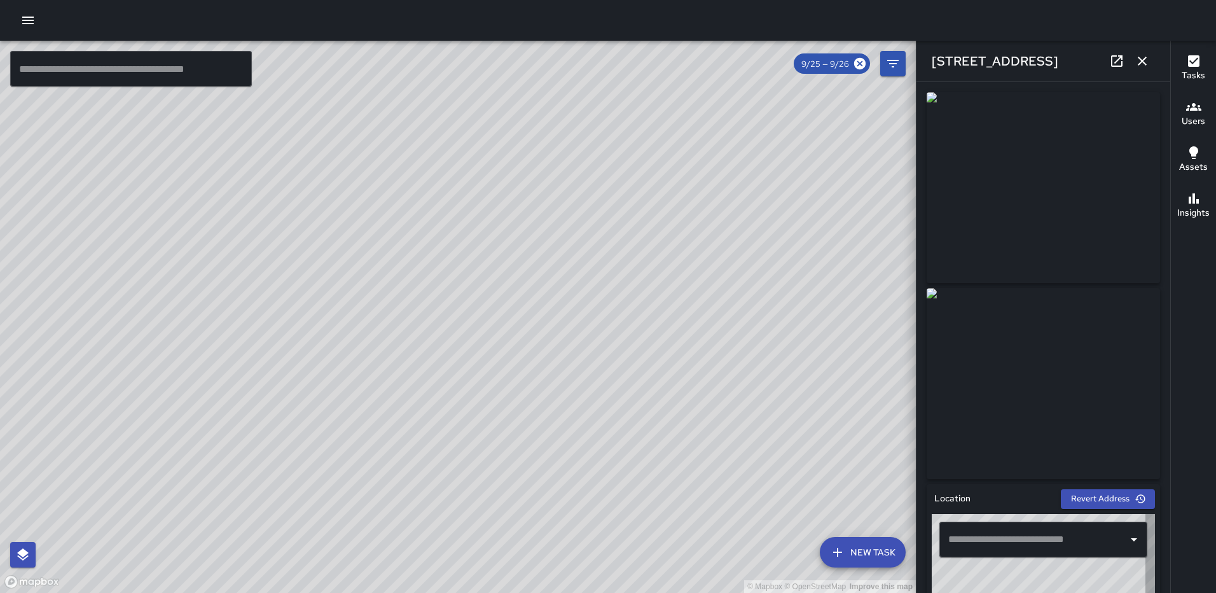
type input "**********"
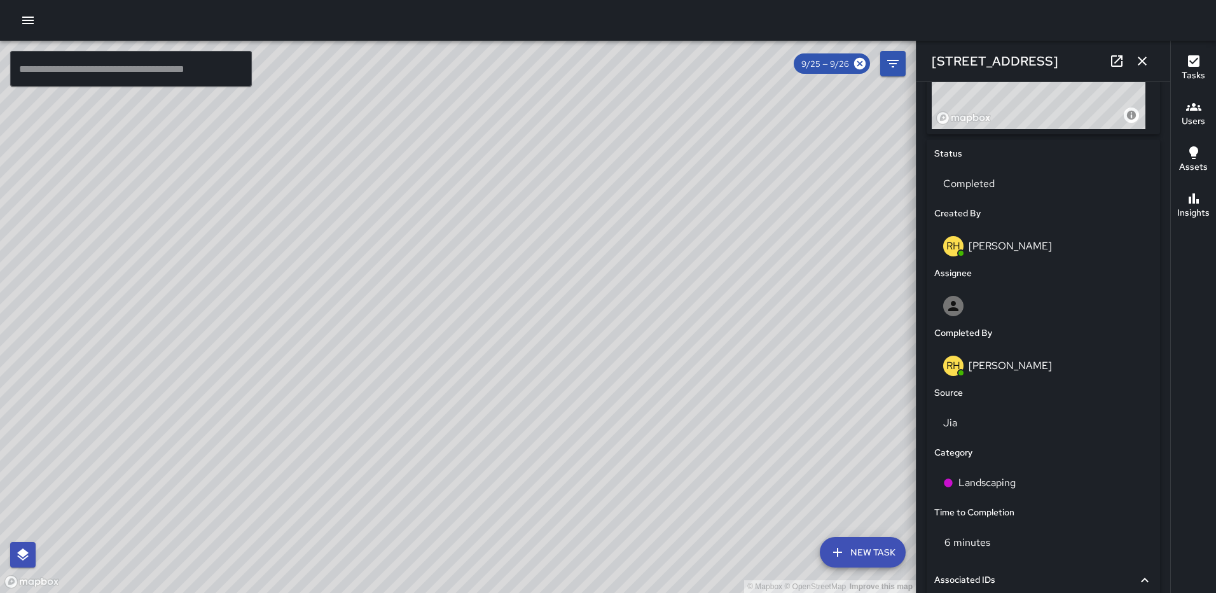
scroll to position [545, 0]
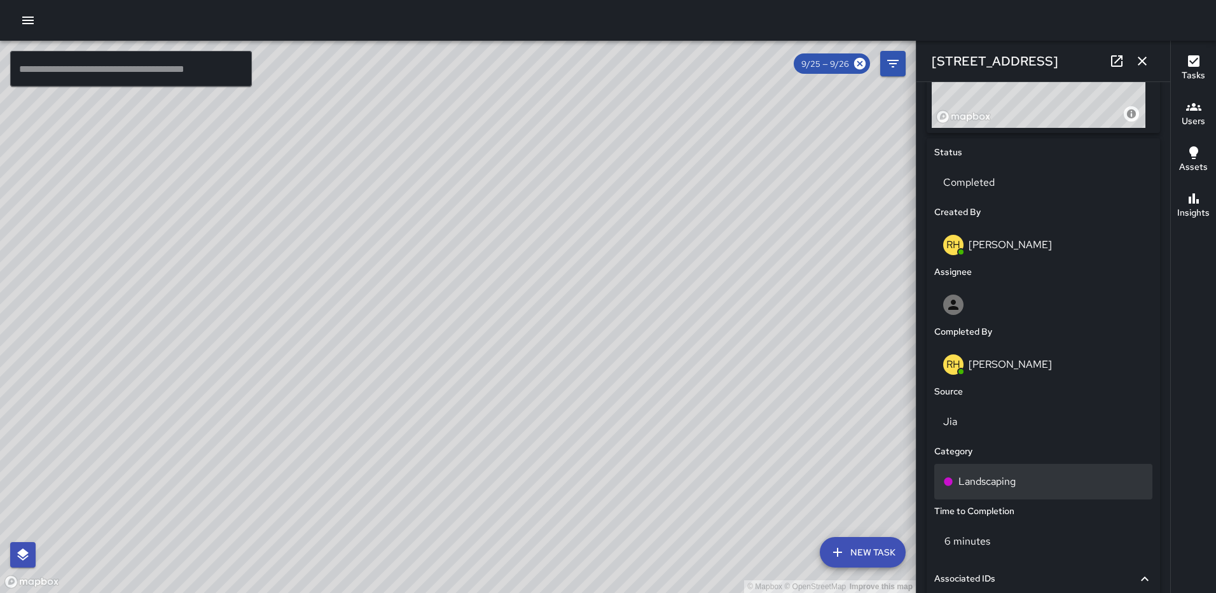
click at [1007, 481] on p "Landscaping" at bounding box center [986, 481] width 57 height 15
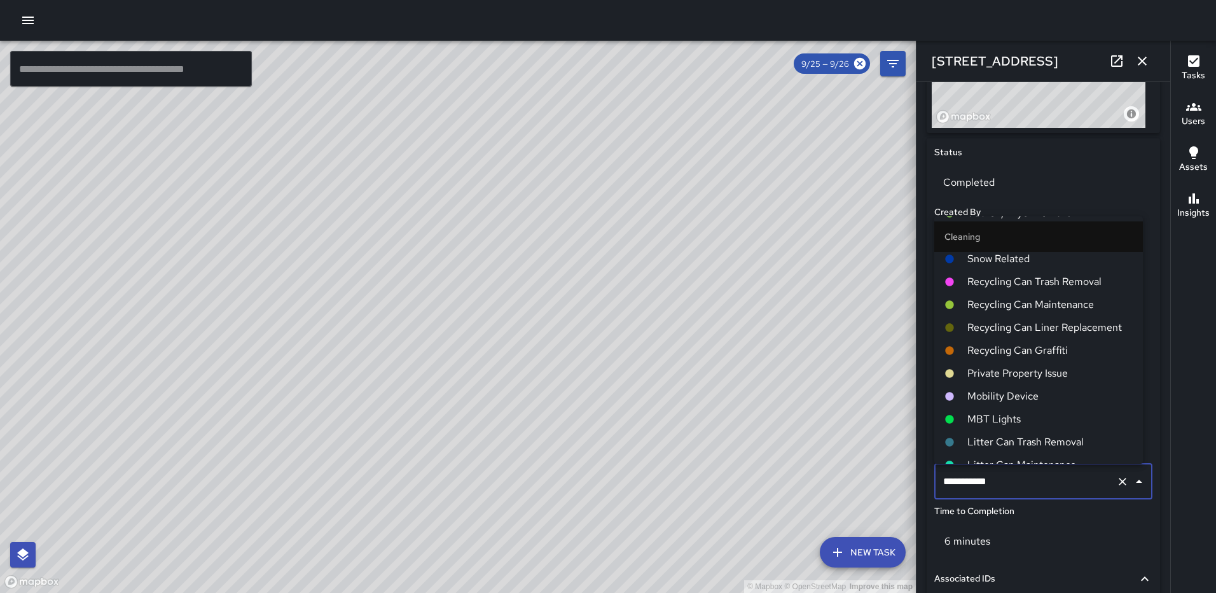
scroll to position [0, 0]
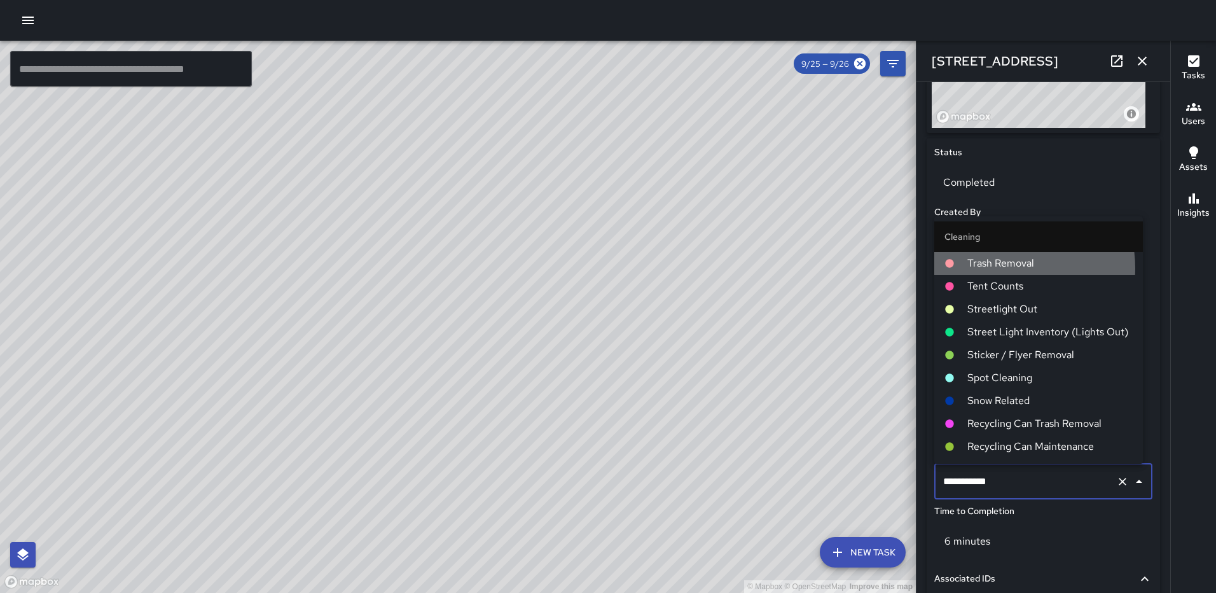
click at [998, 267] on span "Trash Removal" at bounding box center [1049, 263] width 165 height 15
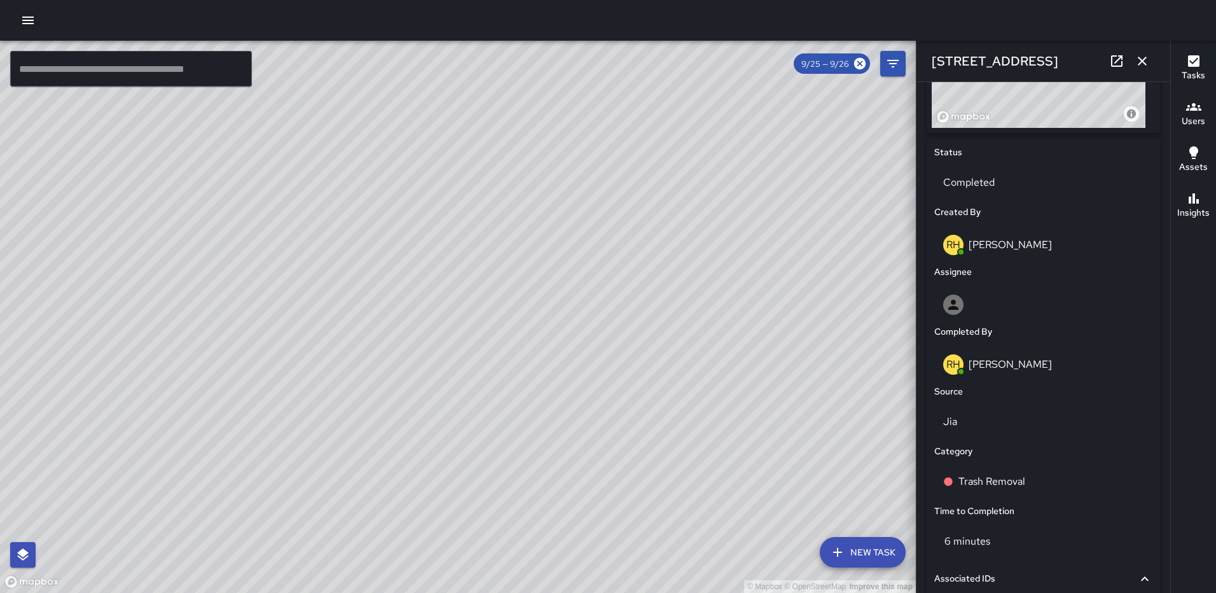
click at [1143, 52] on button "button" at bounding box center [1142, 60] width 25 height 25
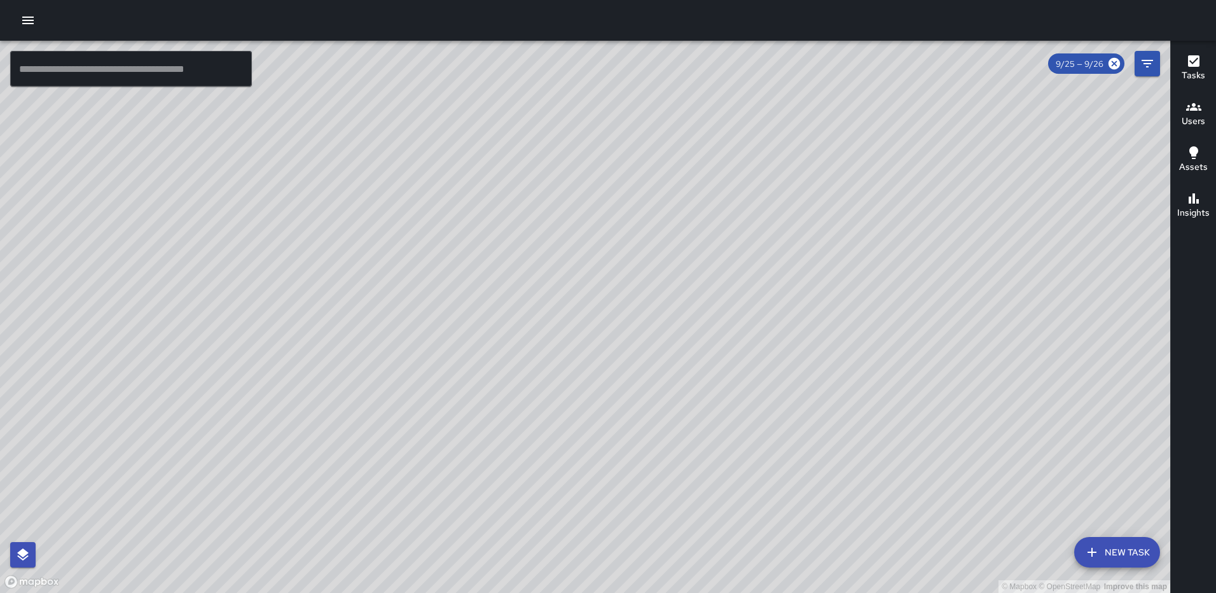
click at [475, 314] on div "© Mapbox © OpenStreetMap Improve this map RH Rasheed Hassan 36 H Street Northwe…" at bounding box center [585, 317] width 1170 height 552
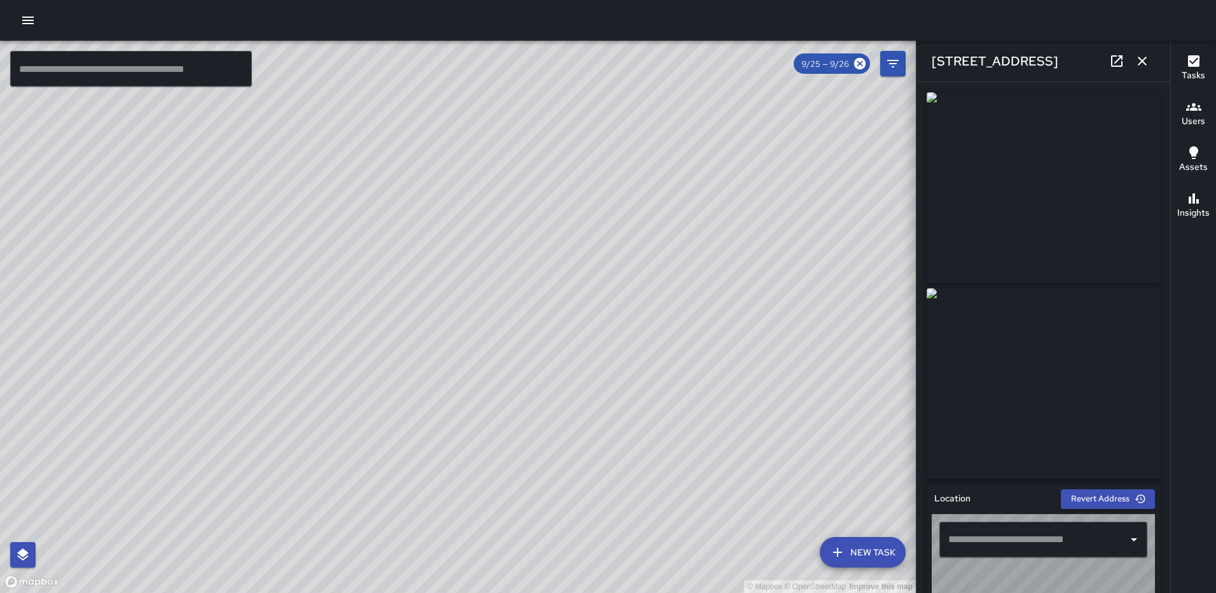
type input "**********"
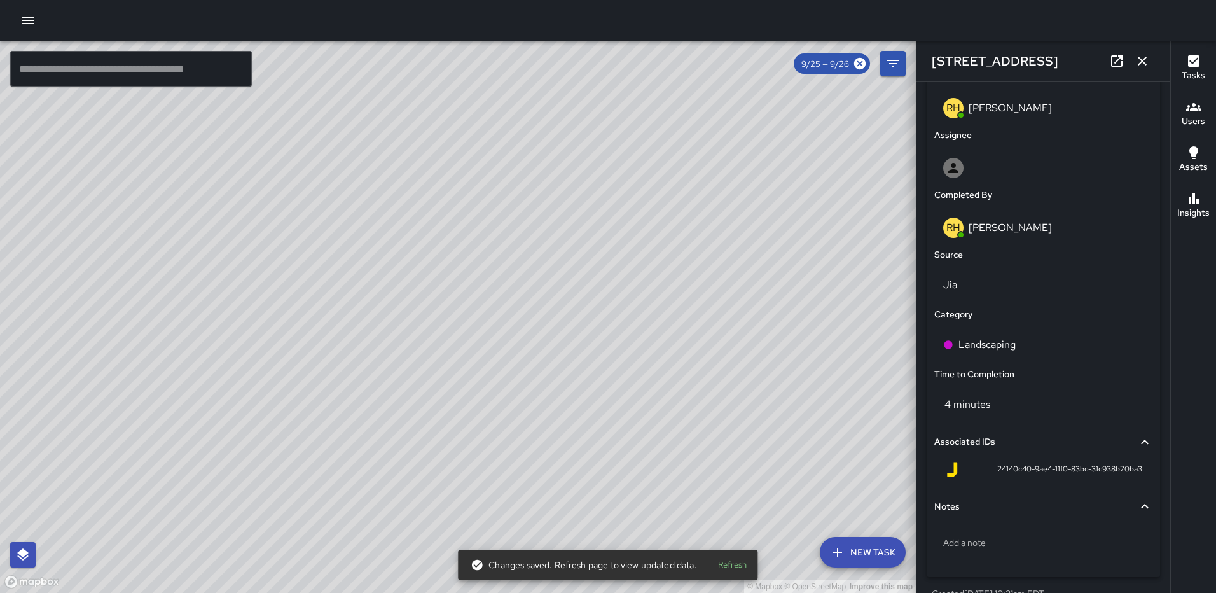
scroll to position [700, 0]
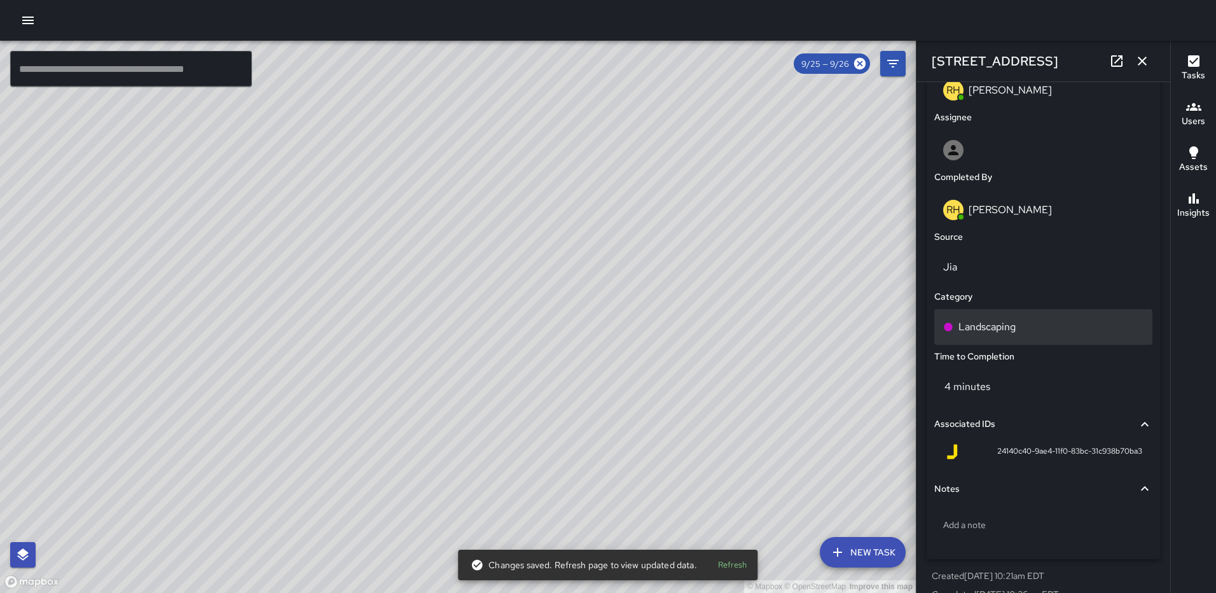
click at [1011, 333] on p "Landscaping" at bounding box center [986, 326] width 57 height 15
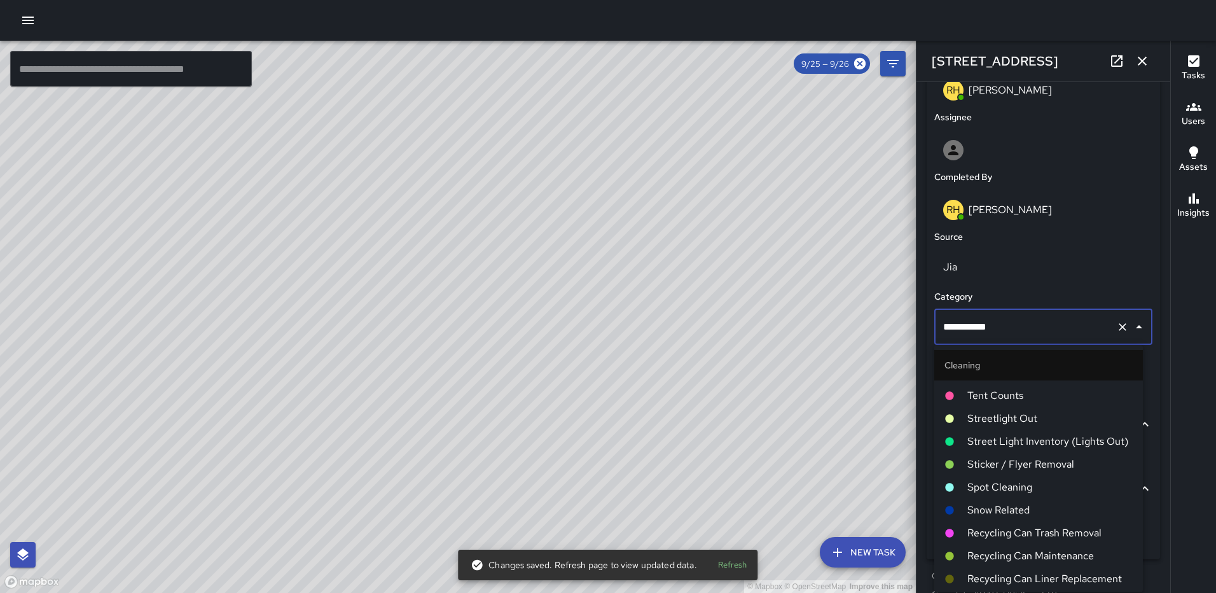
scroll to position [0, 0]
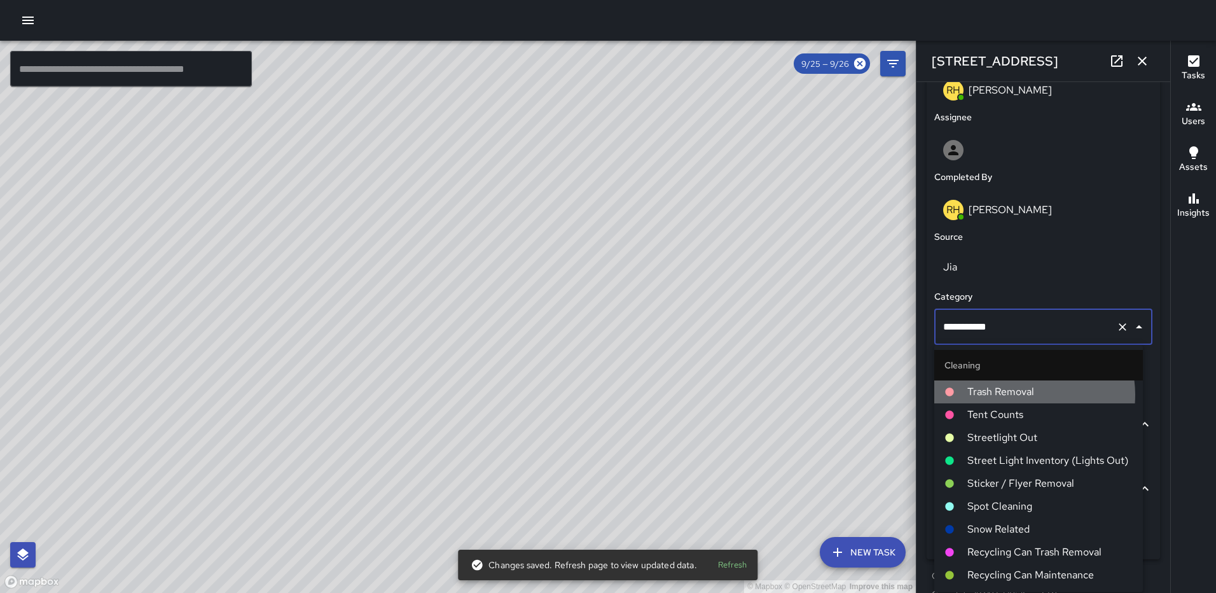
click at [1023, 394] on span "Trash Removal" at bounding box center [1049, 391] width 165 height 15
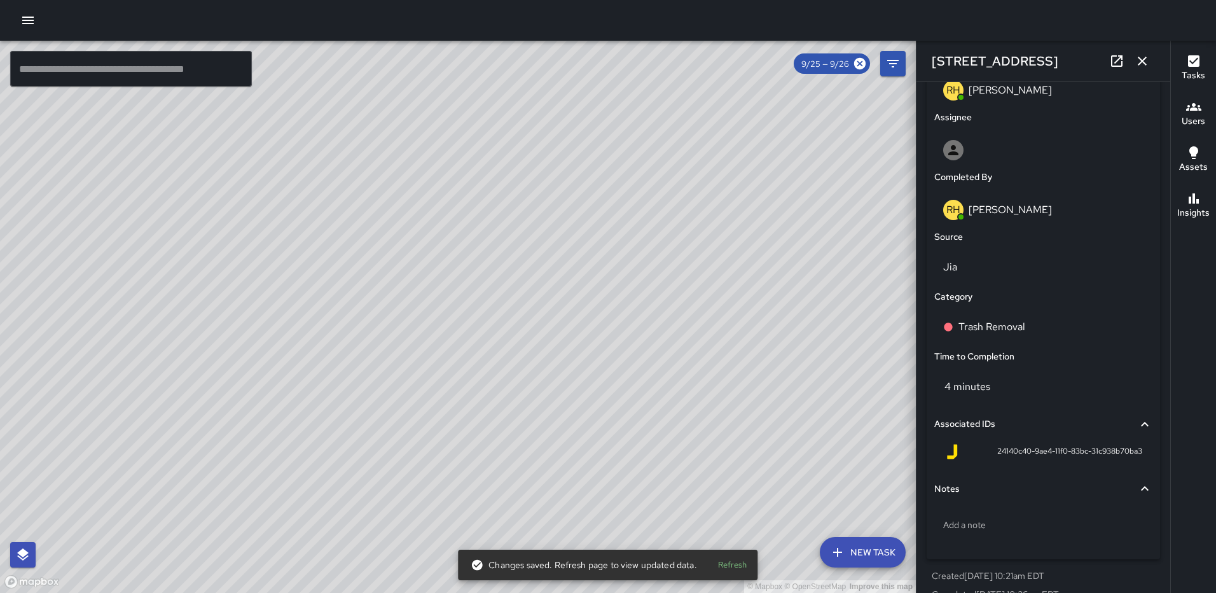
click at [1142, 69] on button "button" at bounding box center [1142, 60] width 25 height 25
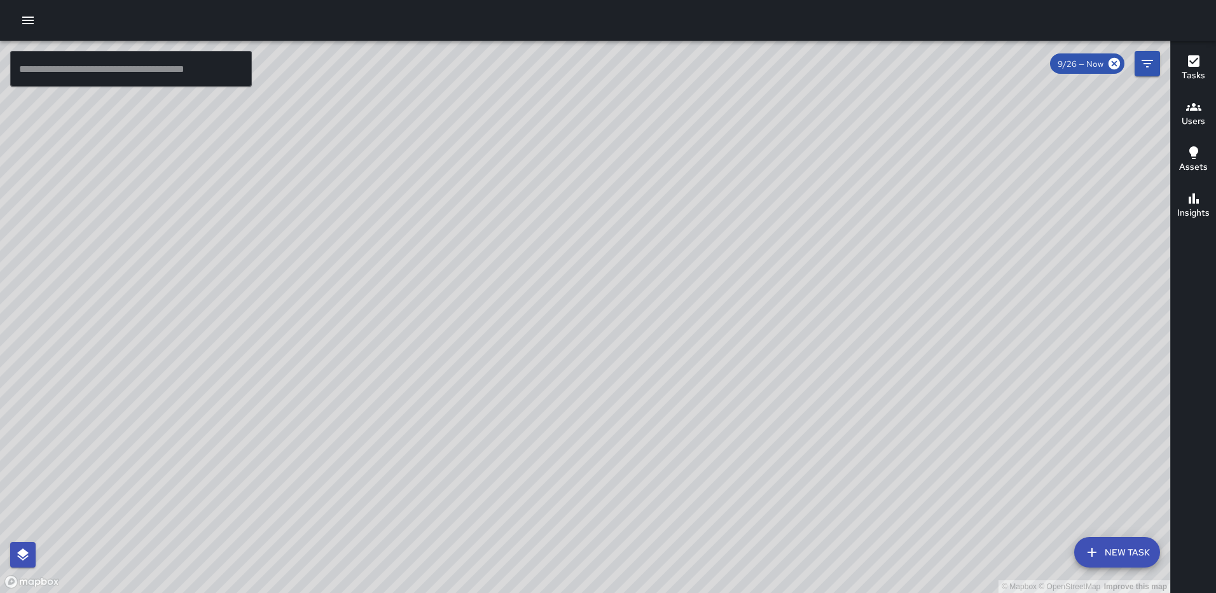
click at [476, 506] on div "© Mapbox © OpenStreetMap Improve this map [PERSON_NAME] [PERSON_NAME] [STREET_A…" at bounding box center [585, 317] width 1170 height 552
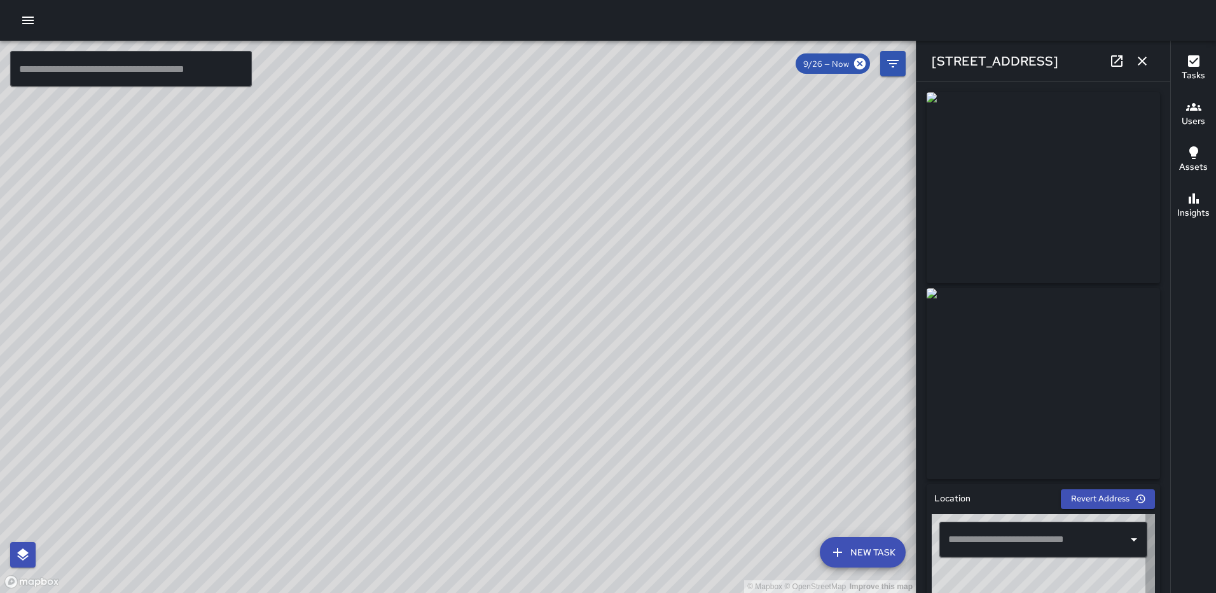
type input "**********"
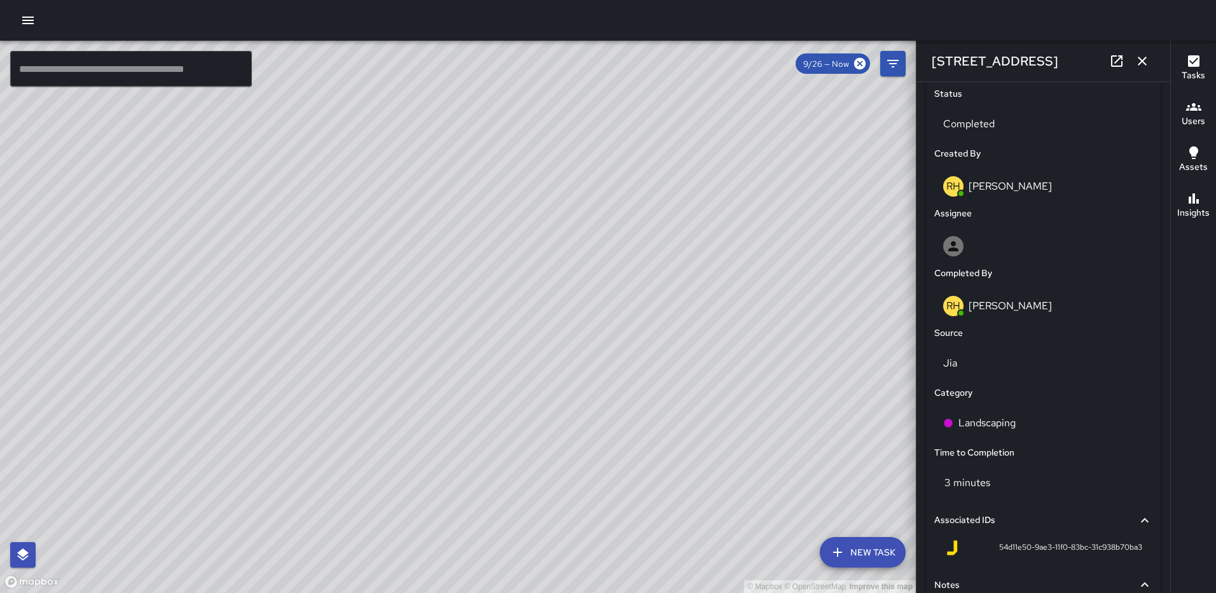
scroll to position [722, 0]
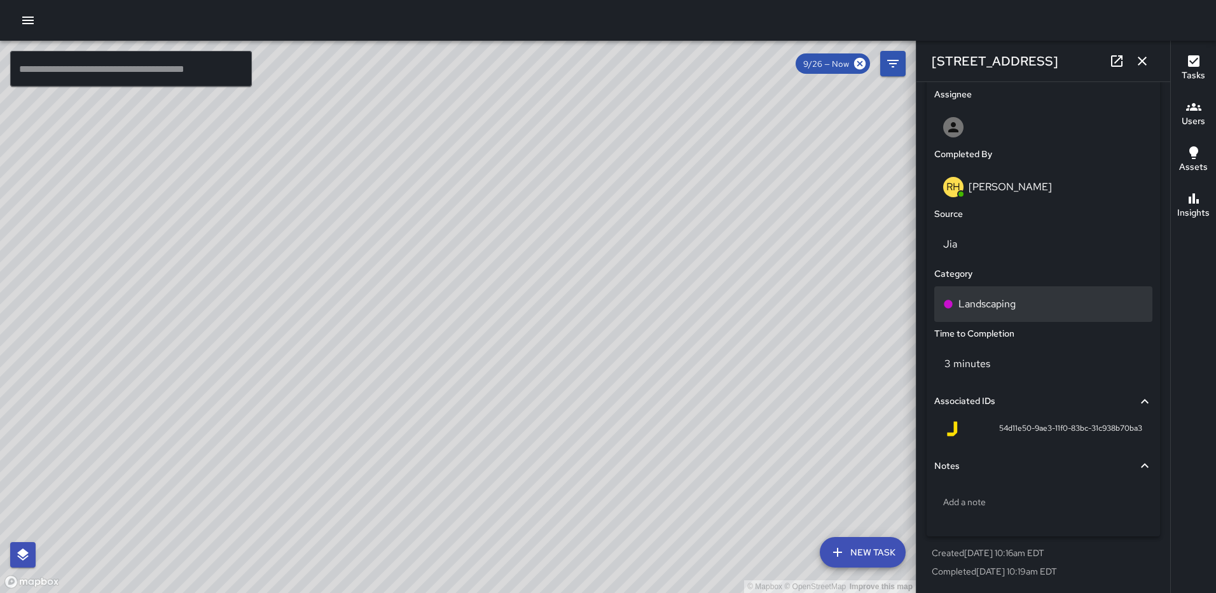
click at [966, 297] on p "Landscaping" at bounding box center [986, 303] width 57 height 15
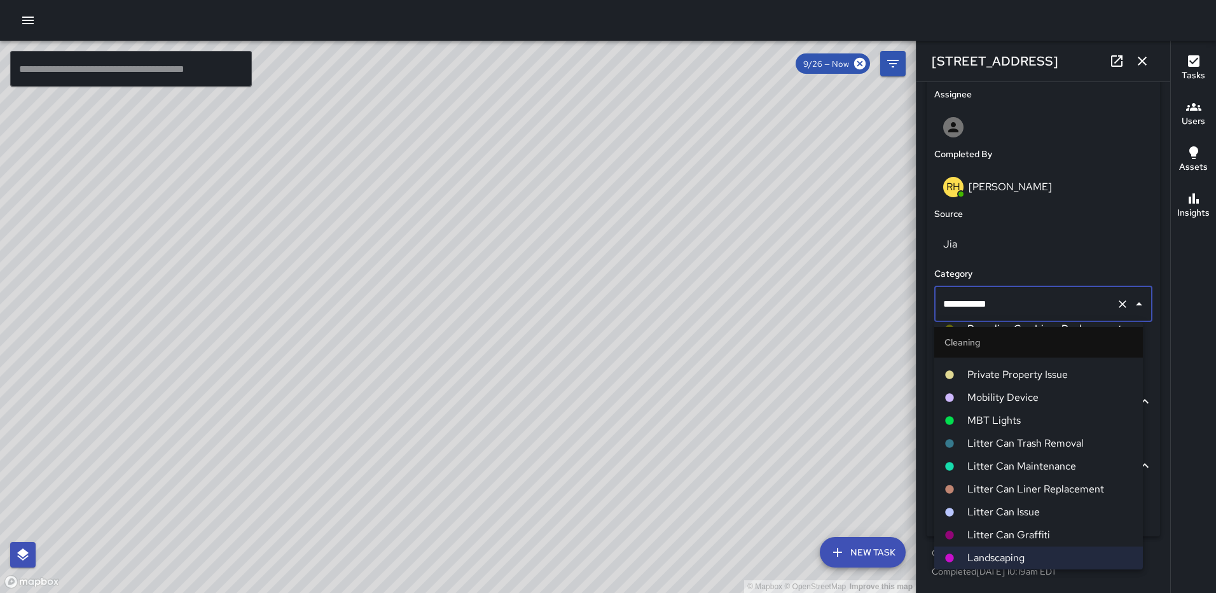
scroll to position [0, 0]
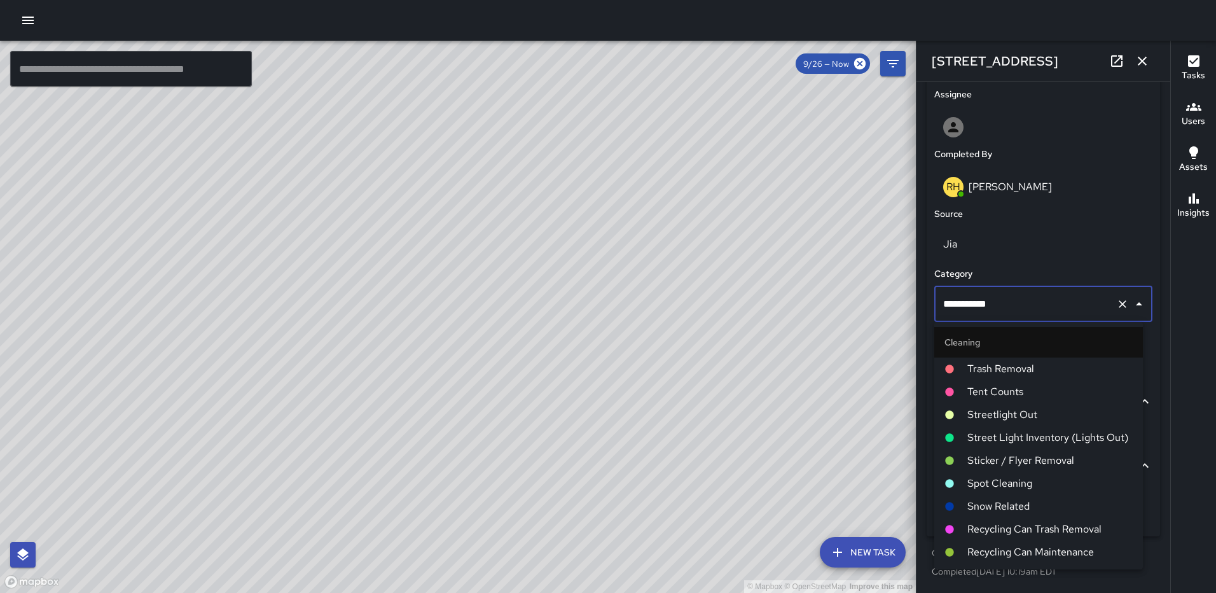
click at [1003, 367] on span "Trash Removal" at bounding box center [1049, 368] width 165 height 15
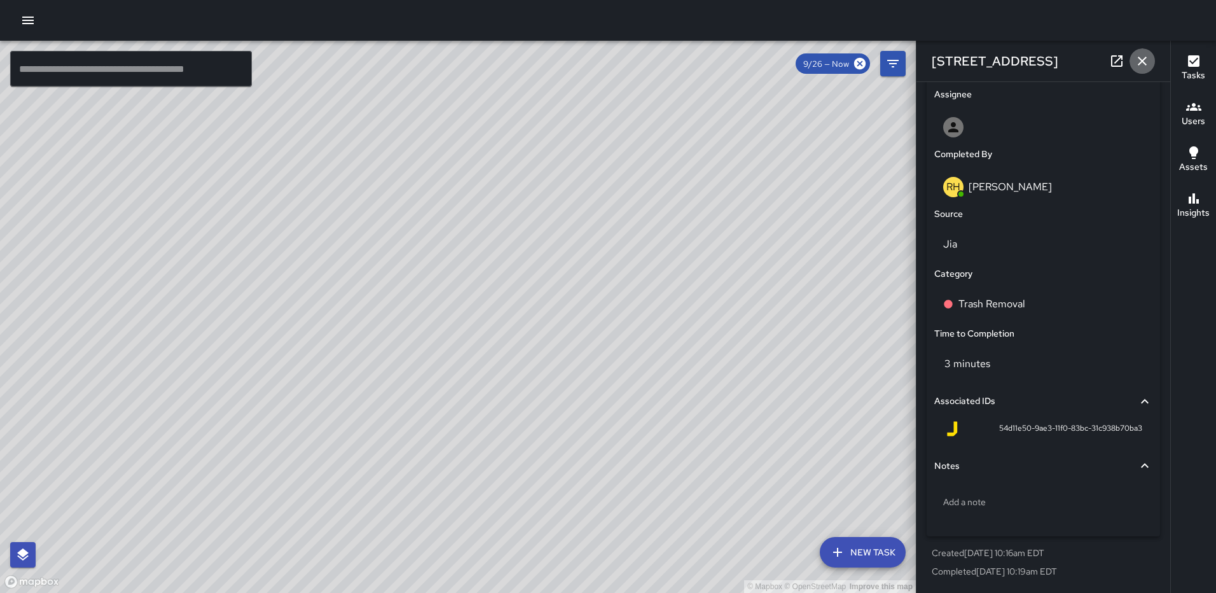
click at [1140, 57] on icon "button" at bounding box center [1142, 60] width 15 height 15
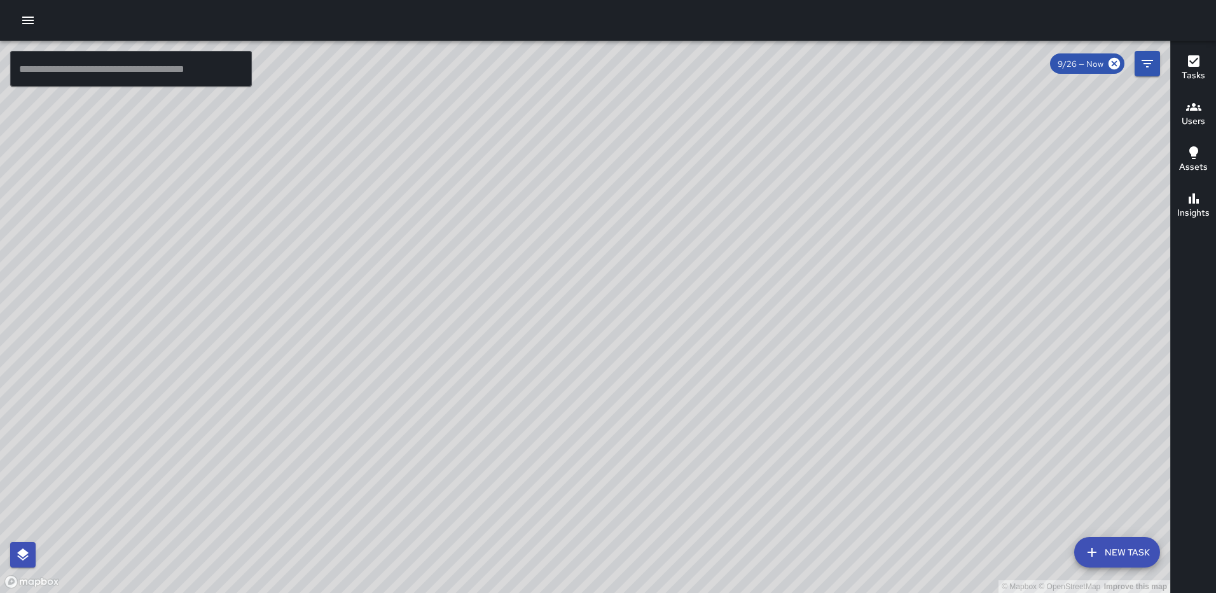
click at [546, 306] on div "© Mapbox © OpenStreetMap Improve this map" at bounding box center [585, 317] width 1170 height 552
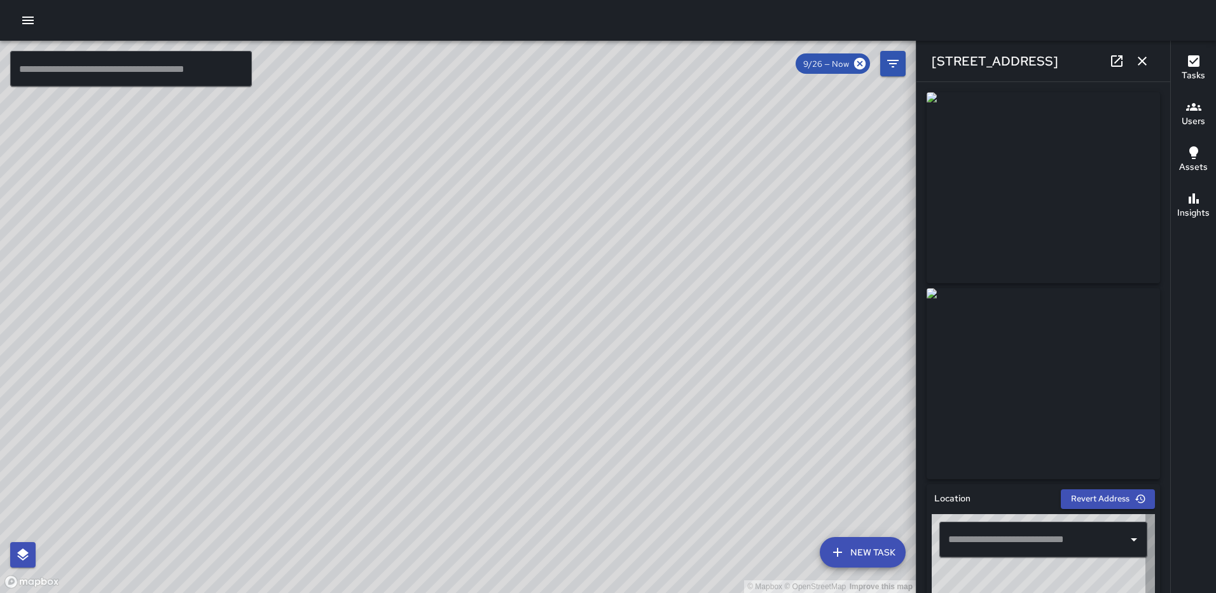
type input "**********"
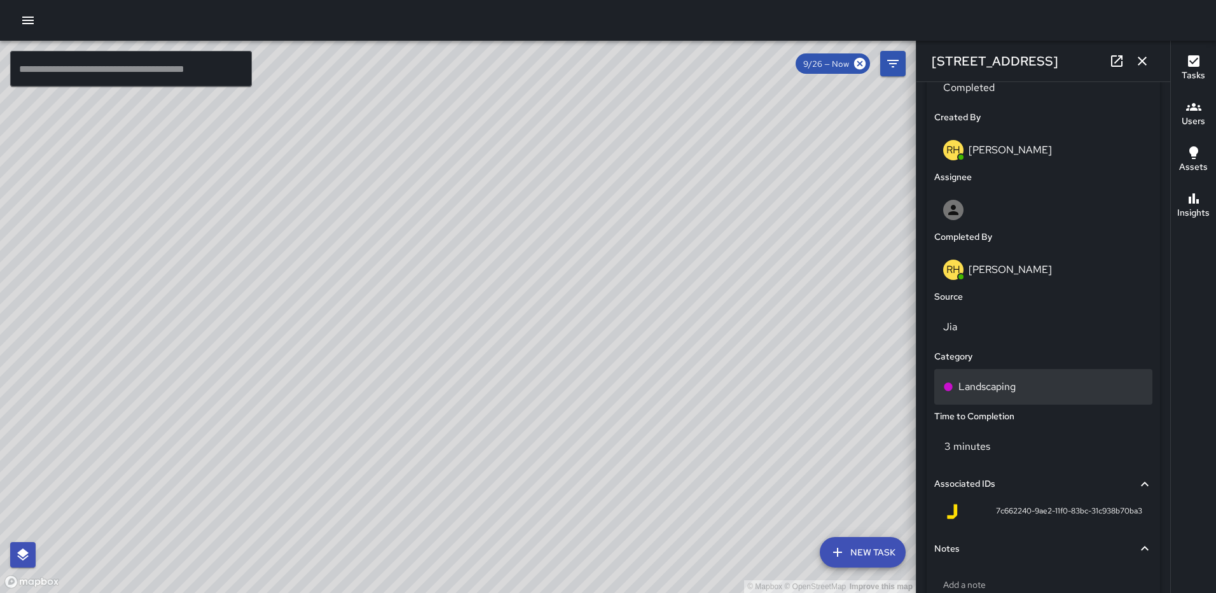
scroll to position [641, 0]
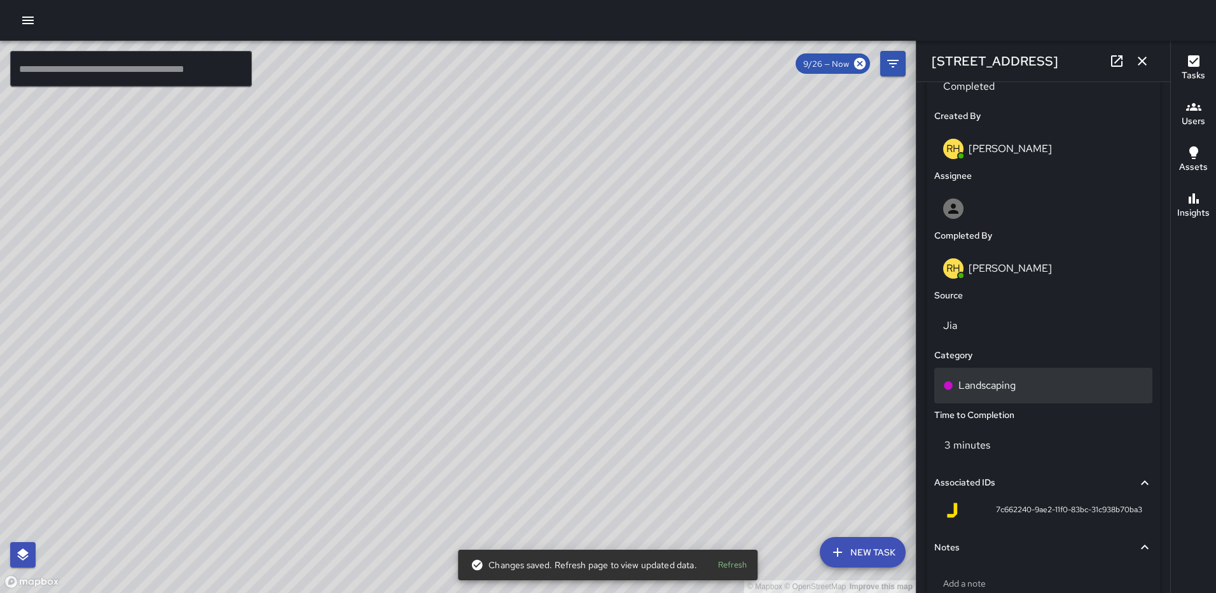
click at [976, 380] on p "Landscaping" at bounding box center [986, 385] width 57 height 15
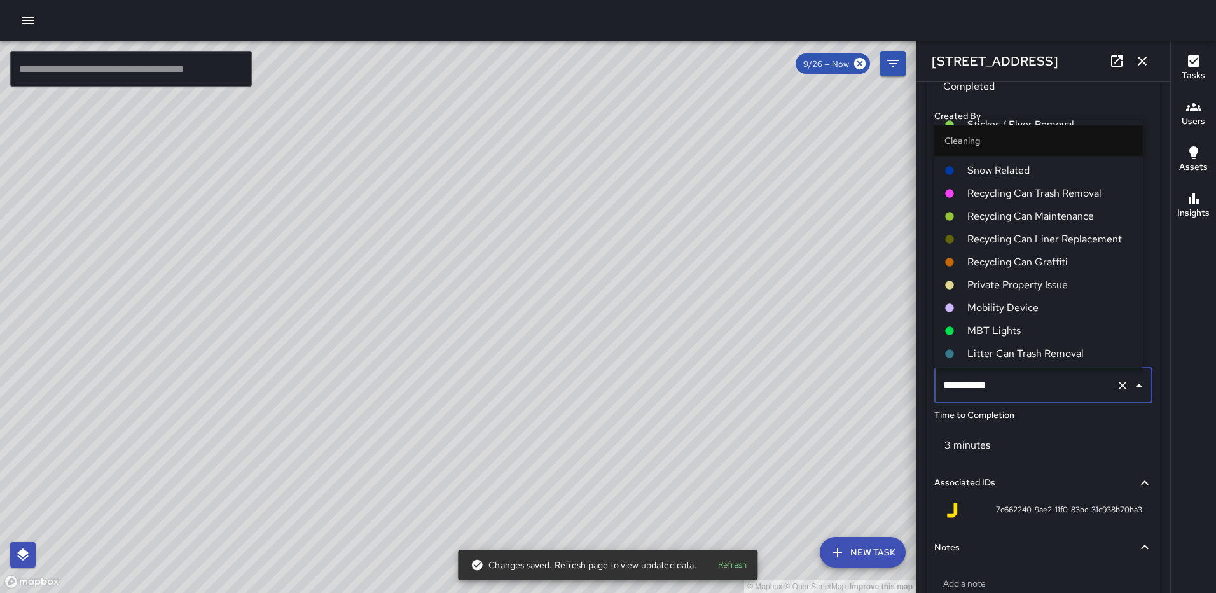
scroll to position [0, 0]
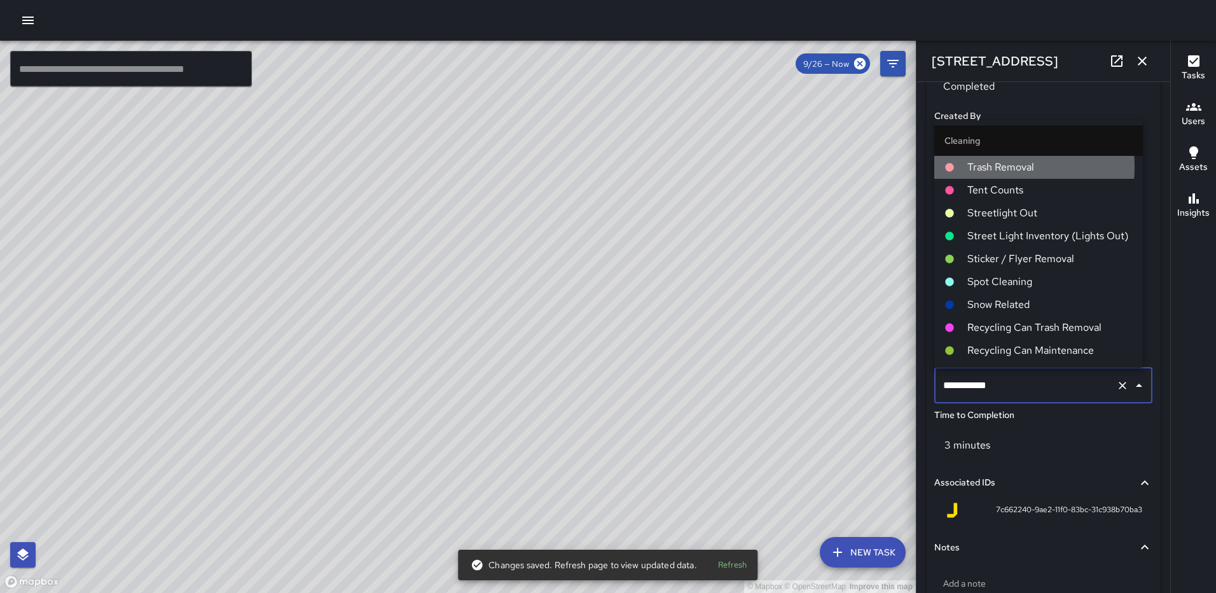
click at [993, 167] on span "Trash Removal" at bounding box center [1049, 167] width 165 height 15
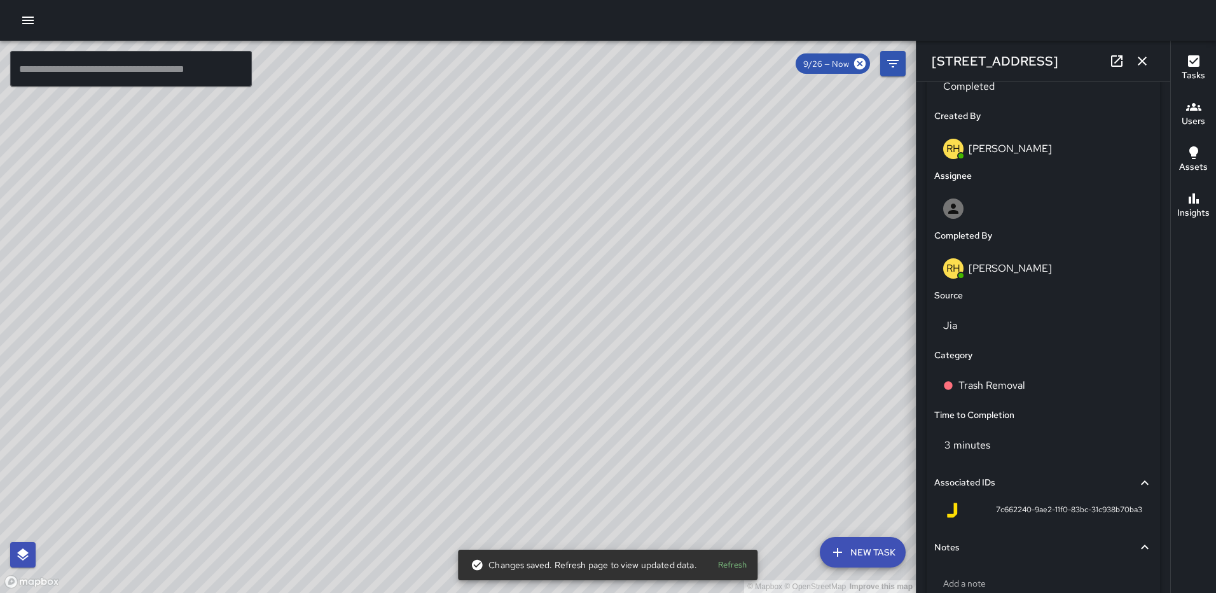
click at [1138, 60] on icon "button" at bounding box center [1142, 60] width 15 height 15
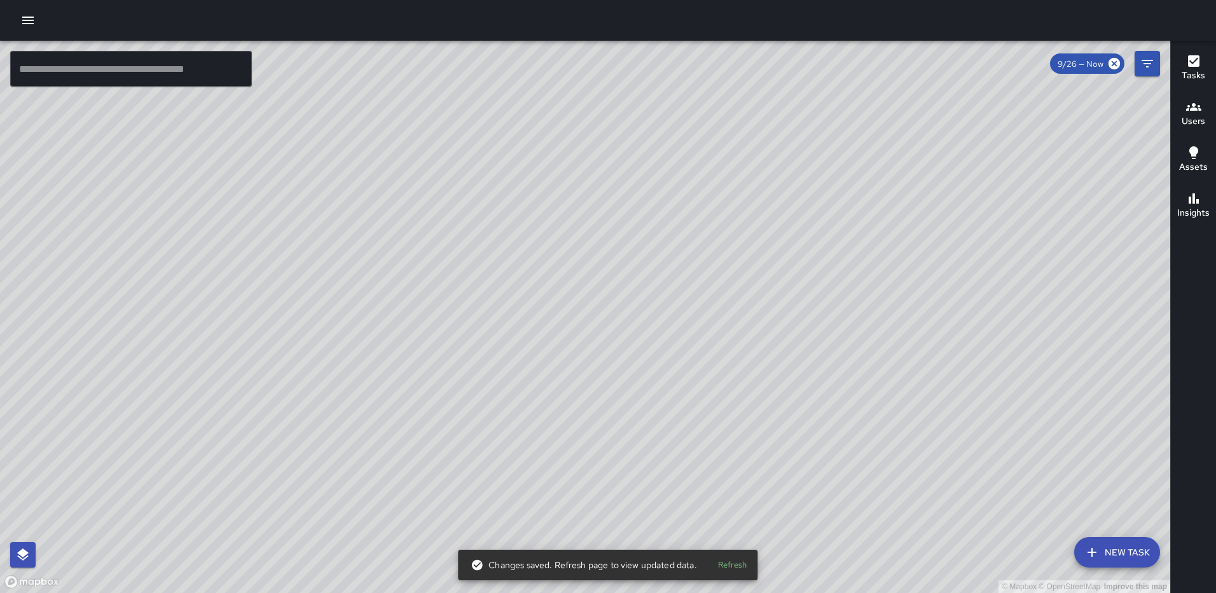
click at [529, 300] on div "© Mapbox © OpenStreetMap Improve this map [PERSON_NAME] [PERSON_NAME] [STREET_A…" at bounding box center [585, 317] width 1170 height 552
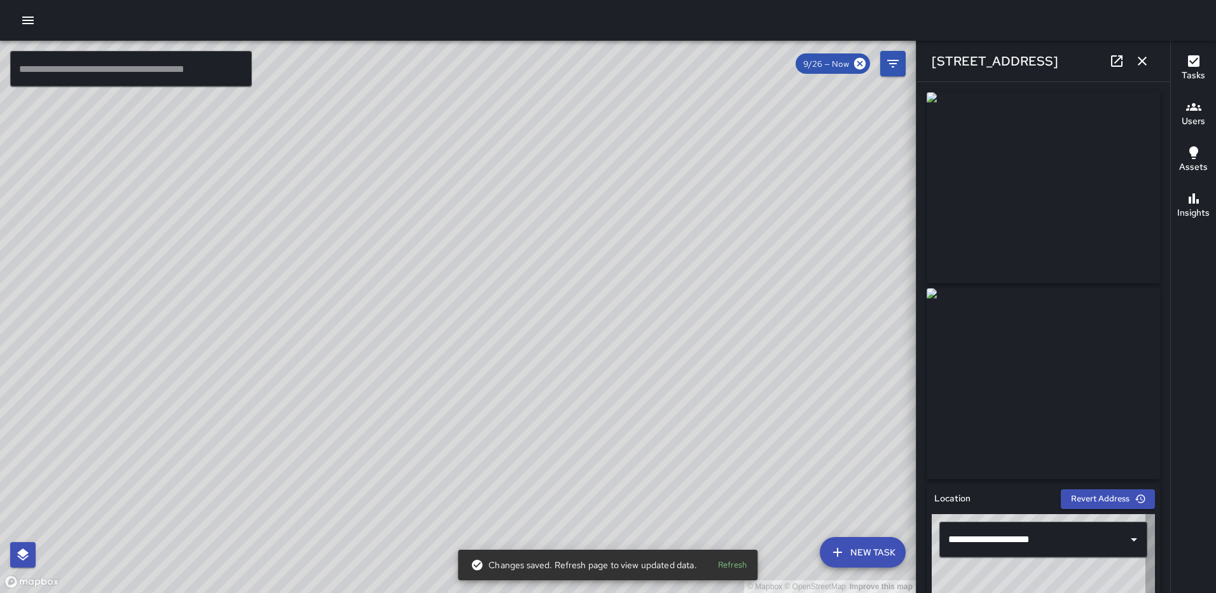
type input "**********"
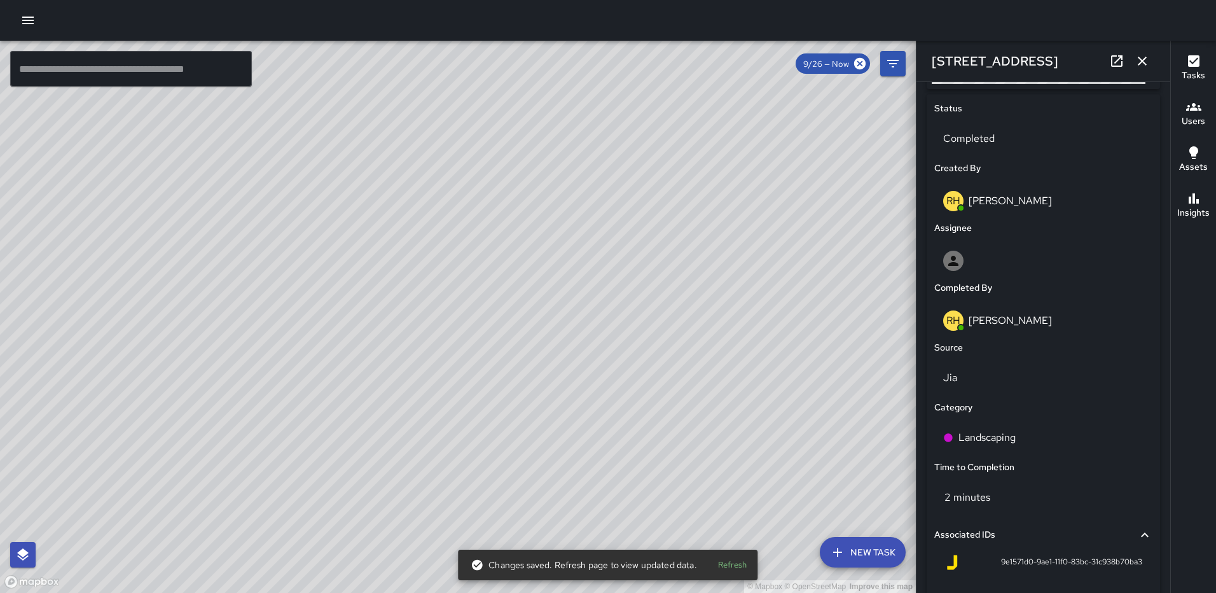
scroll to position [599, 0]
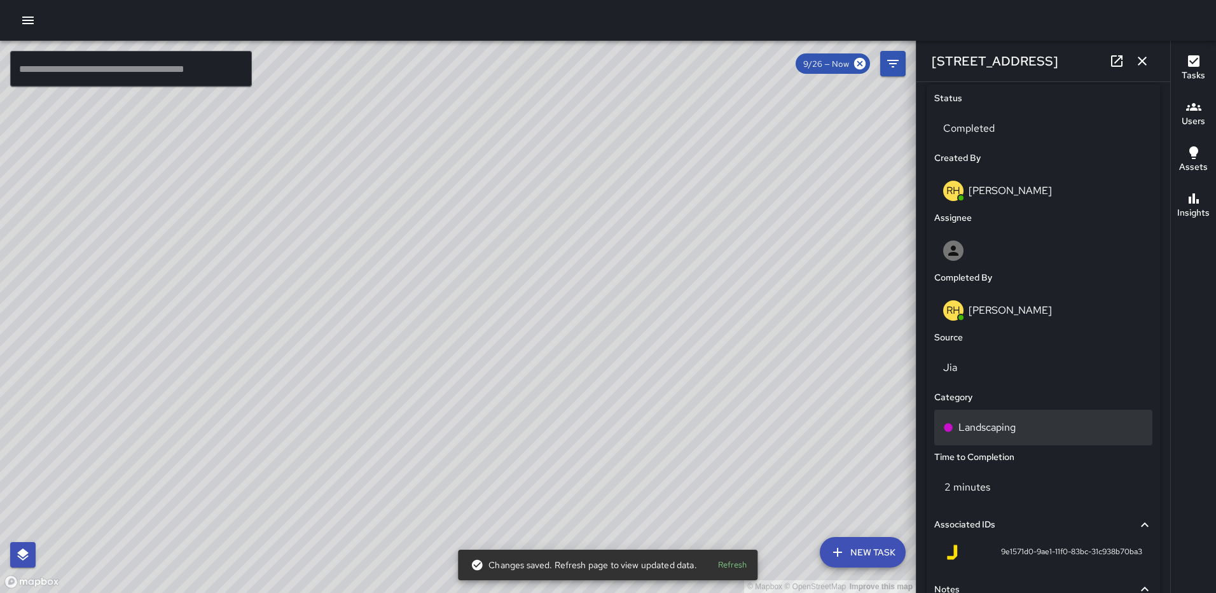
click at [1033, 427] on div "Landscaping" at bounding box center [1043, 427] width 200 height 15
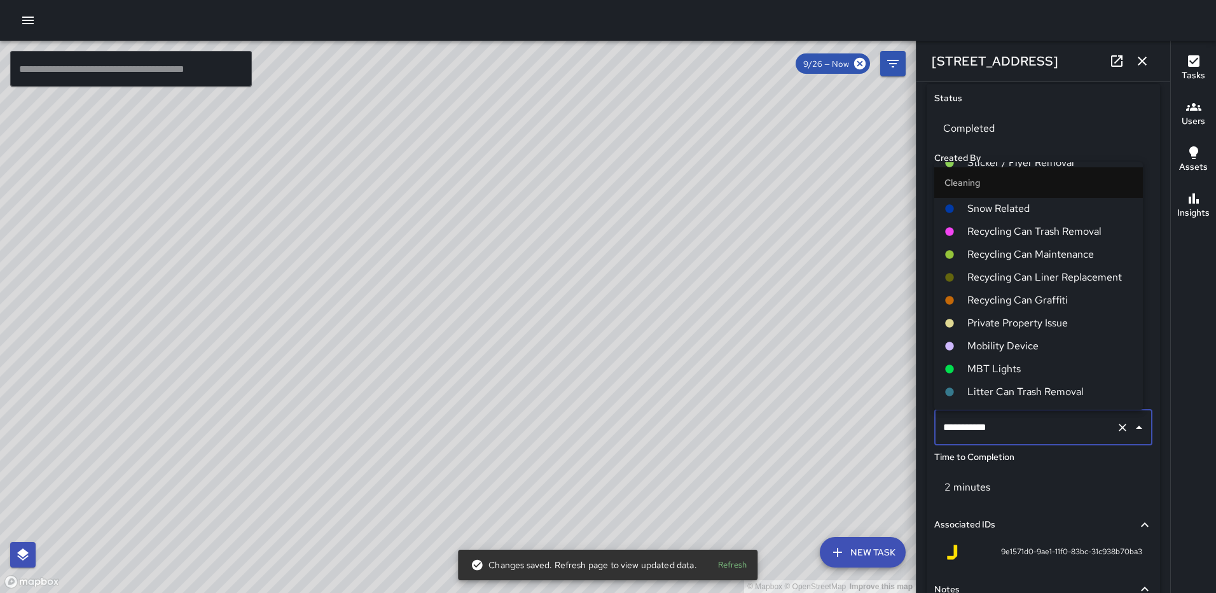
scroll to position [0, 0]
click at [1019, 209] on span "Trash Removal" at bounding box center [1049, 209] width 165 height 15
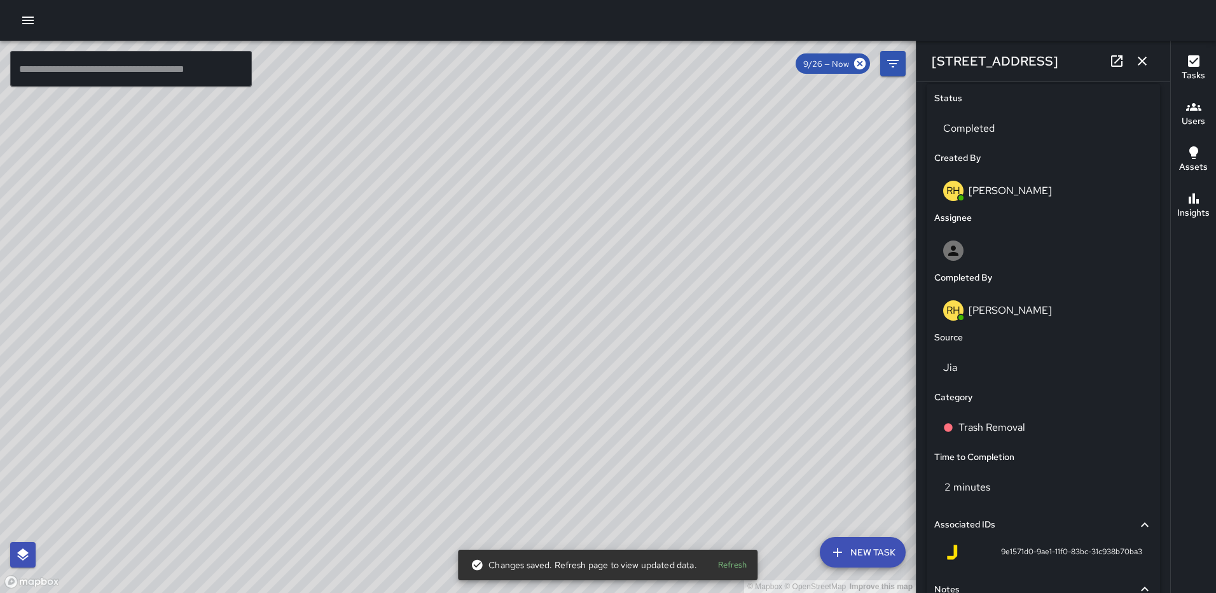
click at [1137, 59] on icon "button" at bounding box center [1142, 60] width 15 height 15
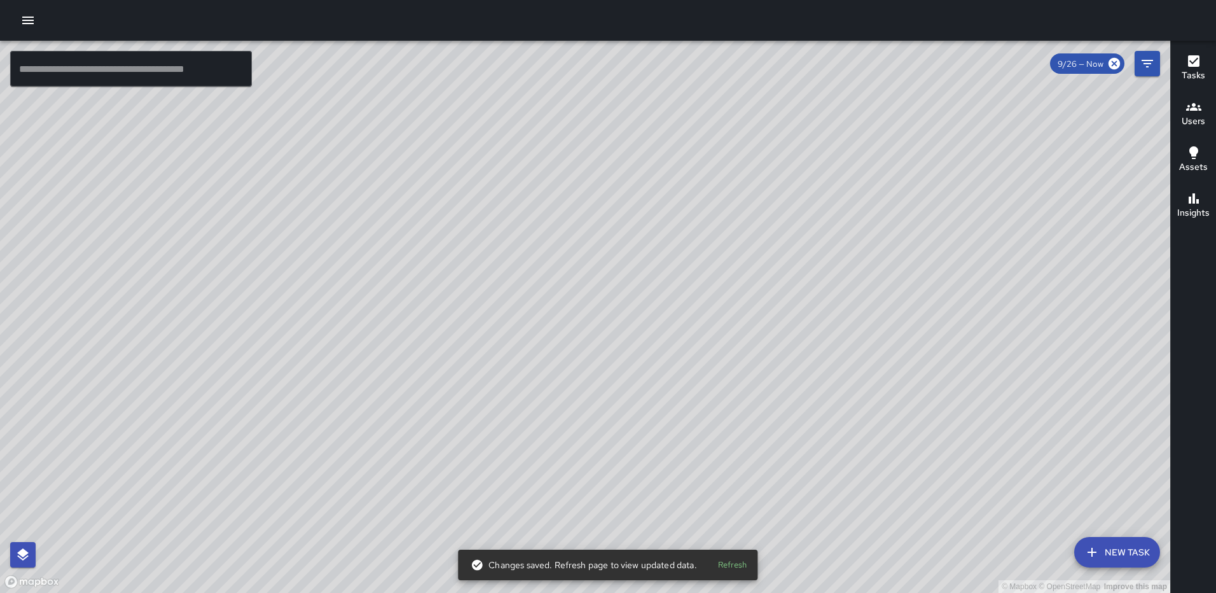
click at [477, 314] on div "© Mapbox © OpenStreetMap Improve this map" at bounding box center [585, 317] width 1170 height 552
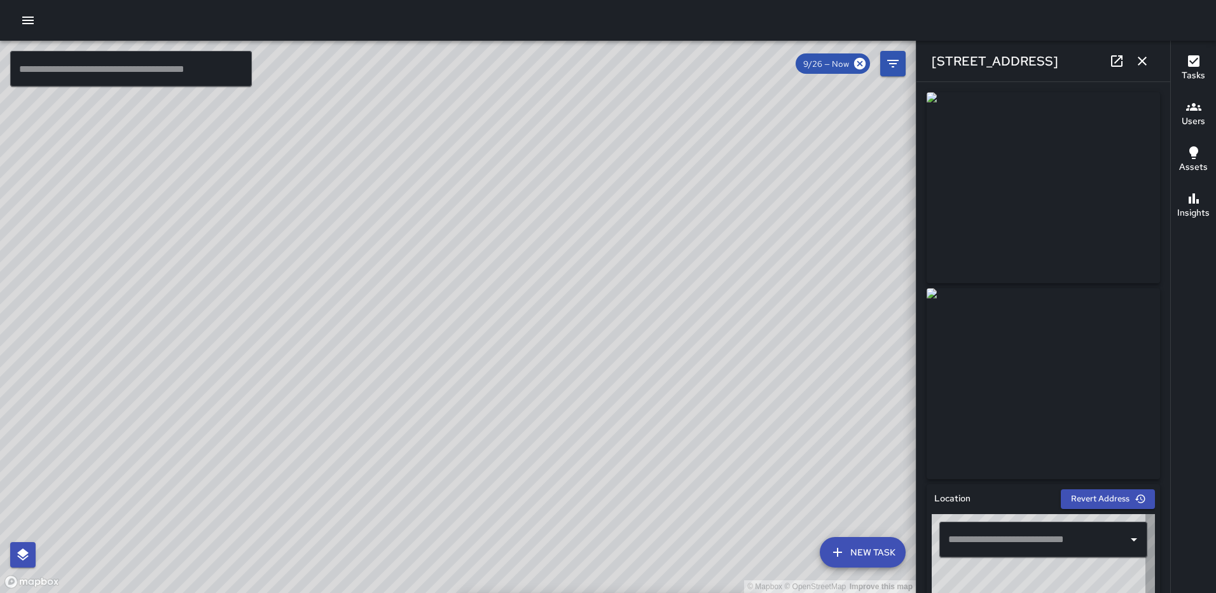
type input "**********"
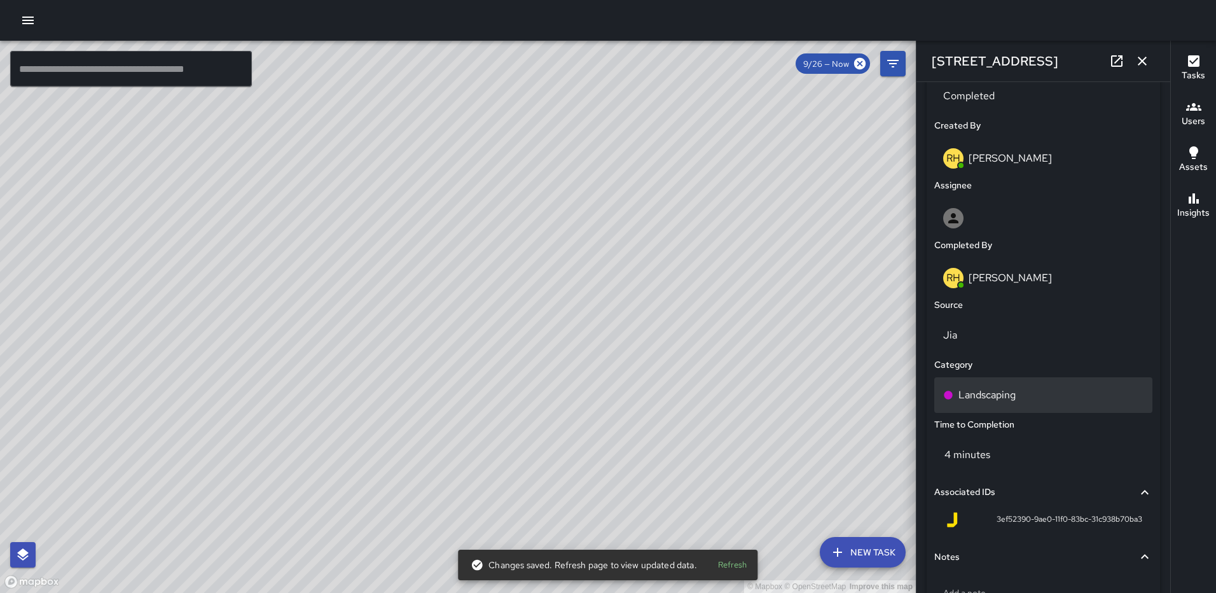
scroll to position [630, 0]
click at [1021, 394] on div "Landscaping" at bounding box center [1043, 396] width 200 height 15
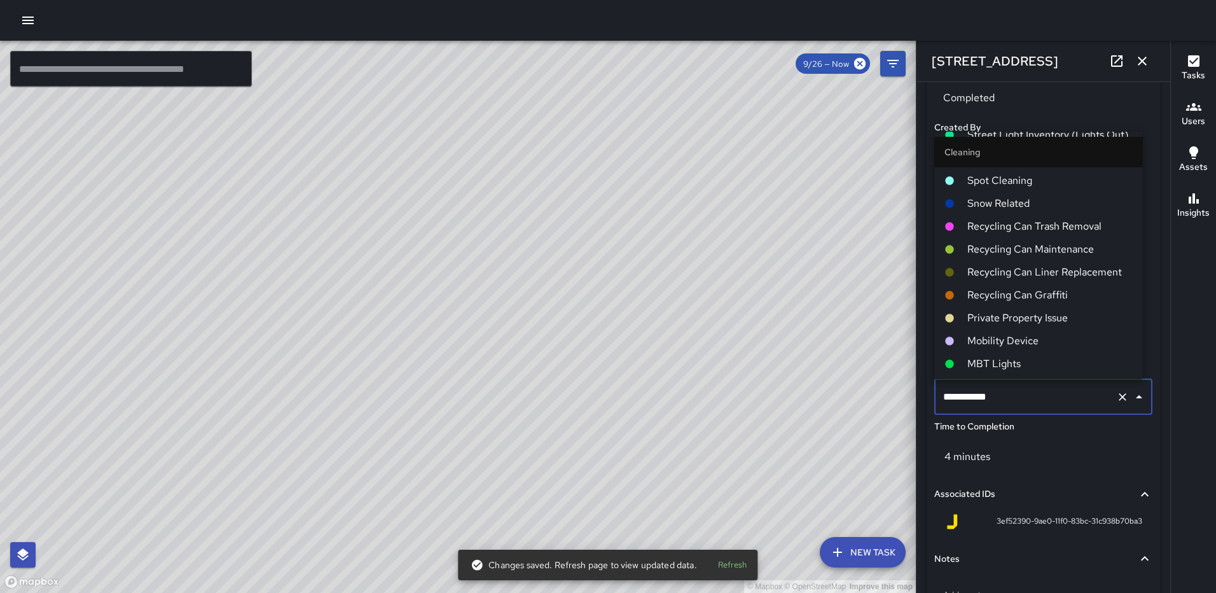
scroll to position [0, 0]
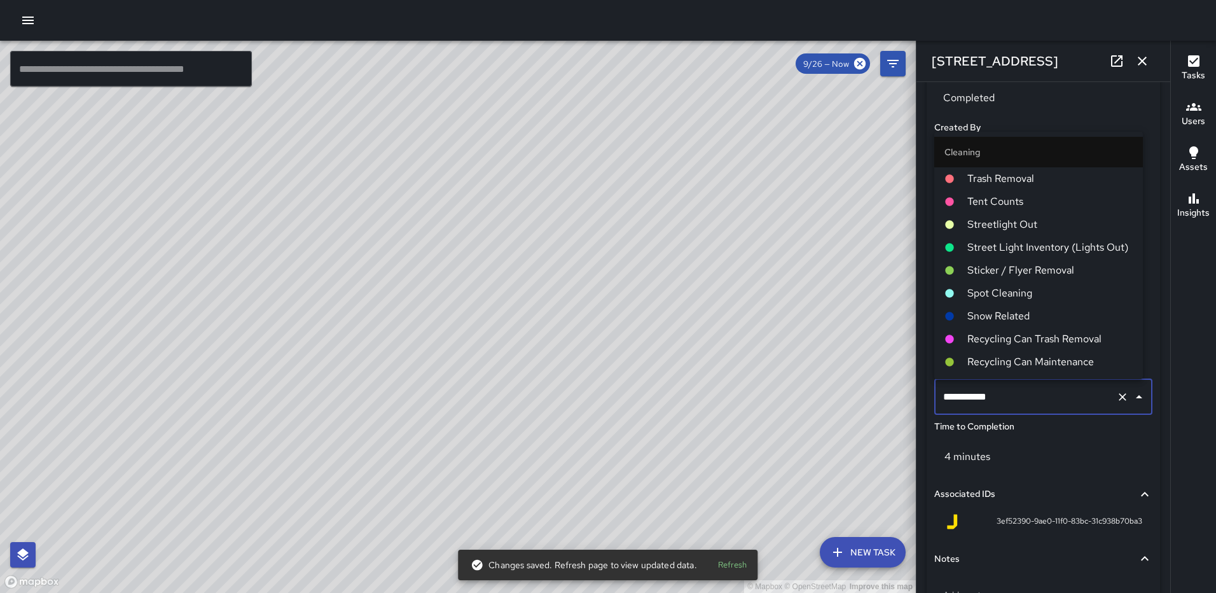
click at [1040, 184] on span "Trash Removal" at bounding box center [1049, 178] width 165 height 15
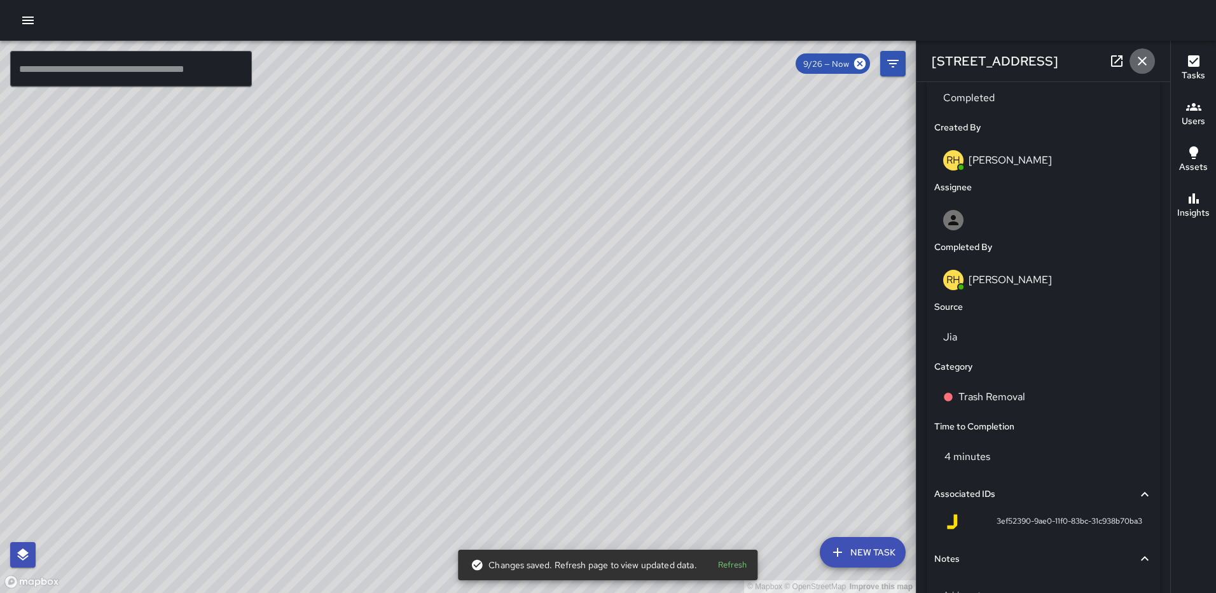
click at [1142, 65] on icon "button" at bounding box center [1142, 60] width 15 height 15
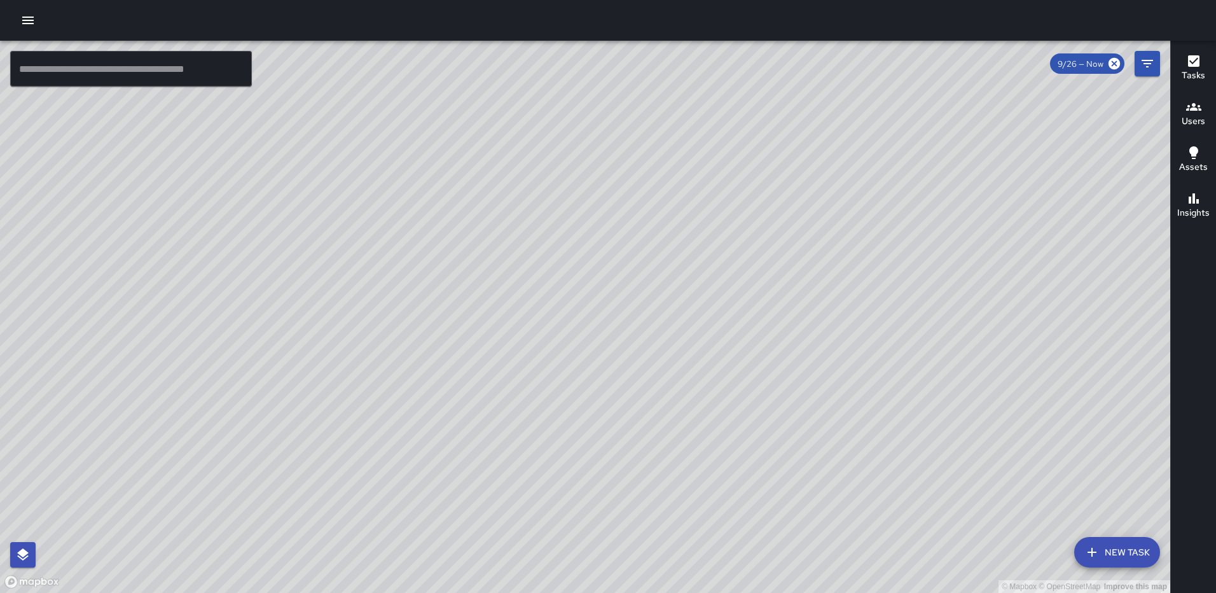
drag, startPoint x: 1104, startPoint y: 195, endPoint x: 1014, endPoint y: 202, distance: 90.5
click at [908, 429] on div "© Mapbox © OpenStreetMap Improve this map" at bounding box center [585, 317] width 1170 height 552
click at [1147, 62] on icon "Filters" at bounding box center [1147, 63] width 15 height 15
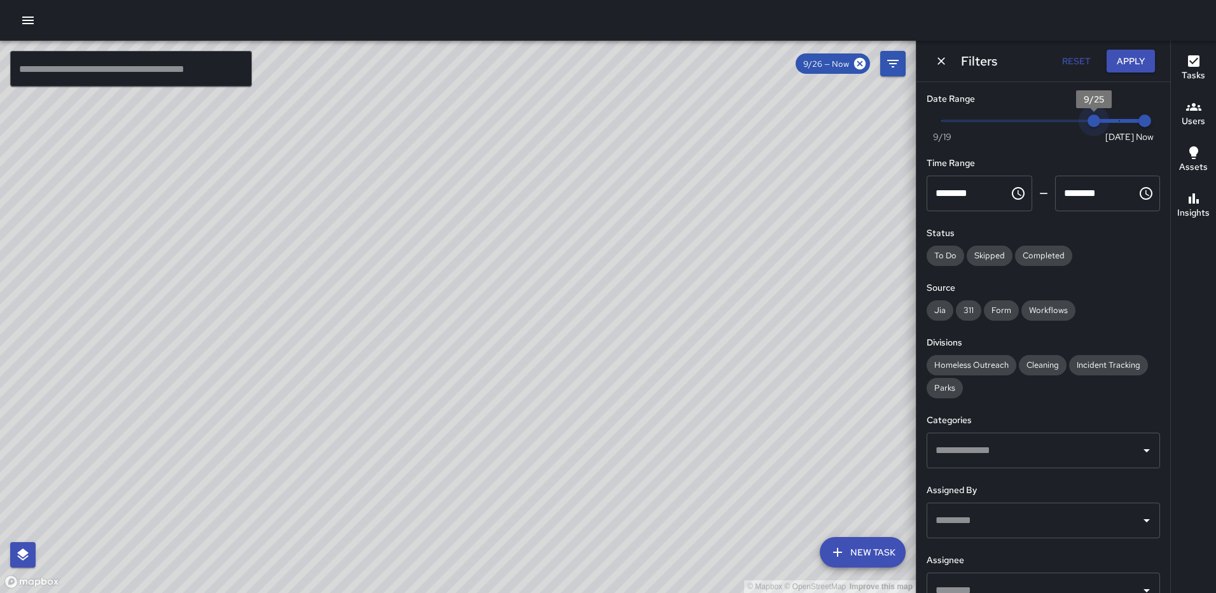
type input "*"
drag, startPoint x: 1109, startPoint y: 120, endPoint x: 1056, endPoint y: 116, distance: 53.6
click at [1062, 116] on span "9/24" at bounding box center [1068, 120] width 13 height 13
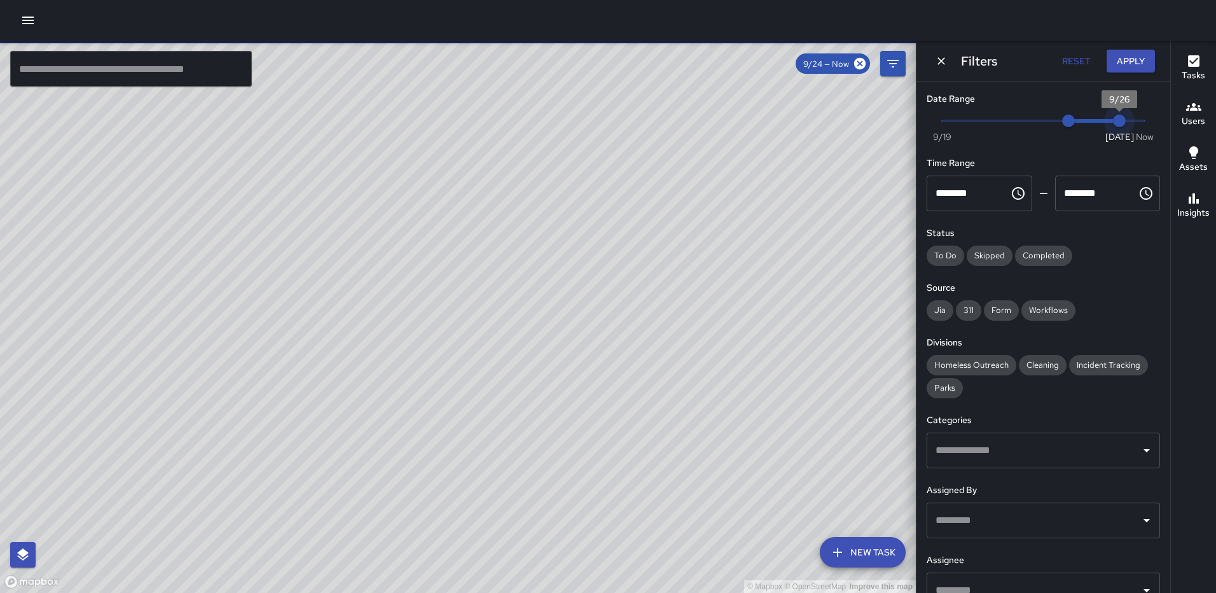
type input "*"
drag, startPoint x: 1137, startPoint y: 116, endPoint x: 1111, endPoint y: 119, distance: 25.6
click at [1113, 119] on span "9/26" at bounding box center [1119, 120] width 13 height 13
type input "*"
click at [1089, 122] on span "9/25" at bounding box center [1094, 120] width 13 height 13
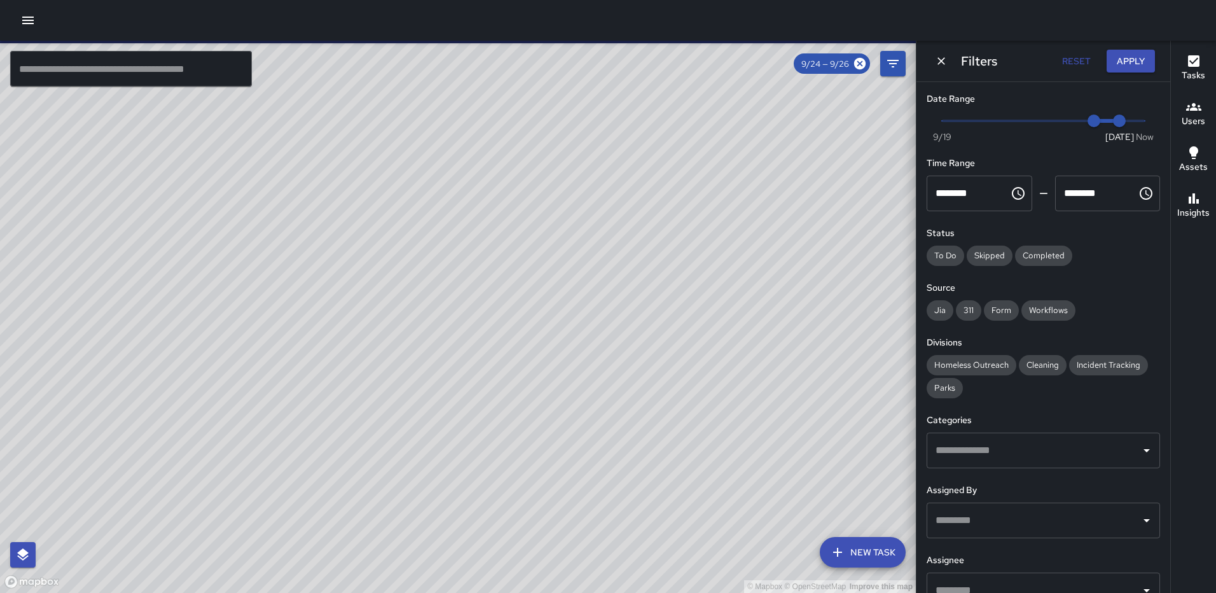
click at [1135, 57] on button "Apply" at bounding box center [1131, 62] width 48 height 24
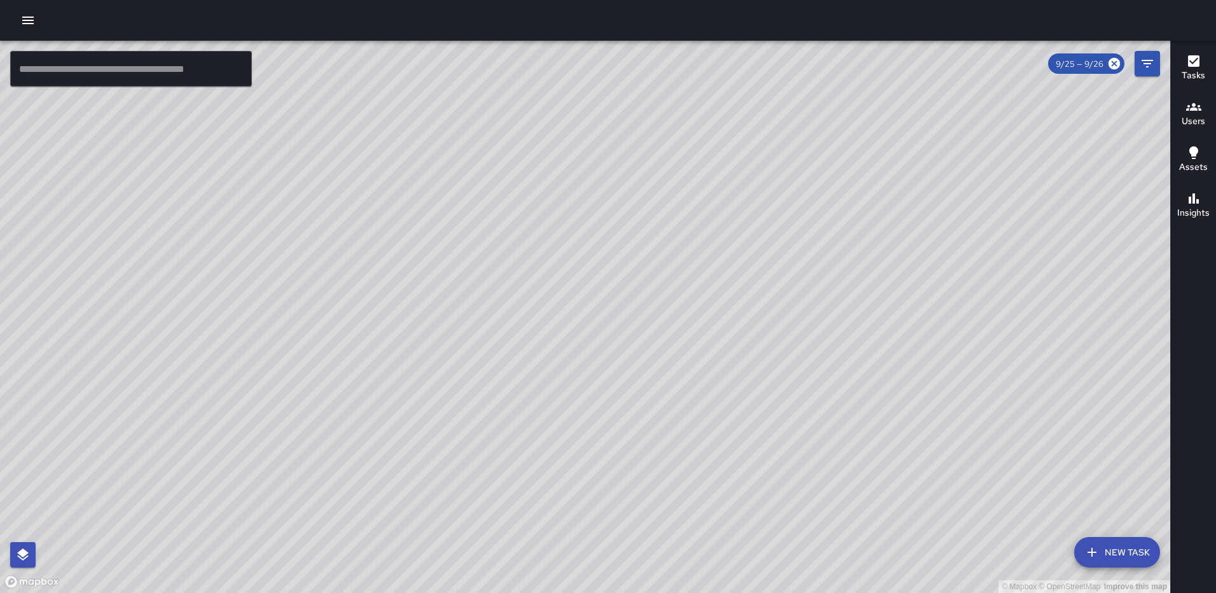
drag, startPoint x: 612, startPoint y: 514, endPoint x: 553, endPoint y: 326, distance: 197.5
click at [552, 327] on div "© Mapbox © OpenStreetMap Improve this map" at bounding box center [585, 317] width 1170 height 552
click at [717, 378] on div "© Mapbox © OpenStreetMap Improve this map [PERSON_NAME] [PERSON_NAME] [STREET_A…" at bounding box center [585, 317] width 1170 height 552
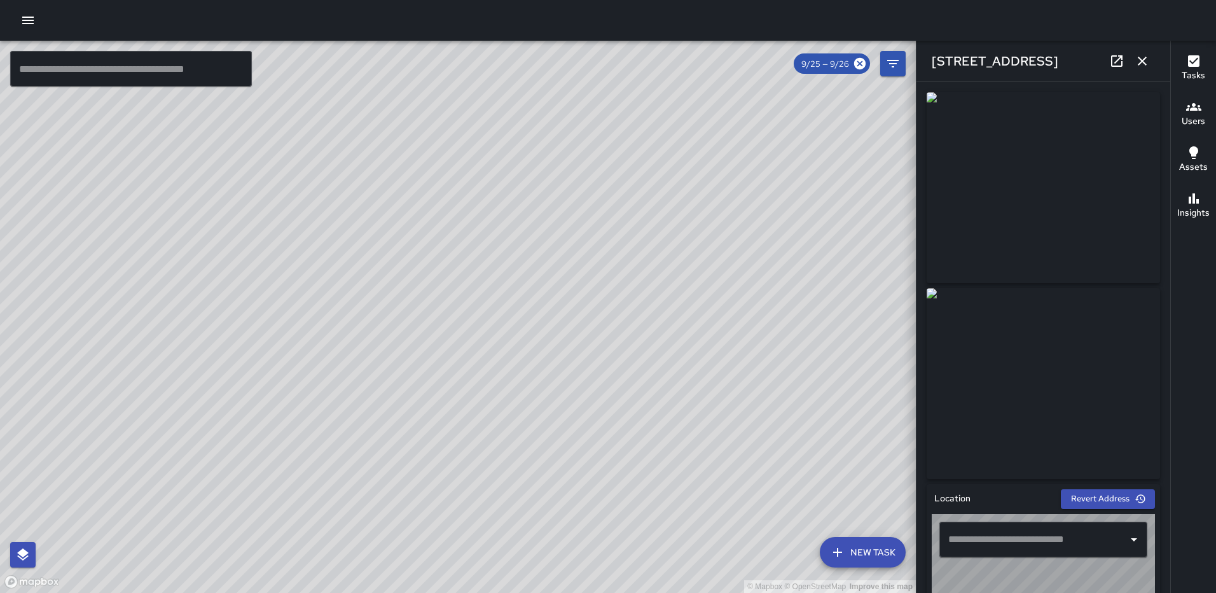
type input "**********"
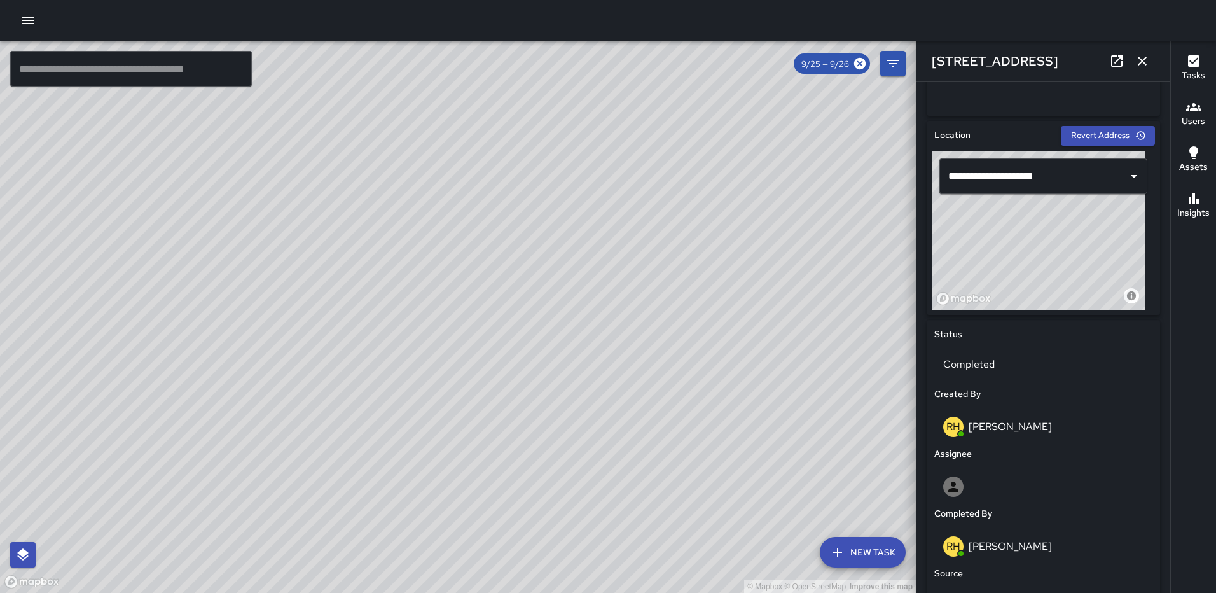
scroll to position [404, 0]
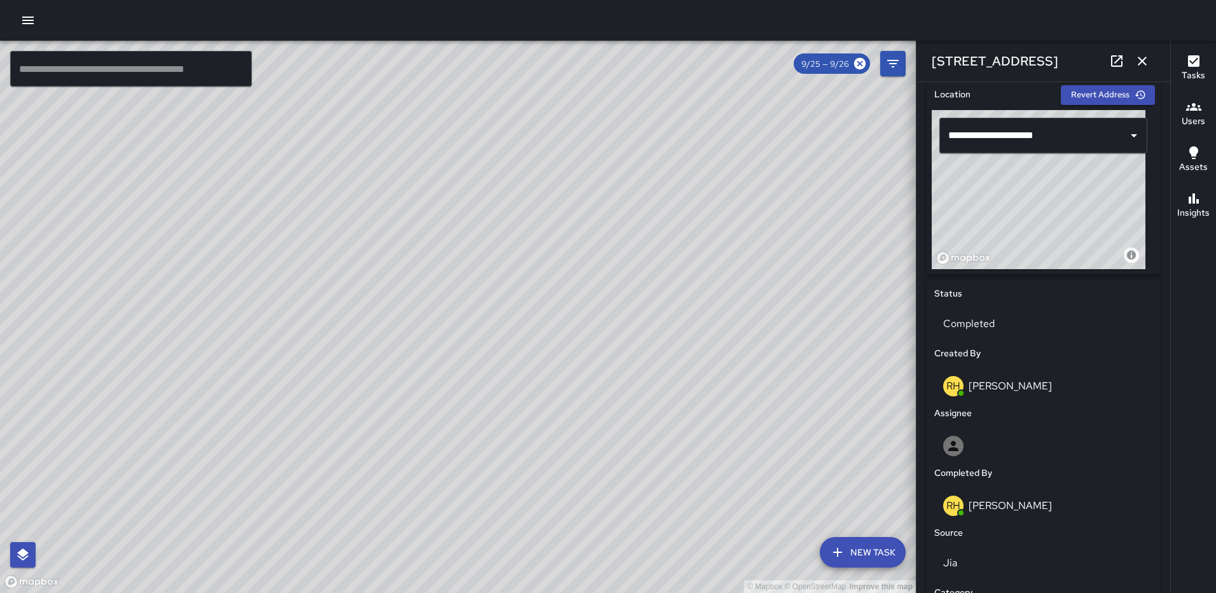
drag, startPoint x: 1065, startPoint y: 234, endPoint x: 1067, endPoint y: 287, distance: 53.4
click at [1067, 287] on div "**********" at bounding box center [1043, 490] width 233 height 821
click at [1137, 60] on icon "button" at bounding box center [1142, 60] width 15 height 15
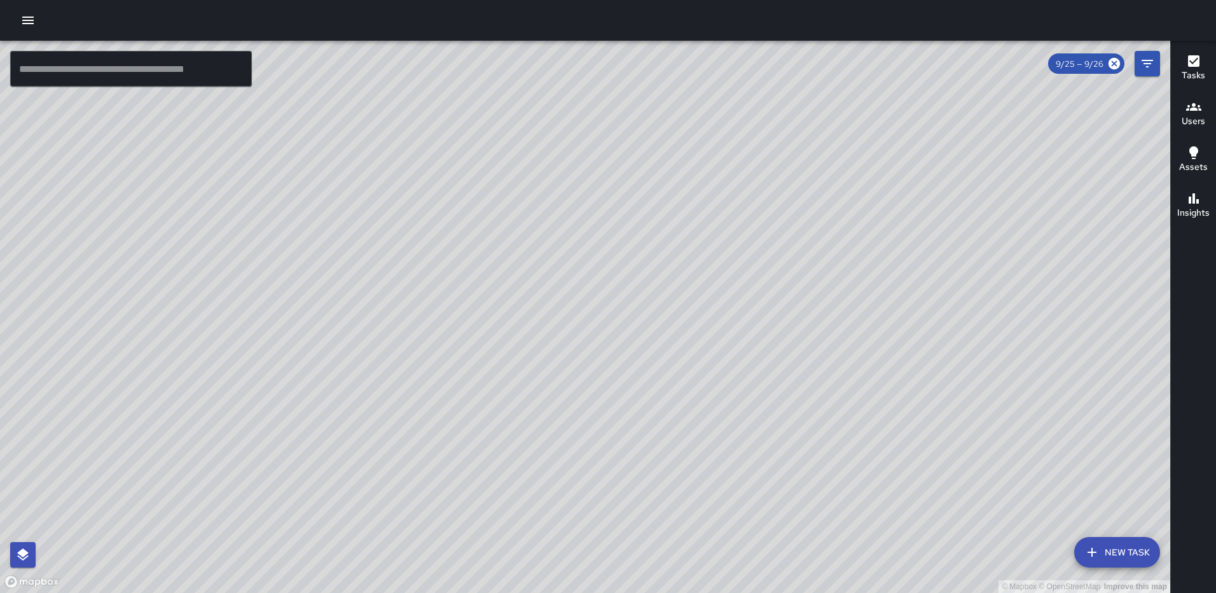
drag, startPoint x: 652, startPoint y: 209, endPoint x: 606, endPoint y: 361, distance: 158.1
click at [609, 363] on div "© Mapbox © OpenStreetMap Improve this map" at bounding box center [585, 317] width 1170 height 552
drag, startPoint x: 686, startPoint y: 293, endPoint x: 689, endPoint y: 215, distance: 77.7
click at [685, 293] on div "© Mapbox © OpenStreetMap Improve this map" at bounding box center [585, 317] width 1170 height 552
click at [1139, 64] on button "Filters" at bounding box center [1147, 63] width 25 height 25
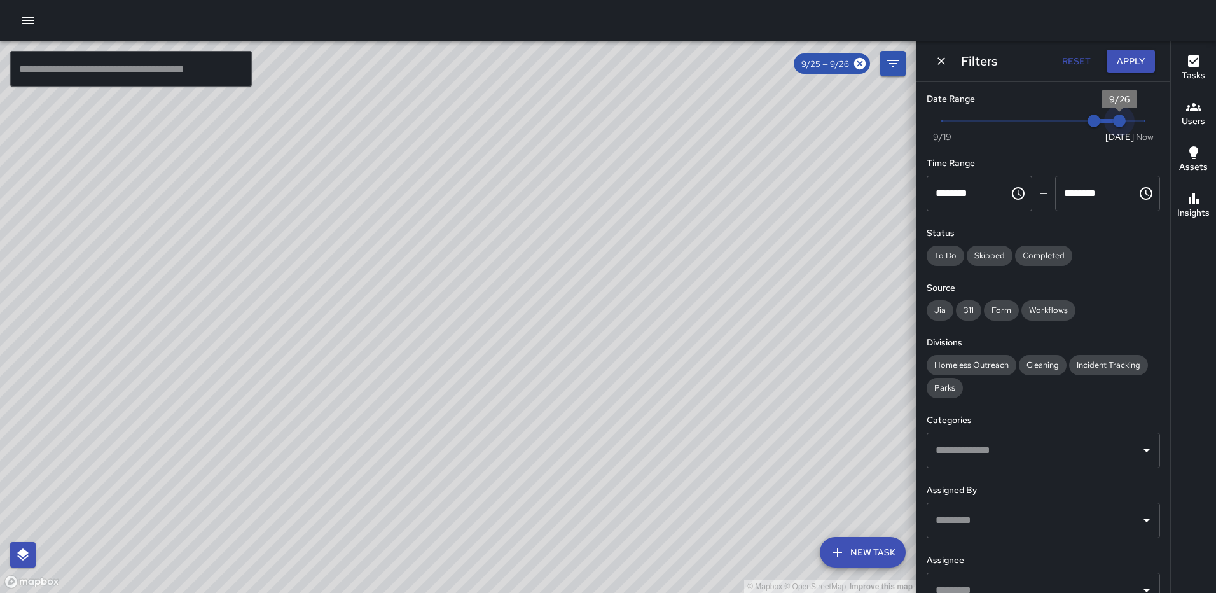
type input "*"
drag, startPoint x: 1110, startPoint y: 116, endPoint x: 1194, endPoint y: 130, distance: 84.4
click at [1194, 130] on div "© Mapbox © OpenStreetMap Improve this map ​ New Task 9/25 — 9/26 Map Layers Tas…" at bounding box center [608, 317] width 1216 height 552
drag, startPoint x: 1086, startPoint y: 118, endPoint x: 1105, endPoint y: 116, distance: 18.5
click at [1110, 116] on span "Now [DATE] [DATE] 10:50 am" at bounding box center [1043, 120] width 203 height 19
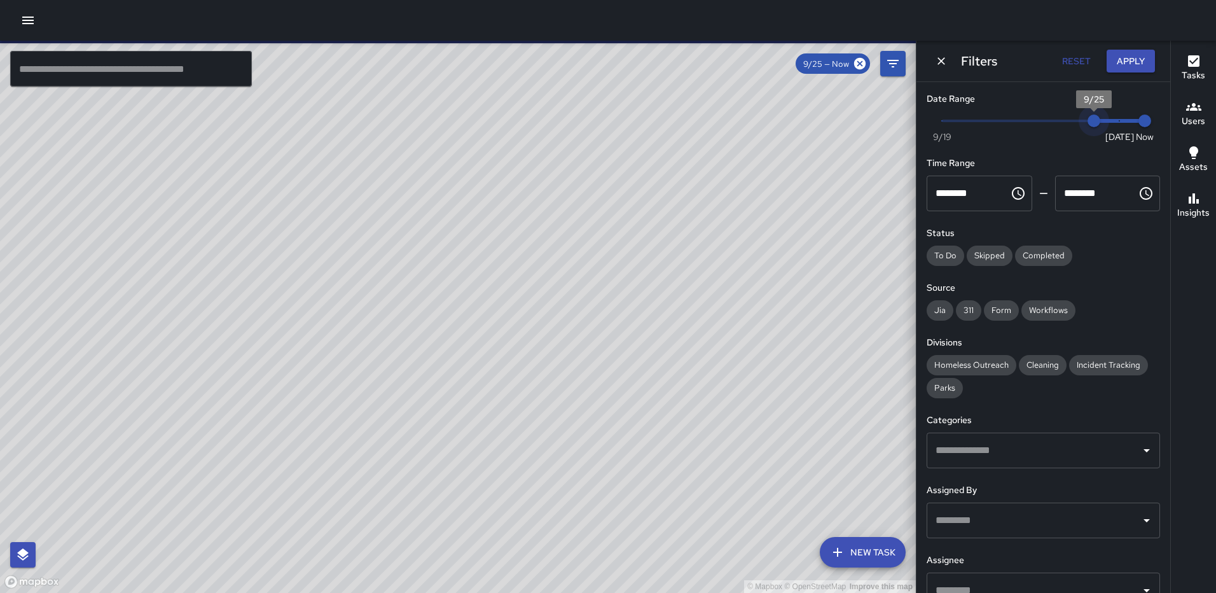
type input "*"
drag, startPoint x: 1088, startPoint y: 117, endPoint x: 1120, endPoint y: 124, distance: 33.2
click at [1120, 124] on span "Now [DATE] [DATE] 10:50 am" at bounding box center [1043, 120] width 203 height 19
click at [1140, 53] on button "Apply" at bounding box center [1131, 62] width 48 height 24
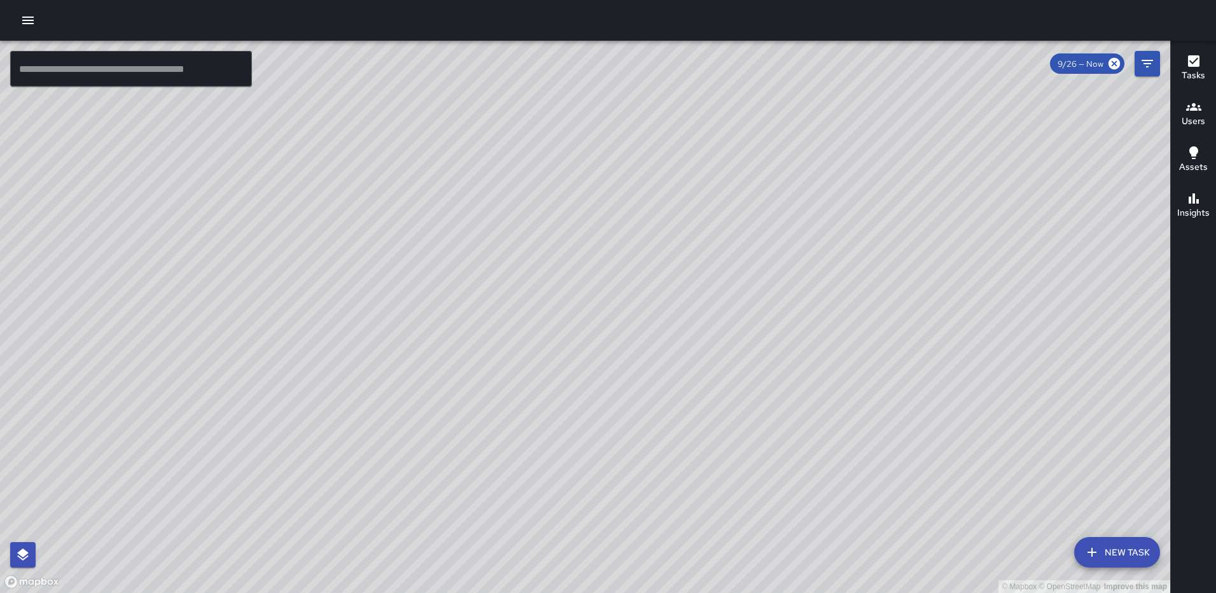
drag, startPoint x: 771, startPoint y: 288, endPoint x: 761, endPoint y: 232, distance: 57.6
click at [745, 363] on div "© Mapbox © OpenStreetMap Improve this map" at bounding box center [585, 317] width 1170 height 552
